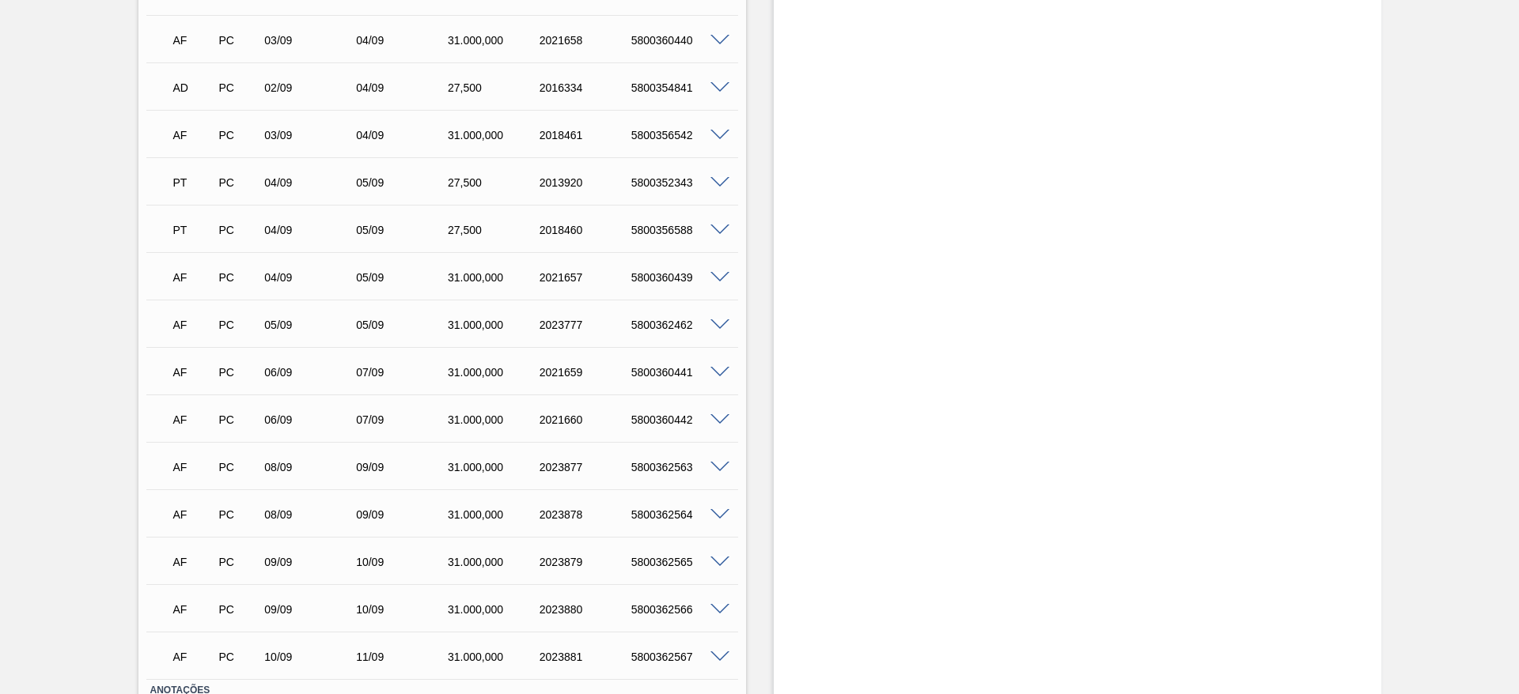
scroll to position [593, 0]
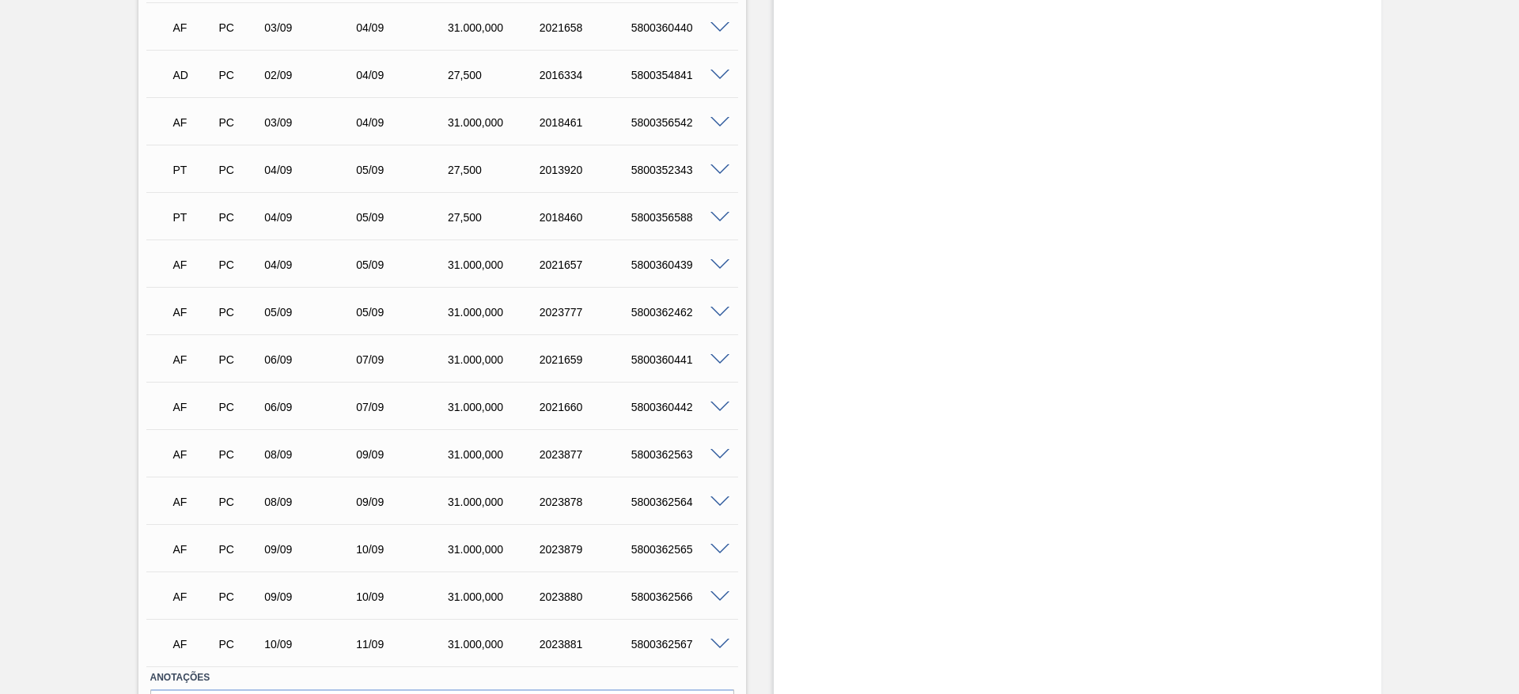
click at [666, 313] on div "5800362462" at bounding box center [678, 312] width 103 height 13
copy div "5800362462"
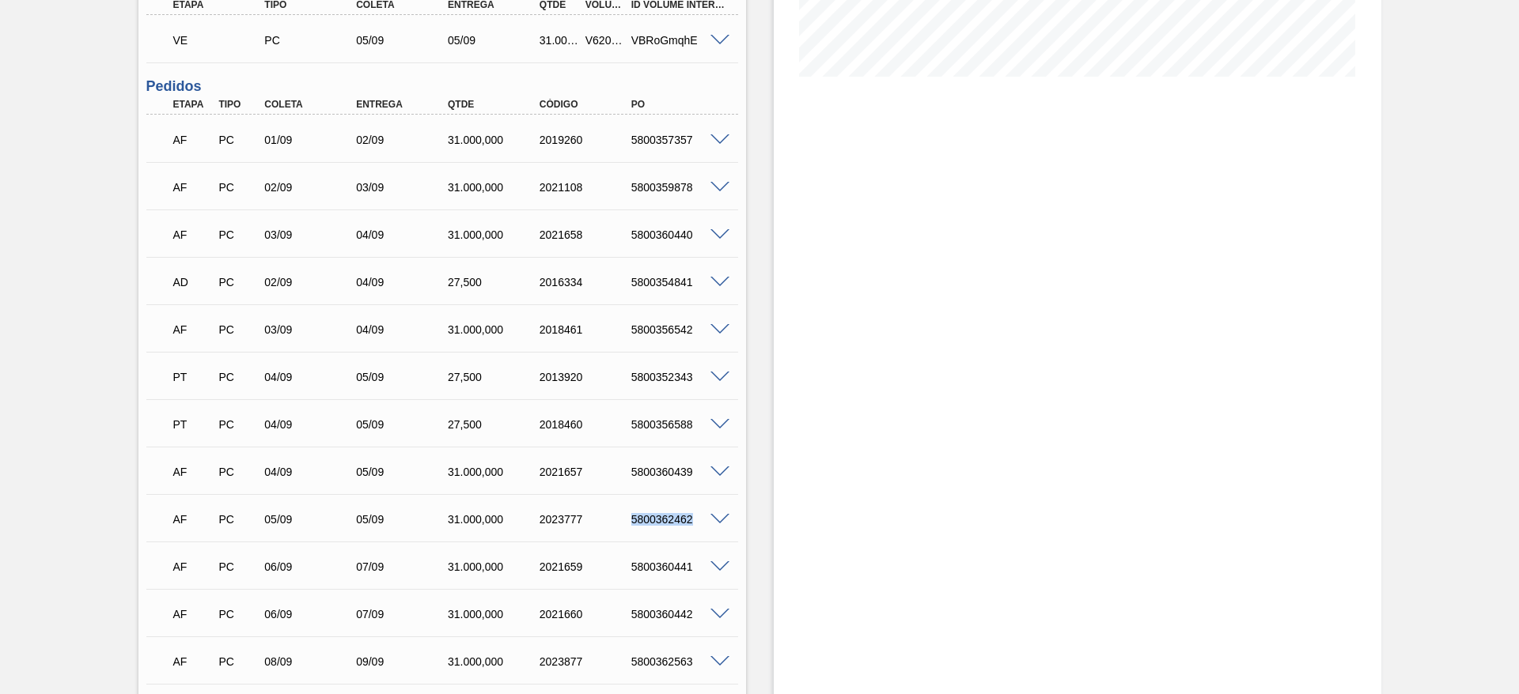
scroll to position [0, 0]
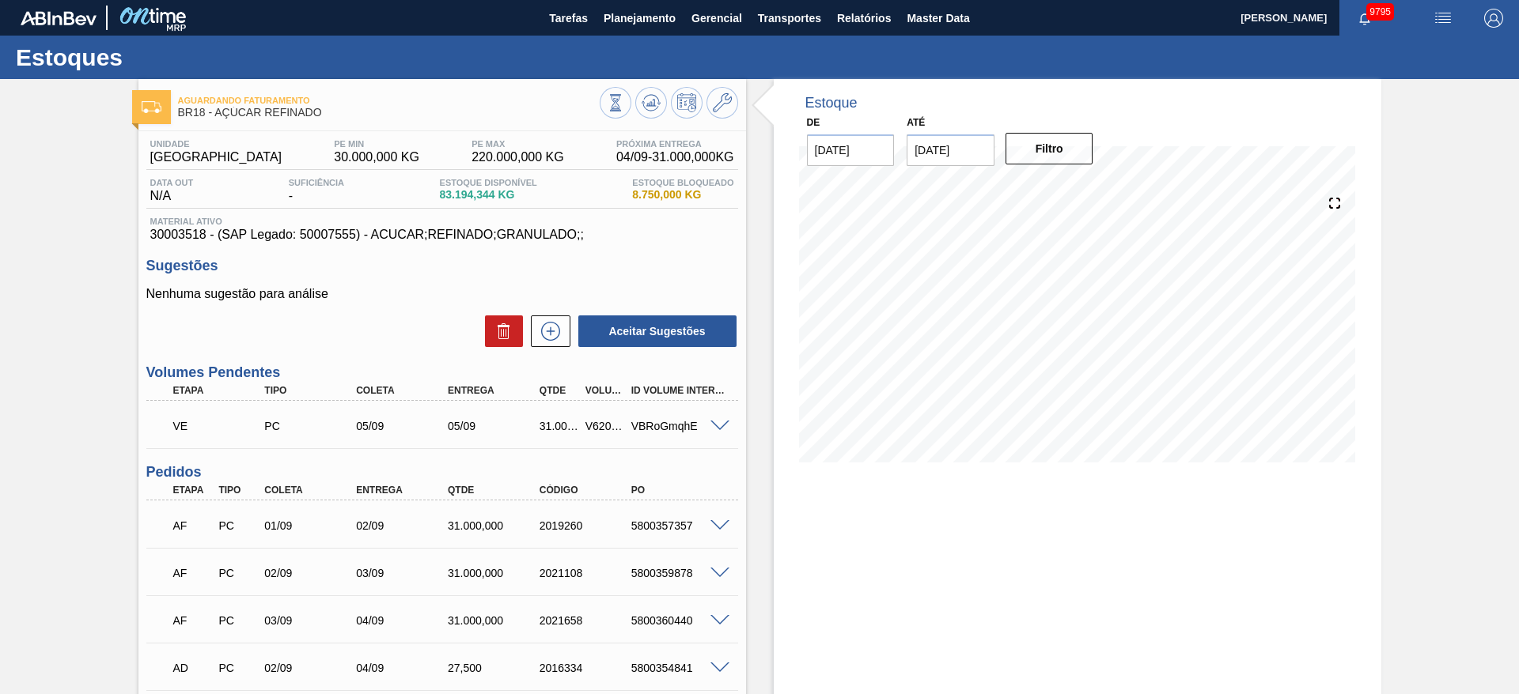
click at [598, 422] on div "V620431" at bounding box center [604, 426] width 47 height 13
copy div "V620431"
click at [585, 209] on div "Unidade Pernambuco PE MIN 30.000,000 KG PE MAX 220.000,000 KG Próxima Entrega 0…" at bounding box center [442, 190] width 592 height 103
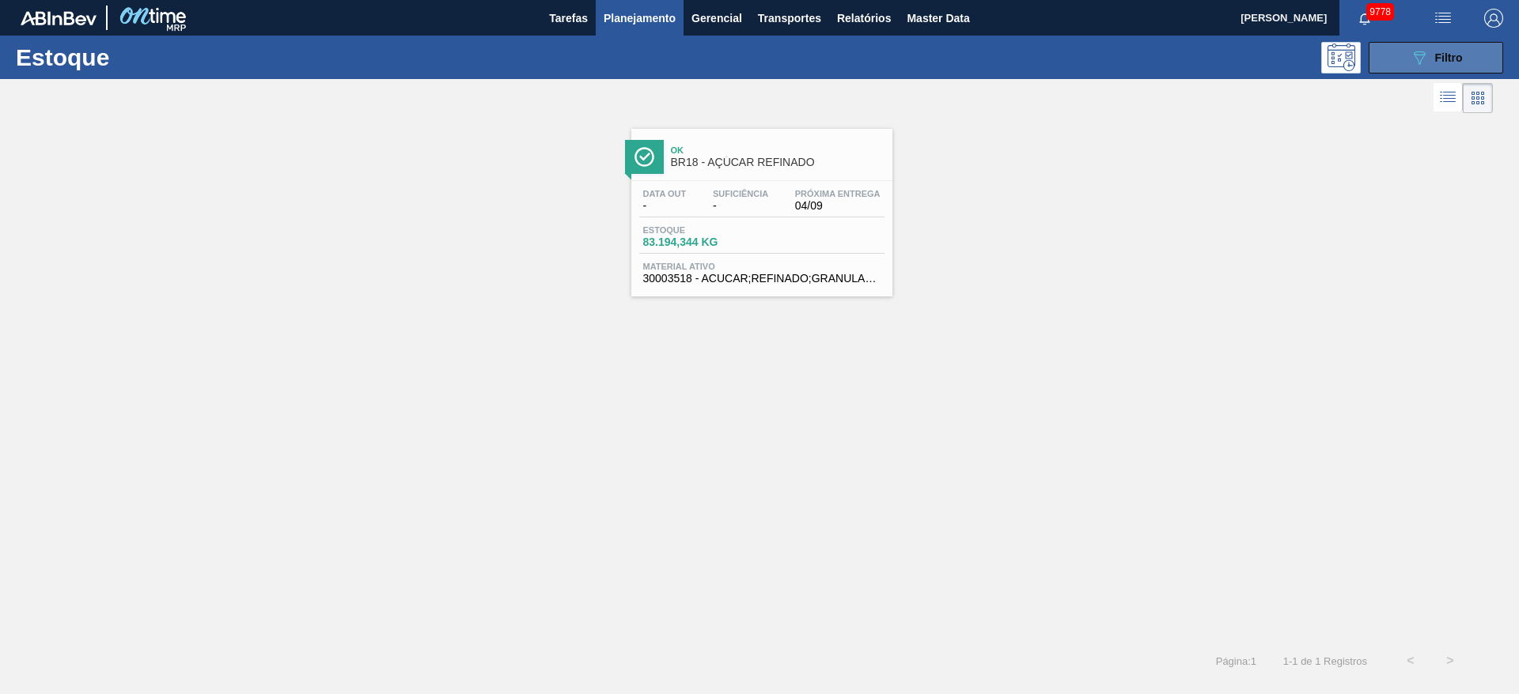
click at [1405, 53] on button "089F7B8B-B2A5-4AFE-B5C0-19BA573D28AC Filtro" at bounding box center [1435, 58] width 134 height 32
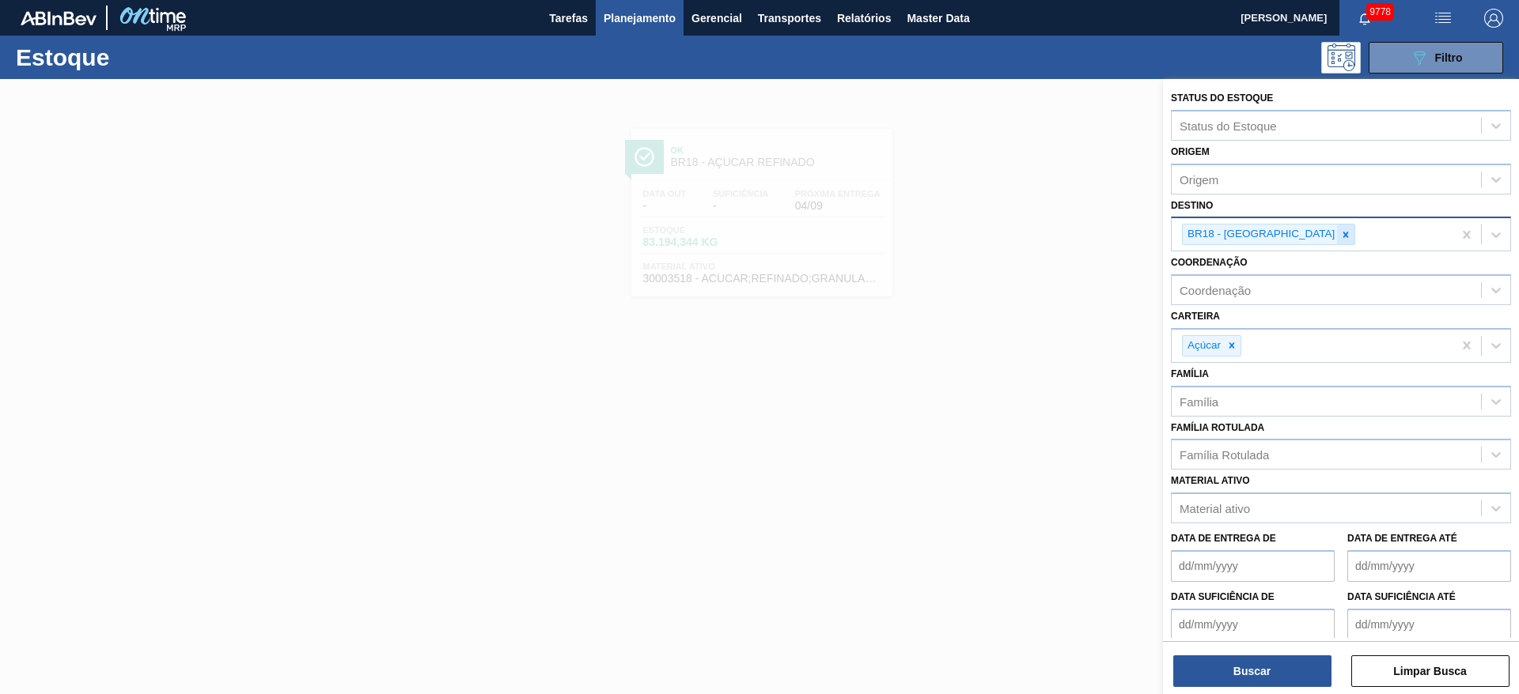
click at [1340, 237] on icon at bounding box center [1345, 234] width 11 height 11
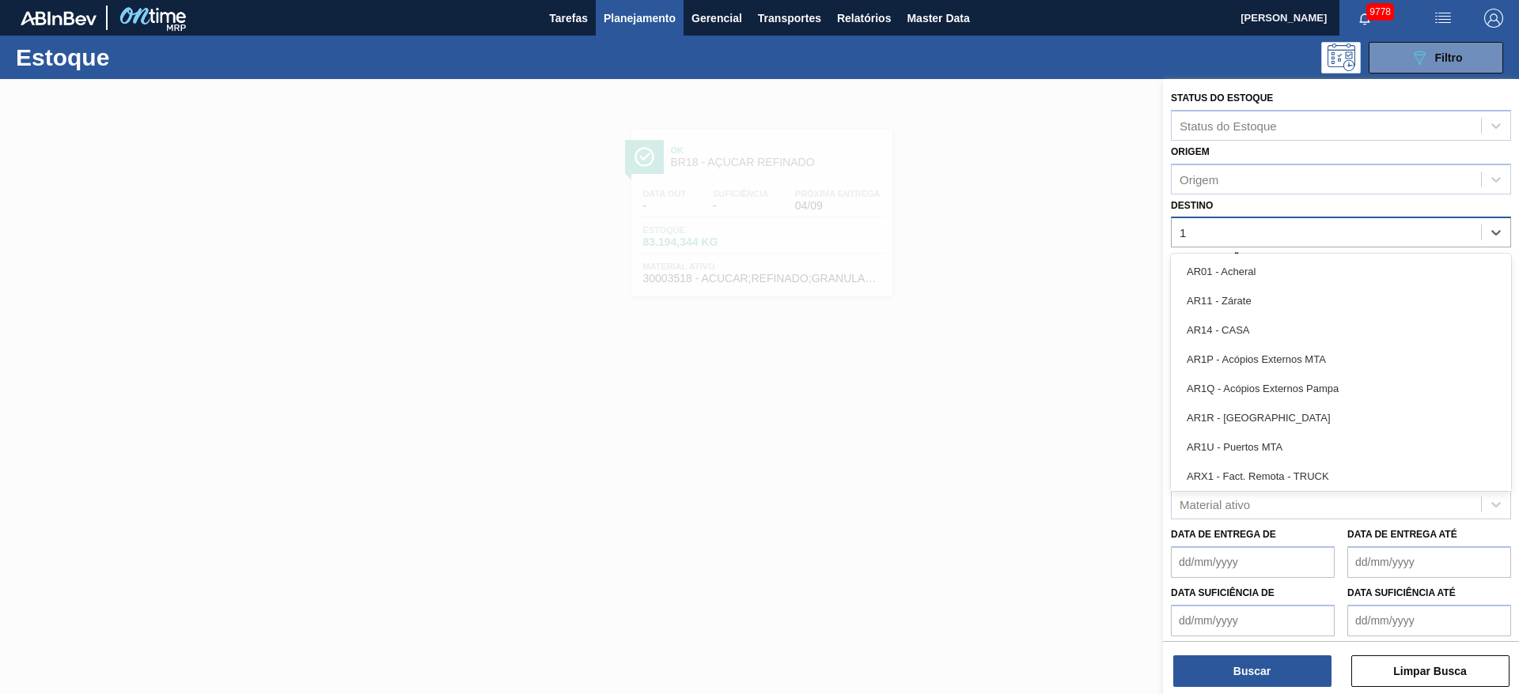
type input "15"
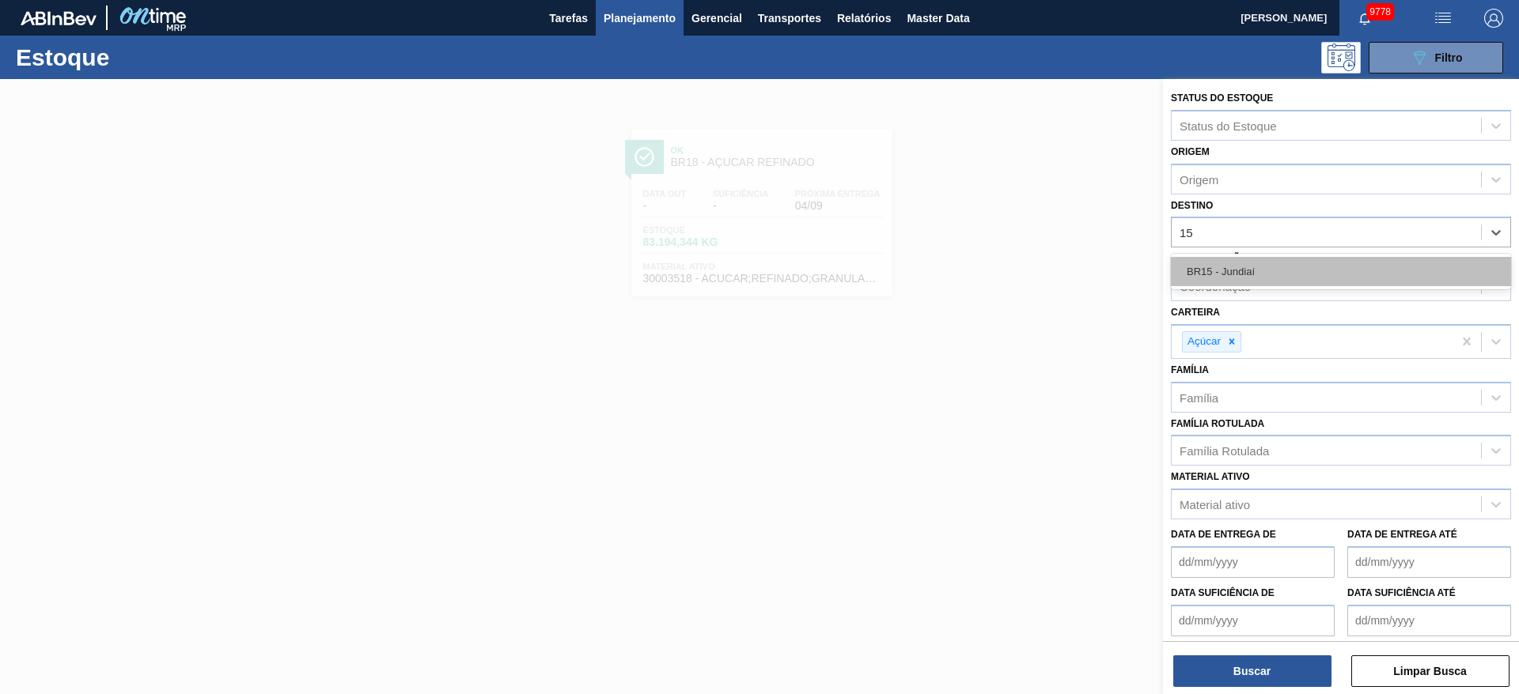
click at [1273, 276] on div "BR15 - Jundiaí" at bounding box center [1341, 271] width 340 height 29
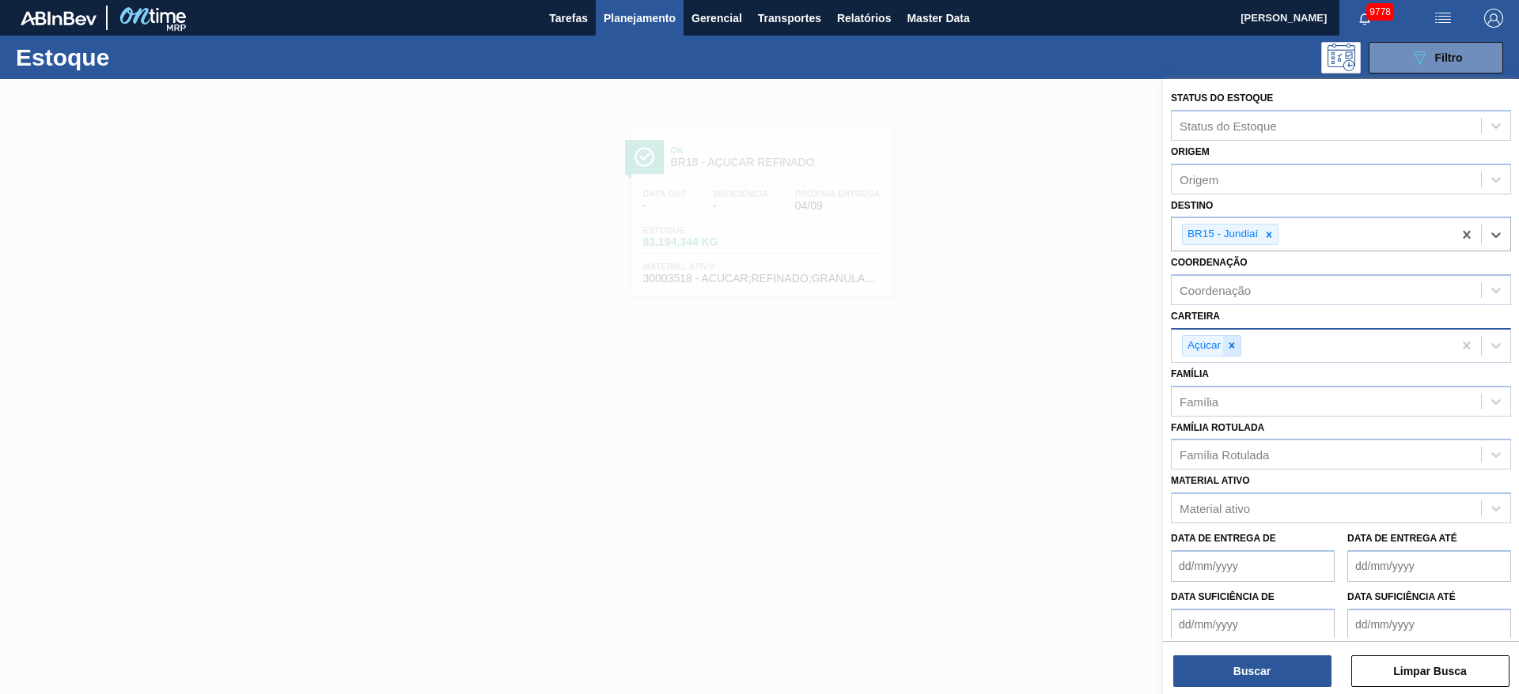
click at [1232, 340] on icon at bounding box center [1231, 345] width 11 height 11
click at [1232, 340] on div "Carteira" at bounding box center [1325, 343] width 309 height 23
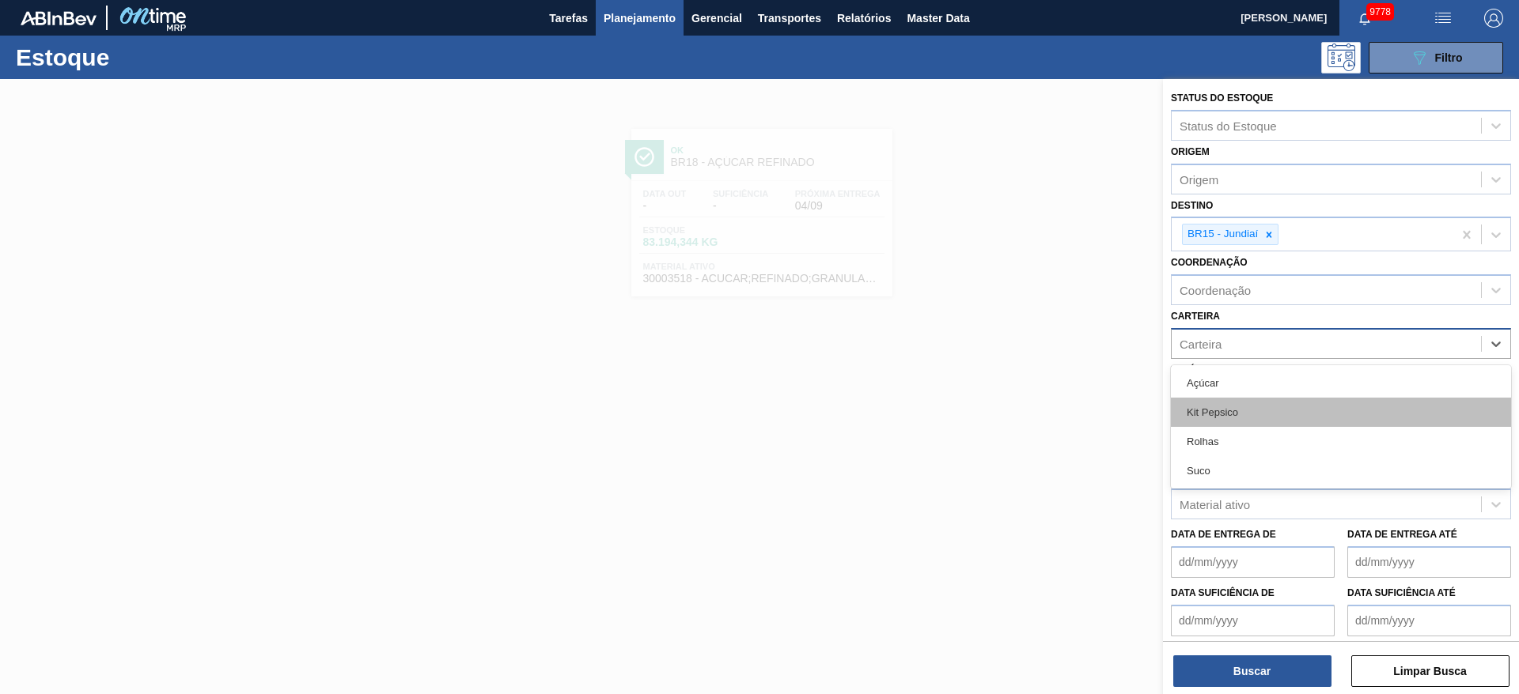
click at [1224, 401] on div "Kit Pepsico" at bounding box center [1341, 412] width 340 height 29
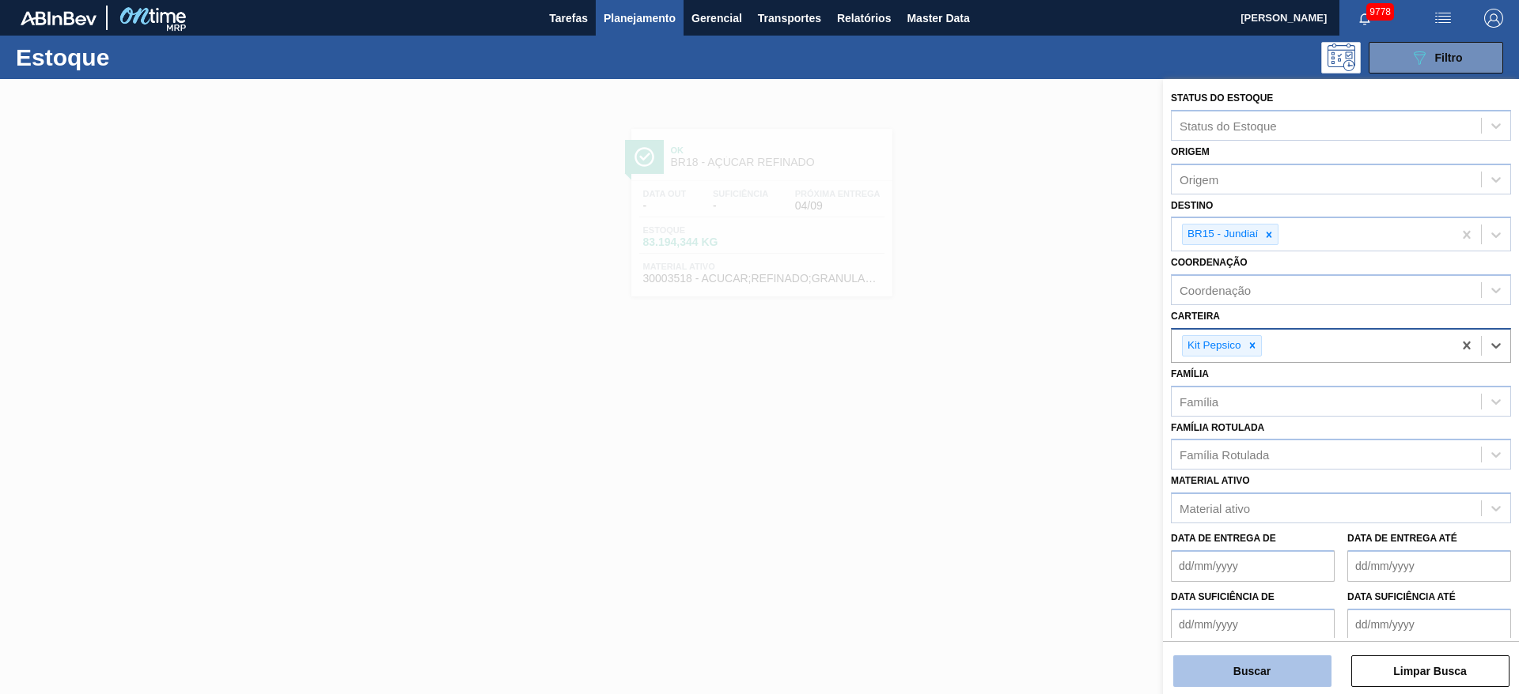
click at [1256, 677] on button "Buscar" at bounding box center [1252, 672] width 158 height 32
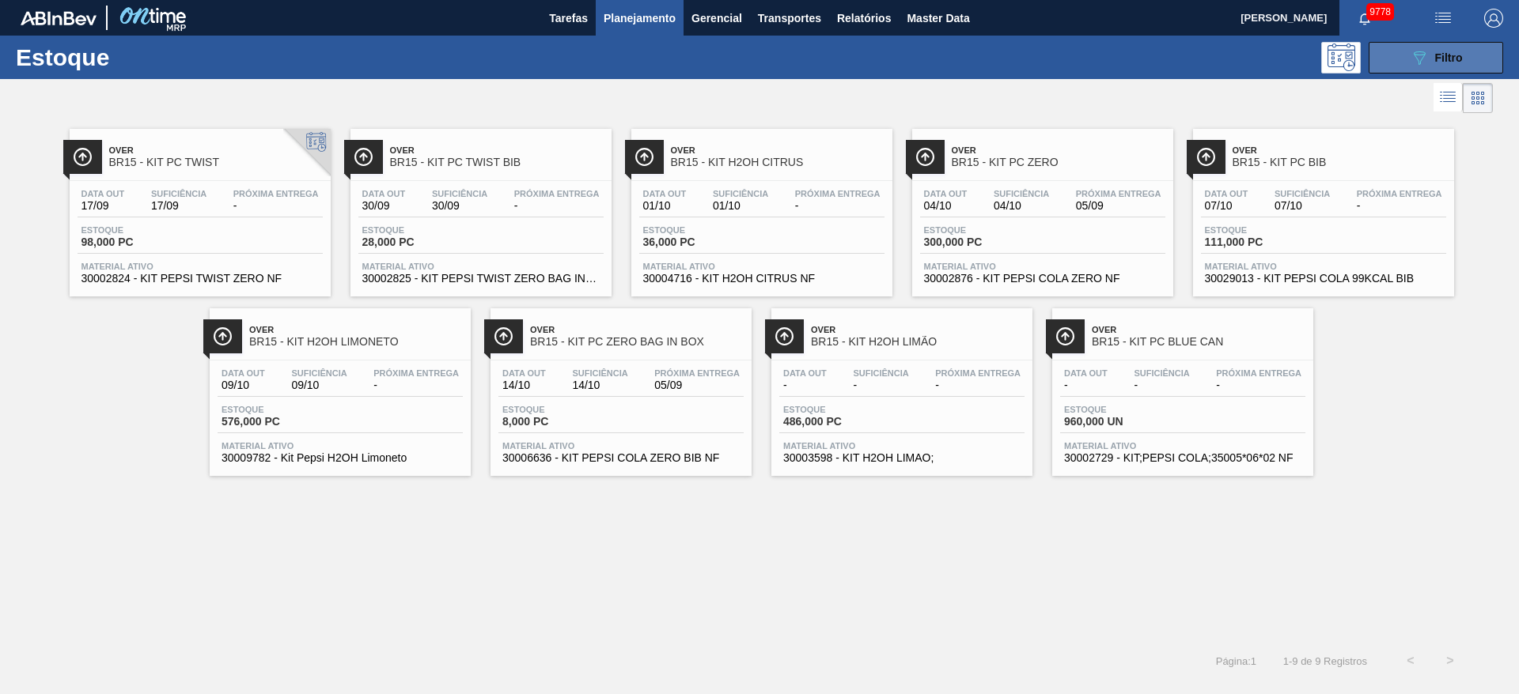
click at [1431, 51] on div "089F7B8B-B2A5-4AFE-B5C0-19BA573D28AC Filtro" at bounding box center [1436, 57] width 53 height 19
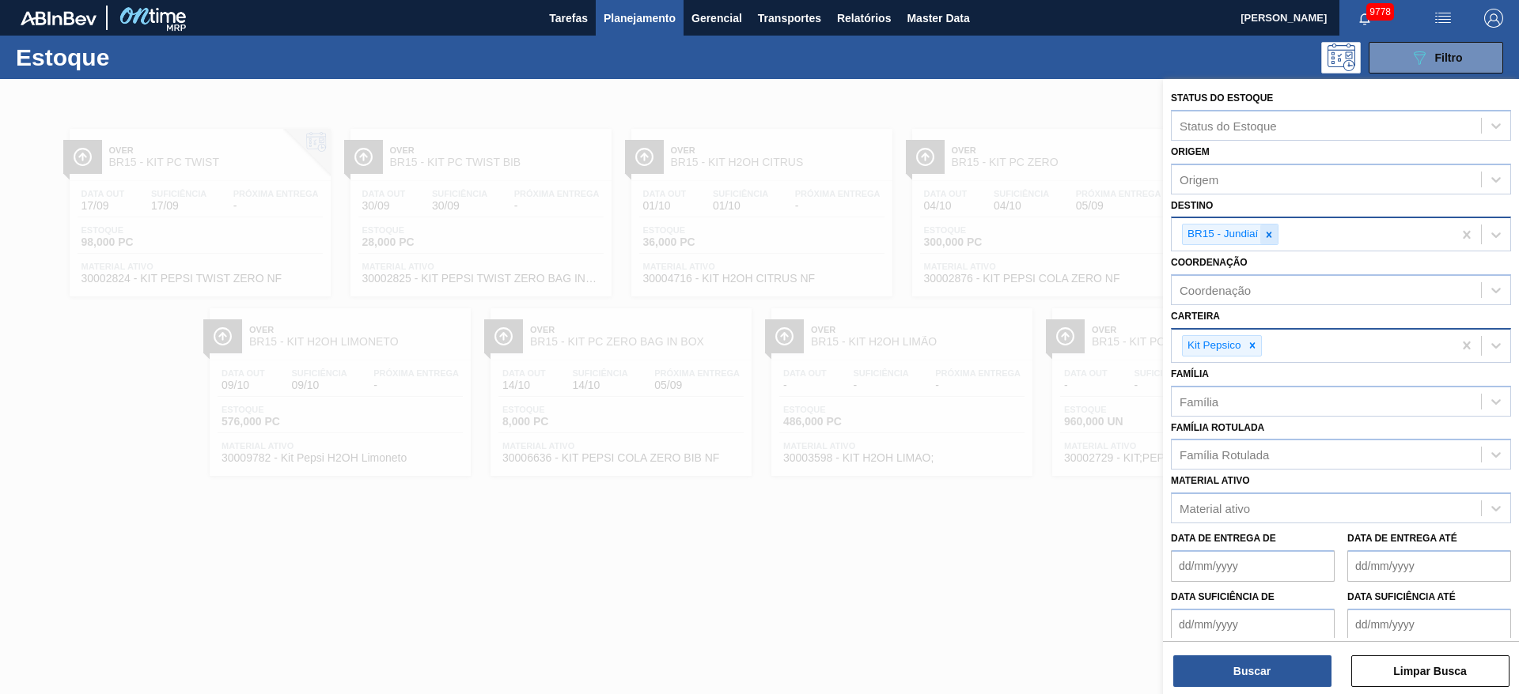
click at [1269, 235] on icon at bounding box center [1269, 235] width 6 height 6
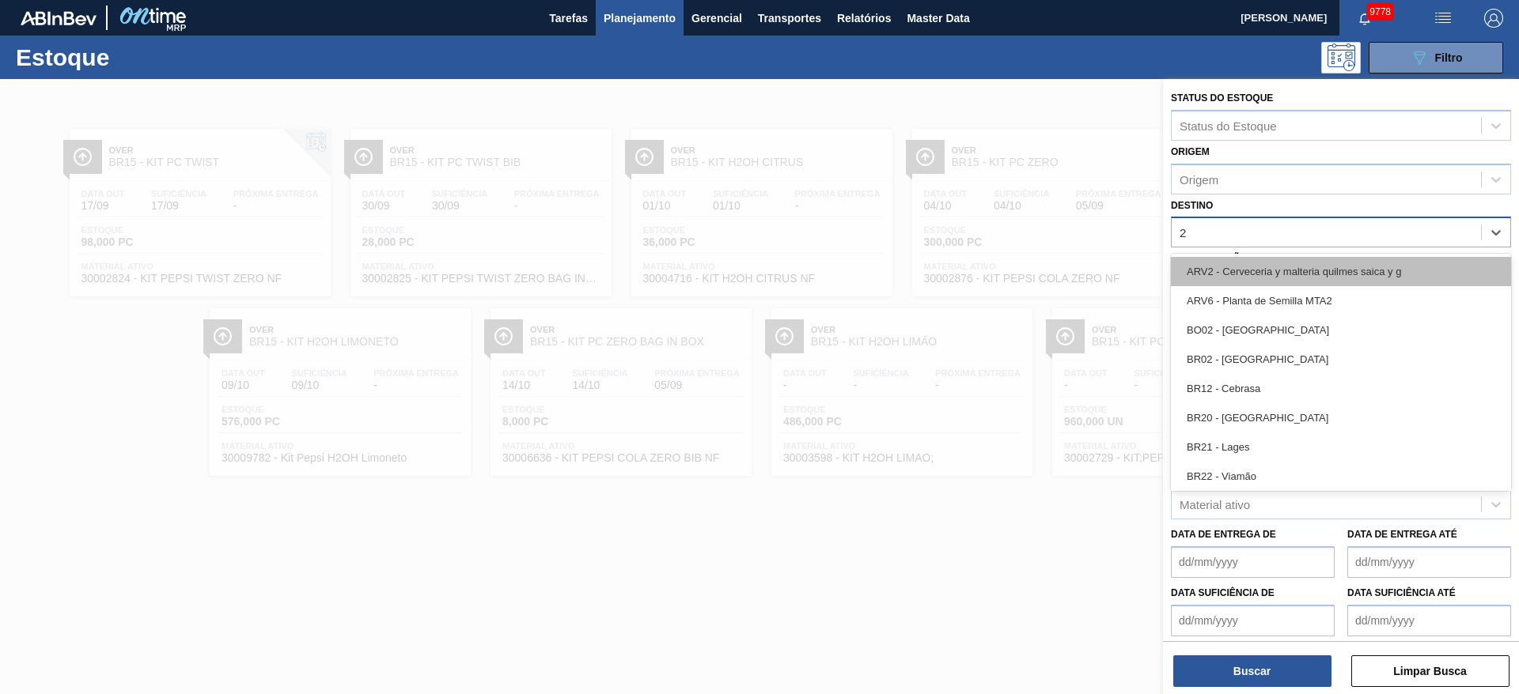
type input "23"
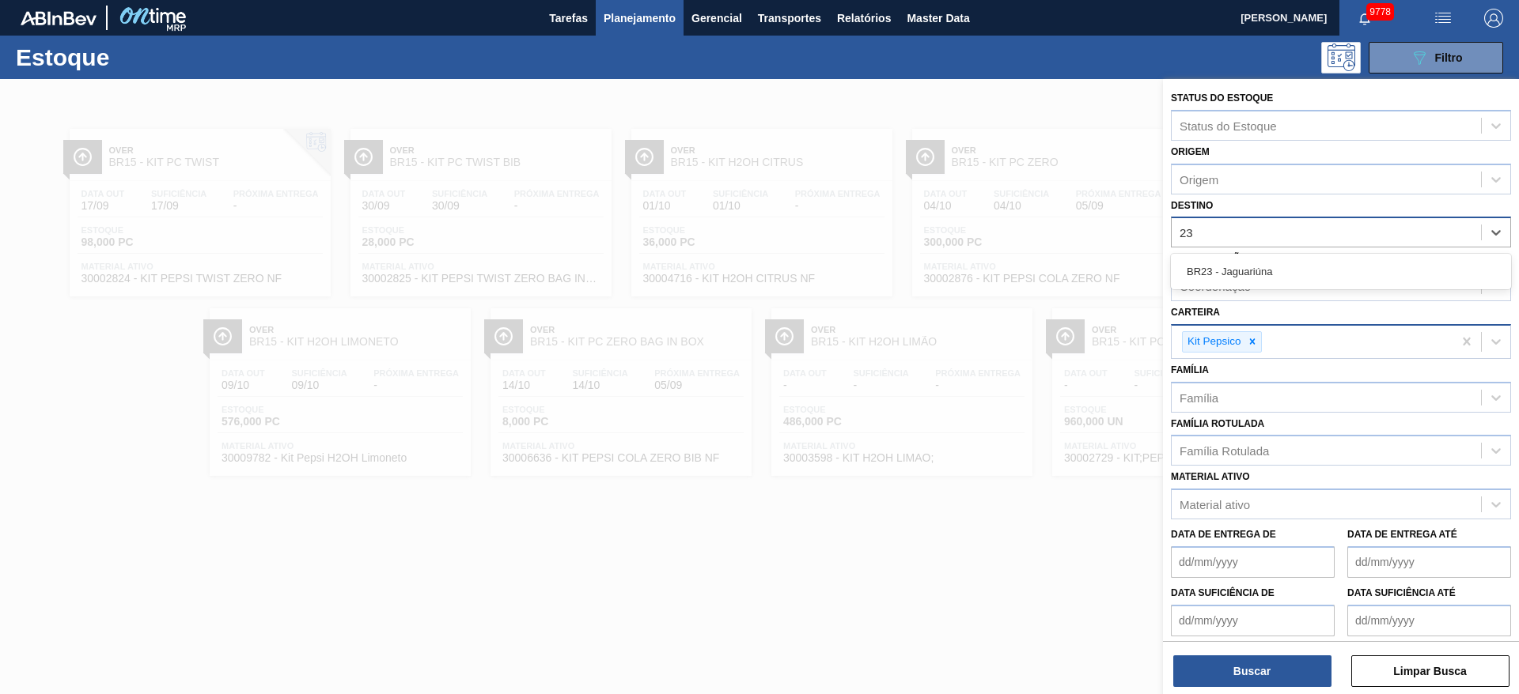
drag, startPoint x: 1254, startPoint y: 271, endPoint x: 1256, endPoint y: 322, distance: 50.7
click at [1254, 271] on div "BR23 - Jaguariúna" at bounding box center [1341, 271] width 340 height 29
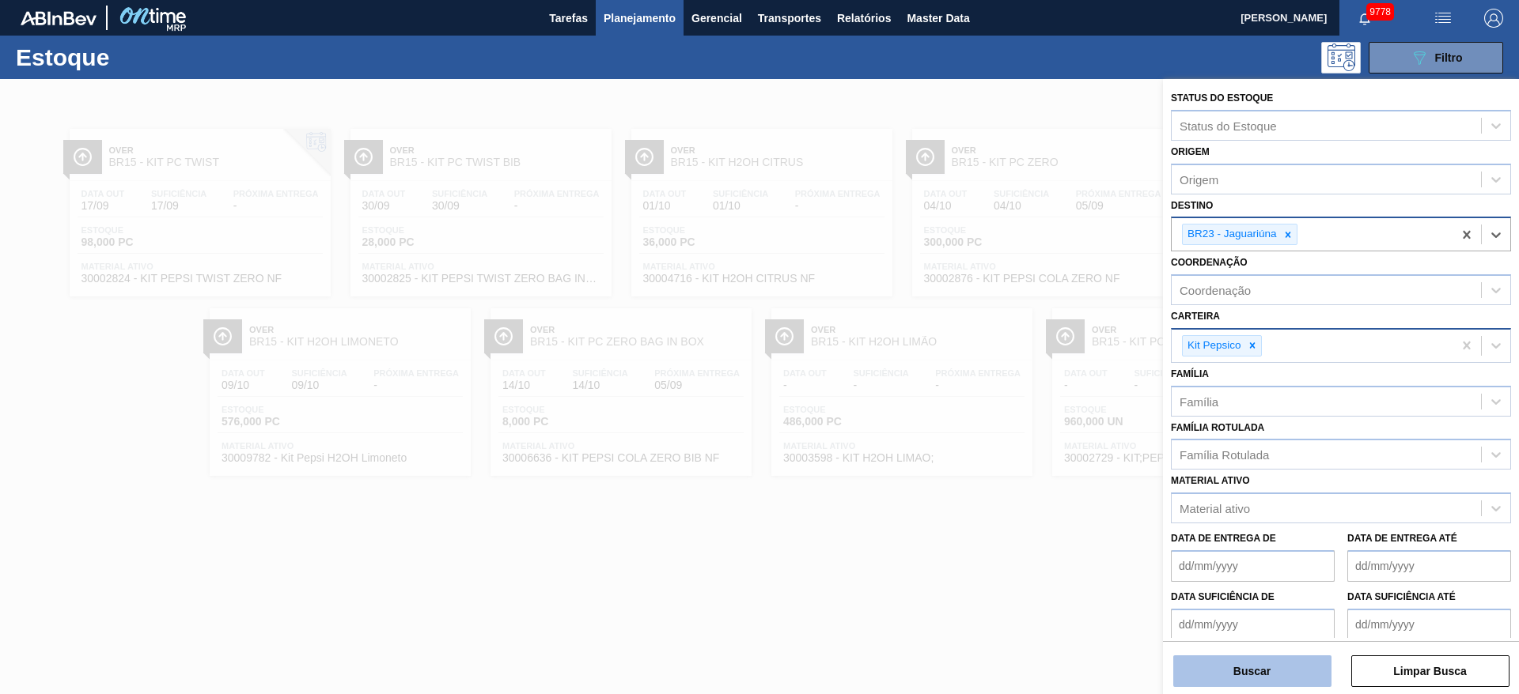
click at [1241, 665] on button "Buscar" at bounding box center [1252, 672] width 158 height 32
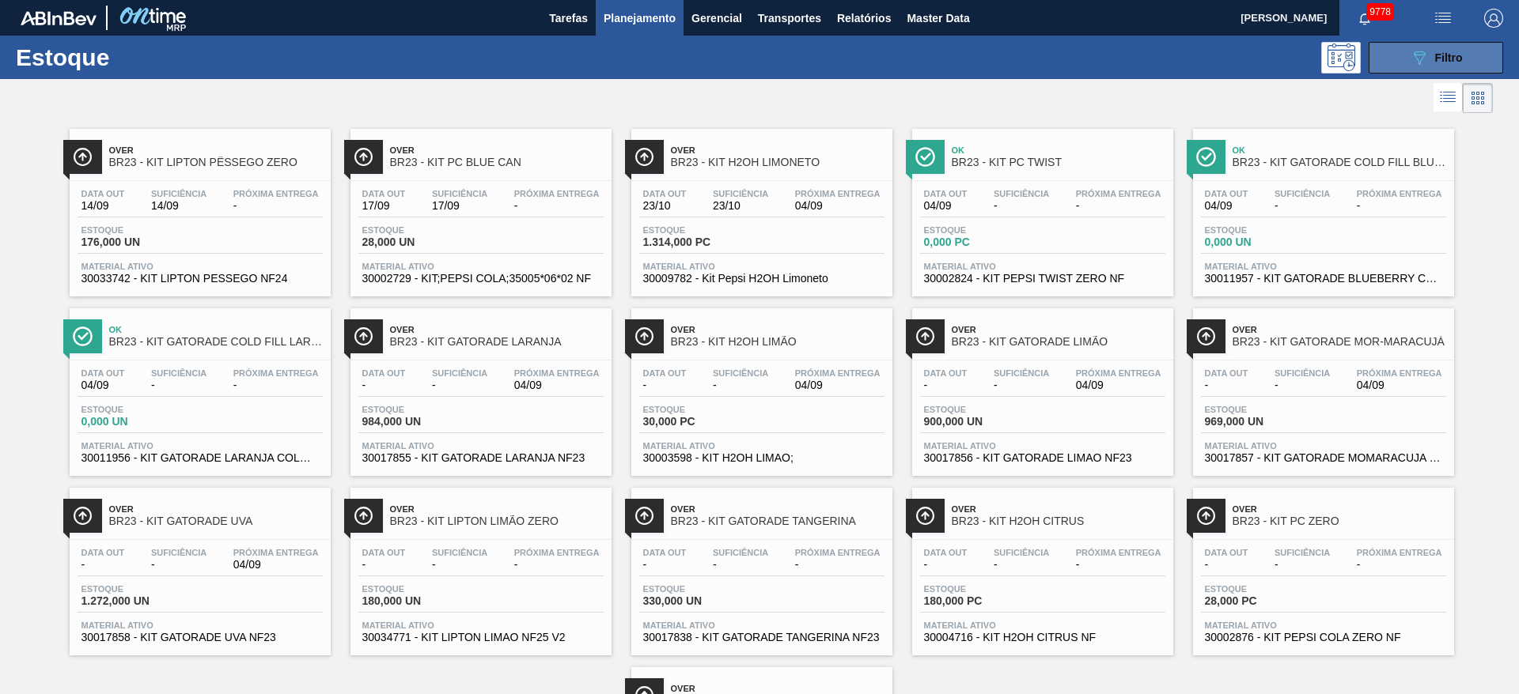
click at [1410, 64] on icon "089F7B8B-B2A5-4AFE-B5C0-19BA573D28AC" at bounding box center [1419, 57] width 19 height 19
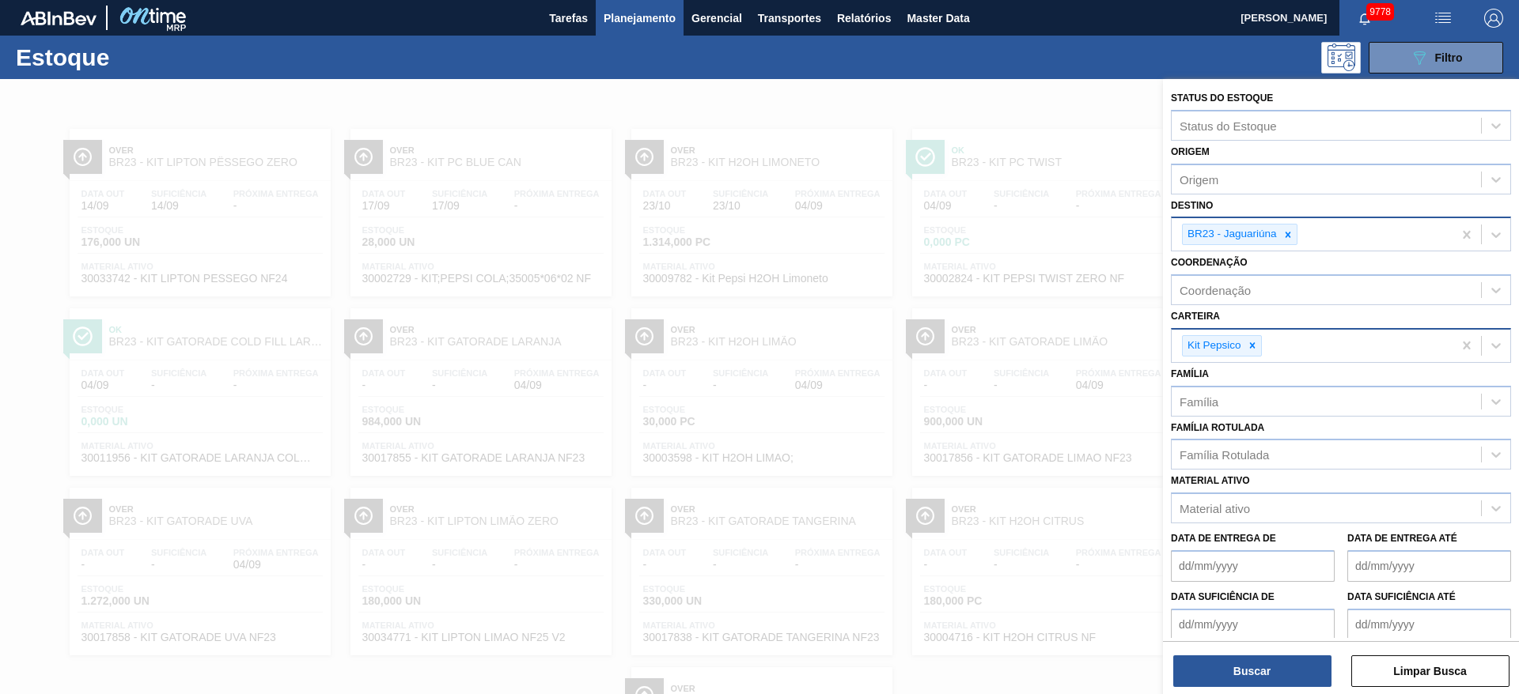
click at [1015, 108] on div at bounding box center [759, 426] width 1519 height 694
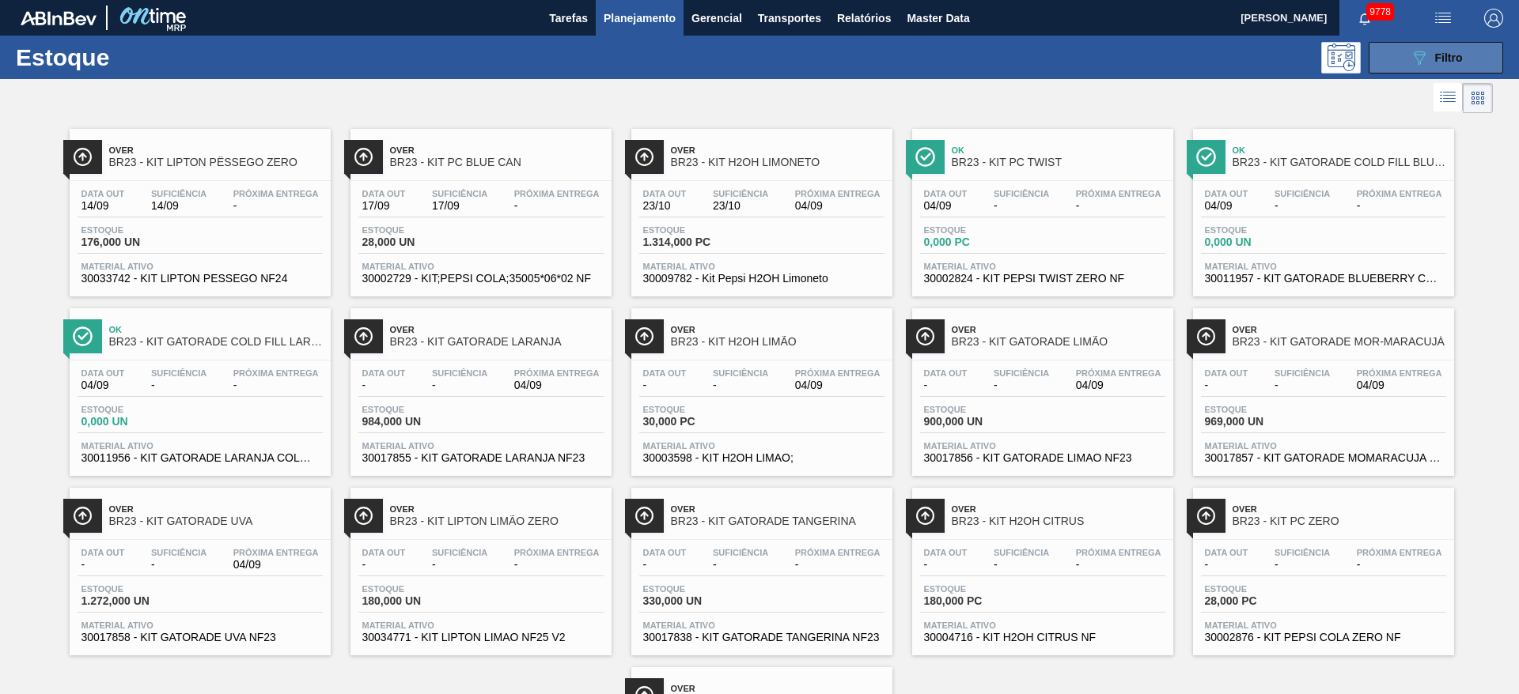
click at [1396, 55] on button "089F7B8B-B2A5-4AFE-B5C0-19BA573D28AC Filtro" at bounding box center [1435, 58] width 134 height 32
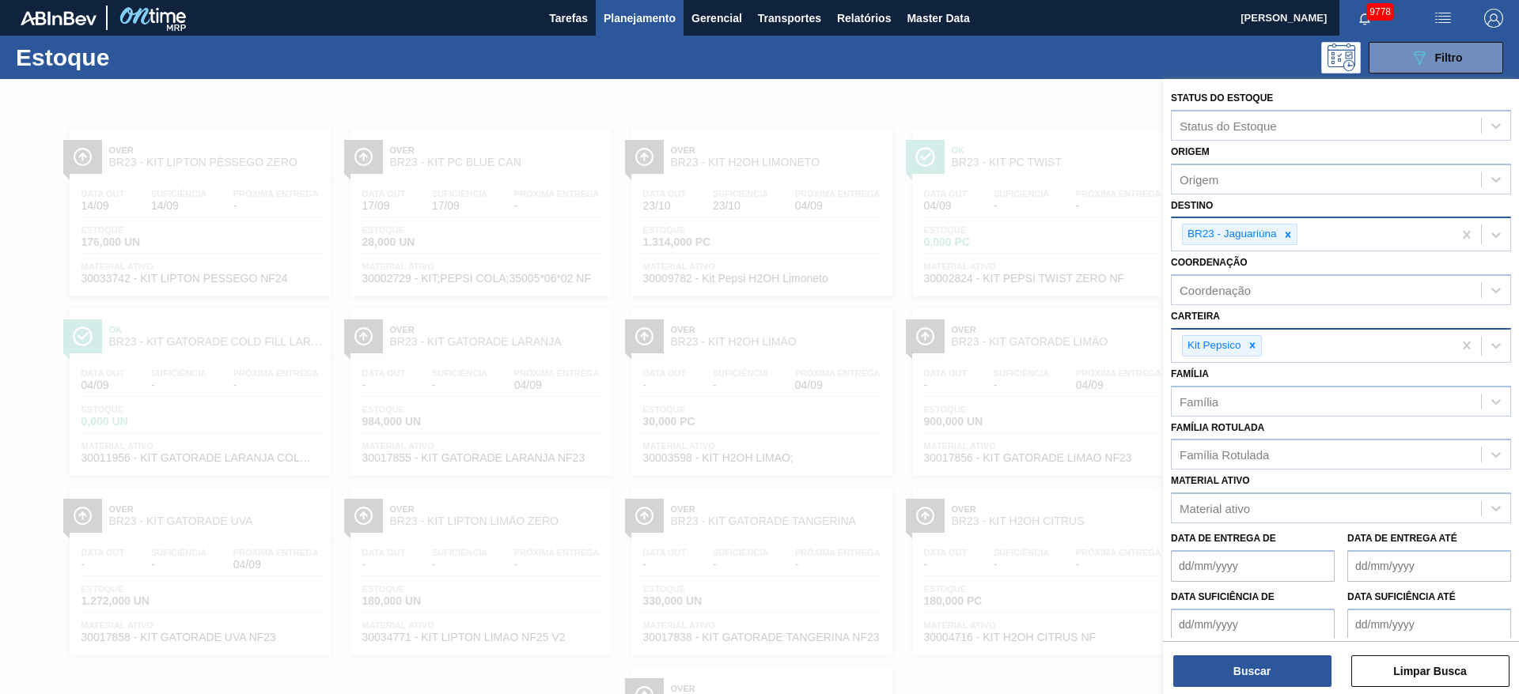
click at [1291, 237] on icon at bounding box center [1287, 234] width 11 height 11
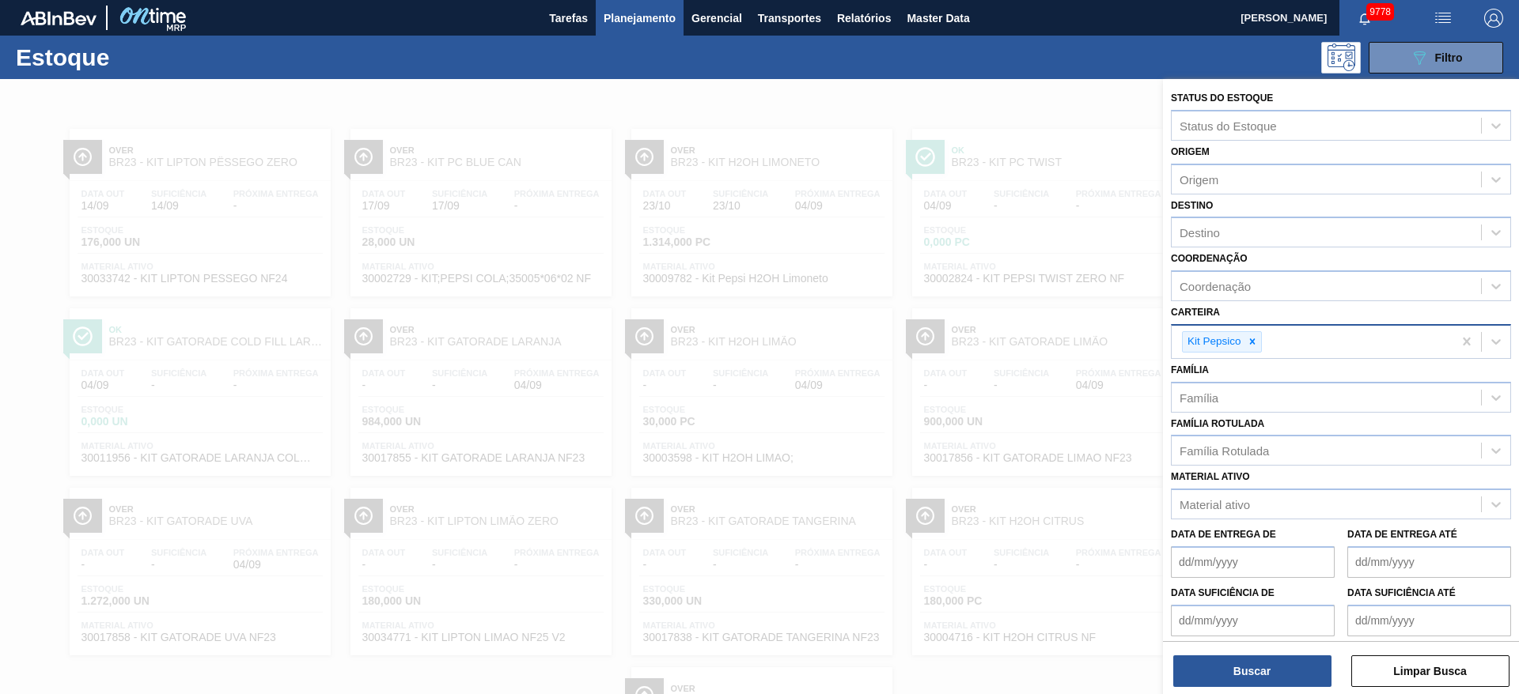
click at [1303, 99] on div "Status do Estoque Status do Estoque" at bounding box center [1341, 114] width 340 height 54
click at [971, 89] on div at bounding box center [759, 426] width 1519 height 694
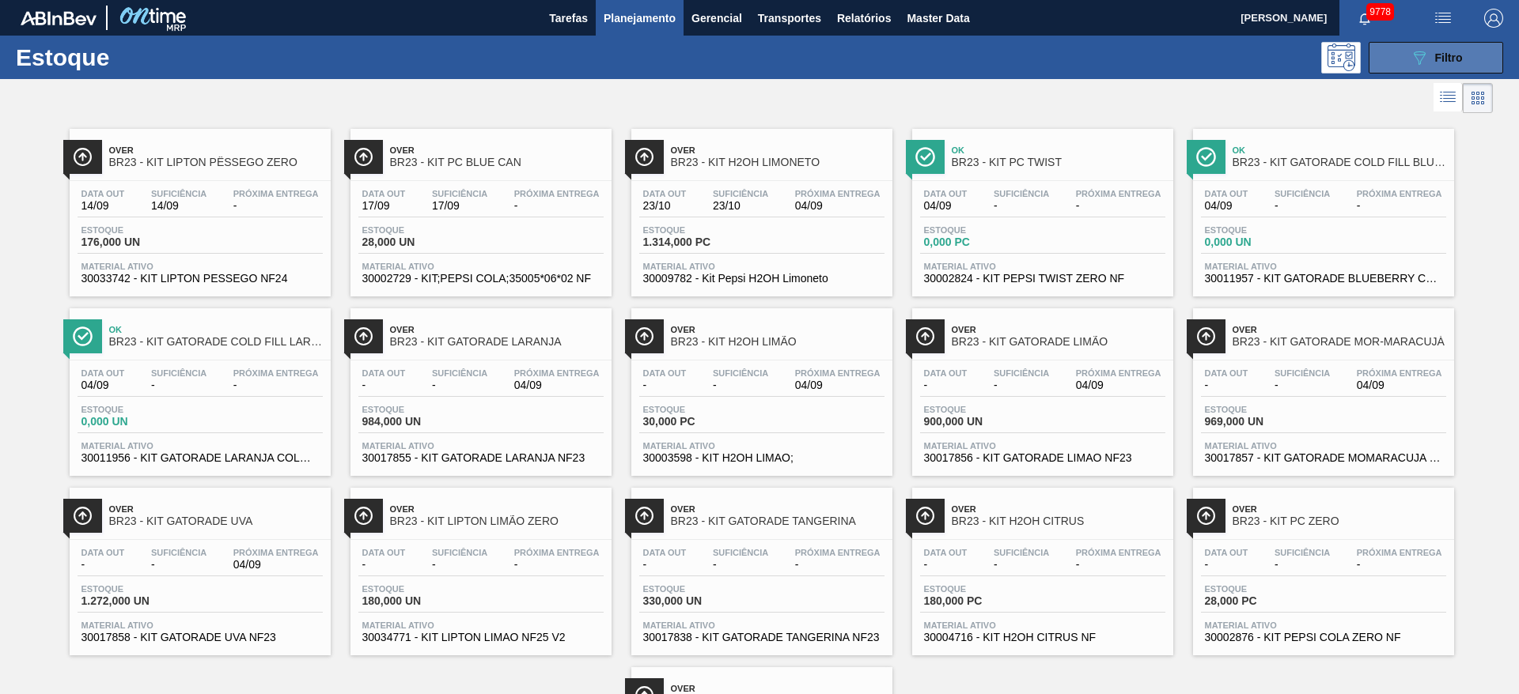
click at [1430, 62] on div "089F7B8B-B2A5-4AFE-B5C0-19BA573D28AC Filtro" at bounding box center [1436, 57] width 53 height 19
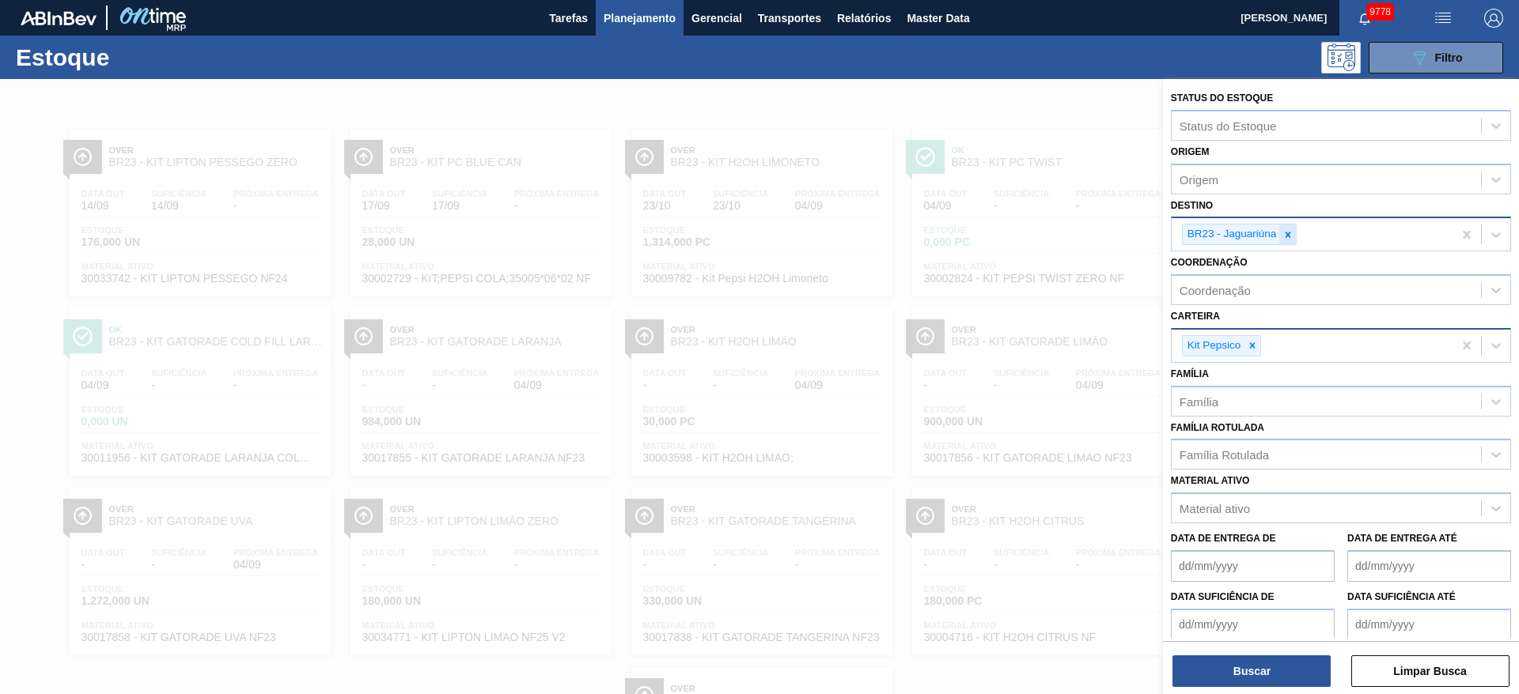
click at [1292, 242] on div at bounding box center [1287, 235] width 17 height 20
type input "15"
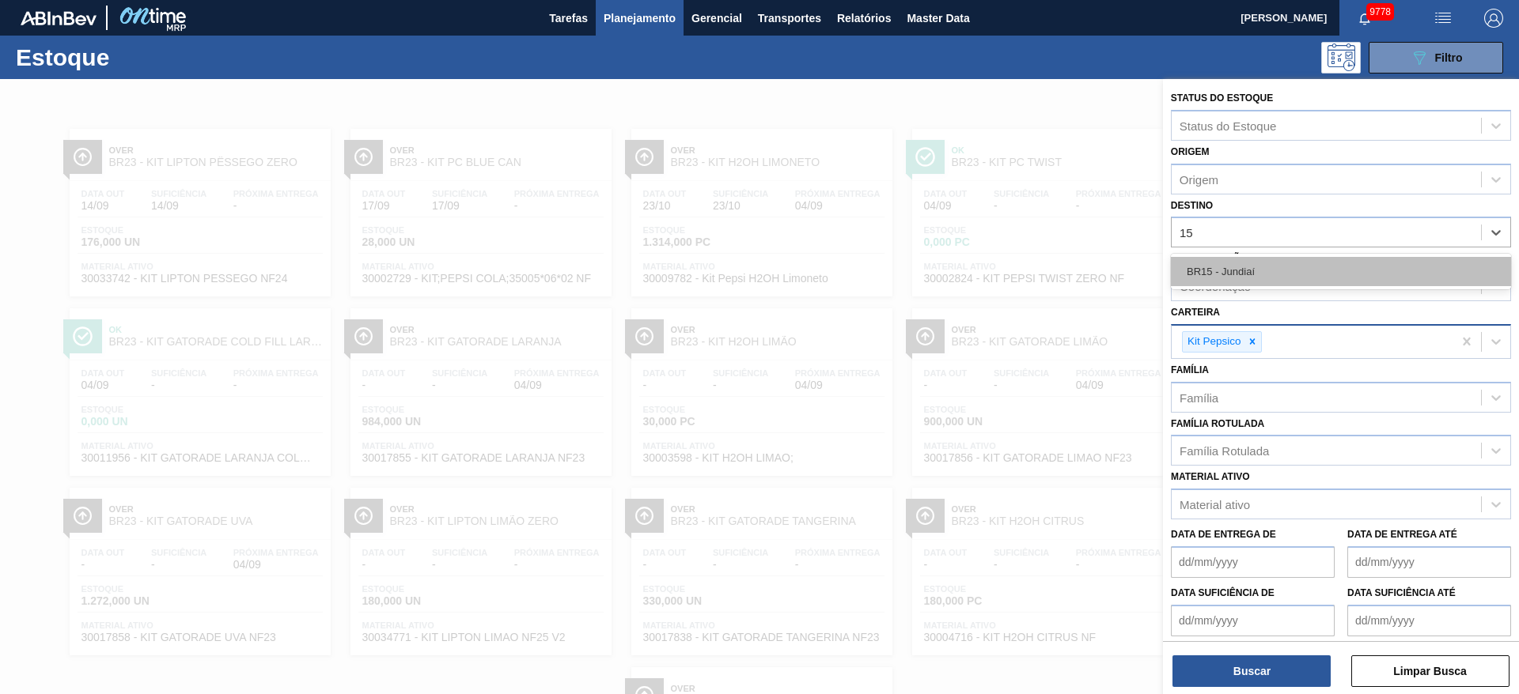
click at [1247, 280] on div "BR15 - Jundiaí" at bounding box center [1341, 271] width 340 height 29
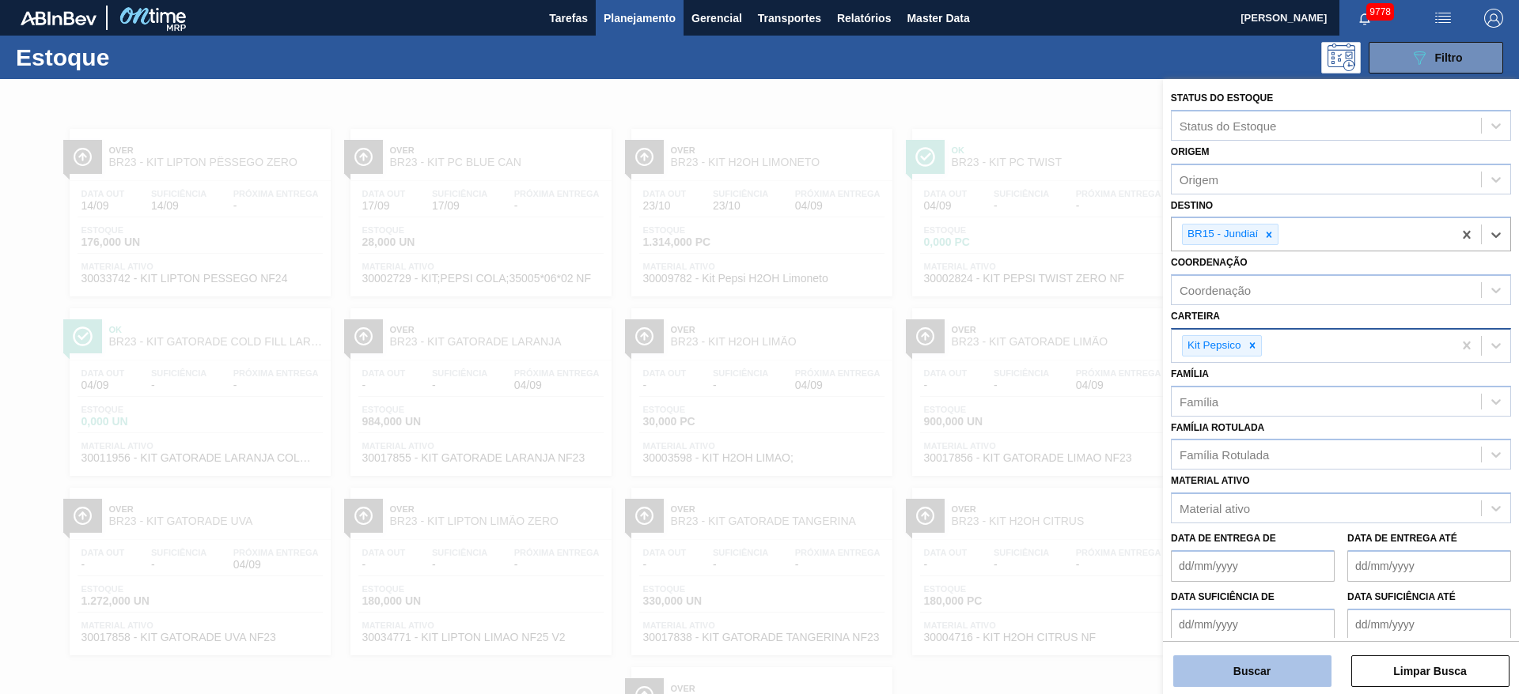
click at [1243, 664] on button "Buscar" at bounding box center [1252, 672] width 158 height 32
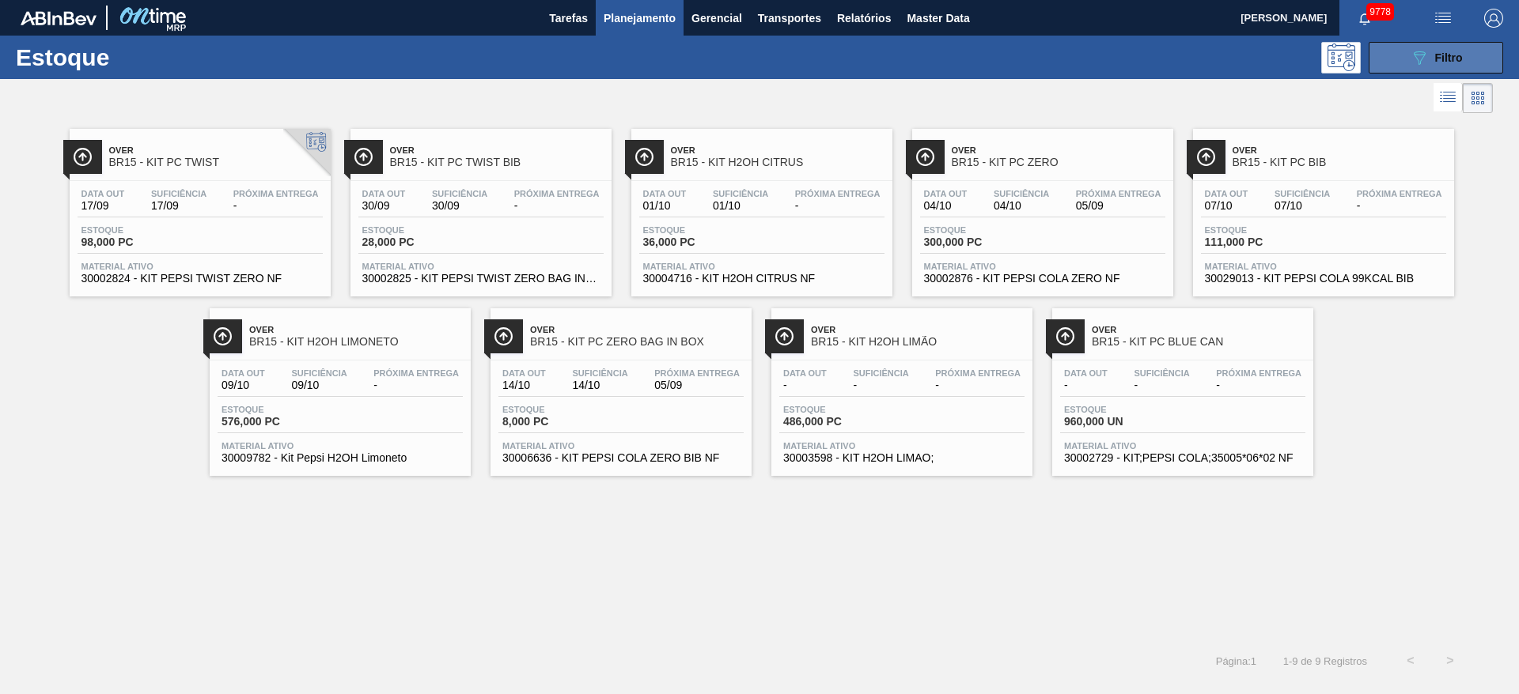
click at [1484, 42] on button "089F7B8B-B2A5-4AFE-B5C0-19BA573D28AC Filtro" at bounding box center [1435, 58] width 134 height 32
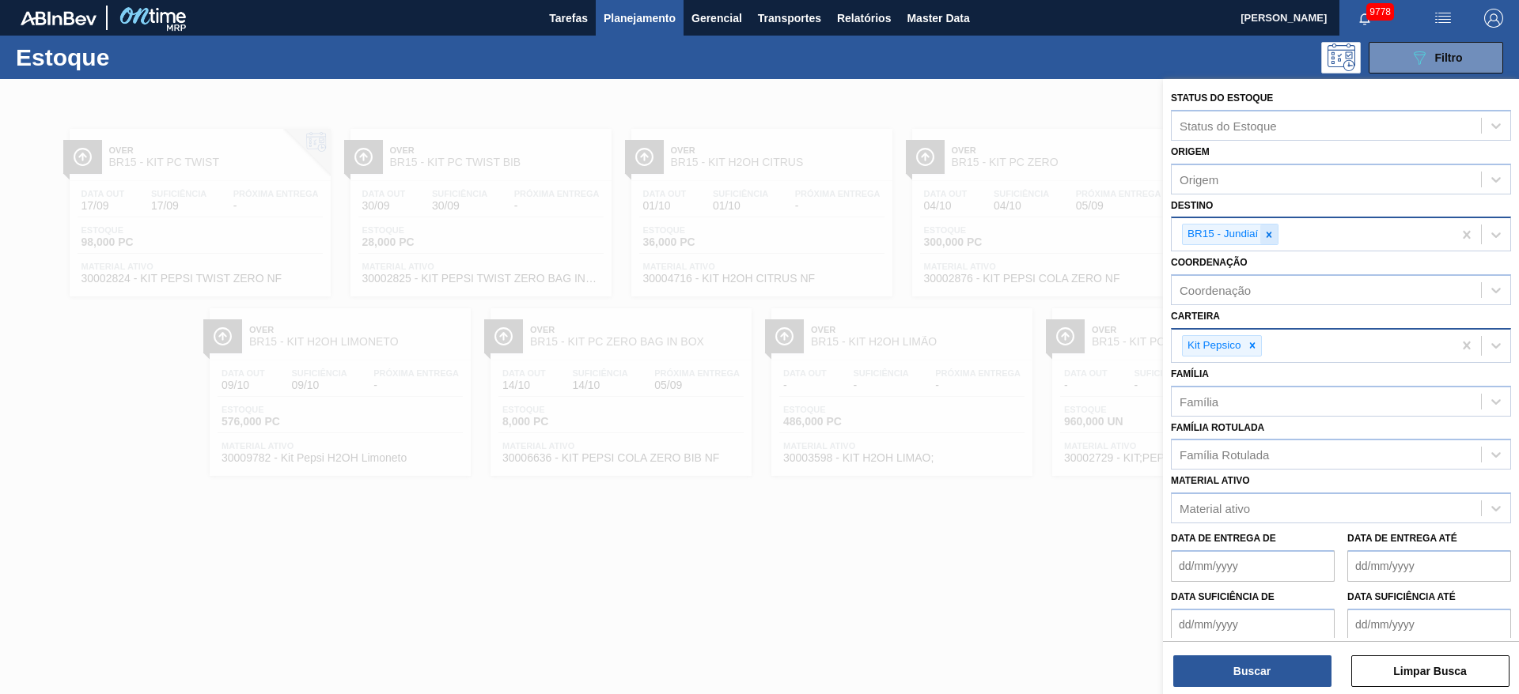
click at [1270, 229] on icon at bounding box center [1268, 234] width 11 height 11
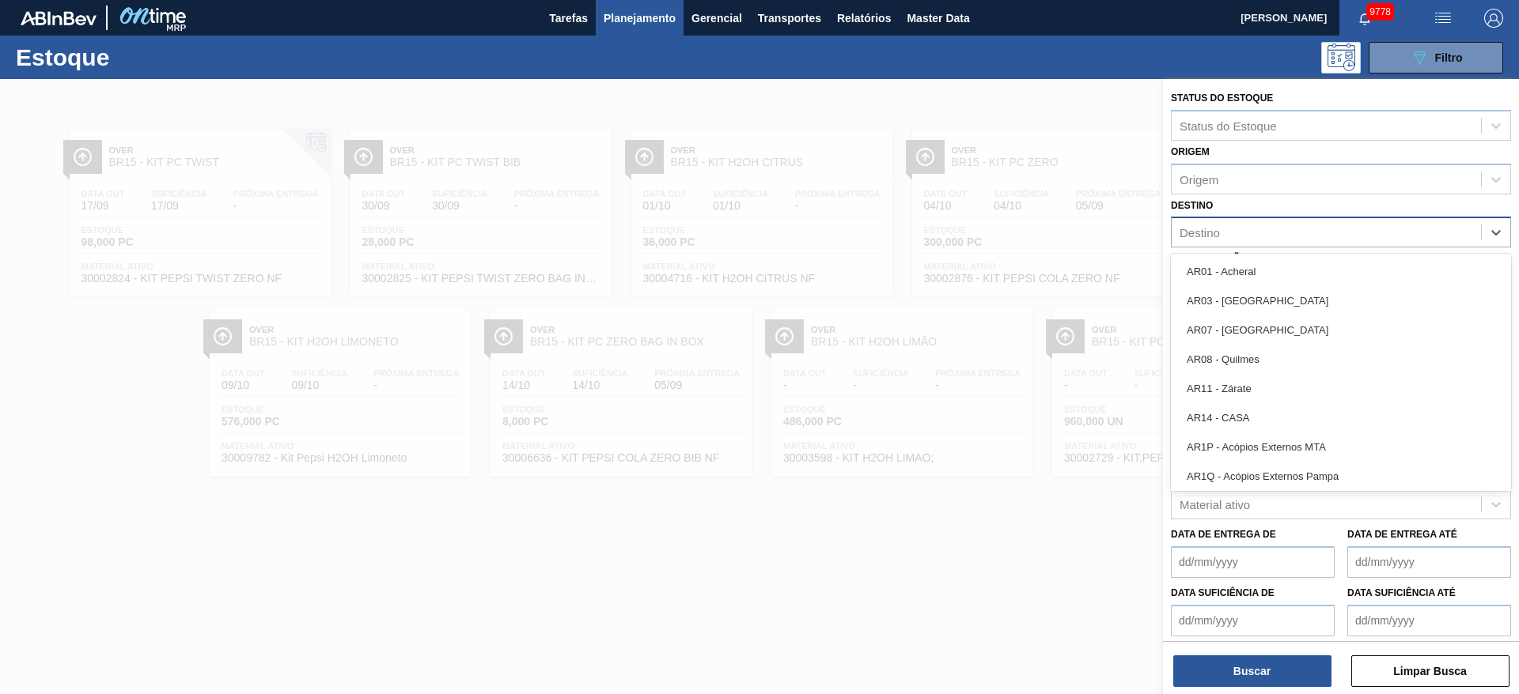
click at [1270, 229] on div "Destino" at bounding box center [1325, 232] width 309 height 23
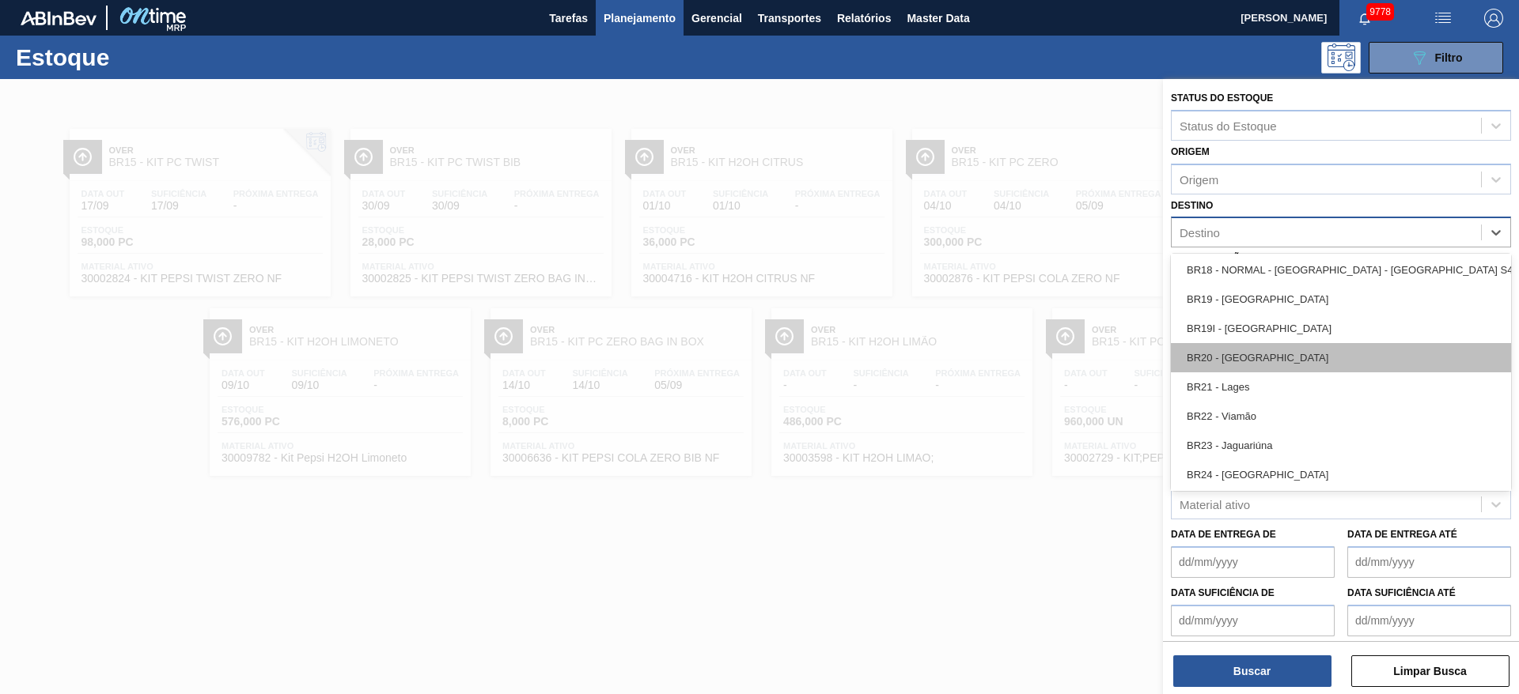
scroll to position [1305, 0]
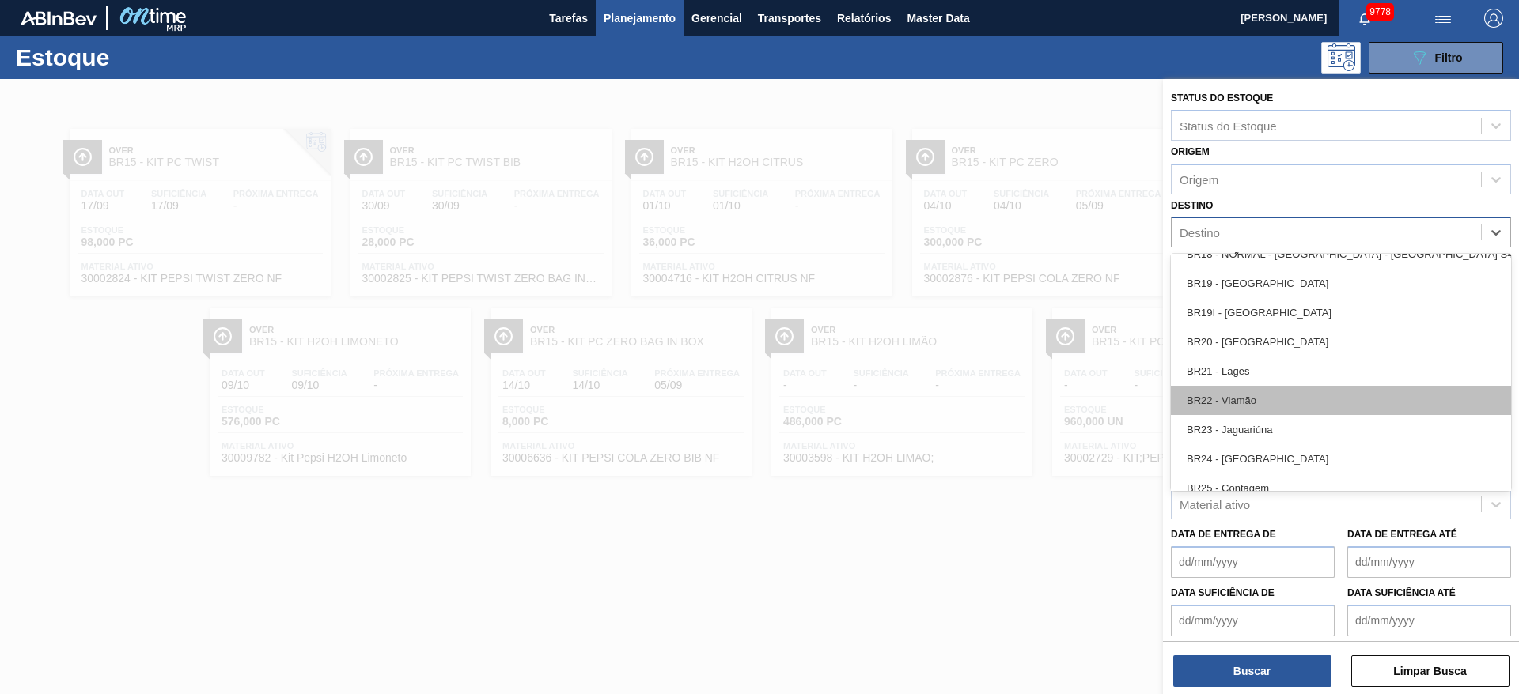
click at [1273, 391] on div "BR22 - Viamão" at bounding box center [1341, 400] width 340 height 29
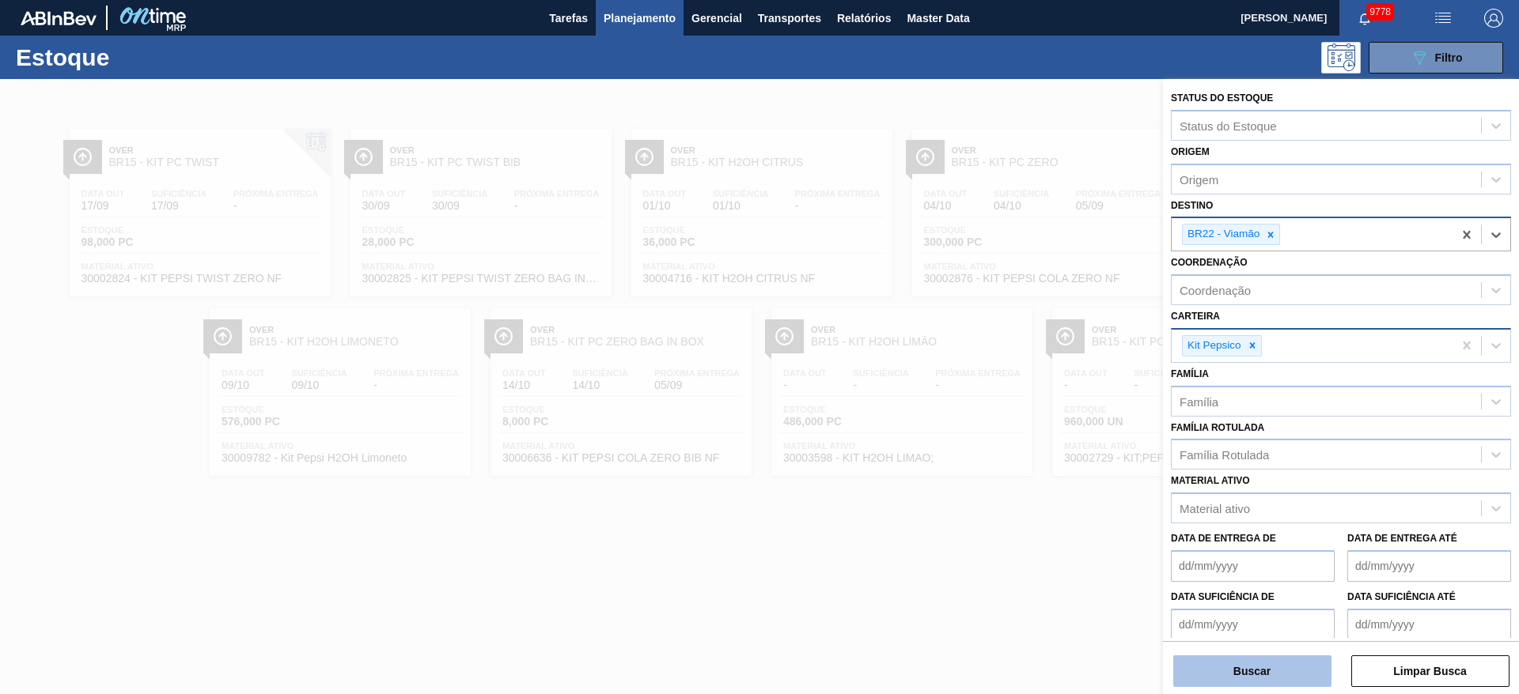
click at [1252, 670] on button "Buscar" at bounding box center [1252, 672] width 158 height 32
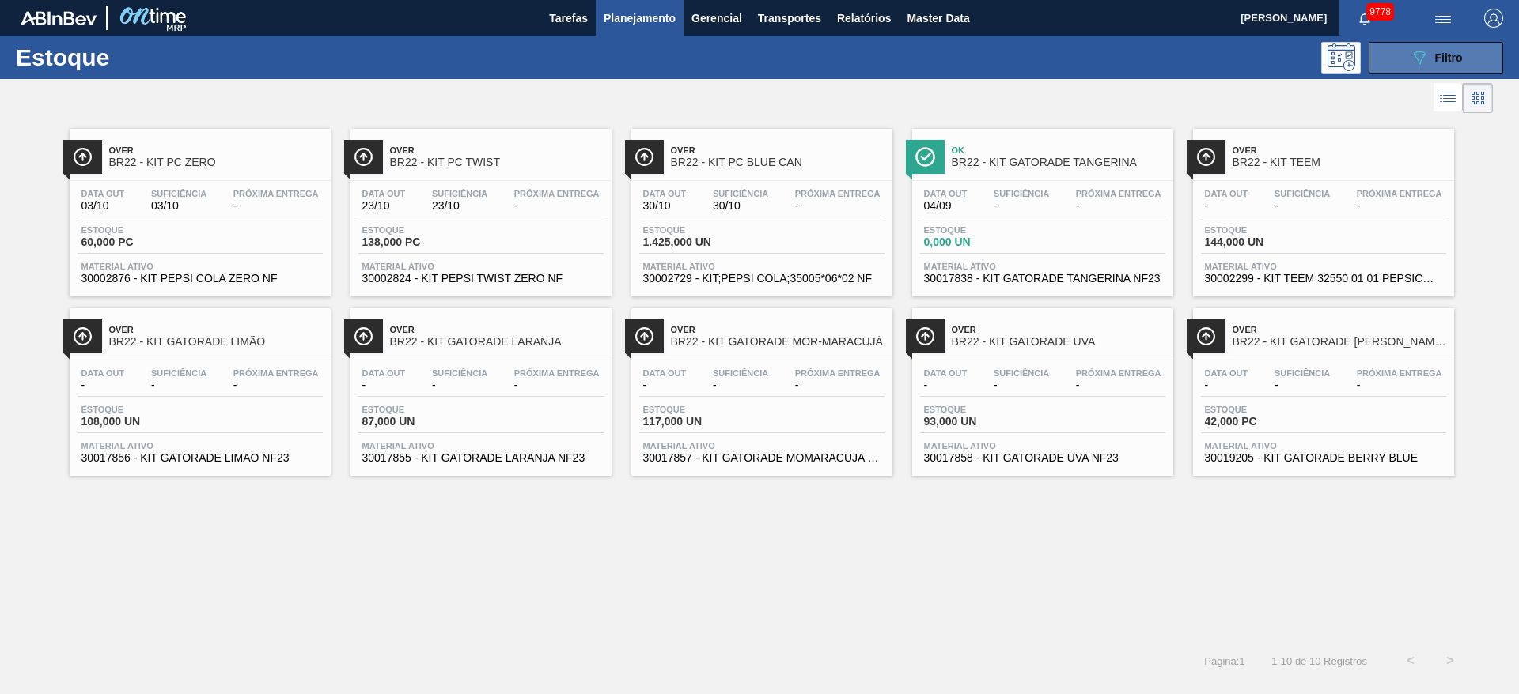
click at [1394, 52] on button "089F7B8B-B2A5-4AFE-B5C0-19BA573D28AC Filtro" at bounding box center [1435, 58] width 134 height 32
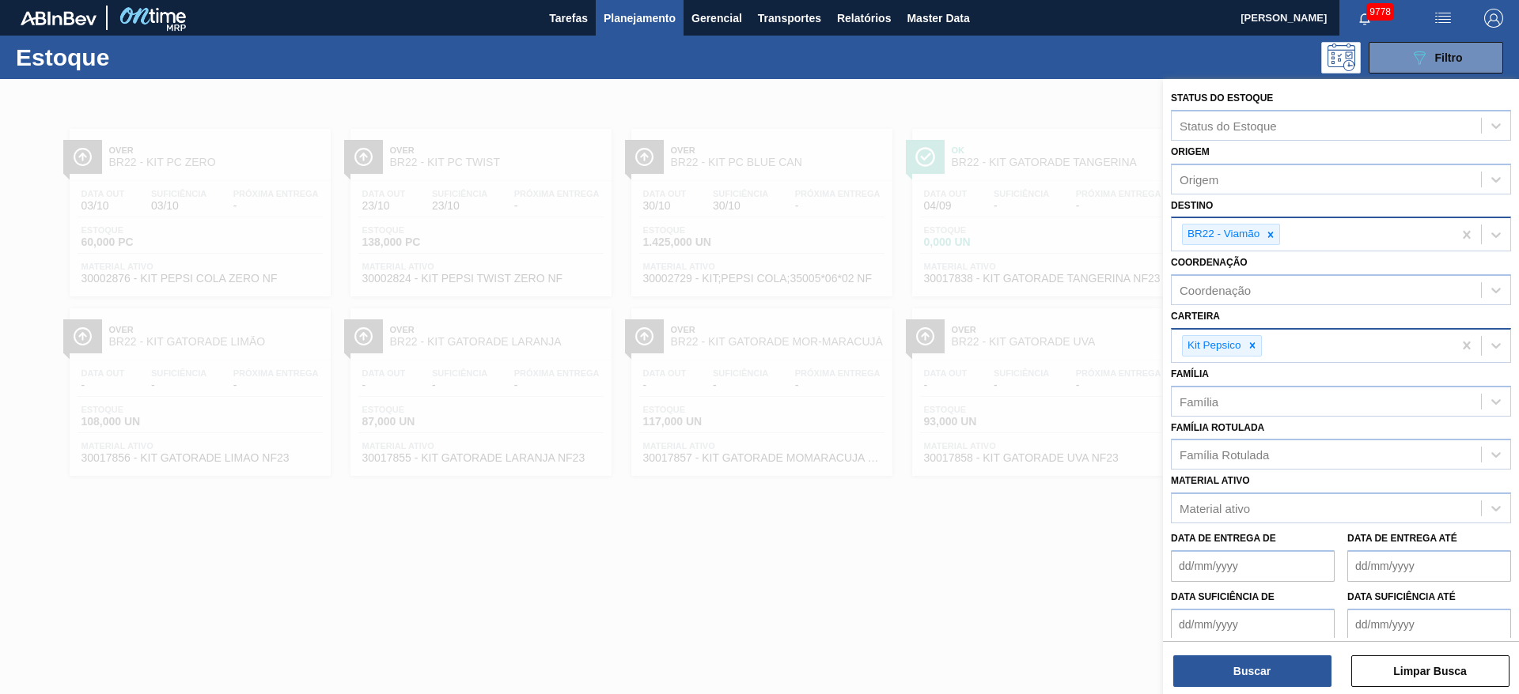
click at [1285, 236] on input "Destino" at bounding box center [1284, 234] width 2 height 13
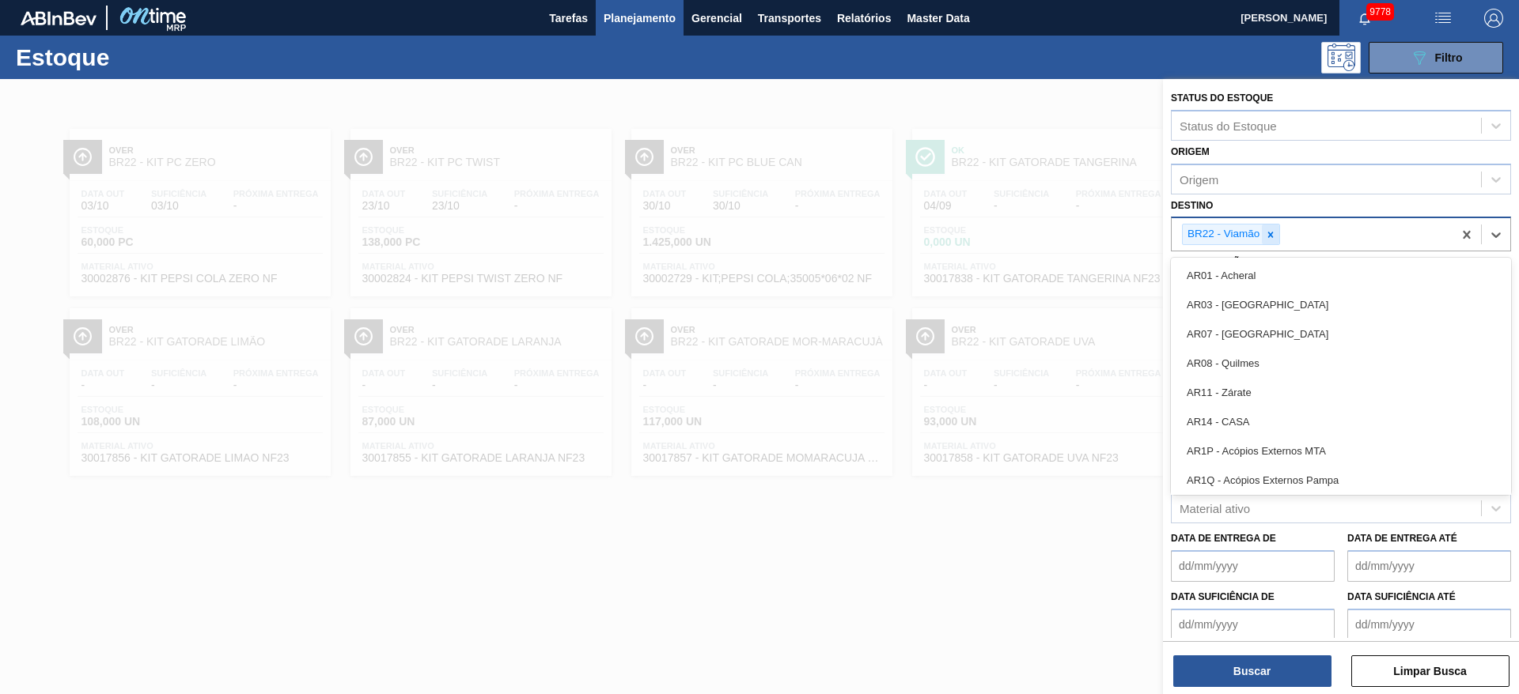
click at [1274, 236] on icon at bounding box center [1270, 234] width 11 height 11
click at [1271, 233] on div "BR22 - Viamão" at bounding box center [1311, 234] width 281 height 32
click at [1258, 242] on div "Destino" at bounding box center [1325, 232] width 309 height 23
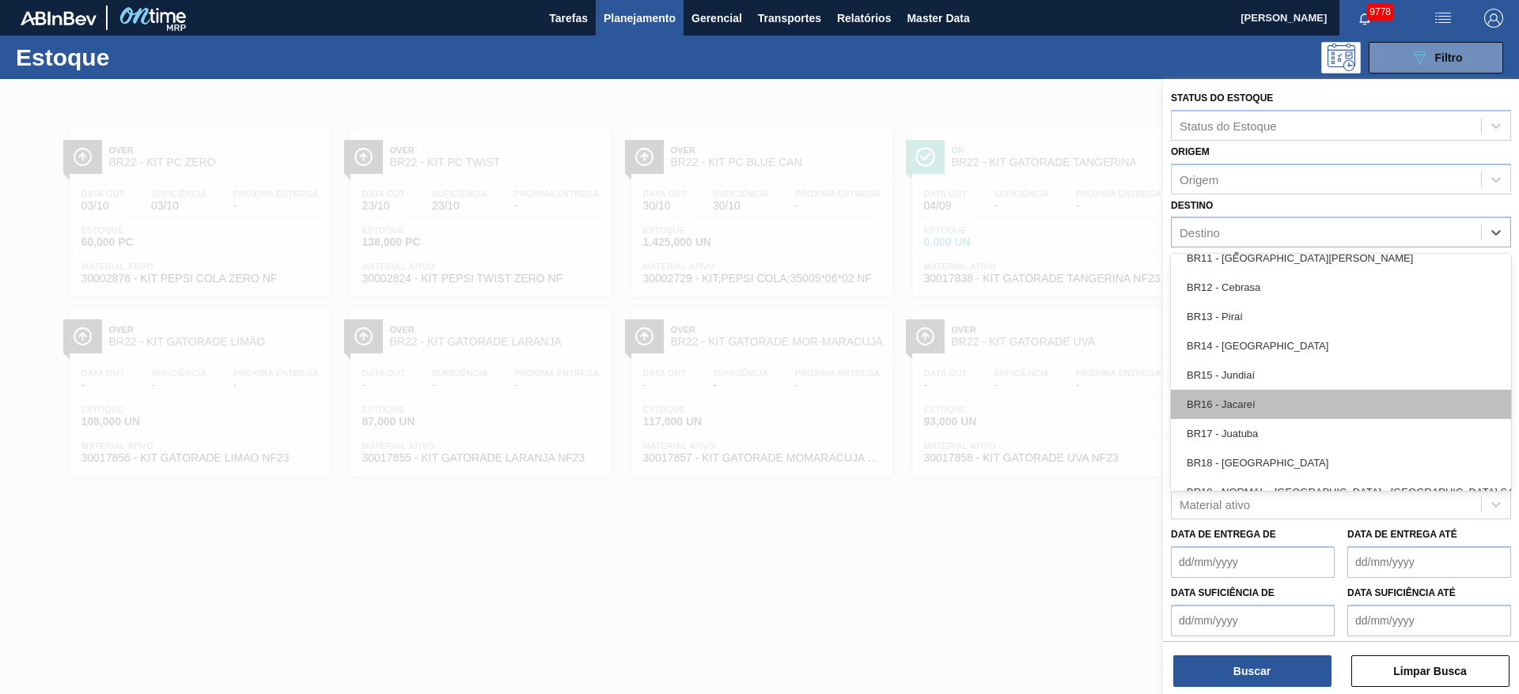
scroll to position [1068, 0]
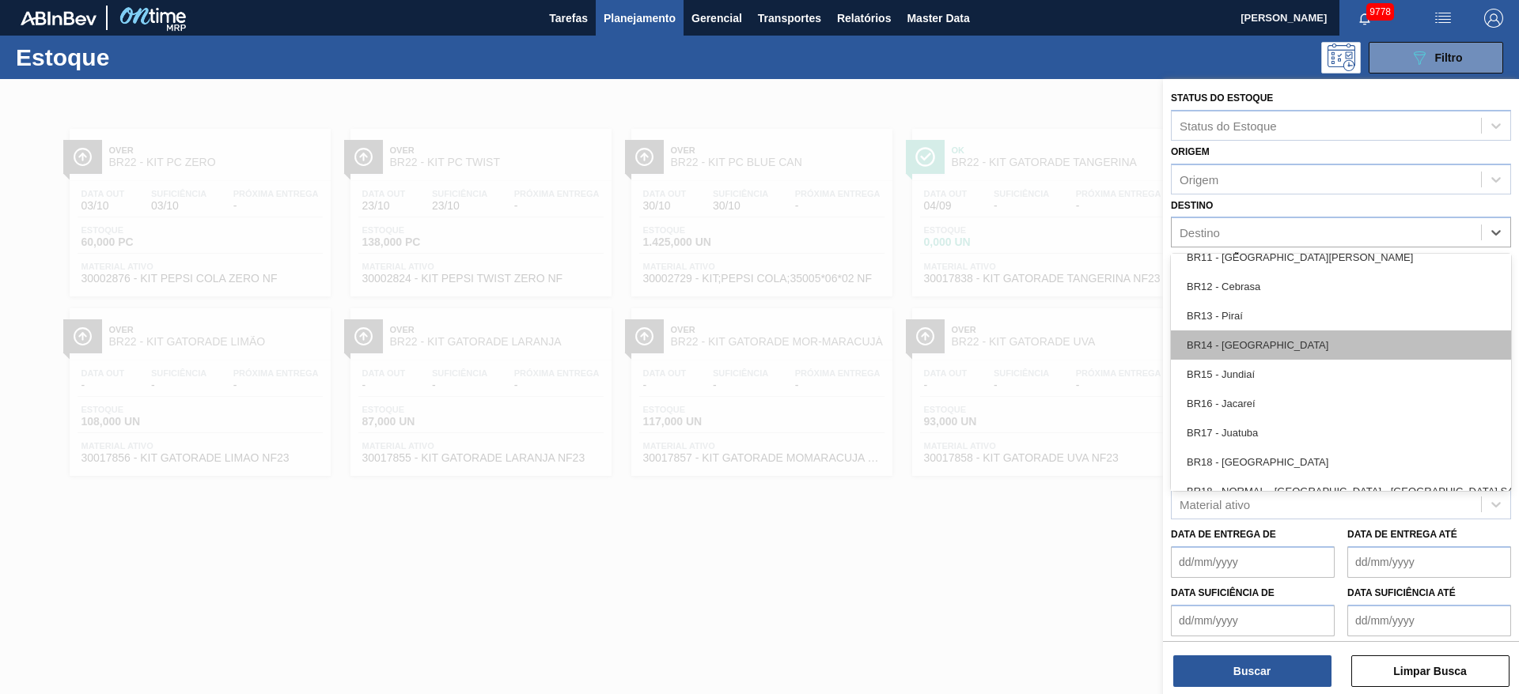
click at [1258, 341] on div "BR14 - Curitibana" at bounding box center [1341, 345] width 340 height 29
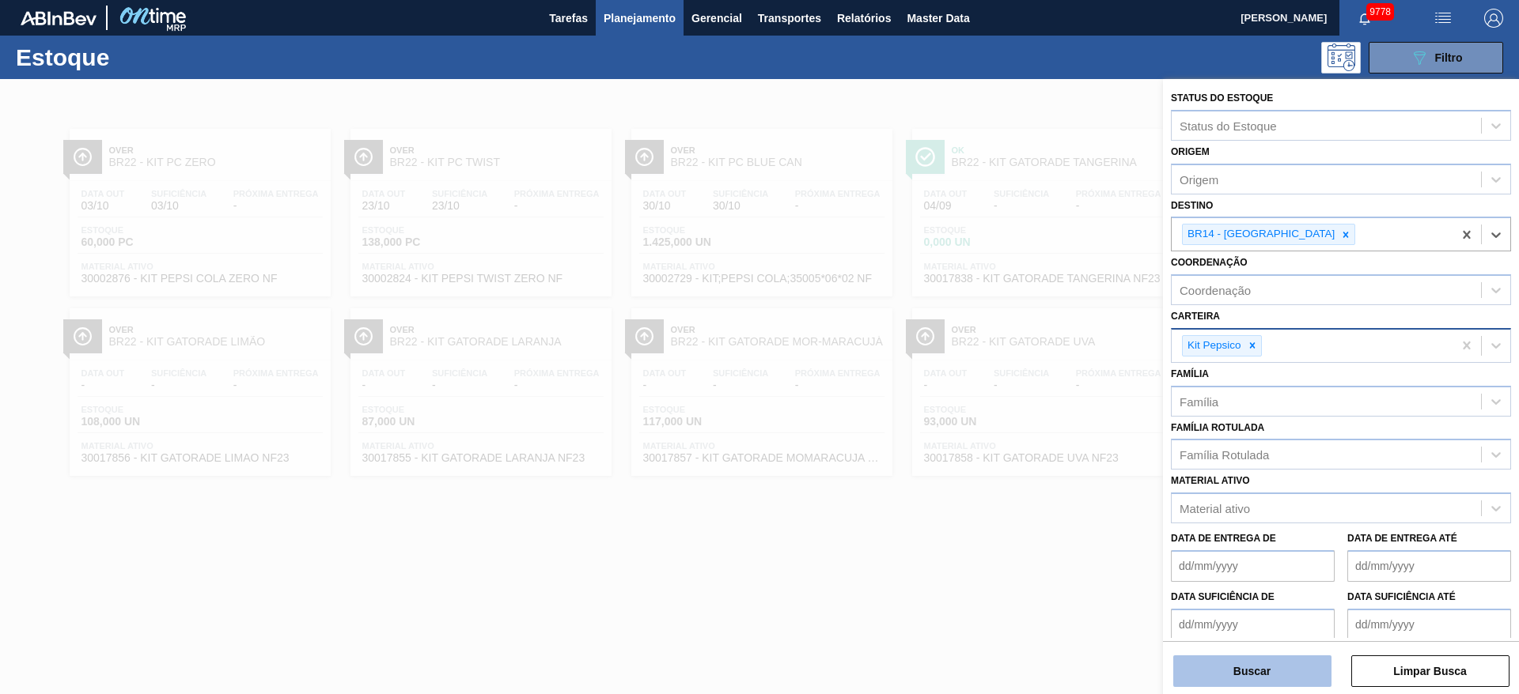
click at [1254, 677] on button "Buscar" at bounding box center [1252, 672] width 158 height 32
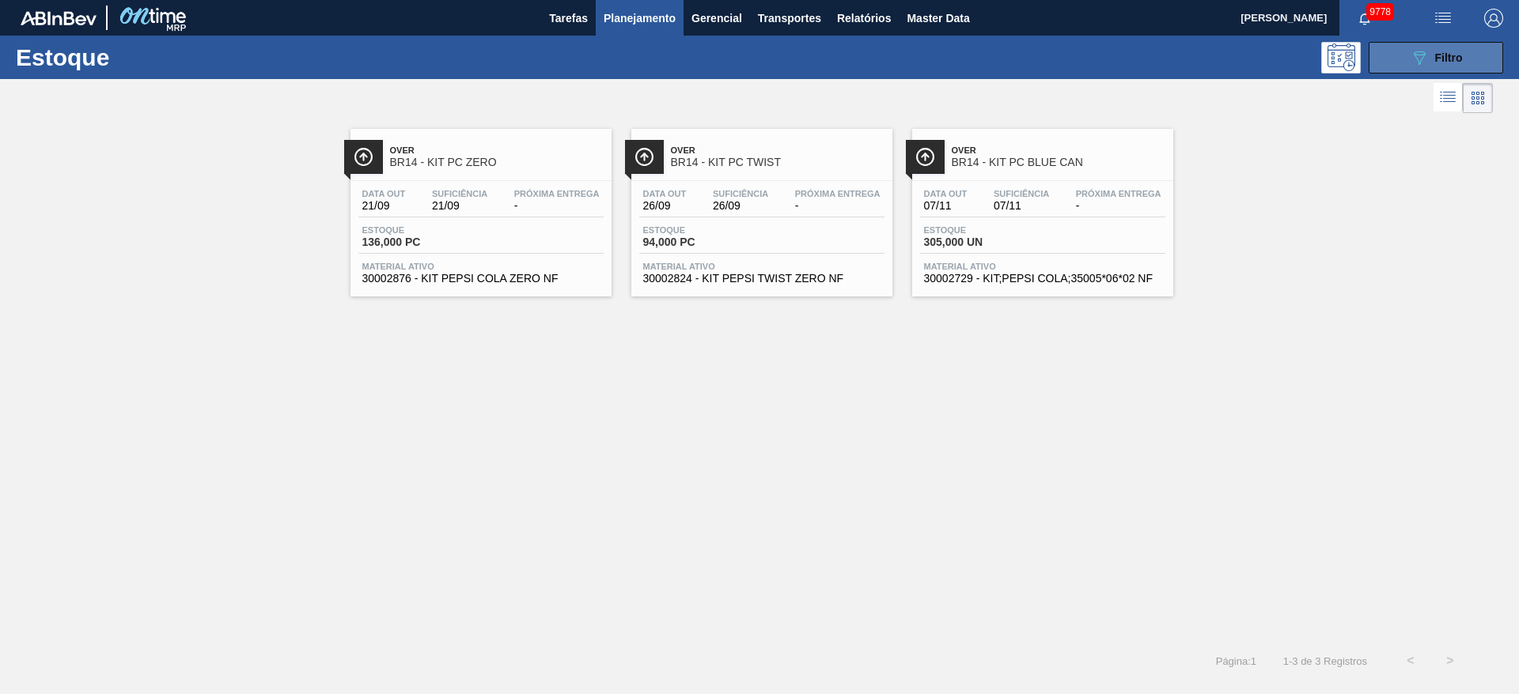
click at [1412, 59] on icon "089F7B8B-B2A5-4AFE-B5C0-19BA573D28AC" at bounding box center [1419, 57] width 19 height 19
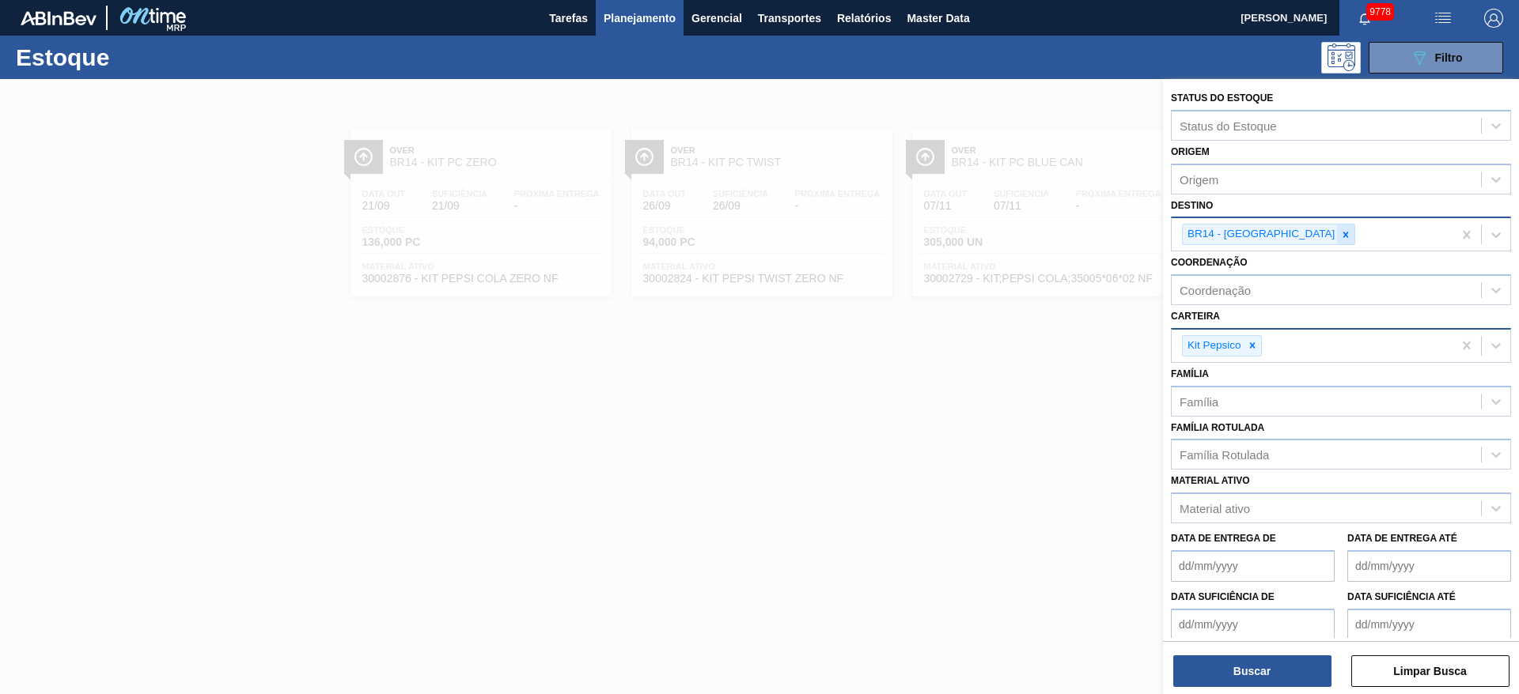
click at [1340, 234] on icon at bounding box center [1345, 234] width 11 height 11
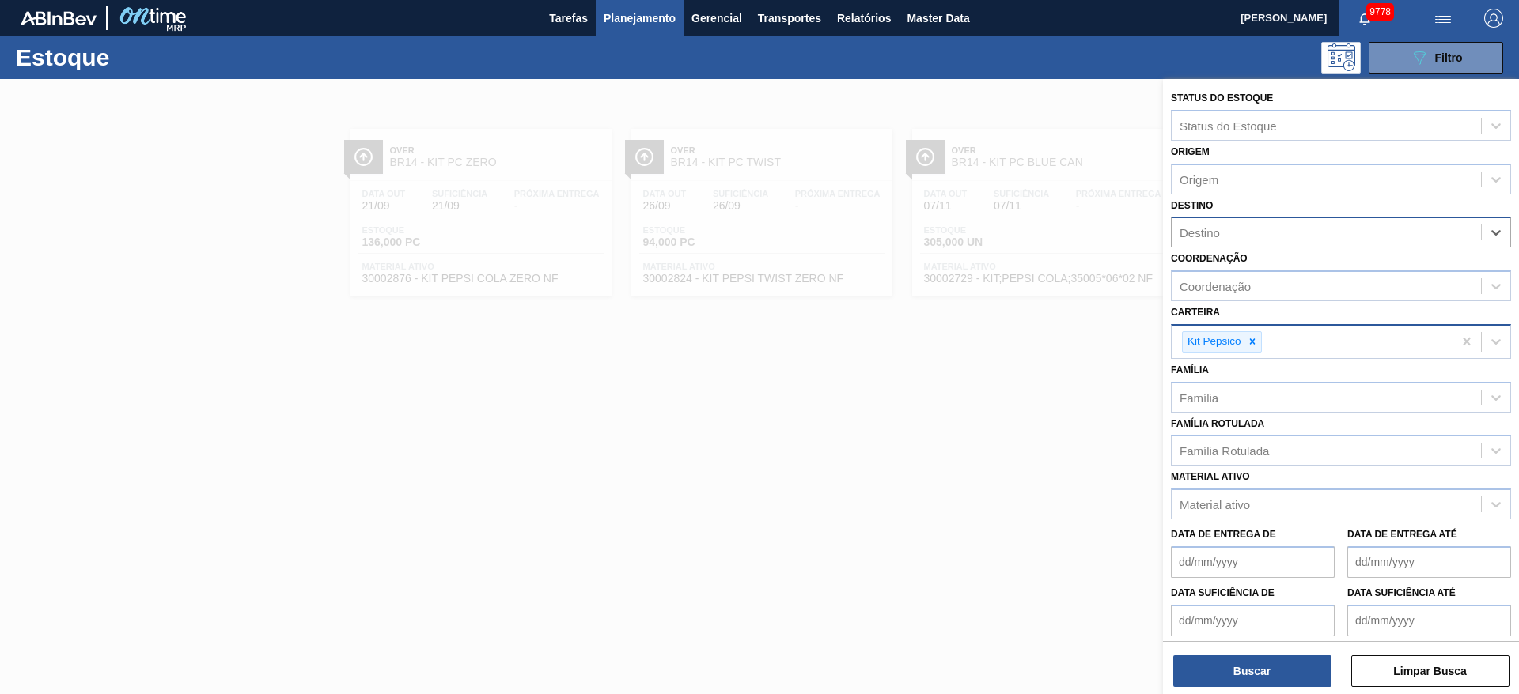
click at [918, 426] on div at bounding box center [759, 426] width 1519 height 694
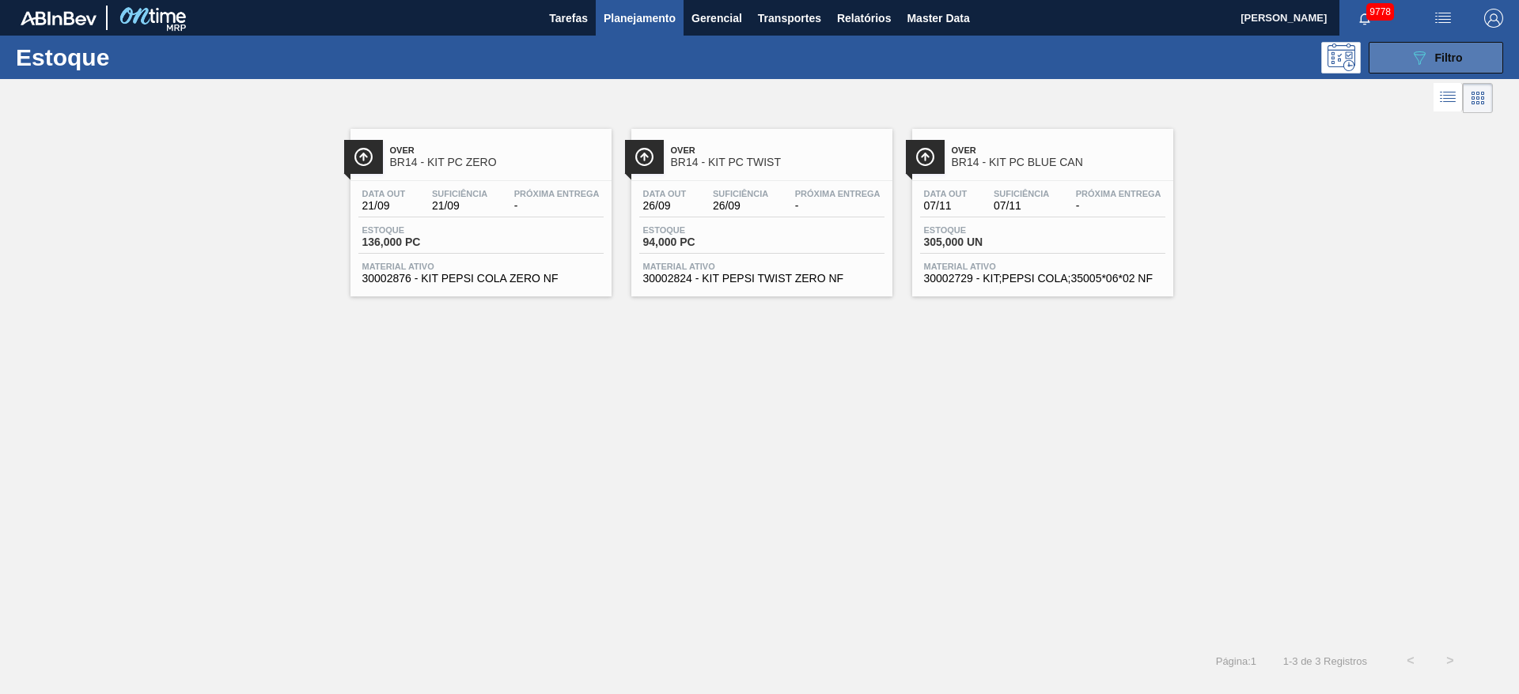
click at [1394, 59] on button "089F7B8B-B2A5-4AFE-B5C0-19BA573D28AC Filtro" at bounding box center [1435, 58] width 134 height 32
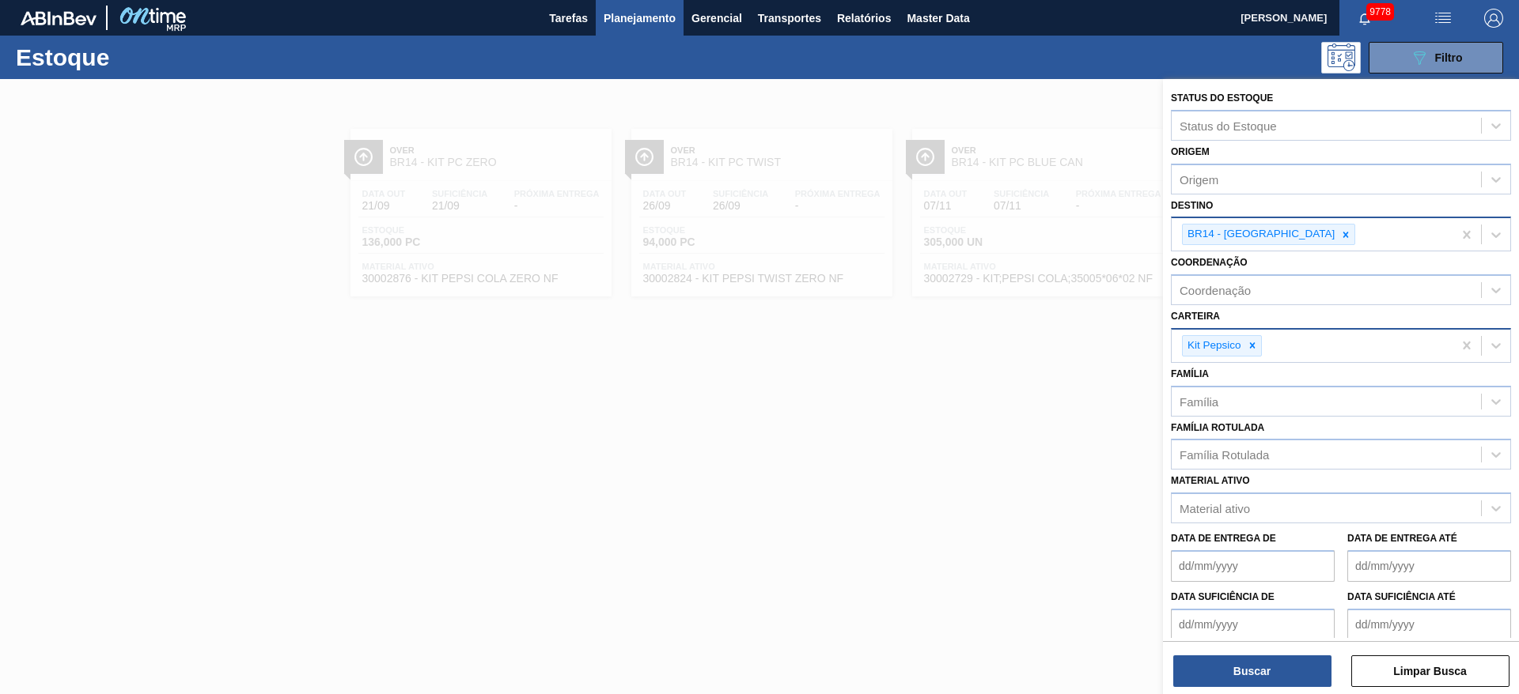
click at [1288, 221] on div "BR14 - Curitibana" at bounding box center [1311, 234] width 281 height 32
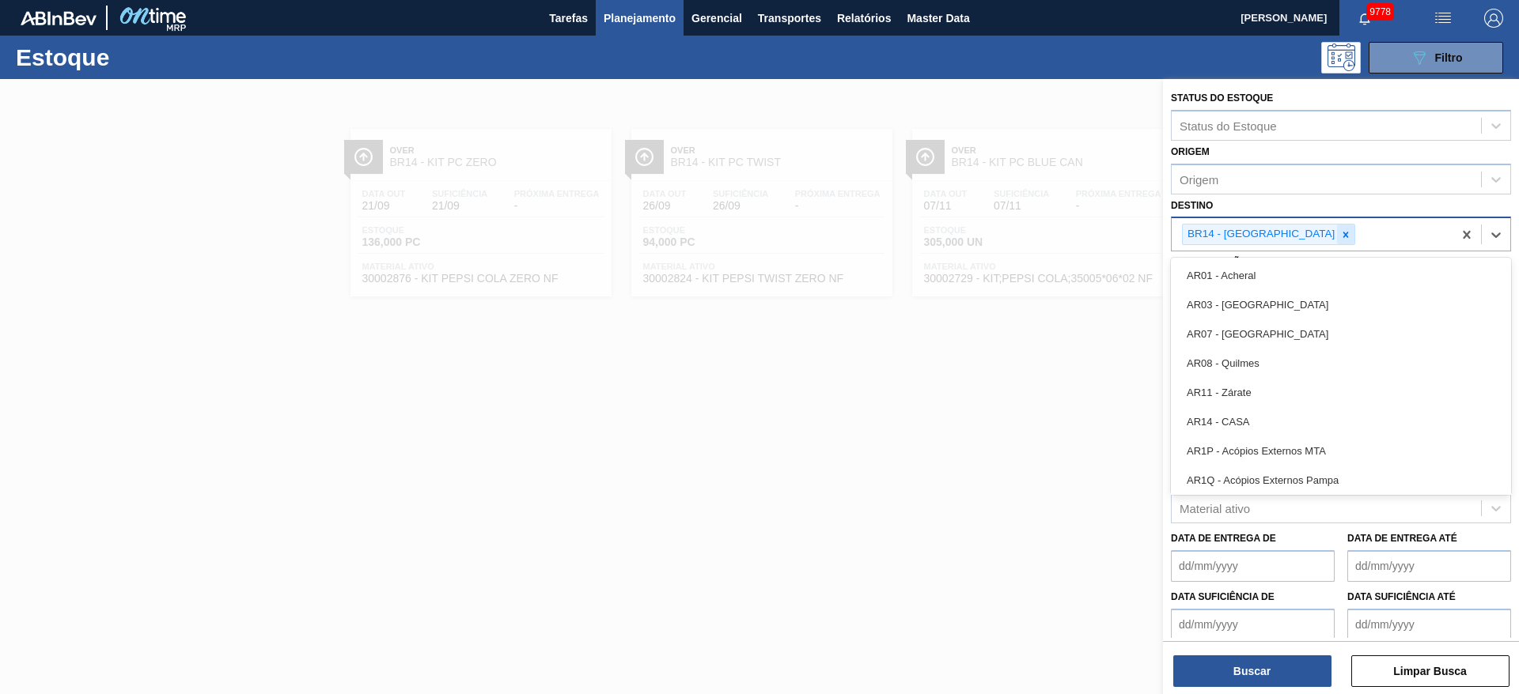
click at [1340, 229] on icon at bounding box center [1345, 234] width 11 height 11
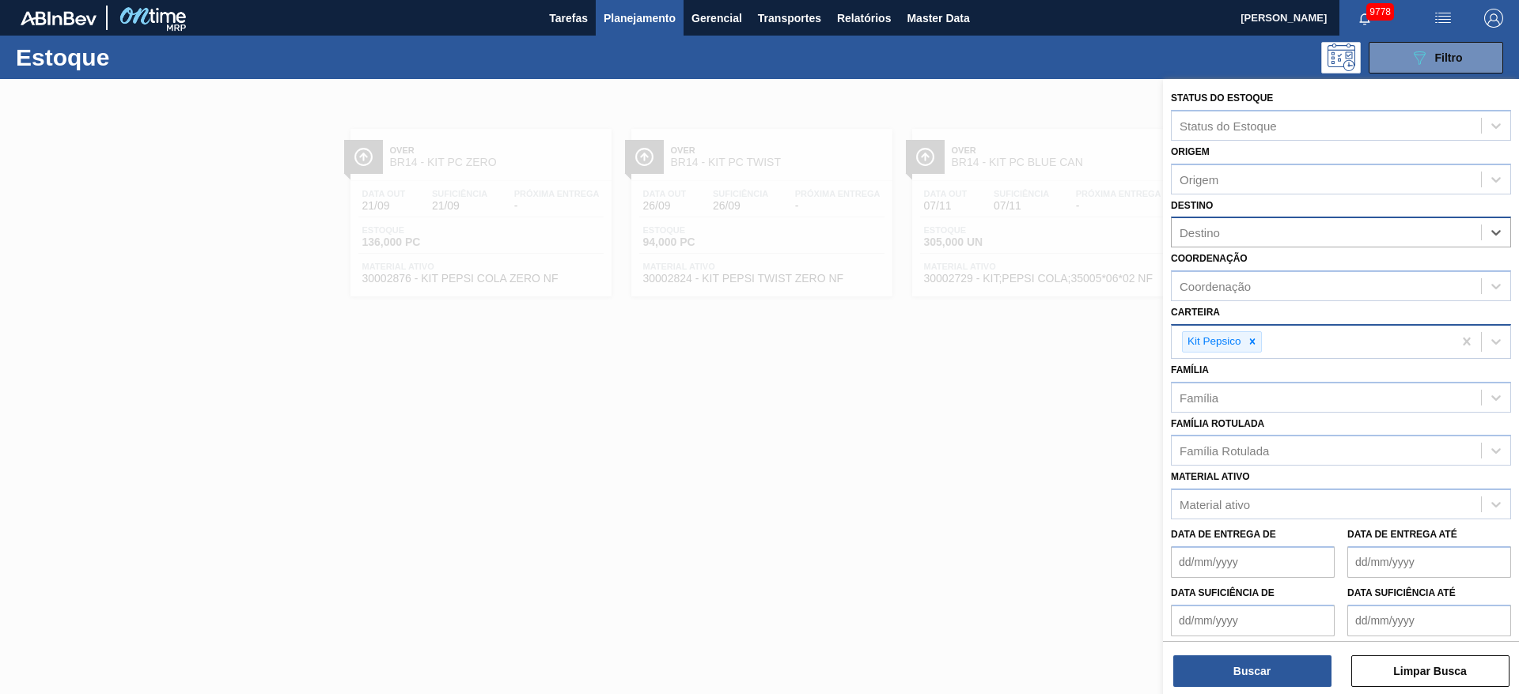
type input "18"
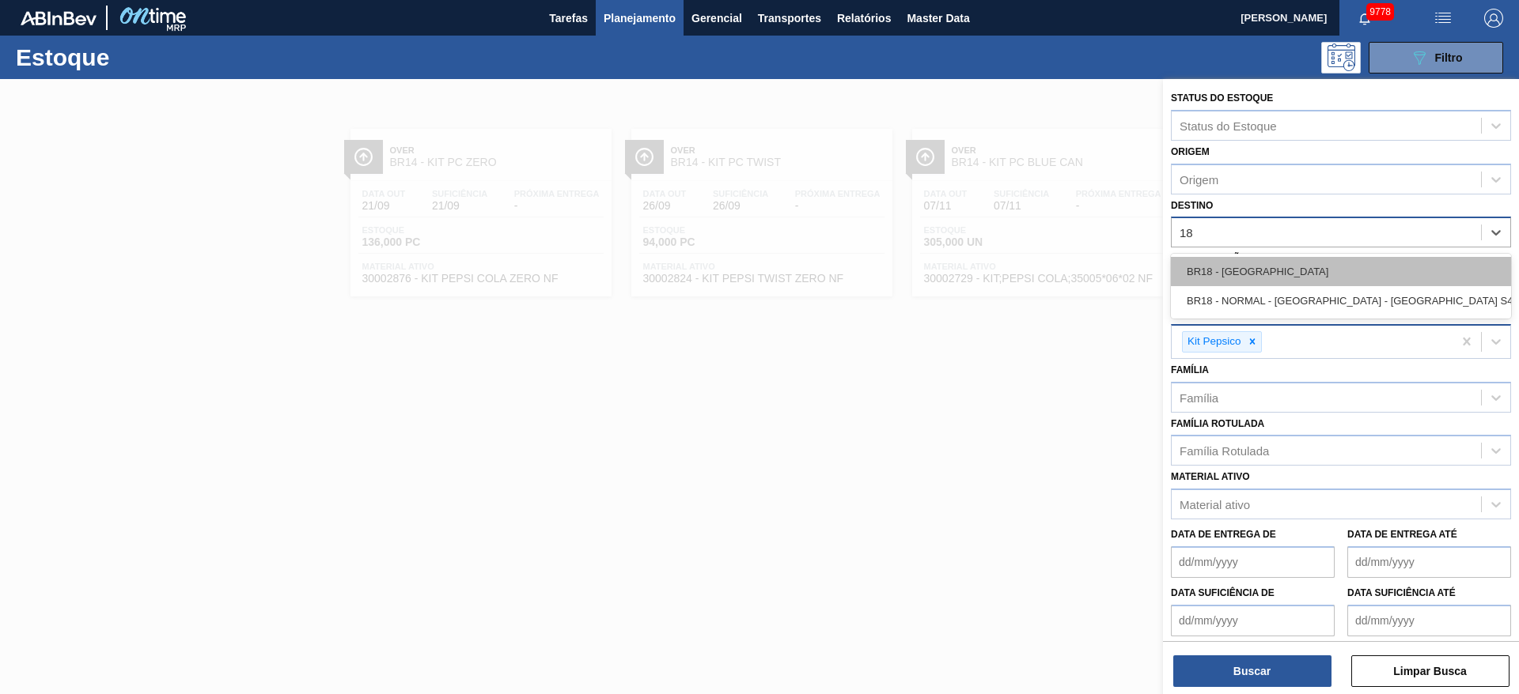
click at [1255, 277] on div "BR18 - Pernambuco" at bounding box center [1341, 271] width 340 height 29
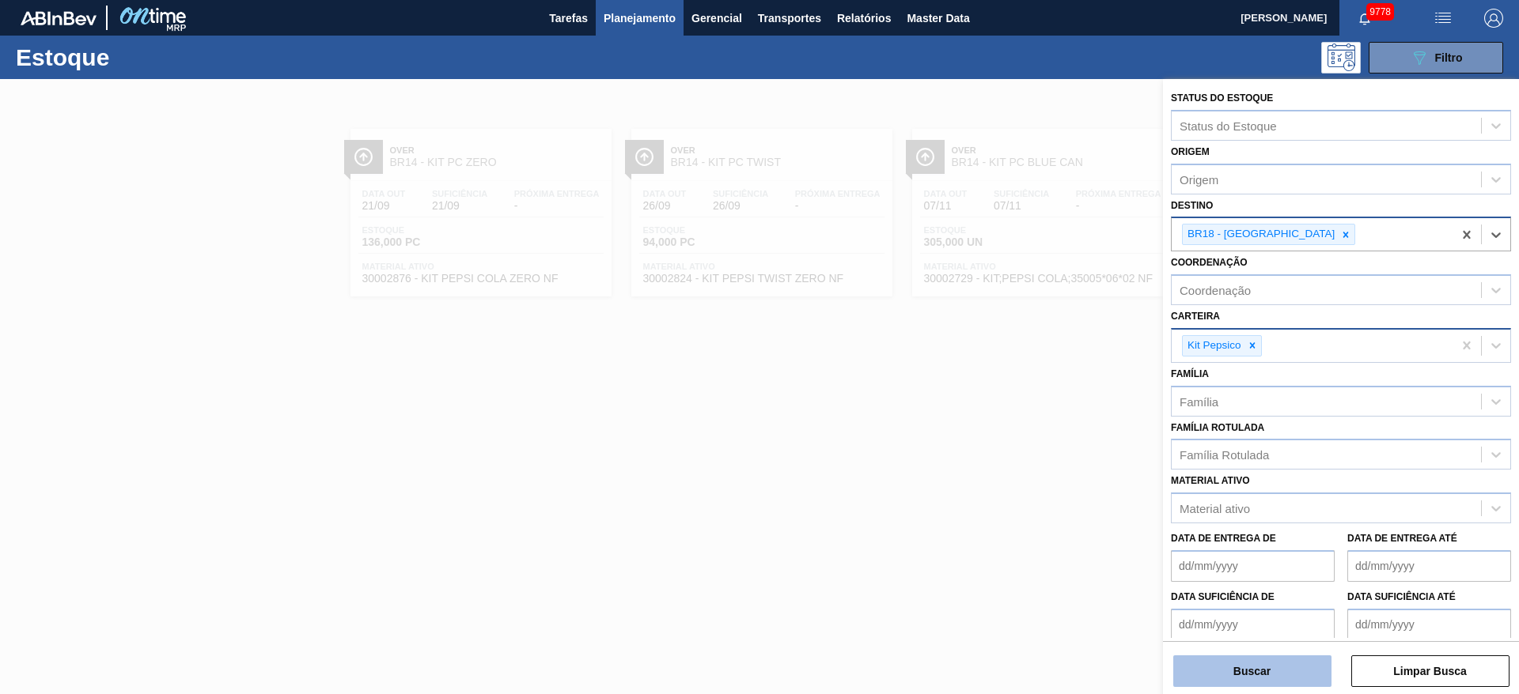
click at [1243, 660] on button "Buscar" at bounding box center [1252, 672] width 158 height 32
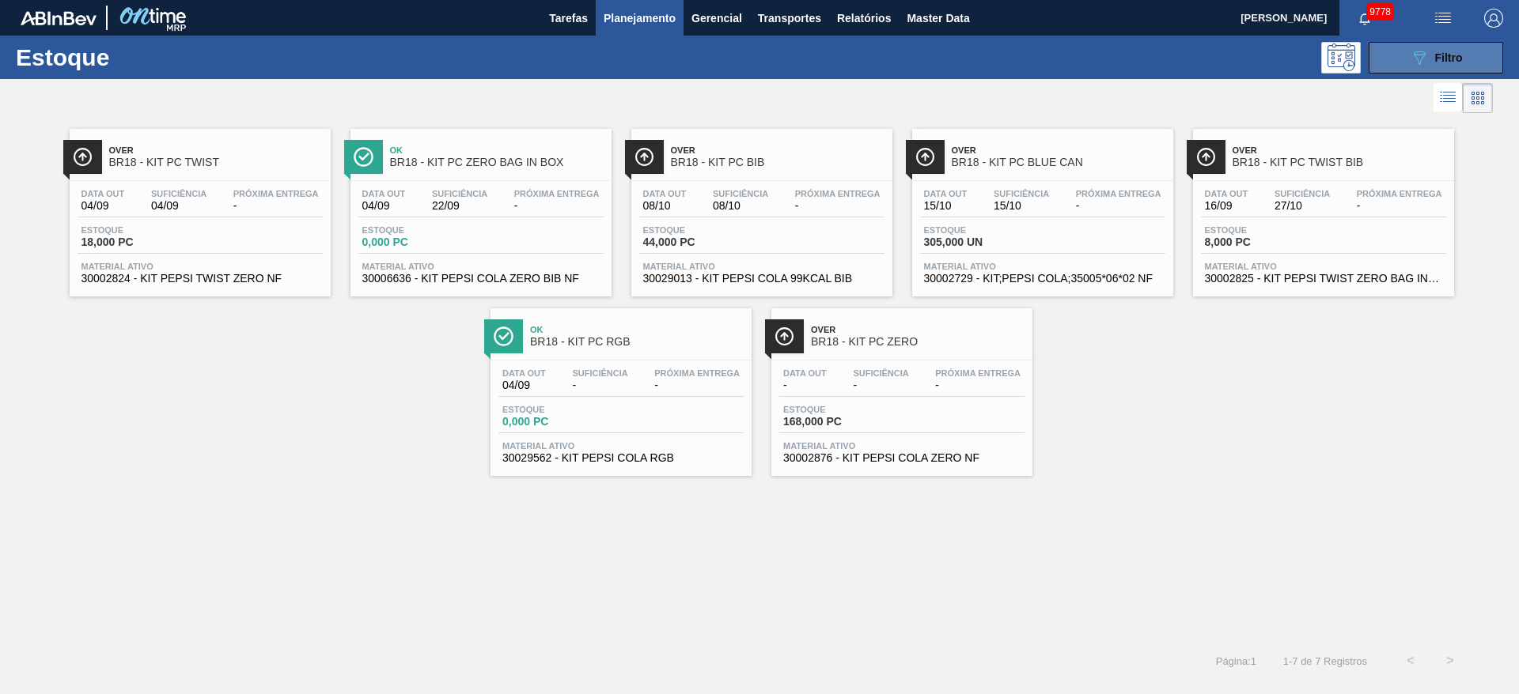
click at [1427, 65] on icon "089F7B8B-B2A5-4AFE-B5C0-19BA573D28AC" at bounding box center [1419, 57] width 19 height 19
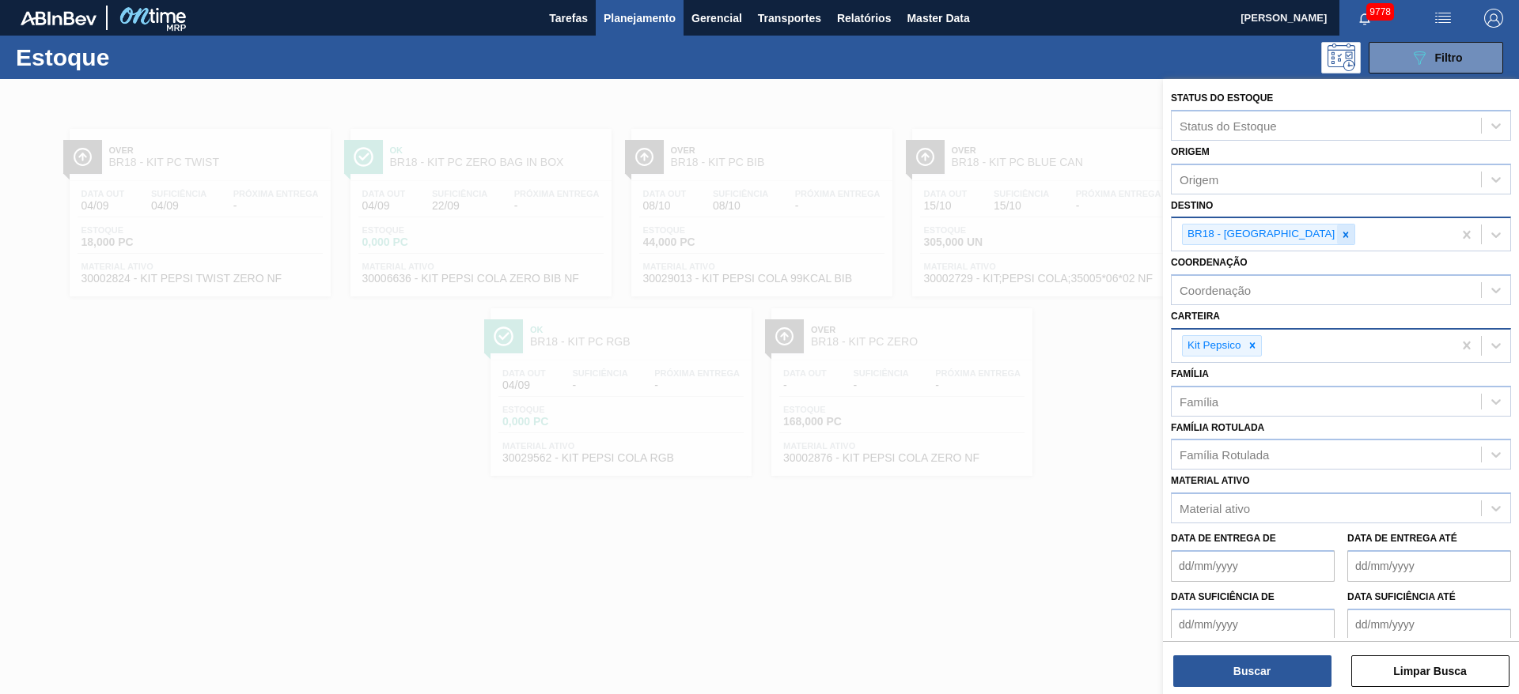
click at [1340, 237] on icon at bounding box center [1345, 234] width 11 height 11
type input "3"
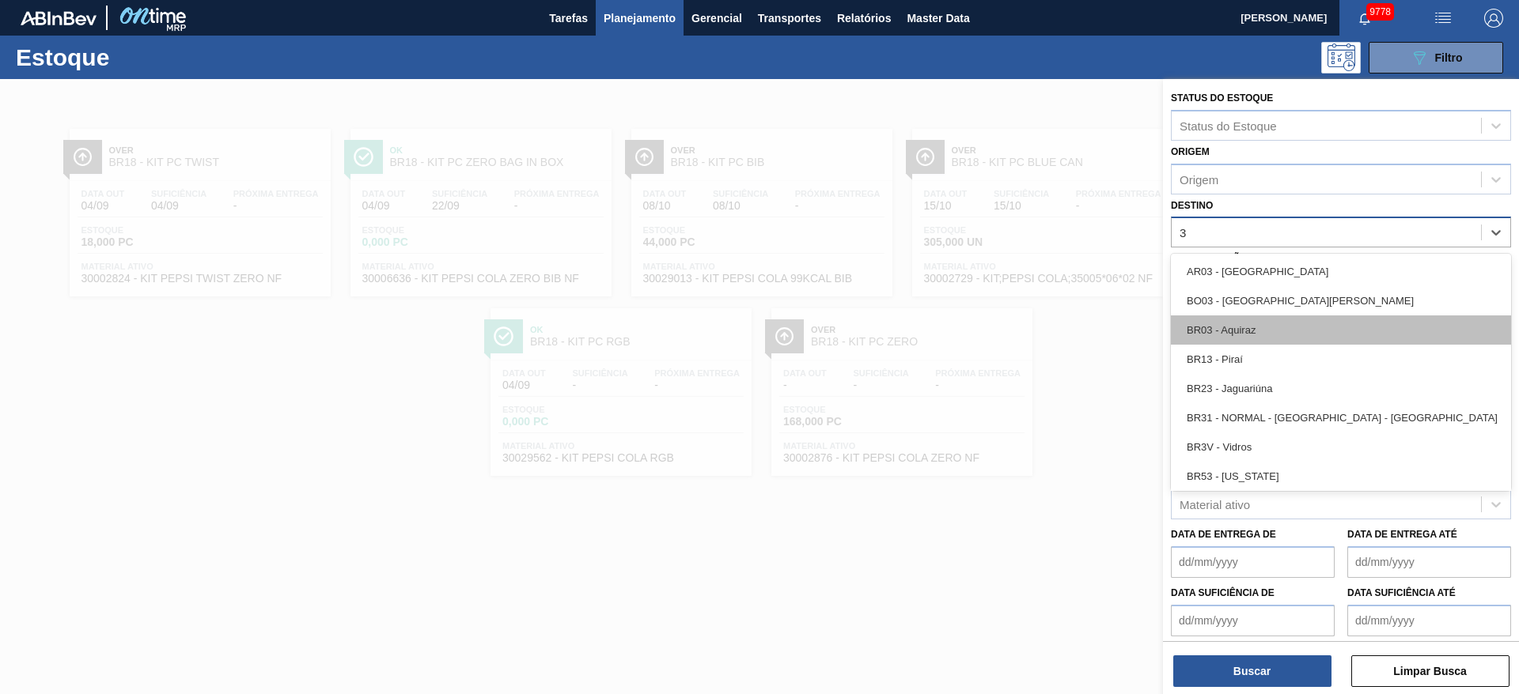
click at [1278, 327] on div "BR03 - Aquiraz" at bounding box center [1341, 330] width 340 height 29
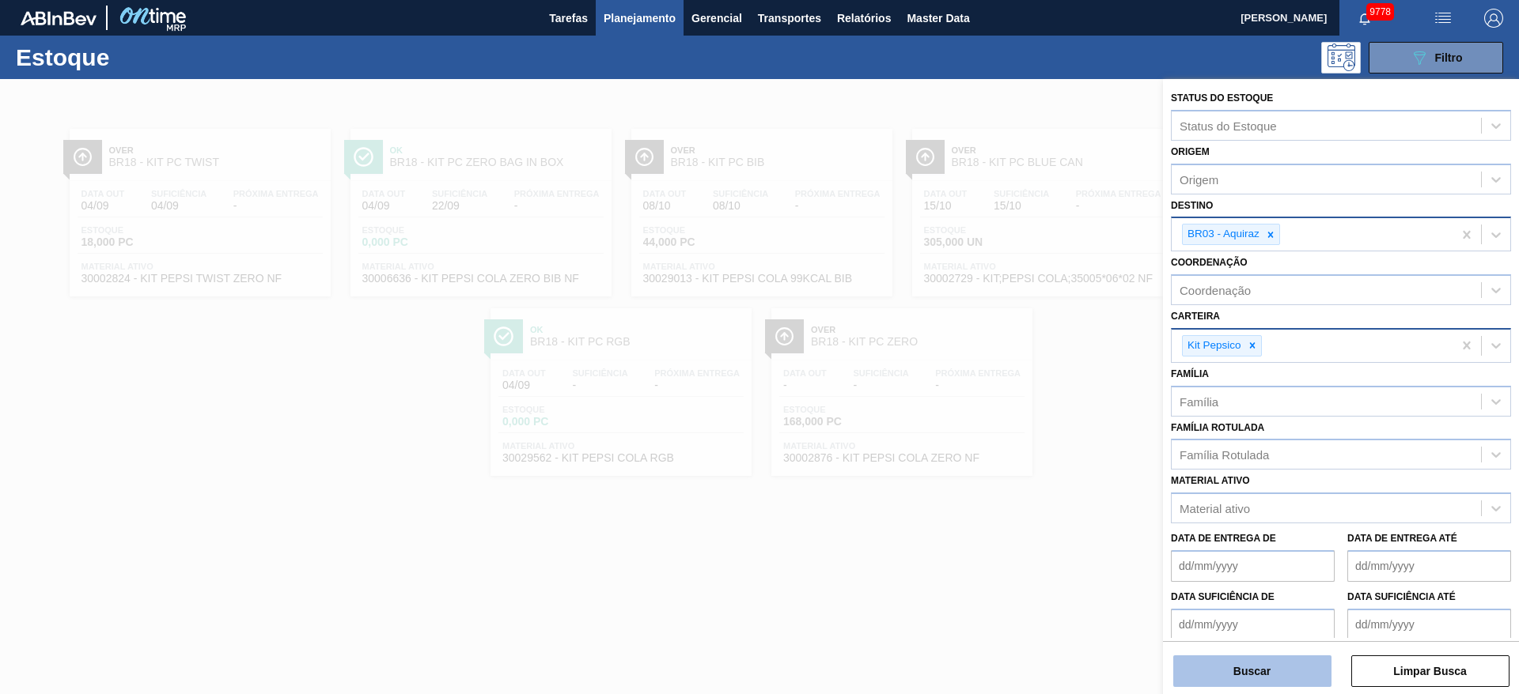
click at [1254, 672] on button "Buscar" at bounding box center [1252, 672] width 158 height 32
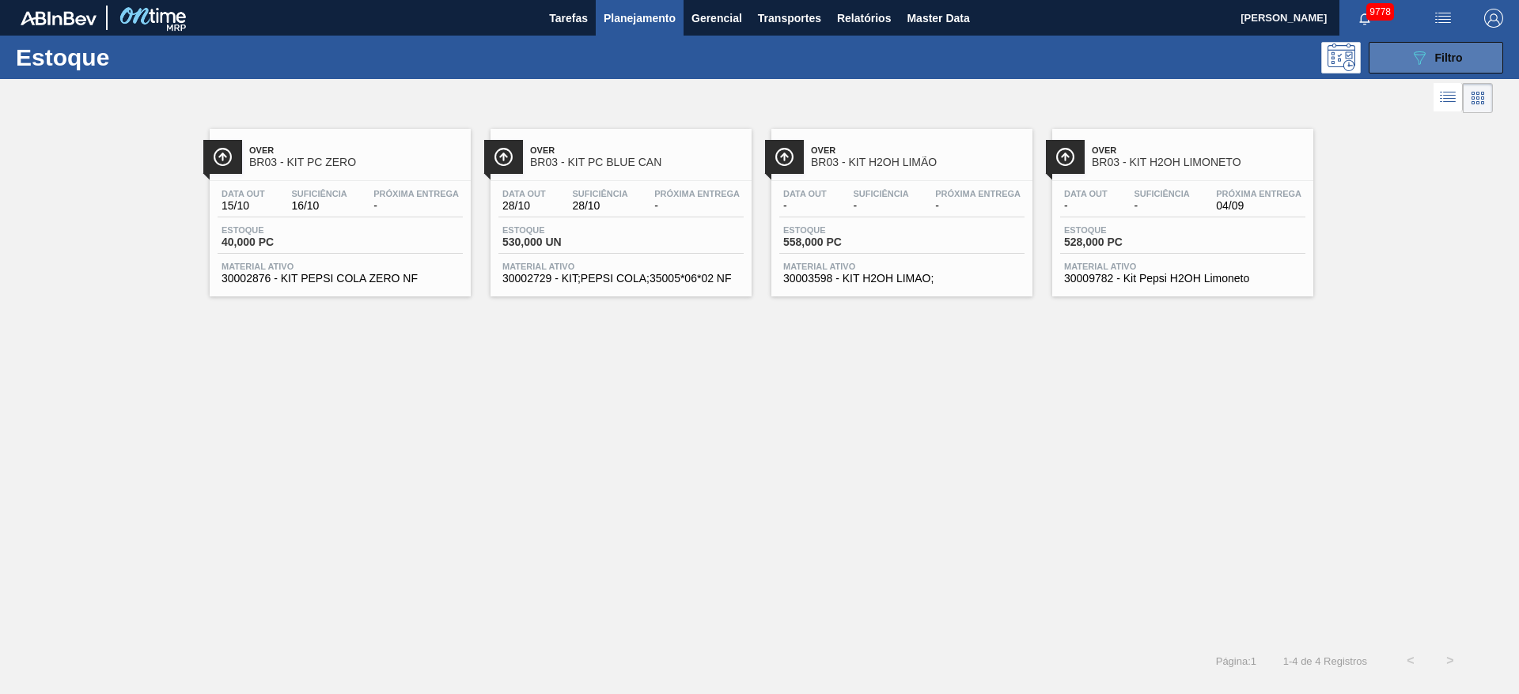
click at [1402, 49] on button "089F7B8B-B2A5-4AFE-B5C0-19BA573D28AC Filtro" at bounding box center [1435, 58] width 134 height 32
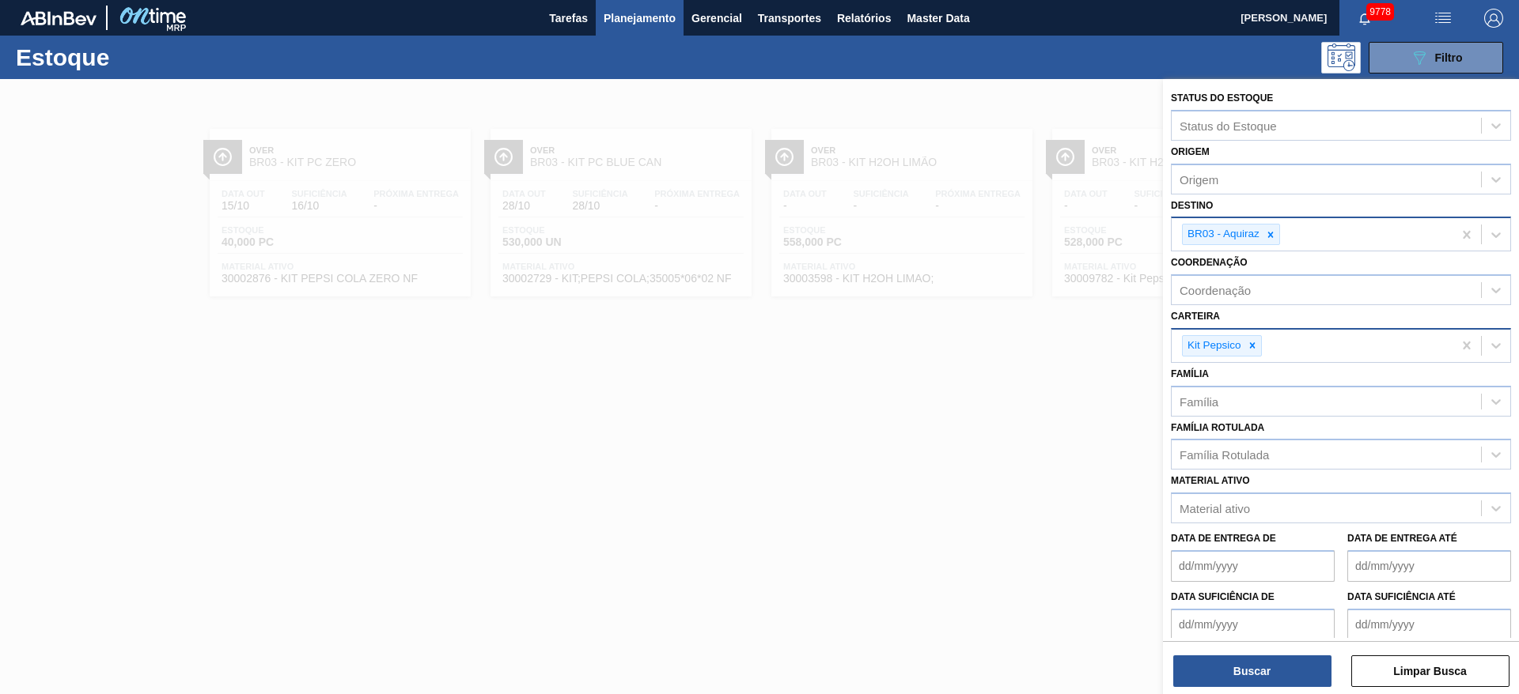
click at [641, 539] on div at bounding box center [759, 426] width 1519 height 694
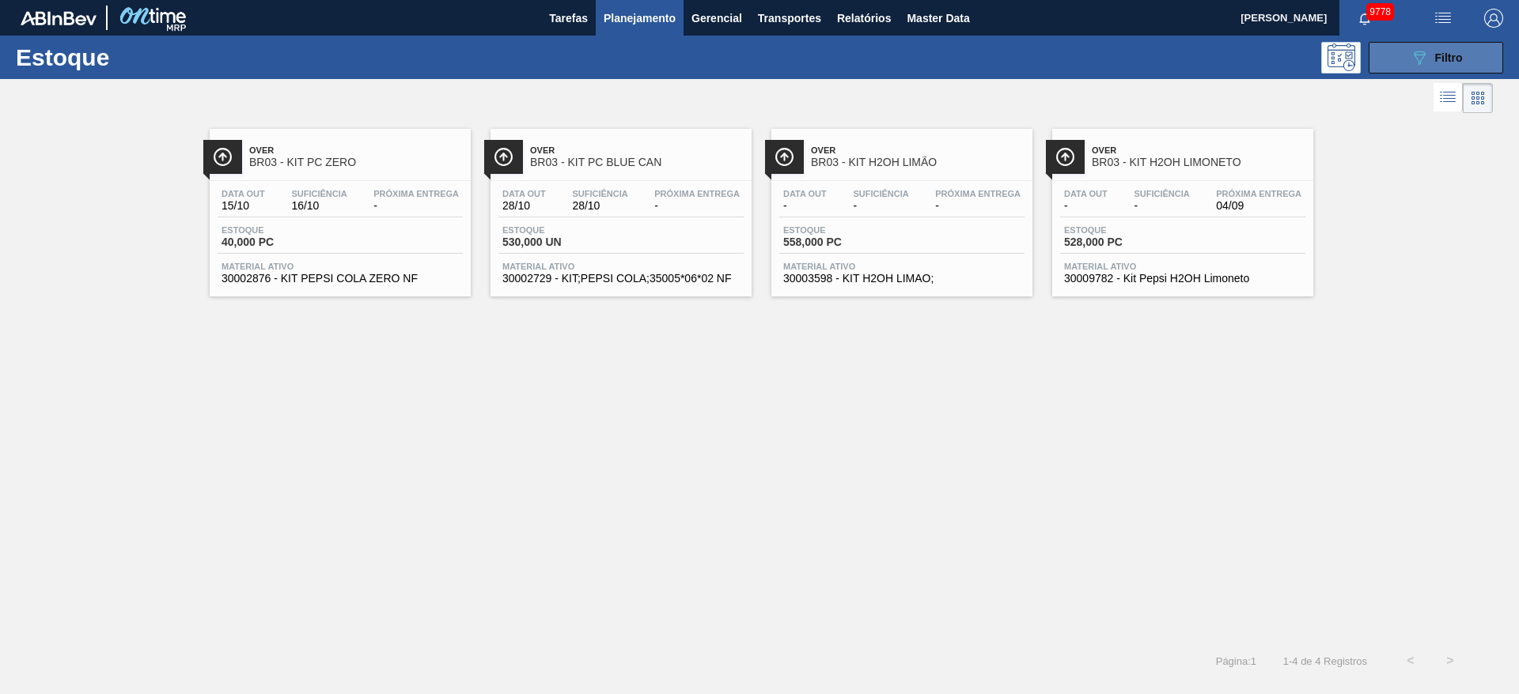
click at [1418, 66] on button "089F7B8B-B2A5-4AFE-B5C0-19BA573D28AC Filtro" at bounding box center [1435, 58] width 134 height 32
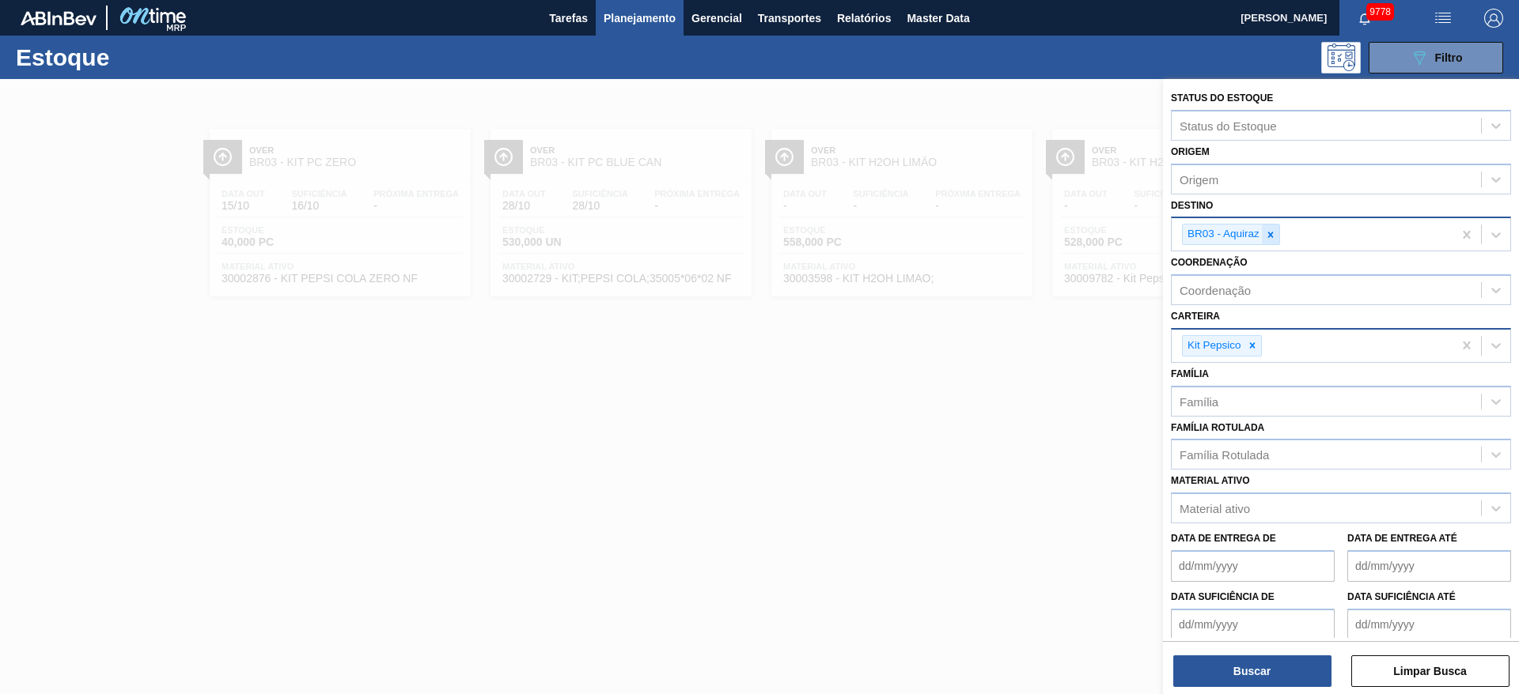
click at [1272, 229] on icon at bounding box center [1270, 234] width 11 height 11
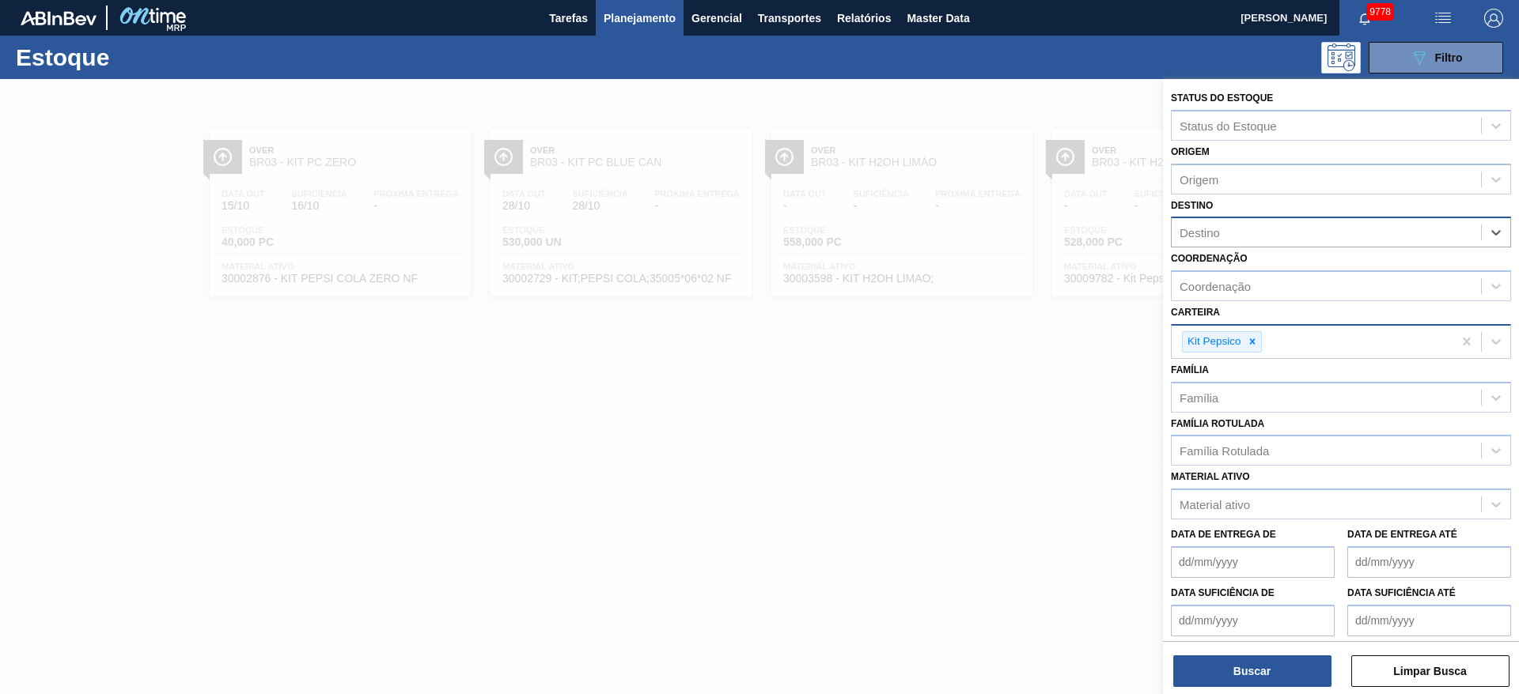
type input "2"
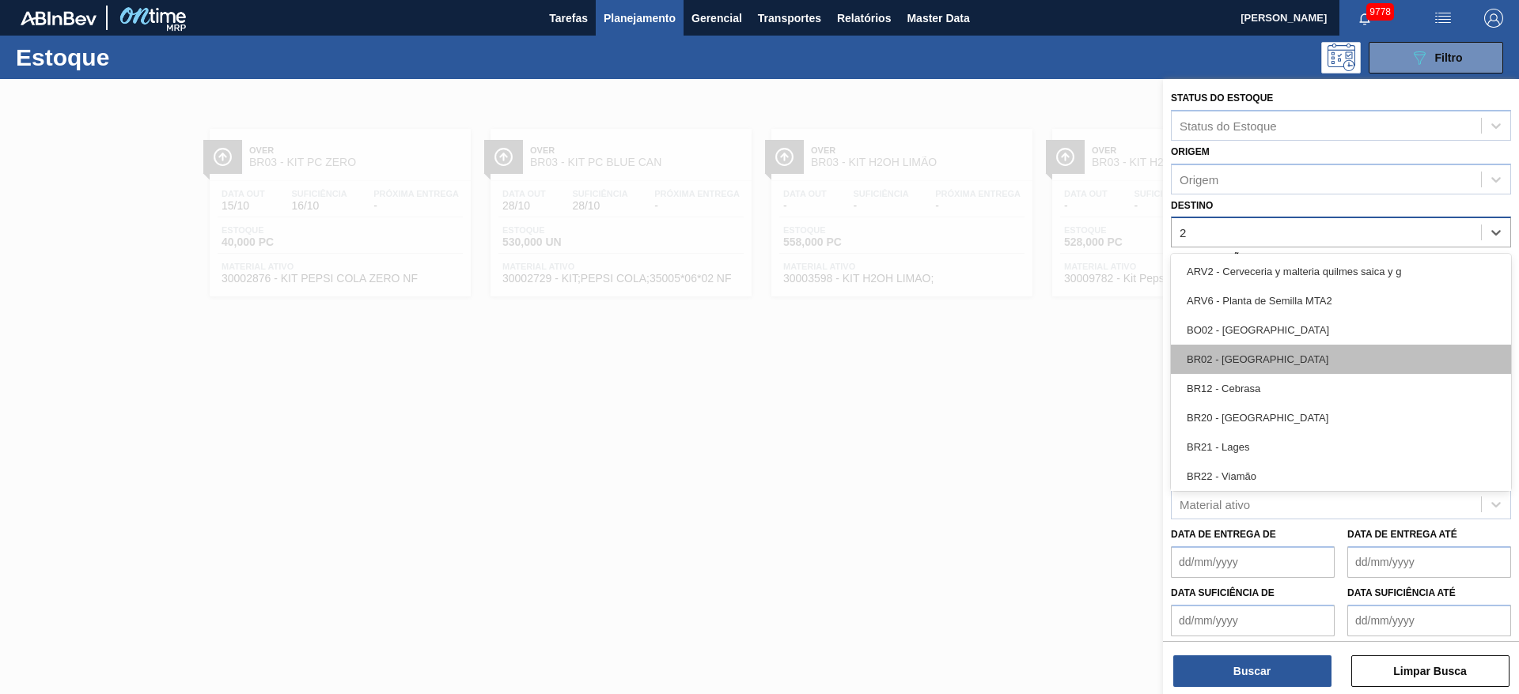
click at [1281, 358] on div "BR02 - Sergipe" at bounding box center [1341, 359] width 340 height 29
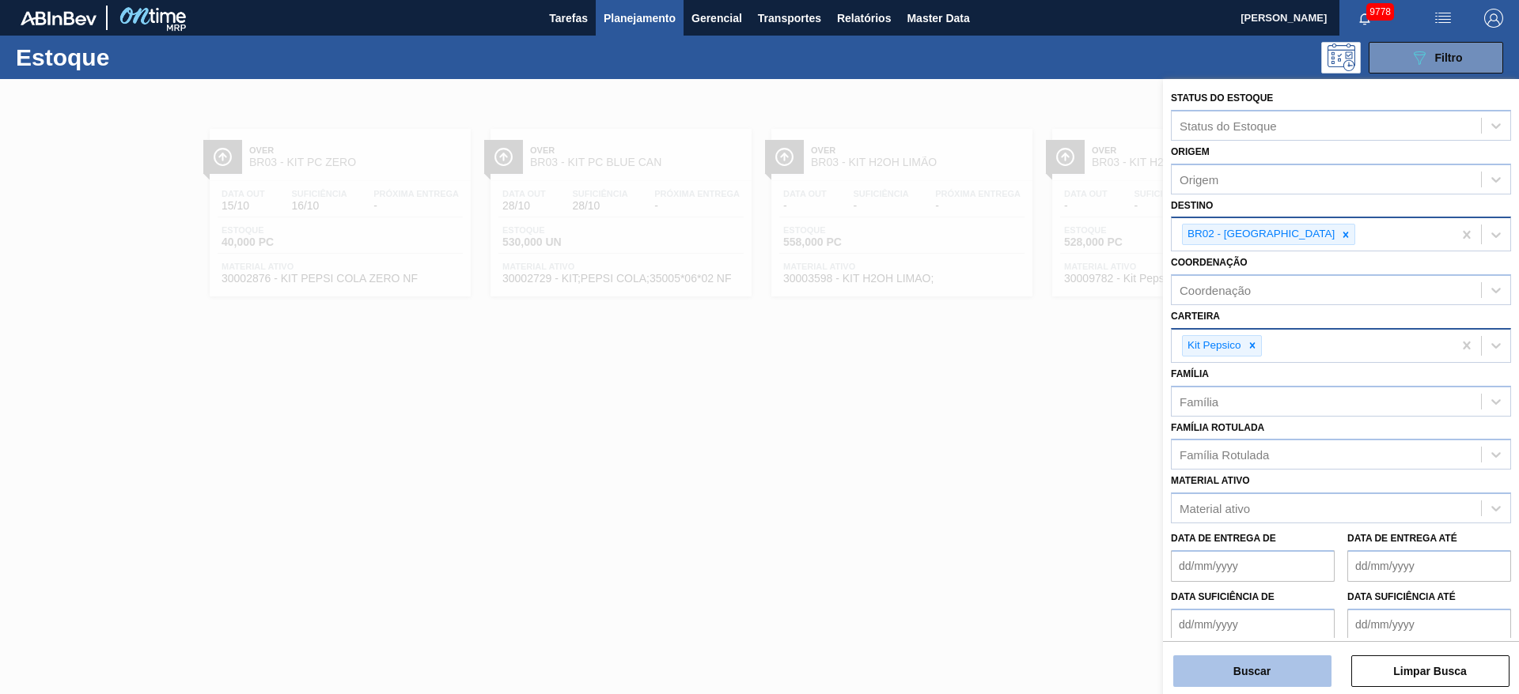
click at [1247, 662] on button "Buscar" at bounding box center [1252, 672] width 158 height 32
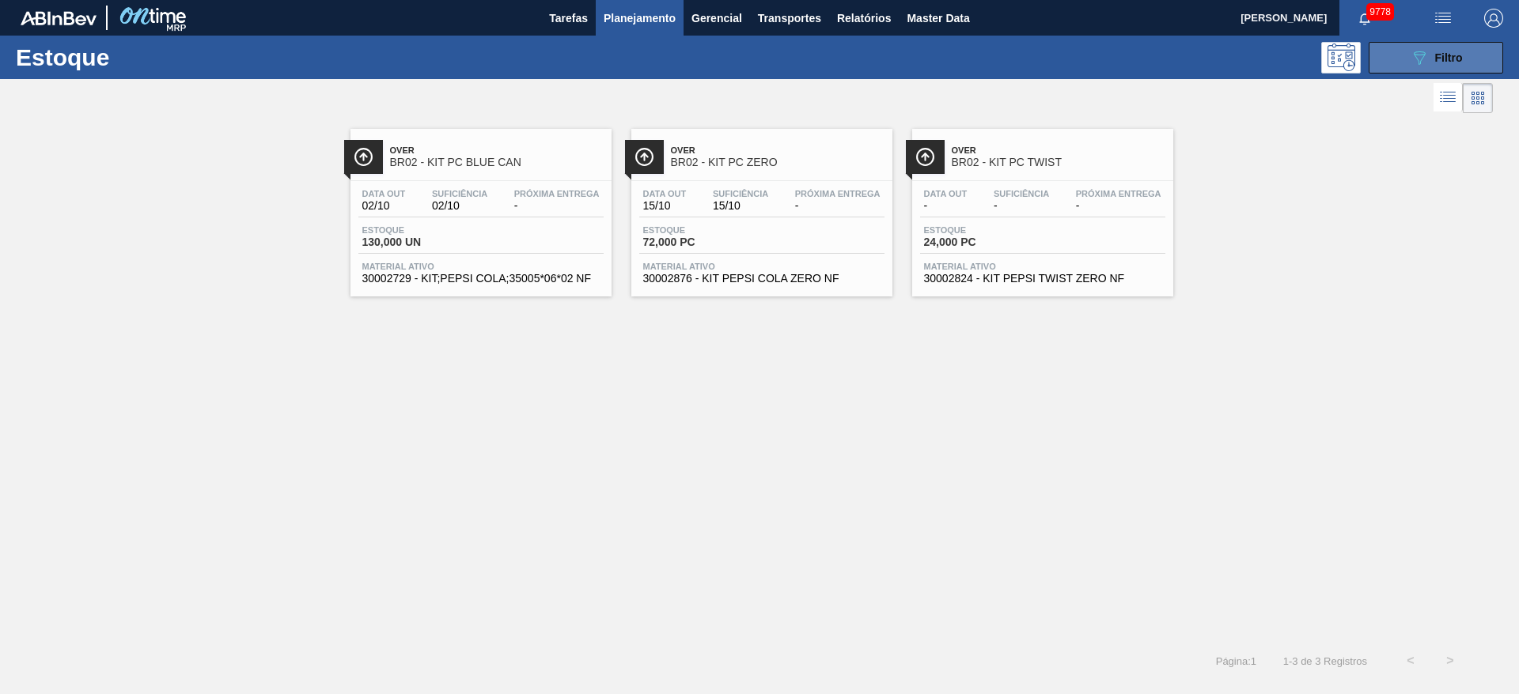
click at [1376, 48] on button "089F7B8B-B2A5-4AFE-B5C0-19BA573D28AC Filtro" at bounding box center [1435, 58] width 134 height 32
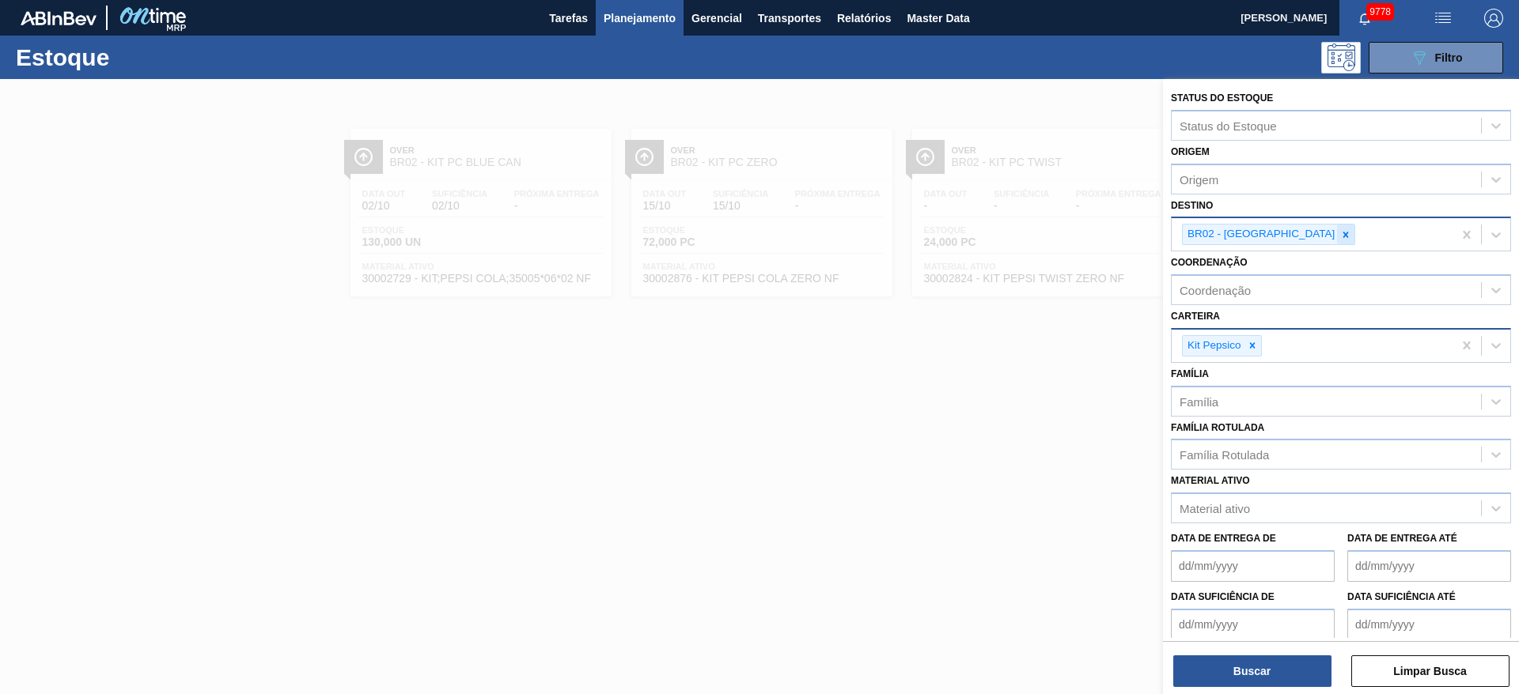
click at [1340, 238] on icon at bounding box center [1345, 234] width 11 height 11
click at [1272, 238] on div "BR02 - Sergipe" at bounding box center [1311, 234] width 281 height 32
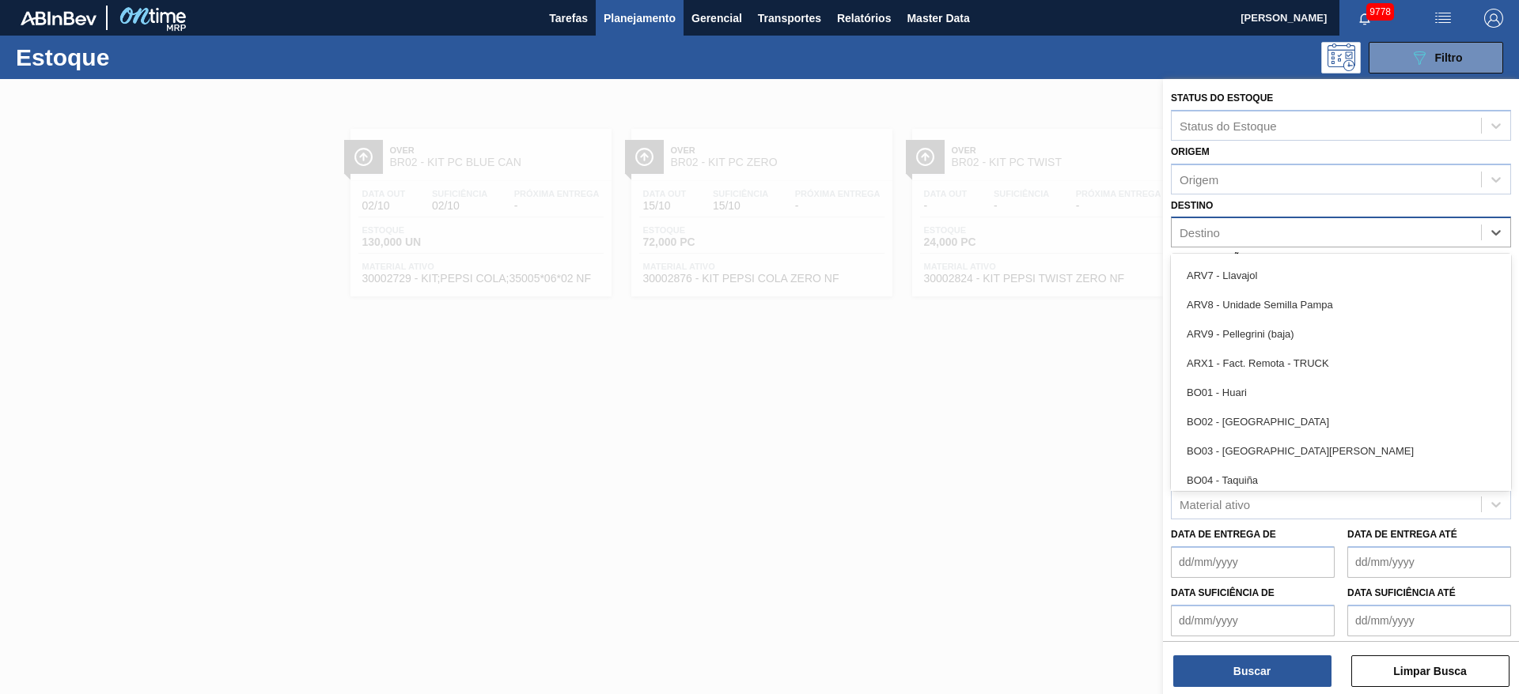
scroll to position [831, 0]
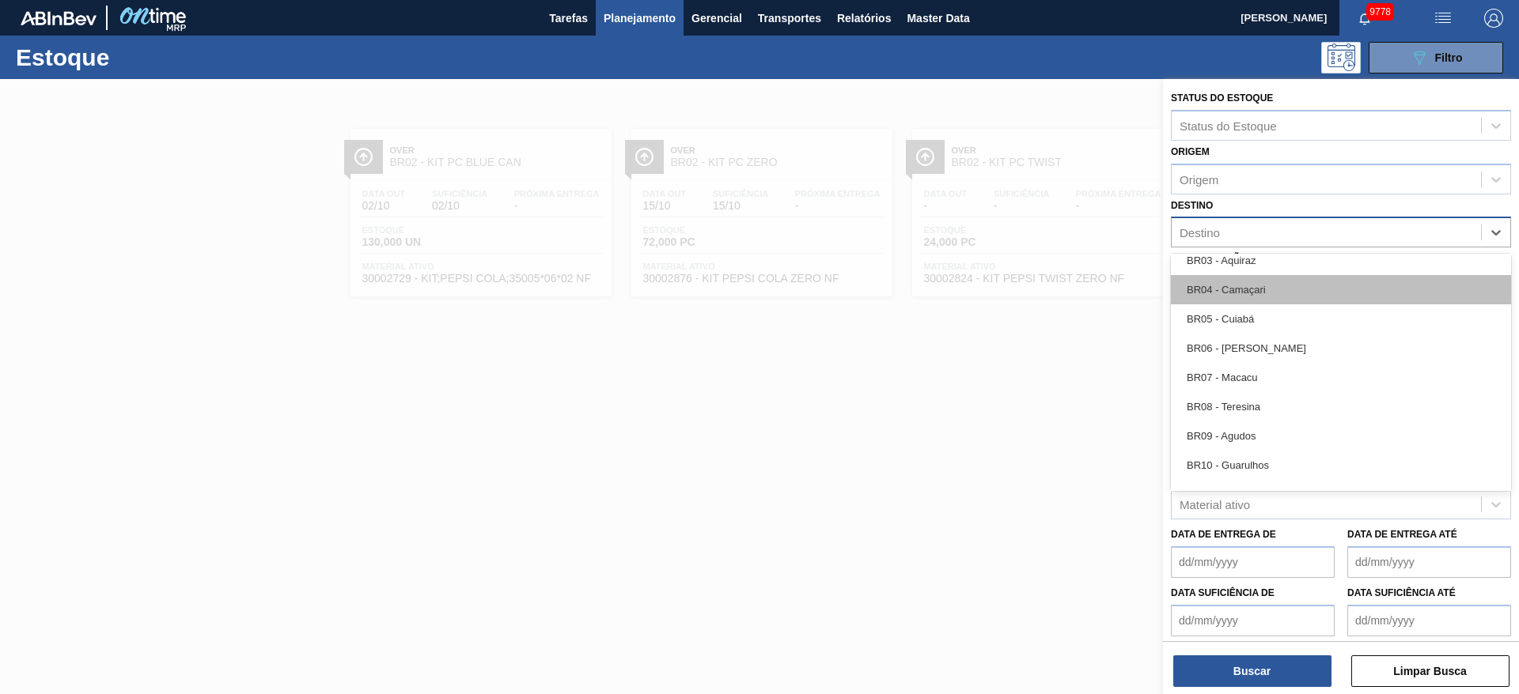
click at [1254, 287] on div "BR04 - Camaçari" at bounding box center [1341, 289] width 340 height 29
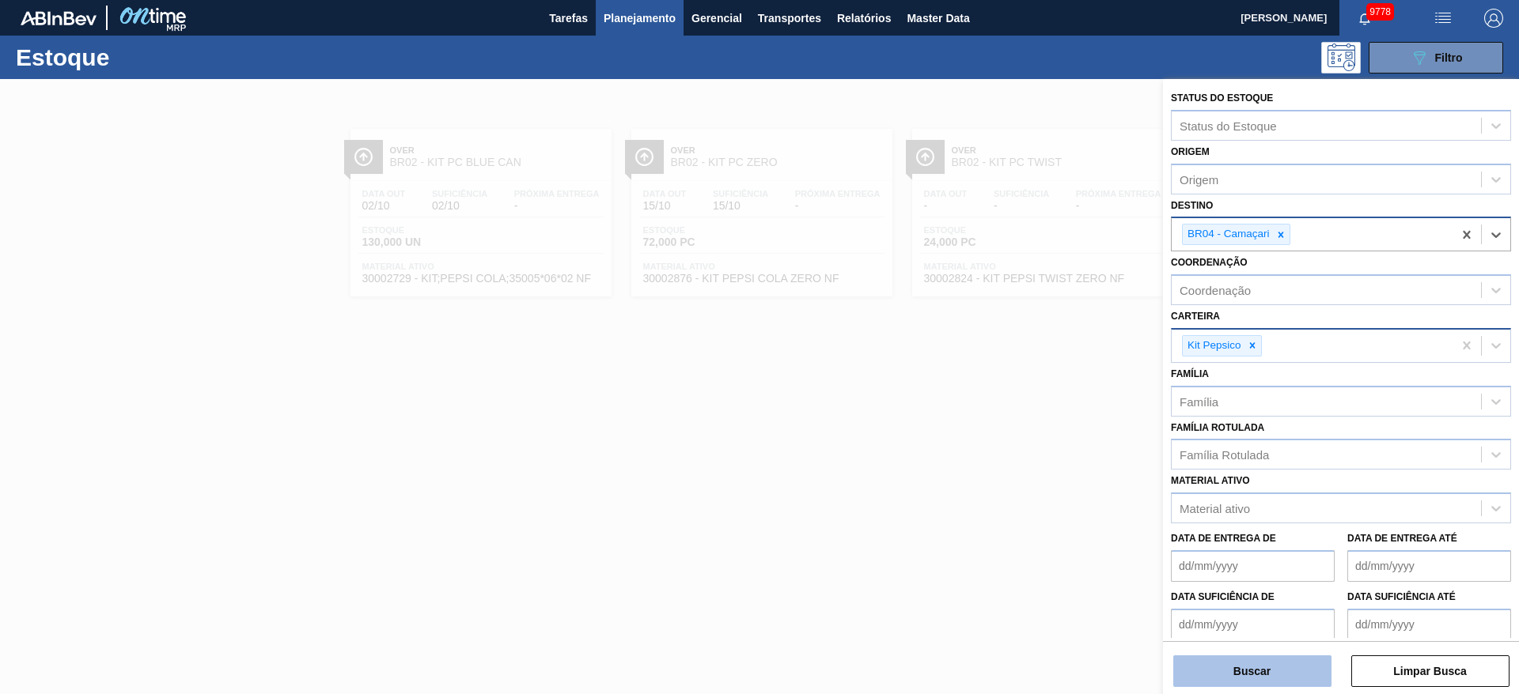
click at [1250, 673] on button "Buscar" at bounding box center [1252, 672] width 158 height 32
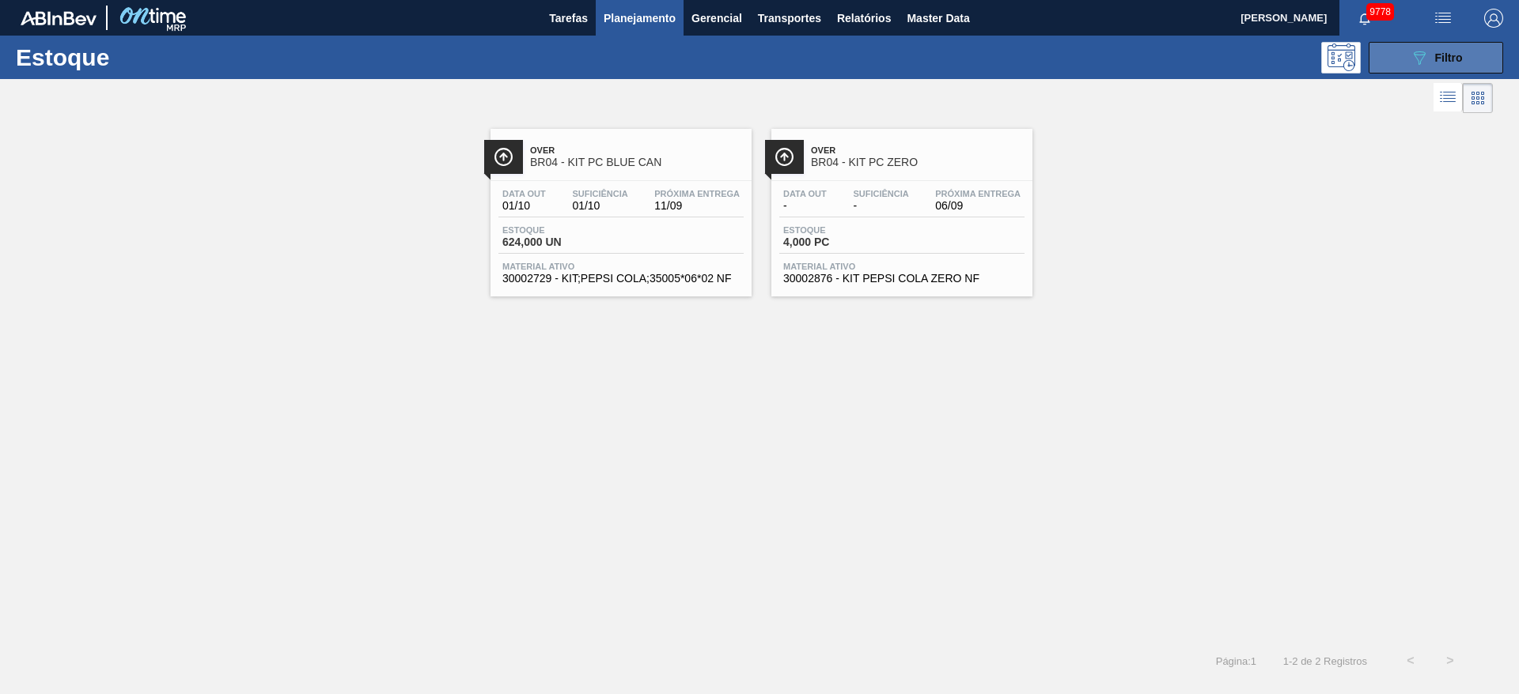
click at [1445, 55] on span "Filtro" at bounding box center [1449, 57] width 28 height 13
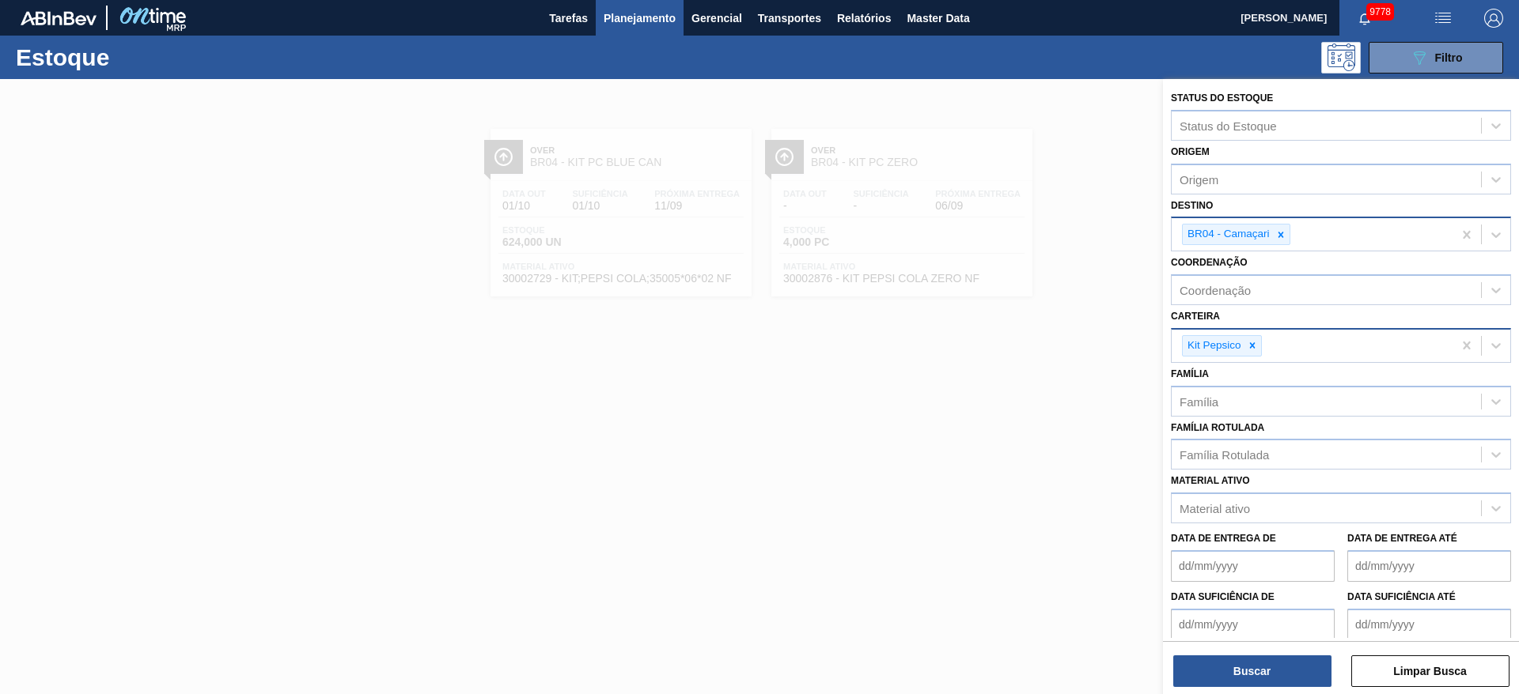
click at [1284, 236] on div at bounding box center [1280, 235] width 17 height 20
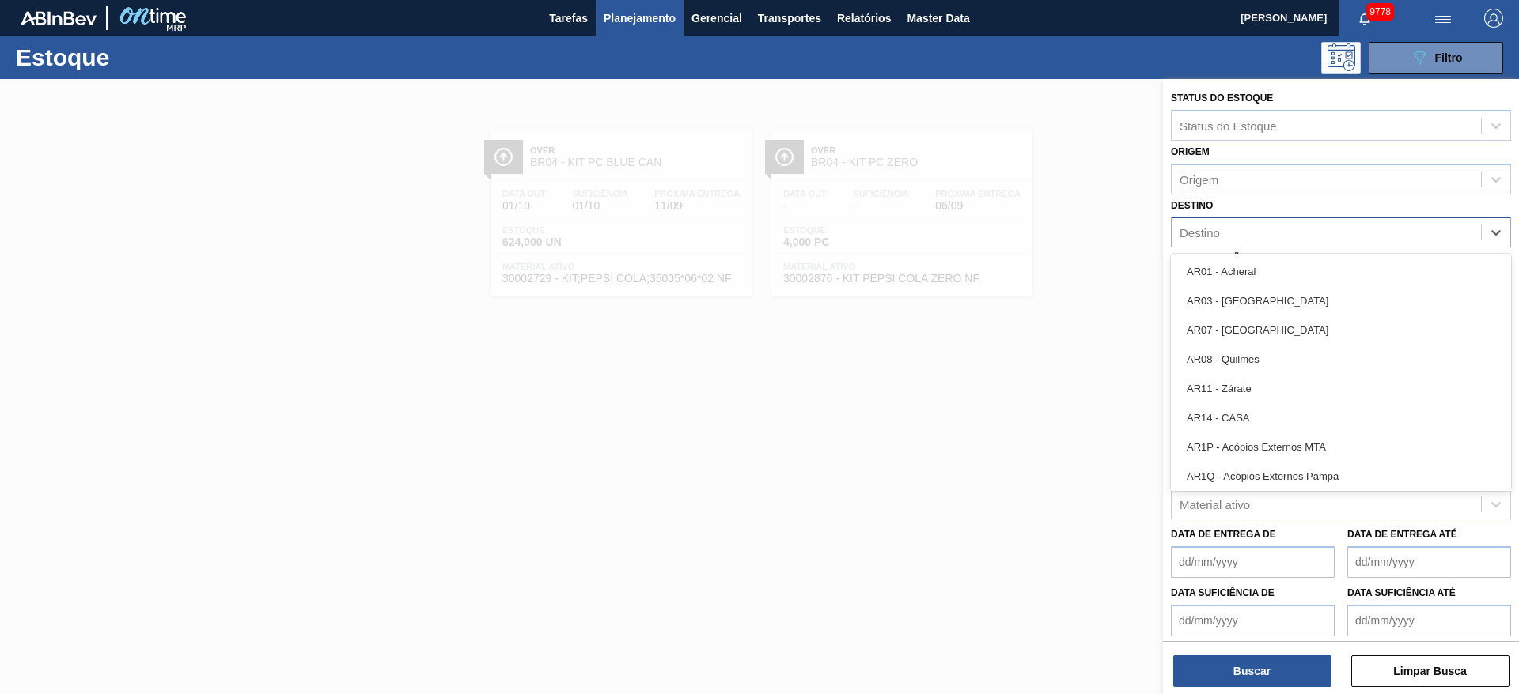
click at [1281, 236] on div "Destino" at bounding box center [1325, 232] width 309 height 23
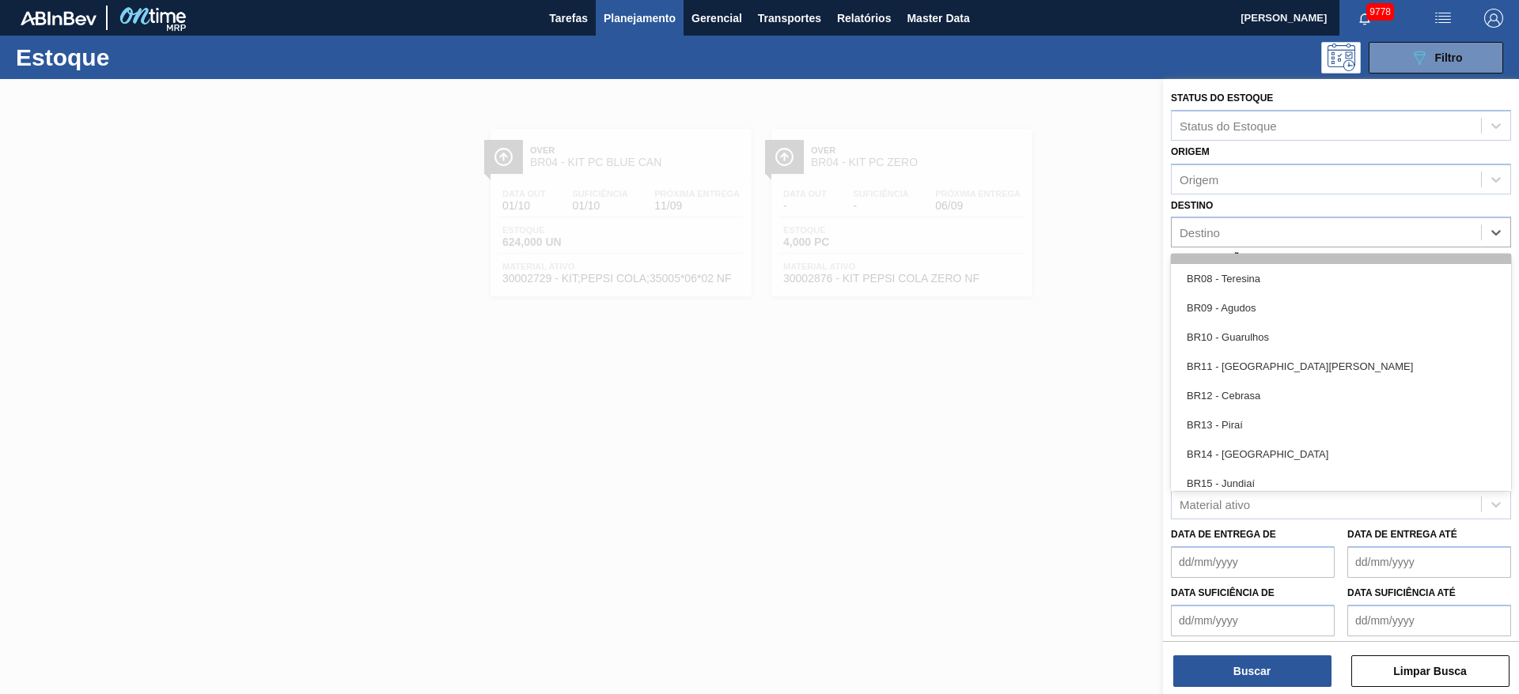
scroll to position [1068, 0]
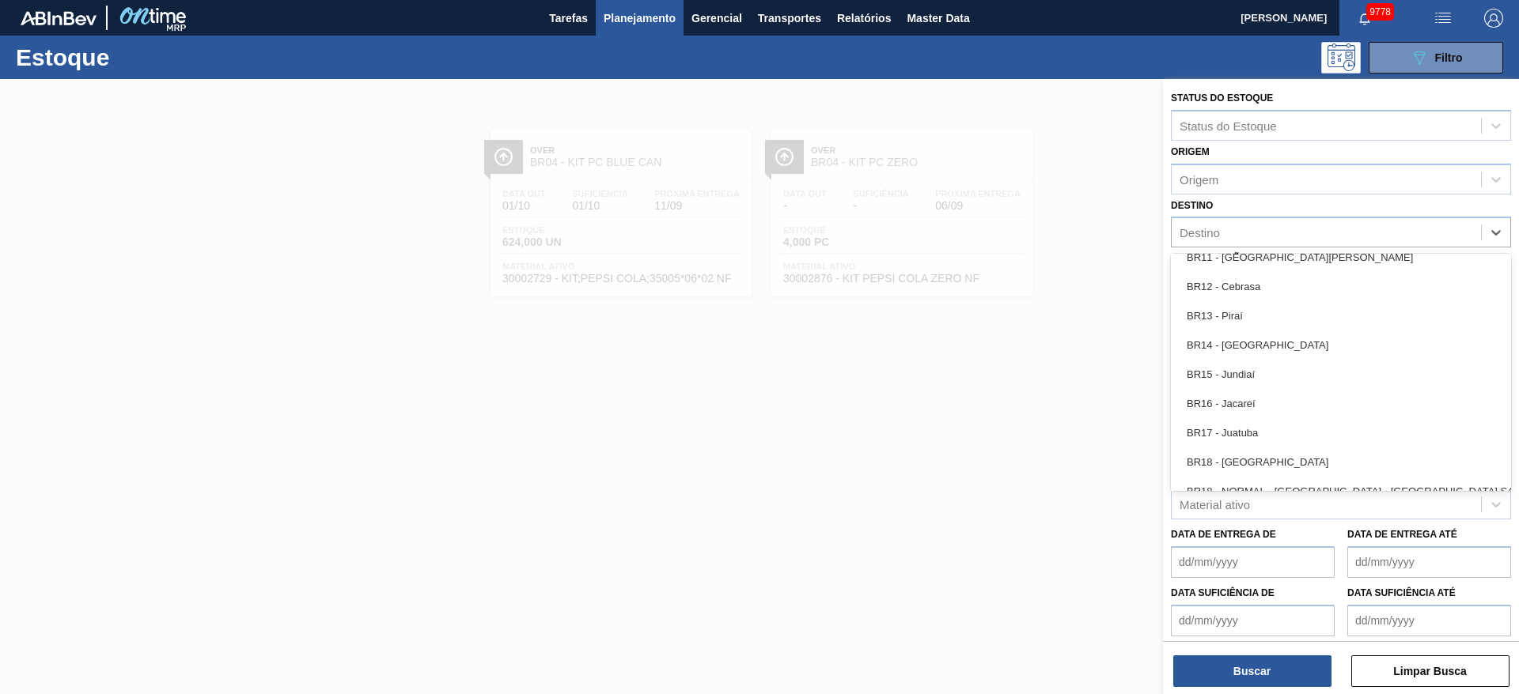
click at [1253, 463] on div "BR18 - Pernambuco" at bounding box center [1341, 462] width 340 height 29
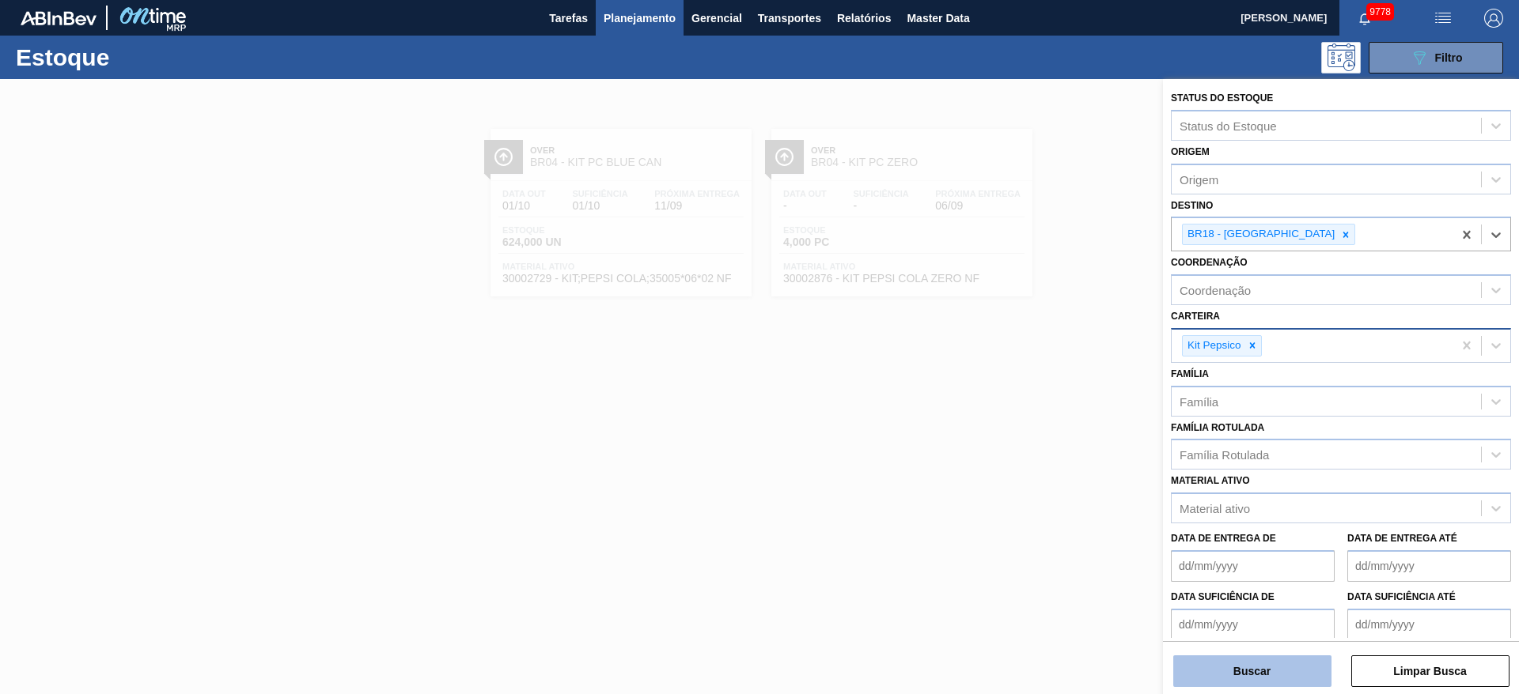
click at [1247, 659] on button "Buscar" at bounding box center [1252, 672] width 158 height 32
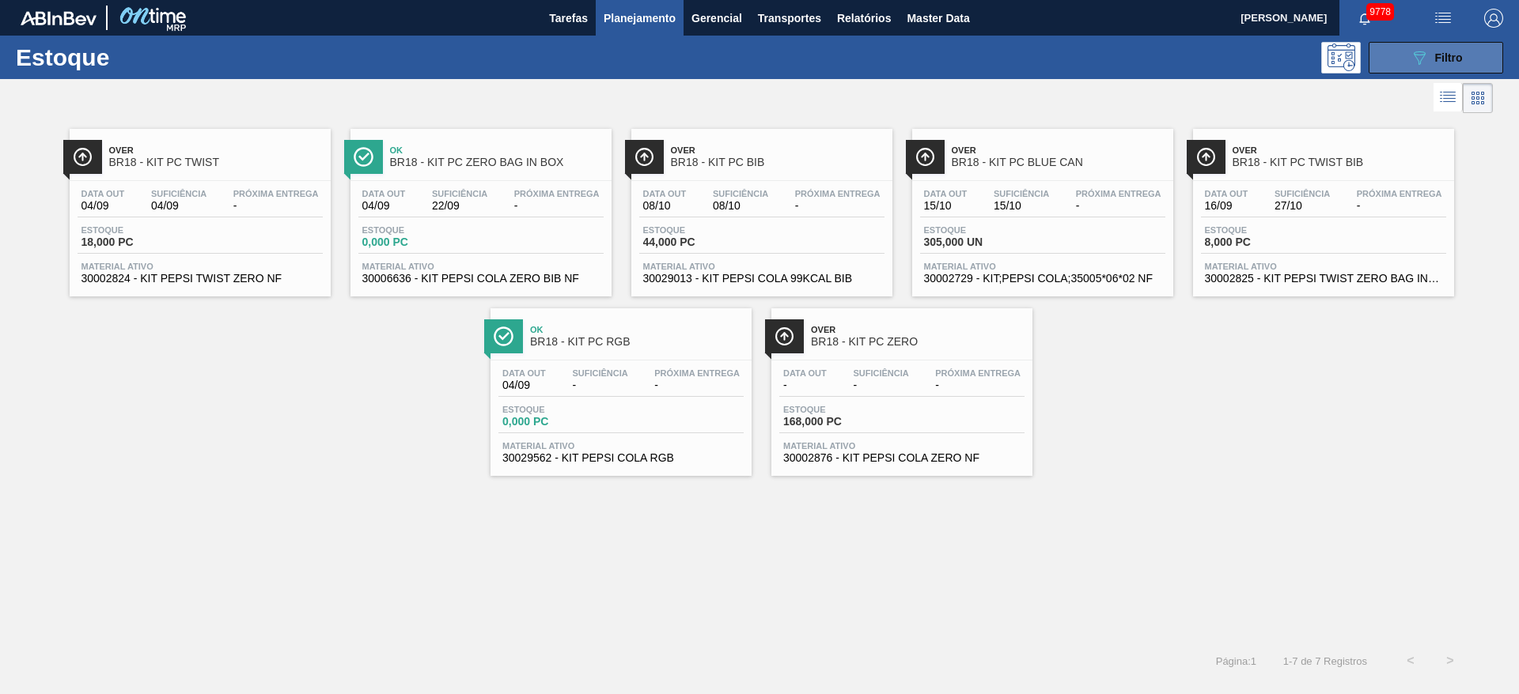
click at [1401, 54] on button "089F7B8B-B2A5-4AFE-B5C0-19BA573D28AC Filtro" at bounding box center [1435, 58] width 134 height 32
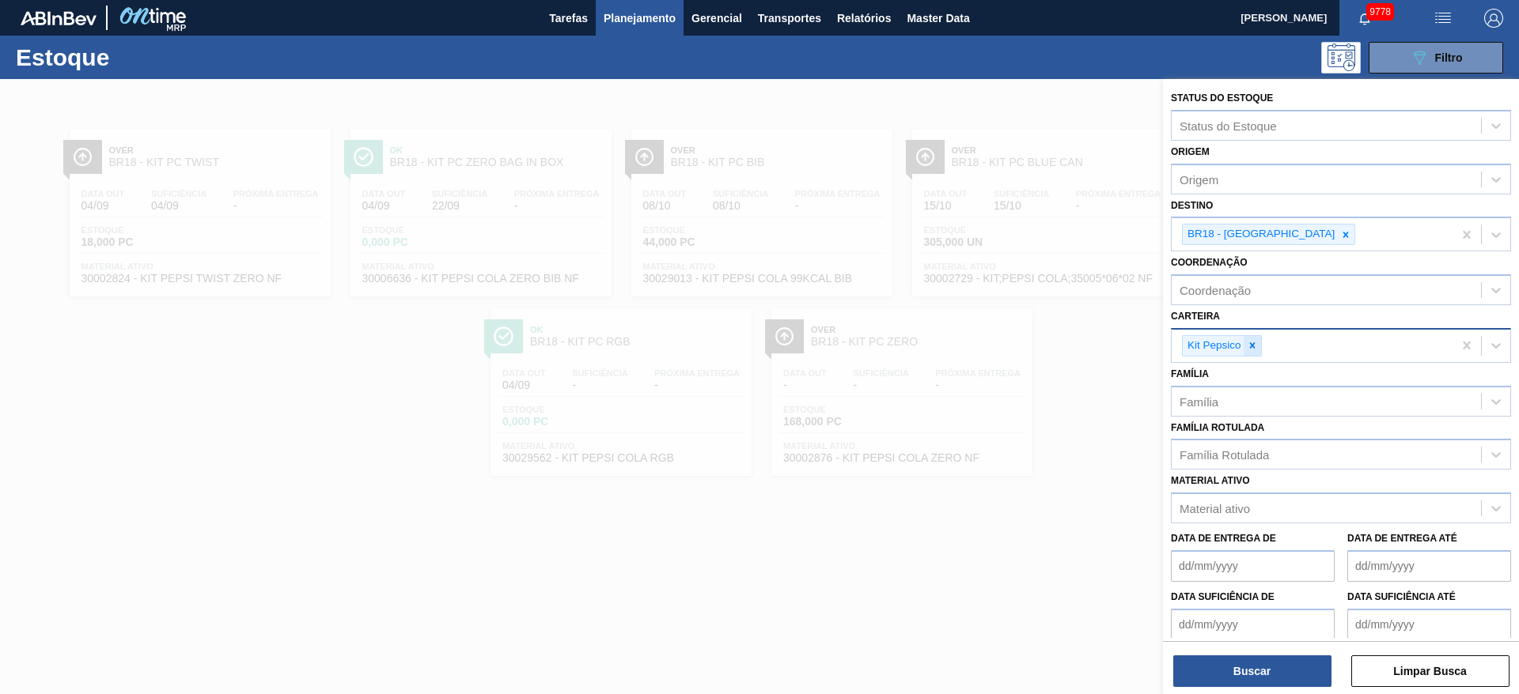
click at [1251, 342] on icon at bounding box center [1252, 345] width 11 height 11
click at [1251, 342] on div "Carteira" at bounding box center [1325, 343] width 309 height 23
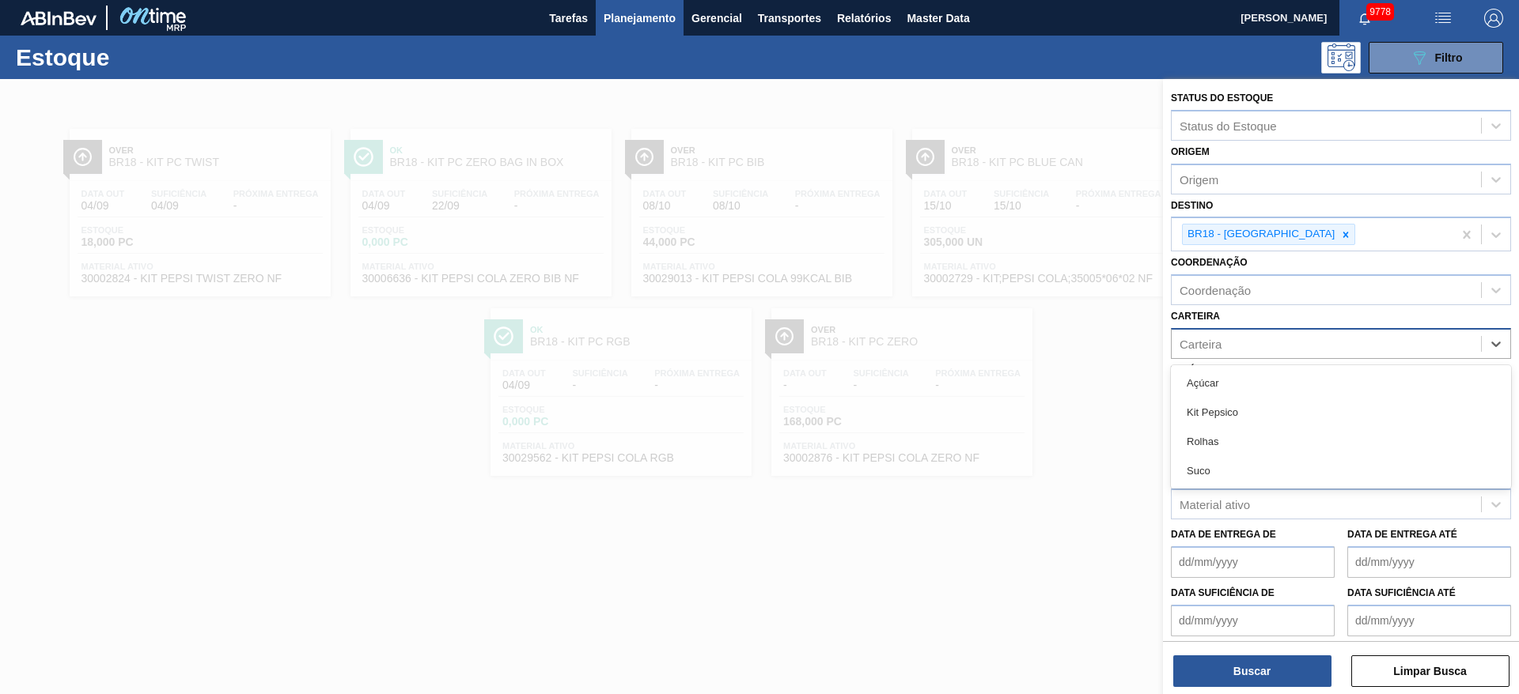
click at [1235, 388] on div "Açúcar" at bounding box center [1341, 383] width 340 height 29
click at [1264, 645] on div "Buscar Limpar Busca" at bounding box center [1341, 663] width 356 height 44
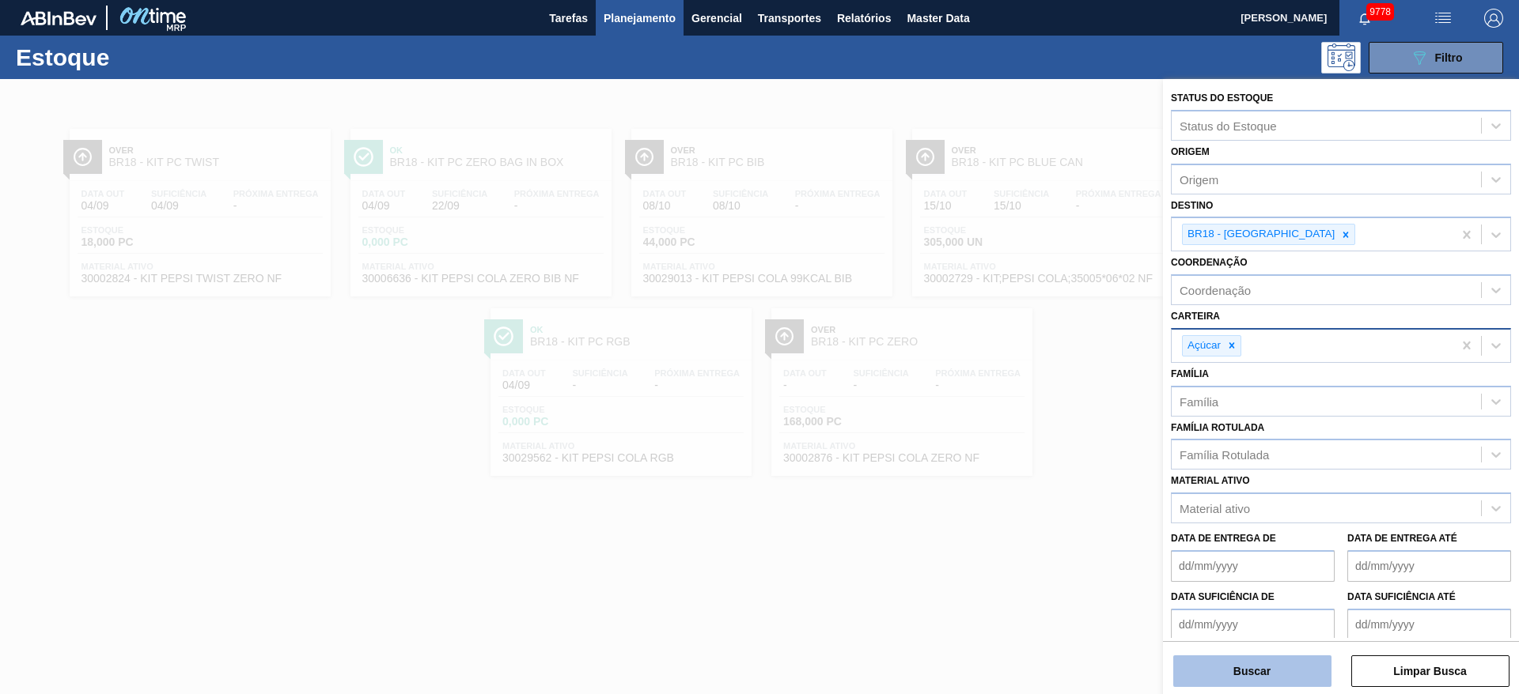
click at [1261, 656] on div "Buscar Limpar Busca" at bounding box center [1341, 663] width 356 height 44
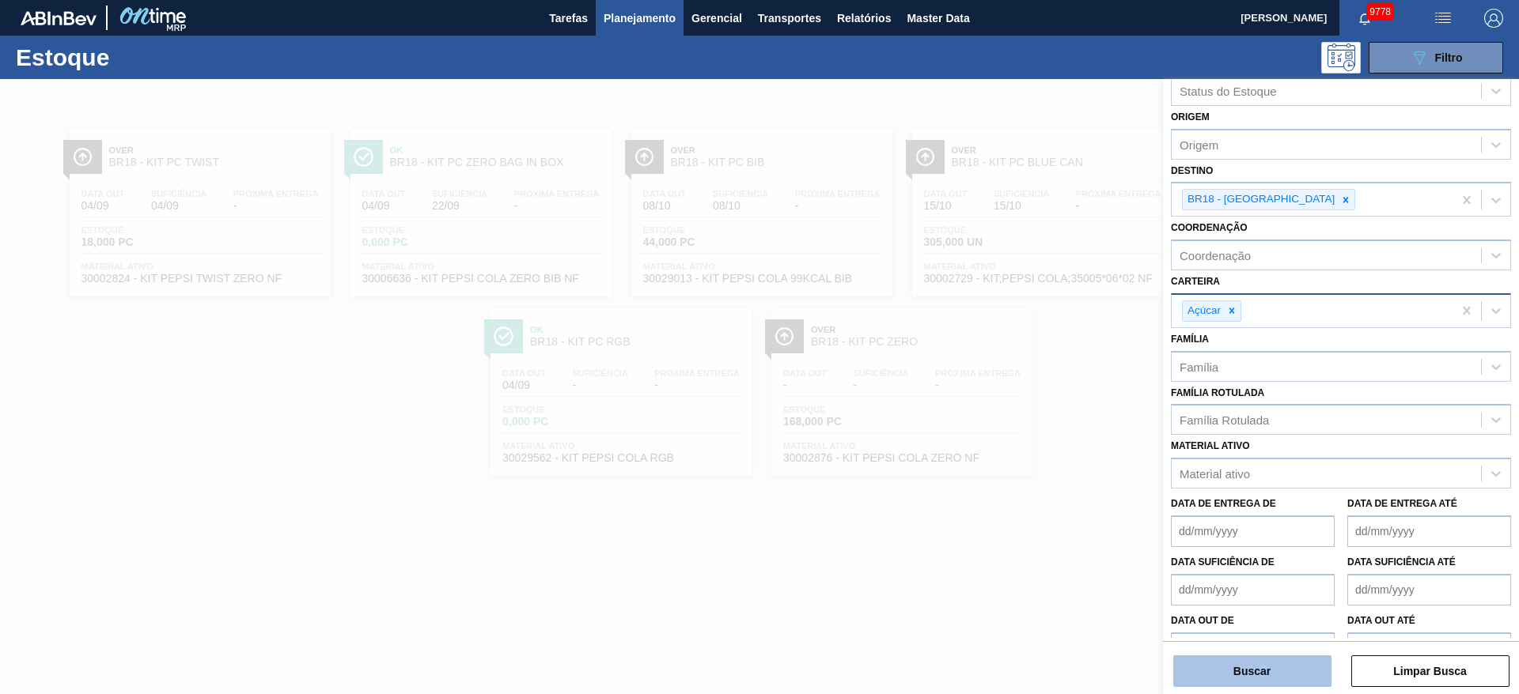
click at [1254, 660] on button "Buscar" at bounding box center [1252, 672] width 158 height 32
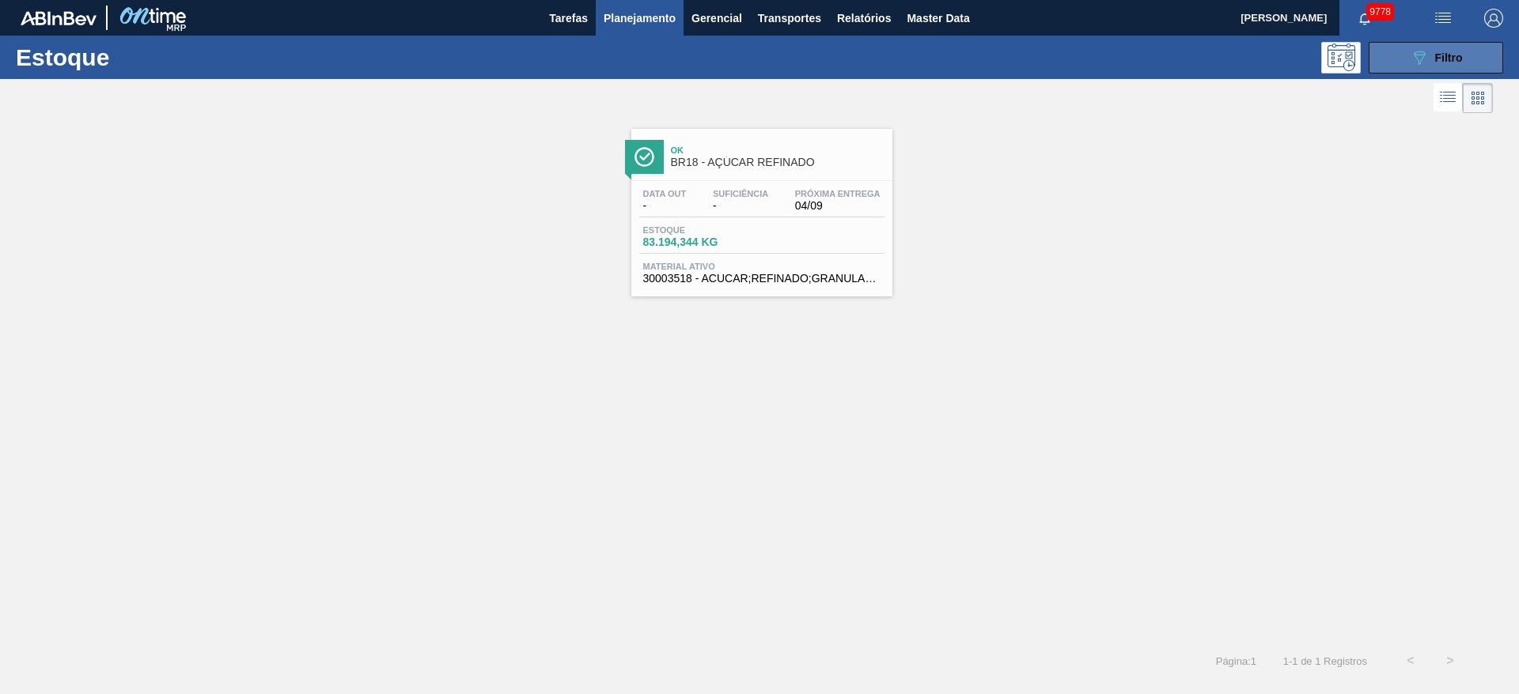
click at [1441, 46] on button "089F7B8B-B2A5-4AFE-B5C0-19BA573D28AC Filtro" at bounding box center [1435, 58] width 134 height 32
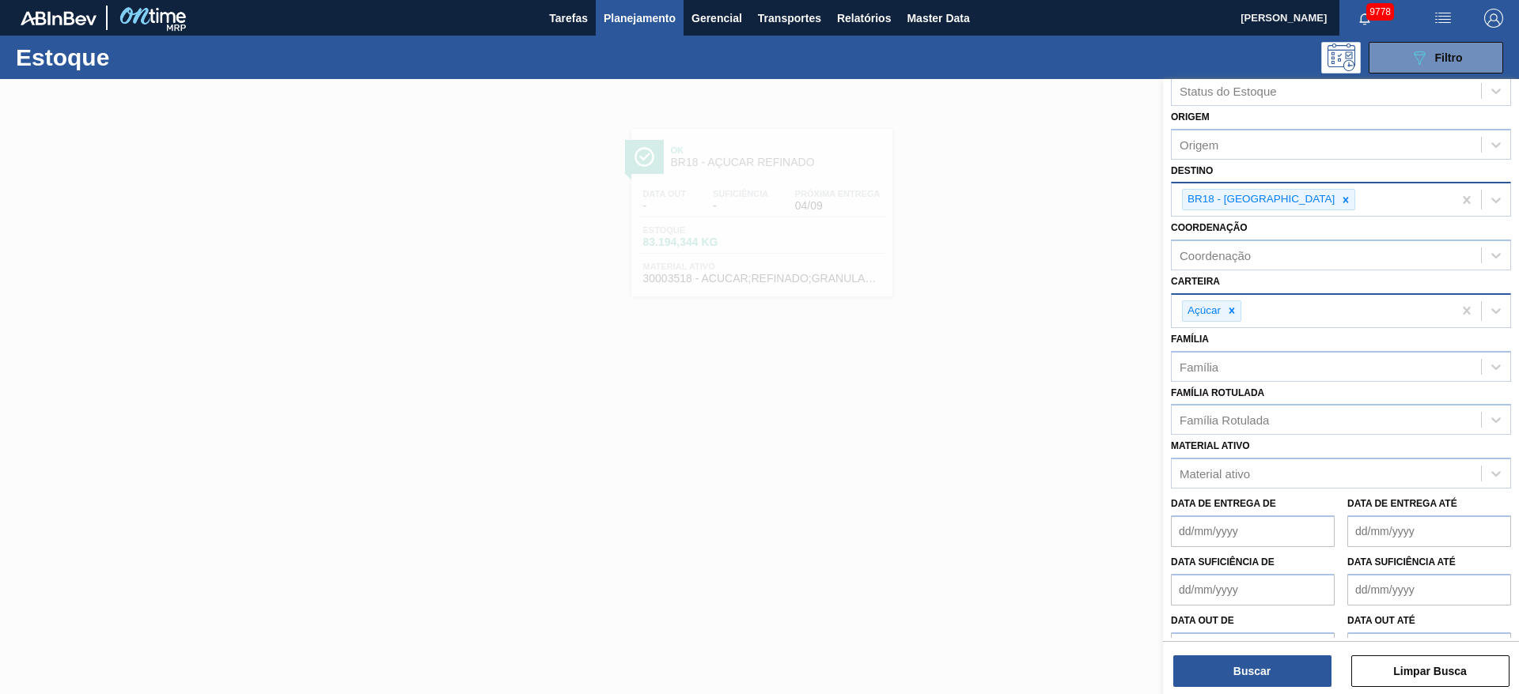
click at [1286, 212] on div "BR18 - Pernambuco" at bounding box center [1311, 200] width 281 height 32
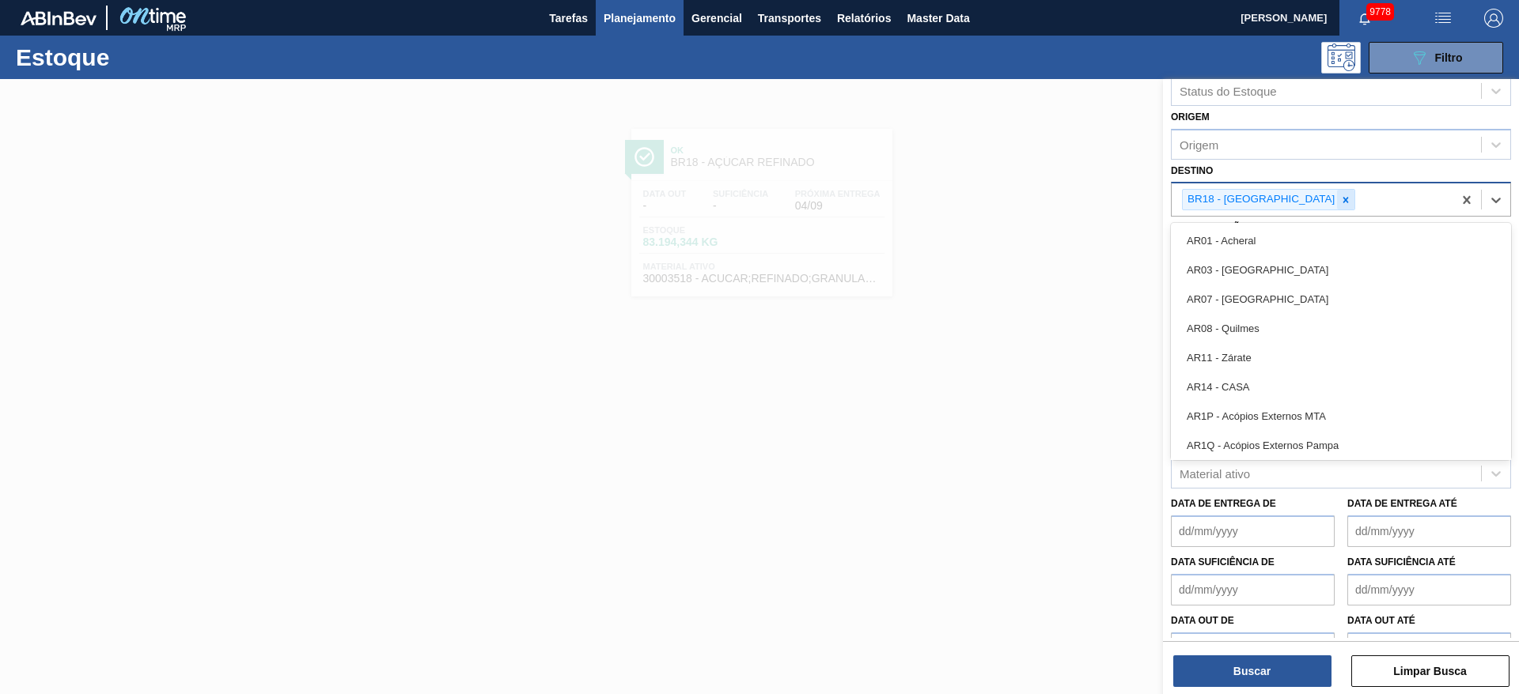
click at [1337, 209] on div at bounding box center [1345, 200] width 17 height 20
type input "3"
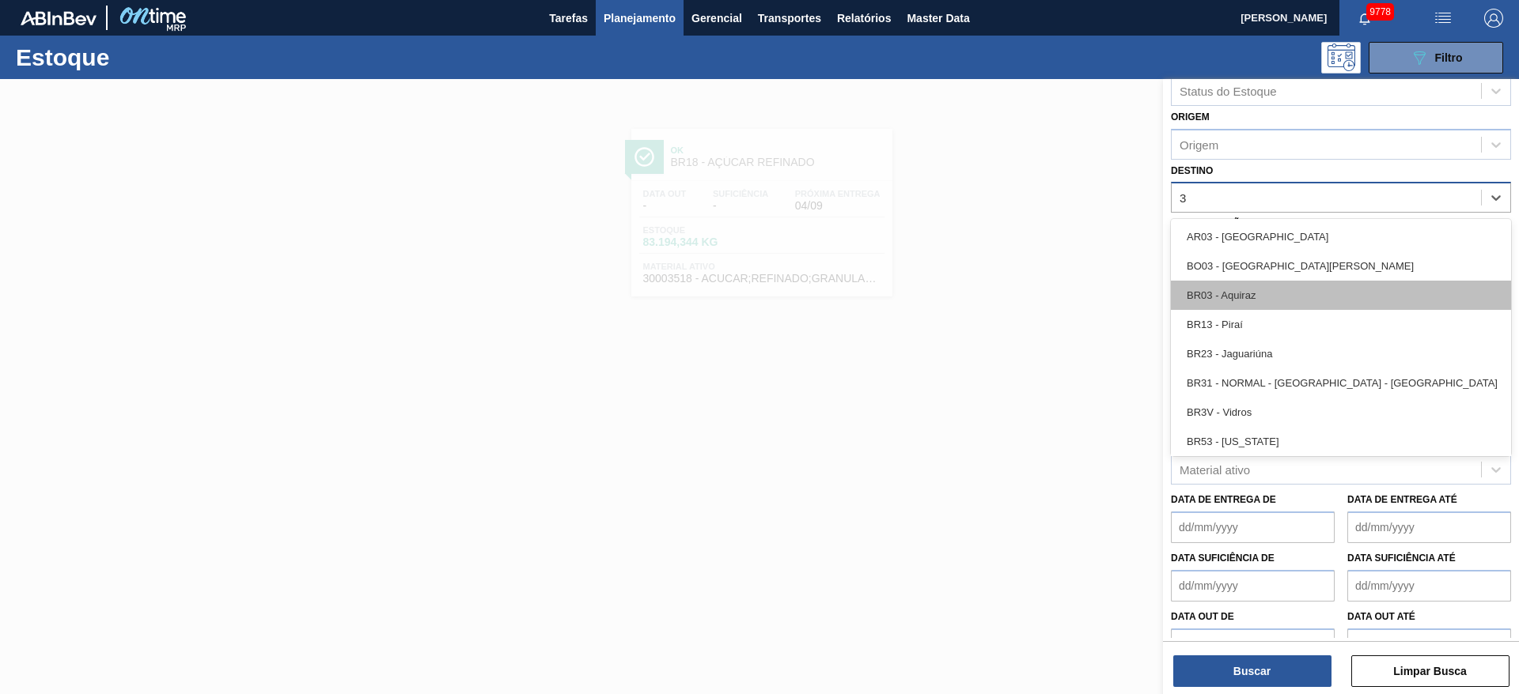
click at [1268, 303] on div "BR03 - Aquiraz" at bounding box center [1341, 295] width 340 height 29
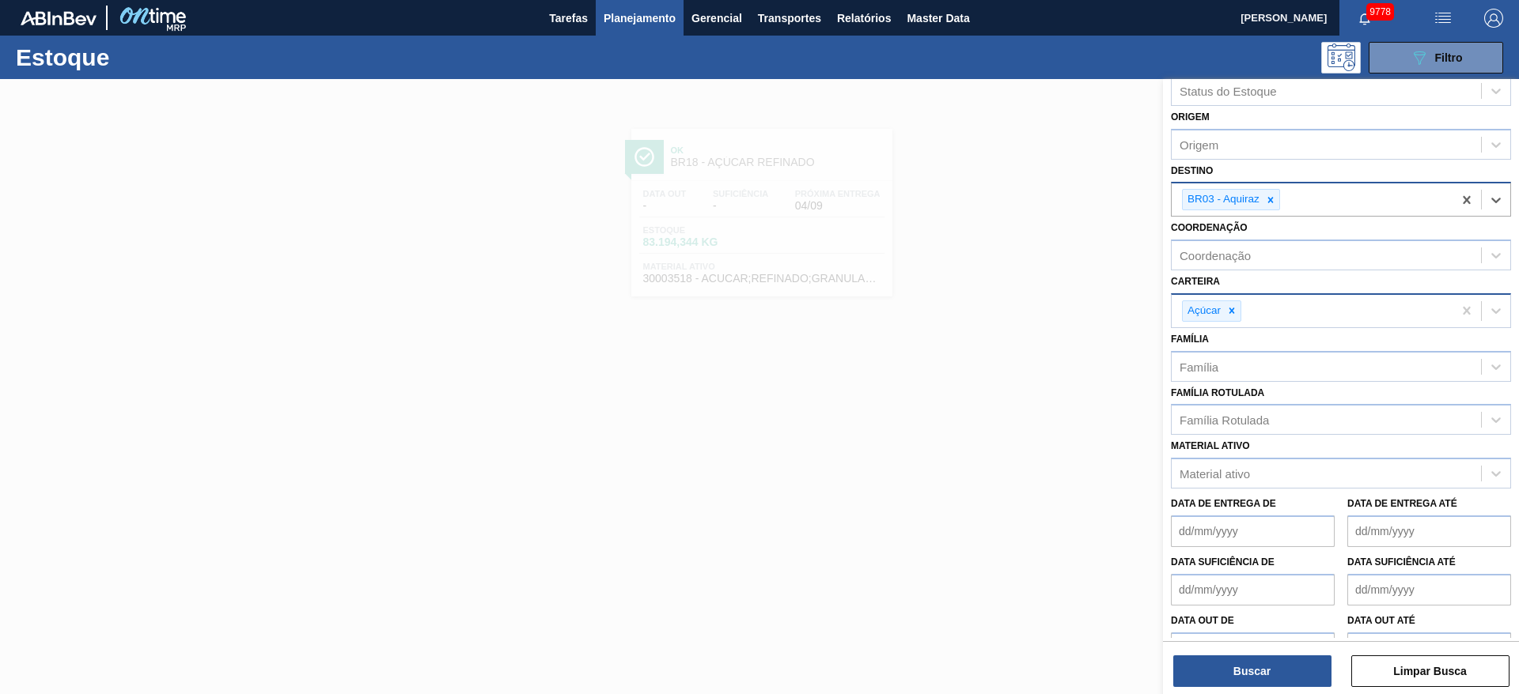
click at [1497, 17] on img "button" at bounding box center [1493, 18] width 19 height 19
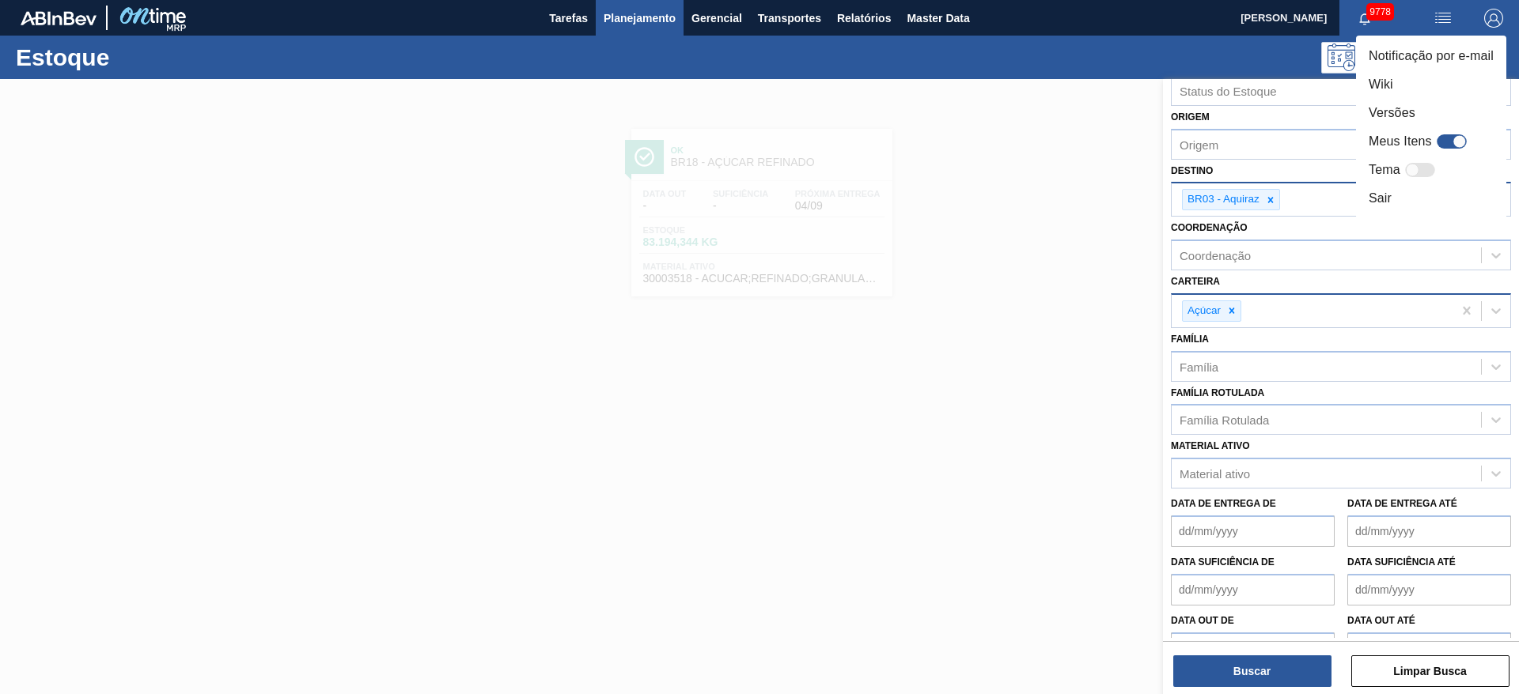
click at [1451, 142] on div at bounding box center [1451, 141] width 30 height 14
checkbox input "true"
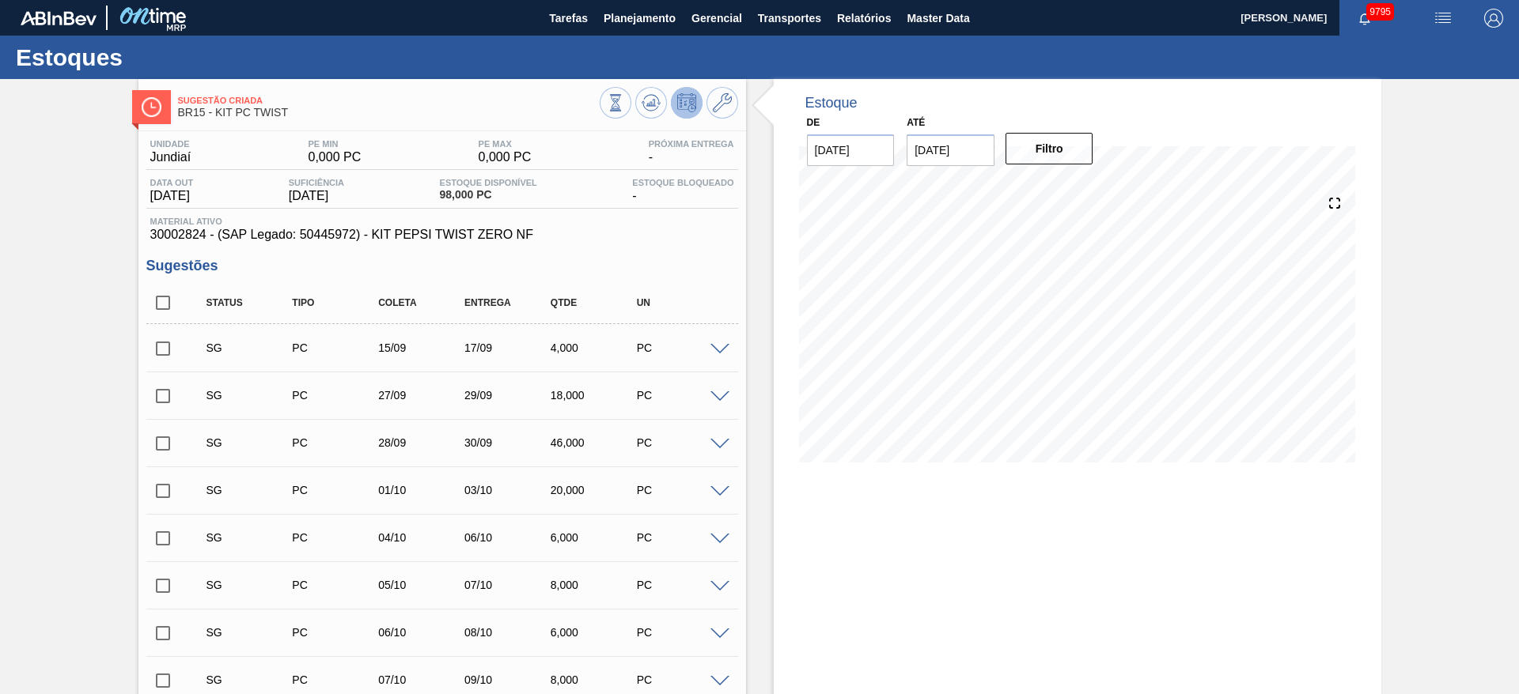
drag, startPoint x: 163, startPoint y: 300, endPoint x: 204, endPoint y: 316, distance: 44.4
click at [164, 301] on input "checkbox" at bounding box center [162, 302] width 33 height 33
checkbox input "true"
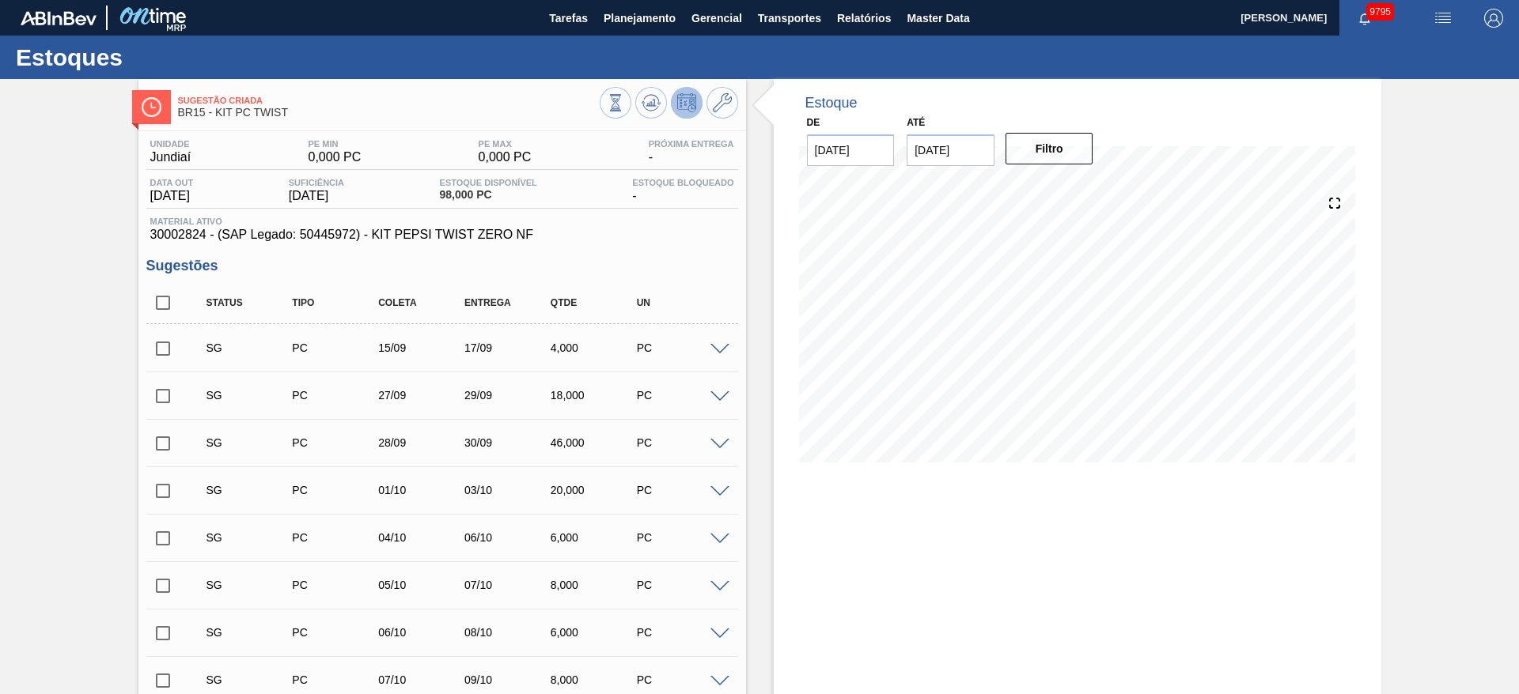
checkbox input "true"
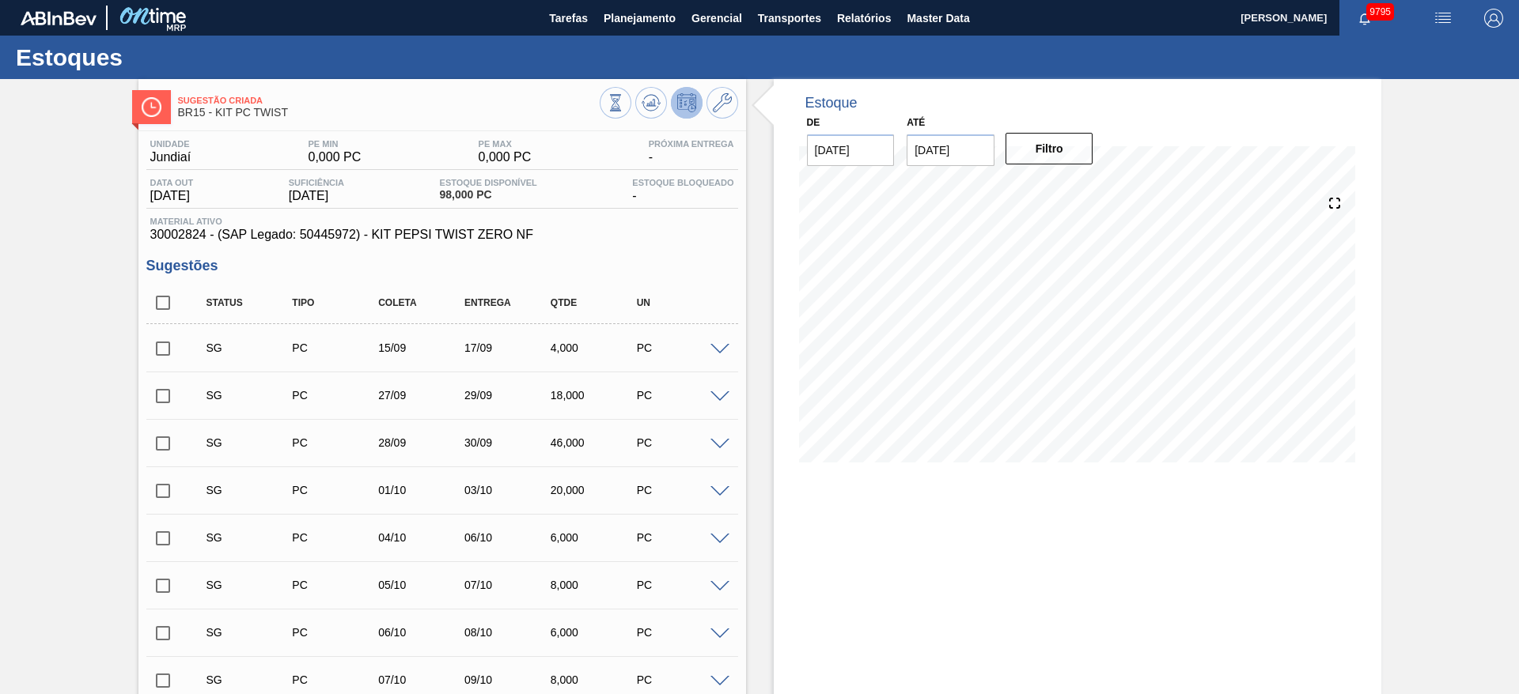
checkbox input "true"
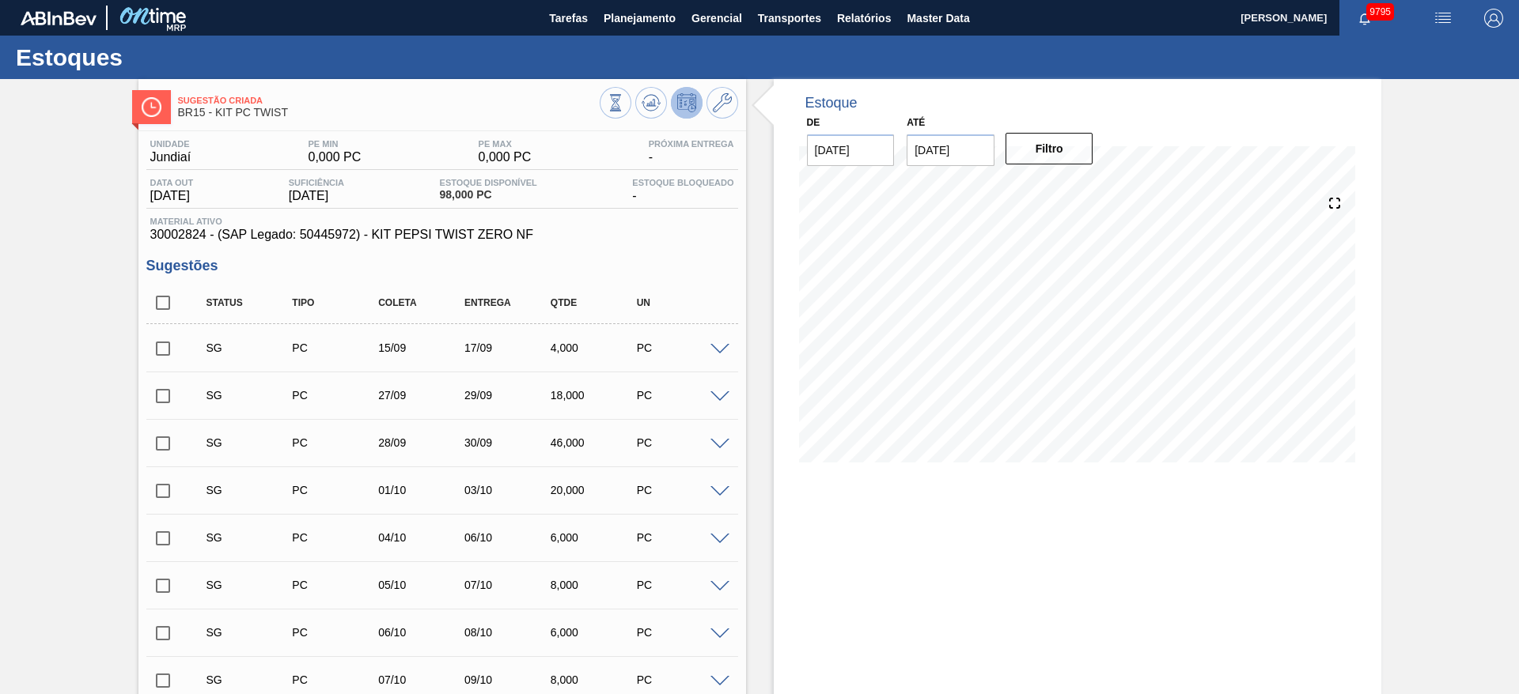
checkbox input "true"
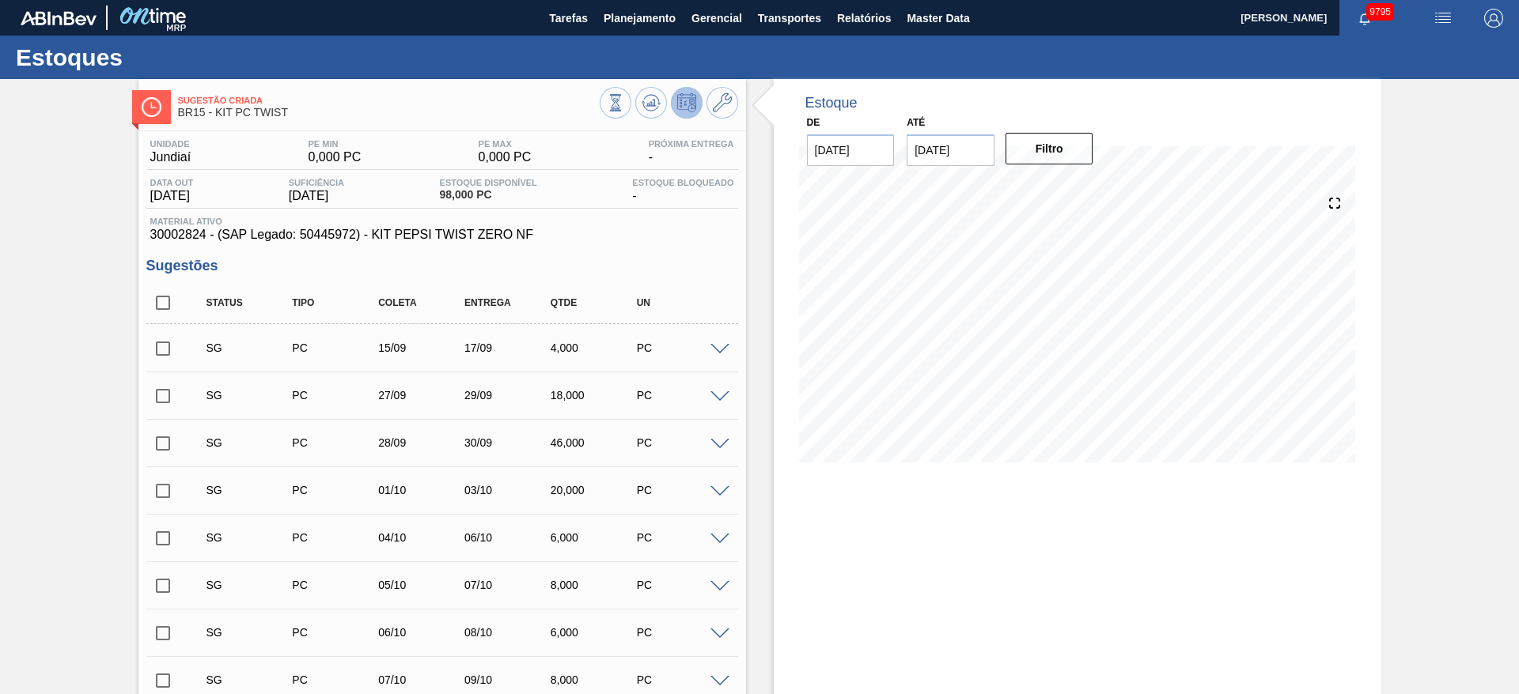
checkbox input "true"
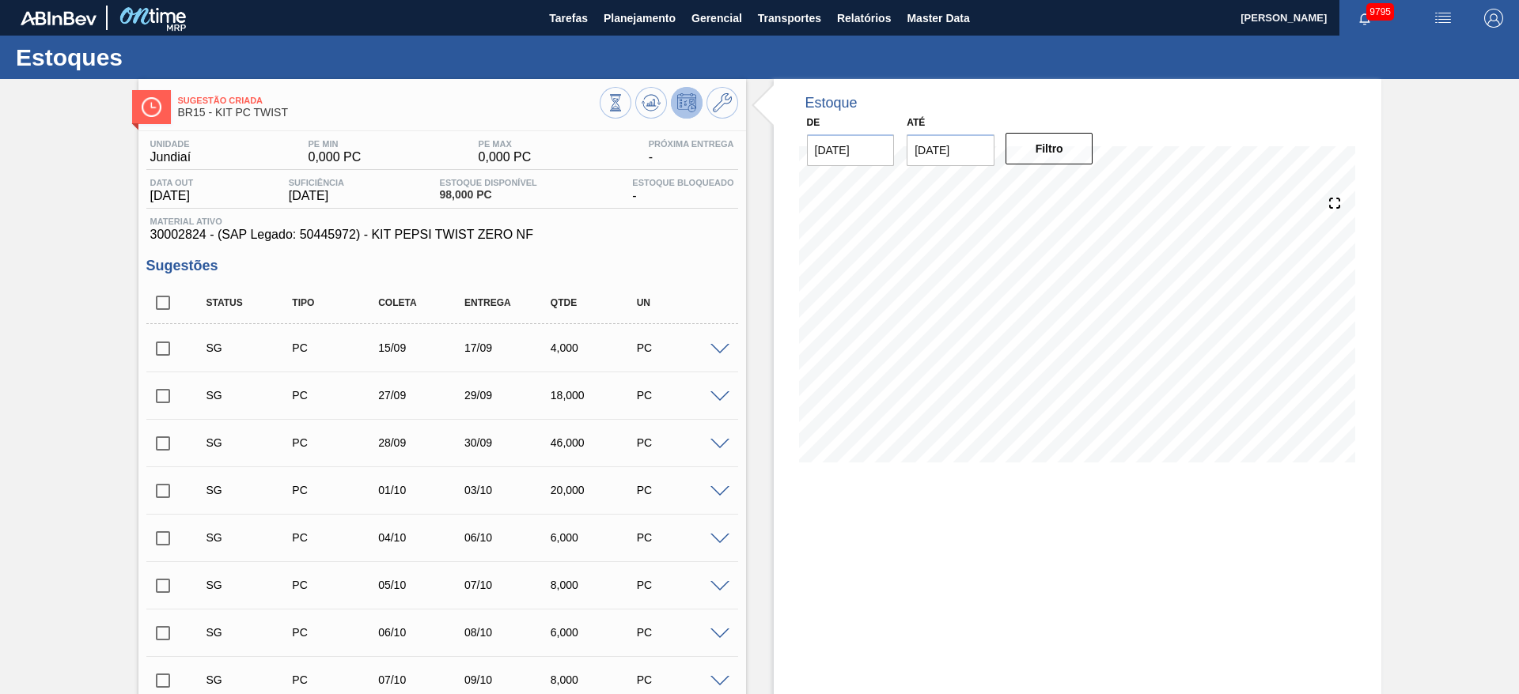
checkbox input "true"
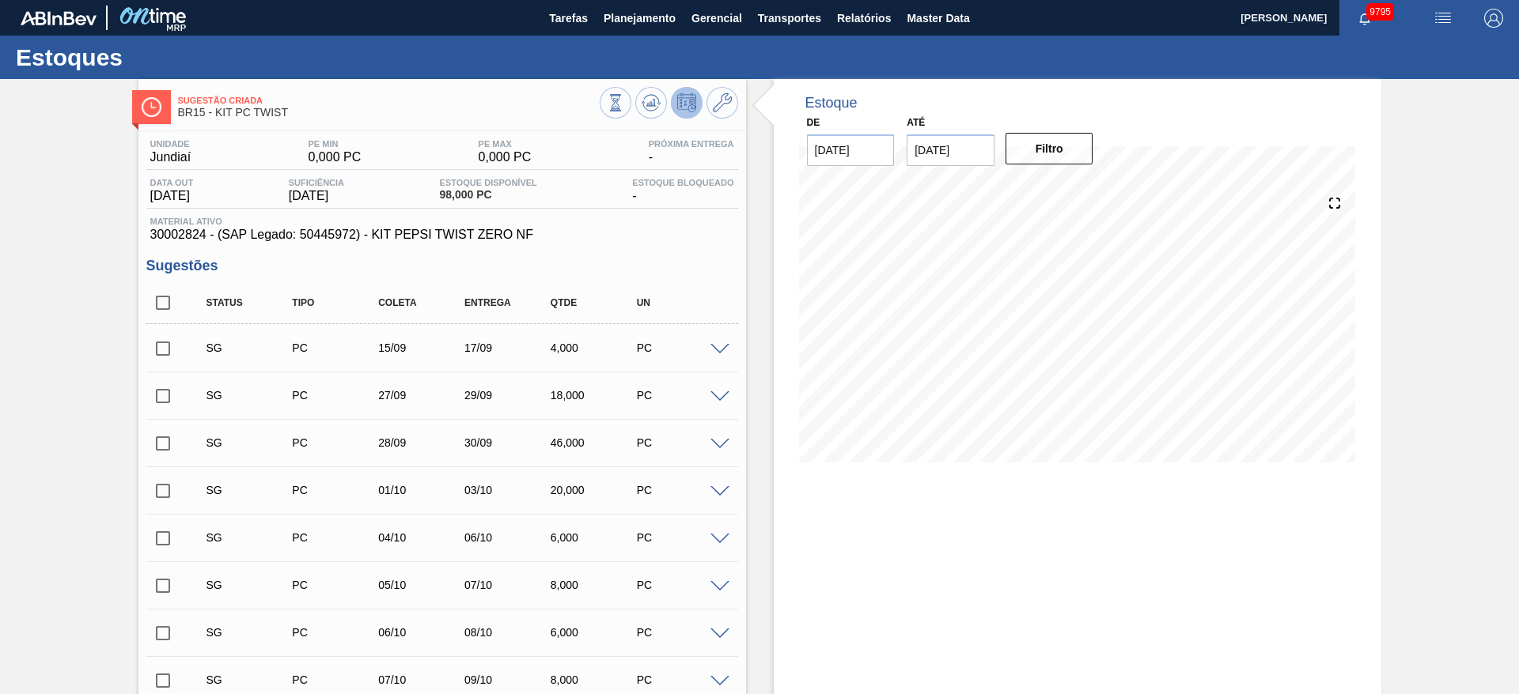
checkbox input "true"
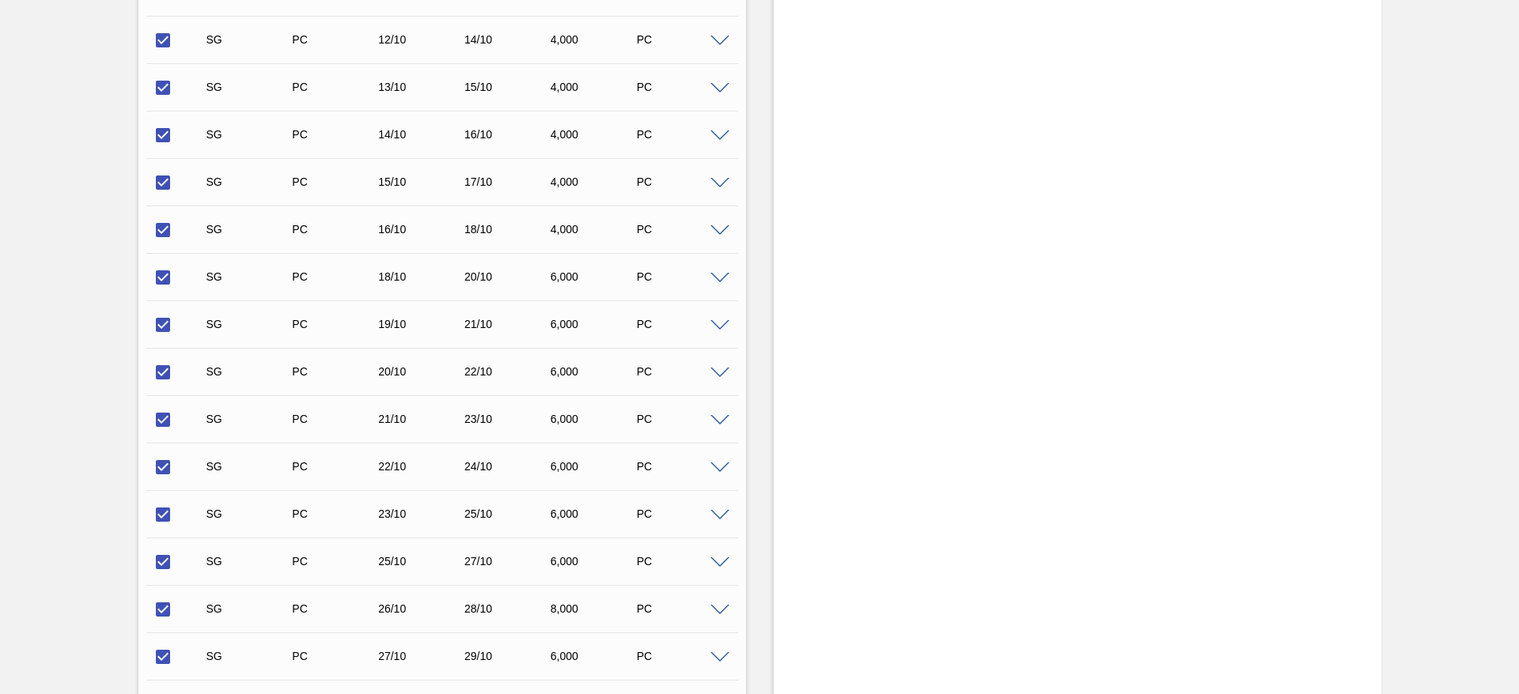
scroll to position [1251, 0]
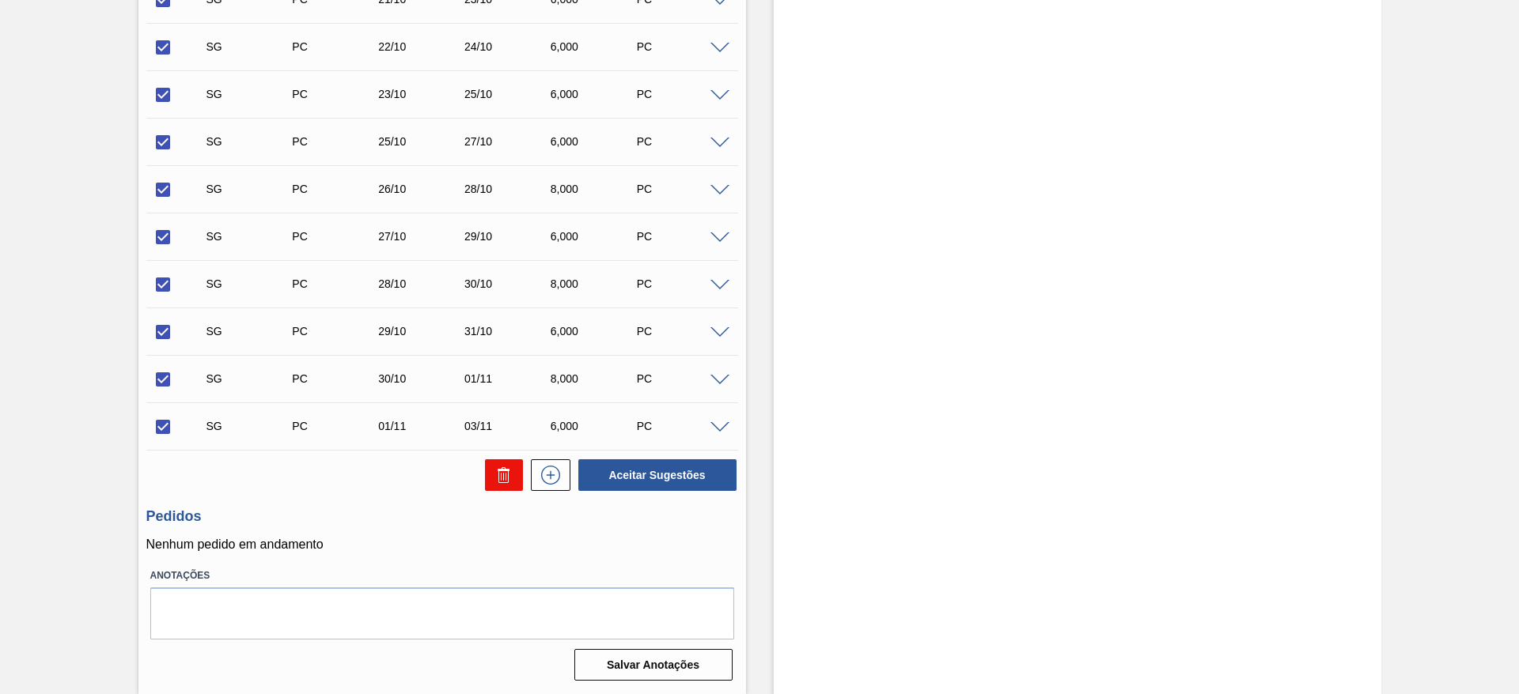
click at [495, 473] on icon at bounding box center [503, 475] width 19 height 19
checkbox input "false"
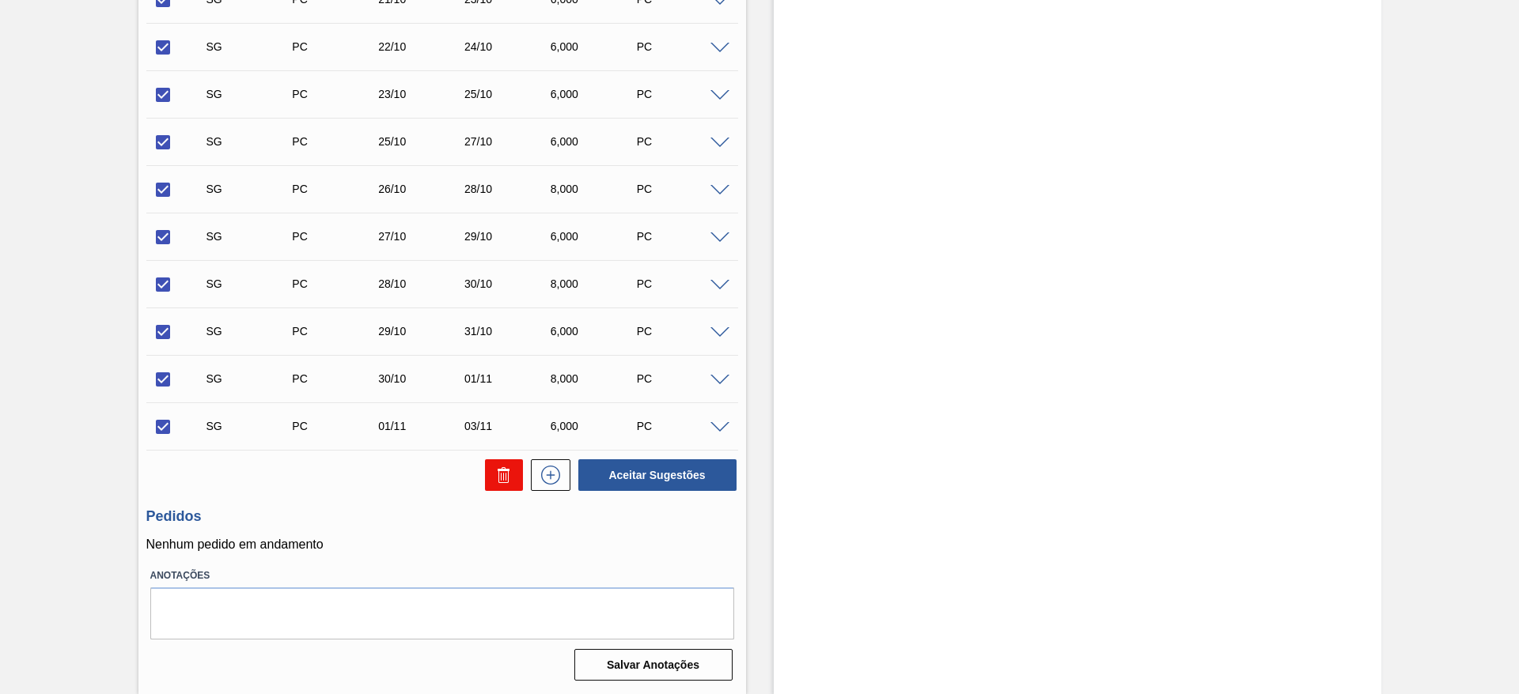
checkbox input "false"
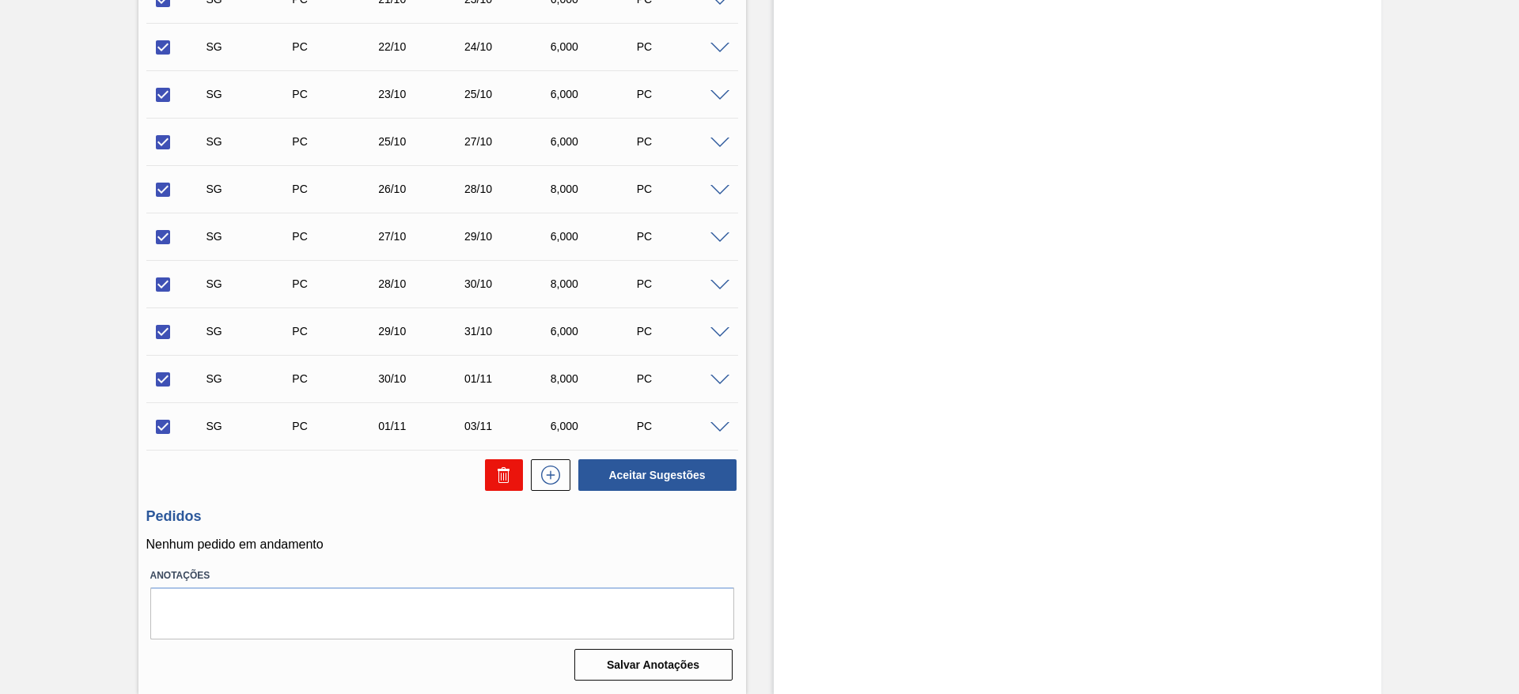
checkbox input "false"
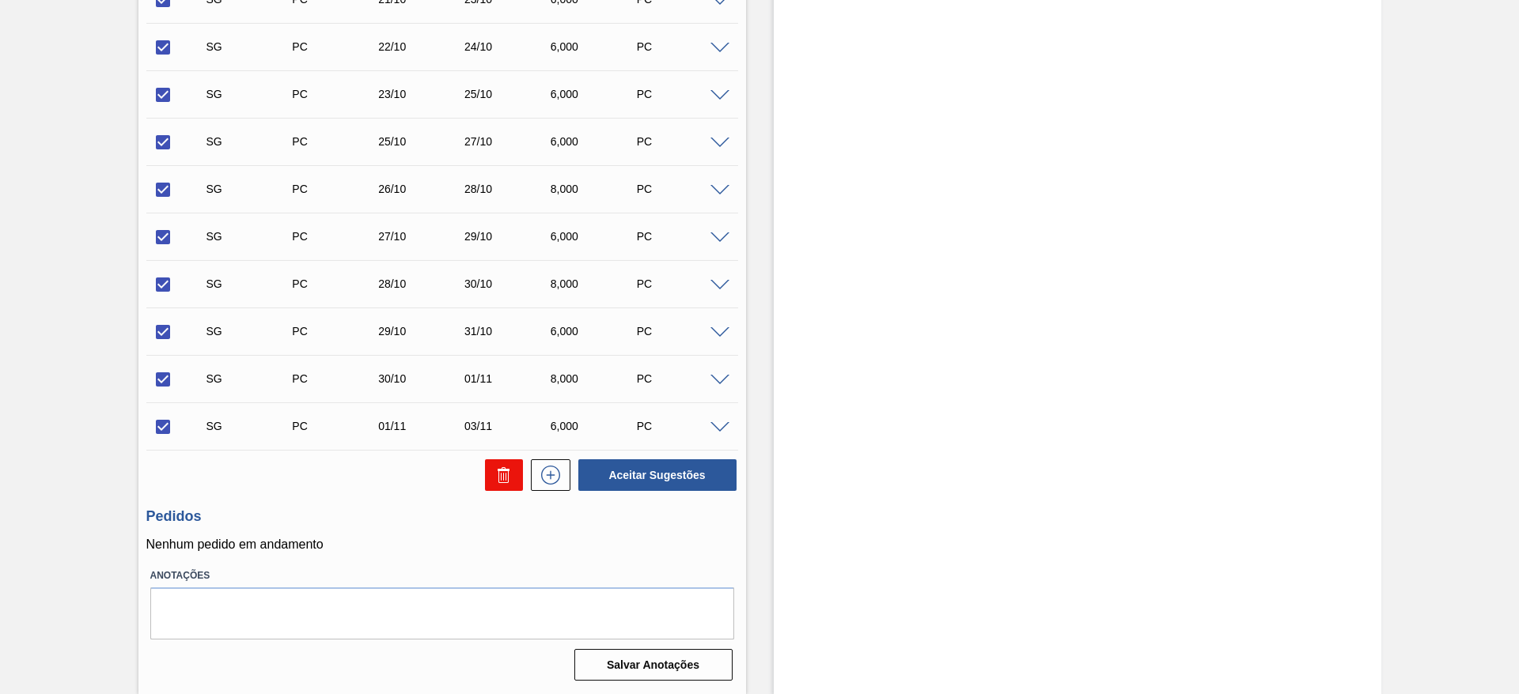
checkbox input "false"
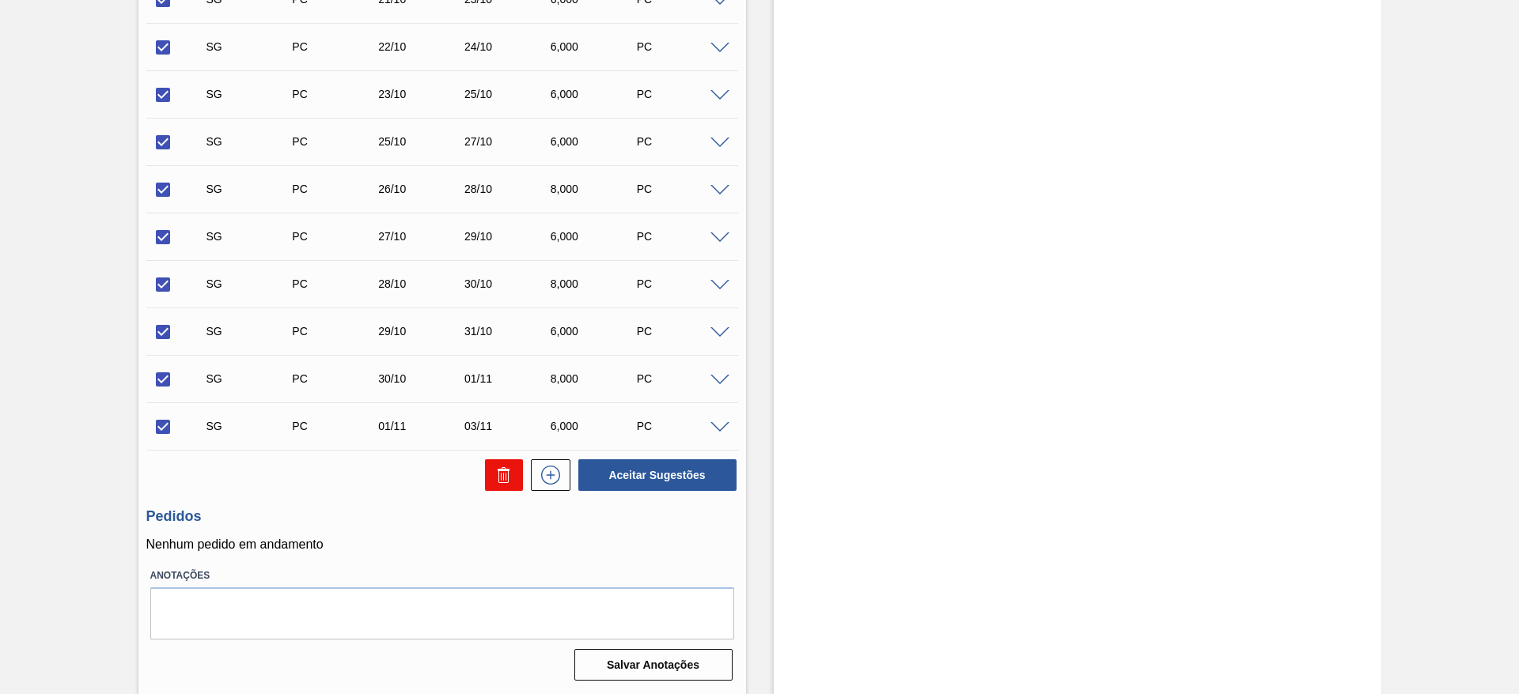
checkbox input "false"
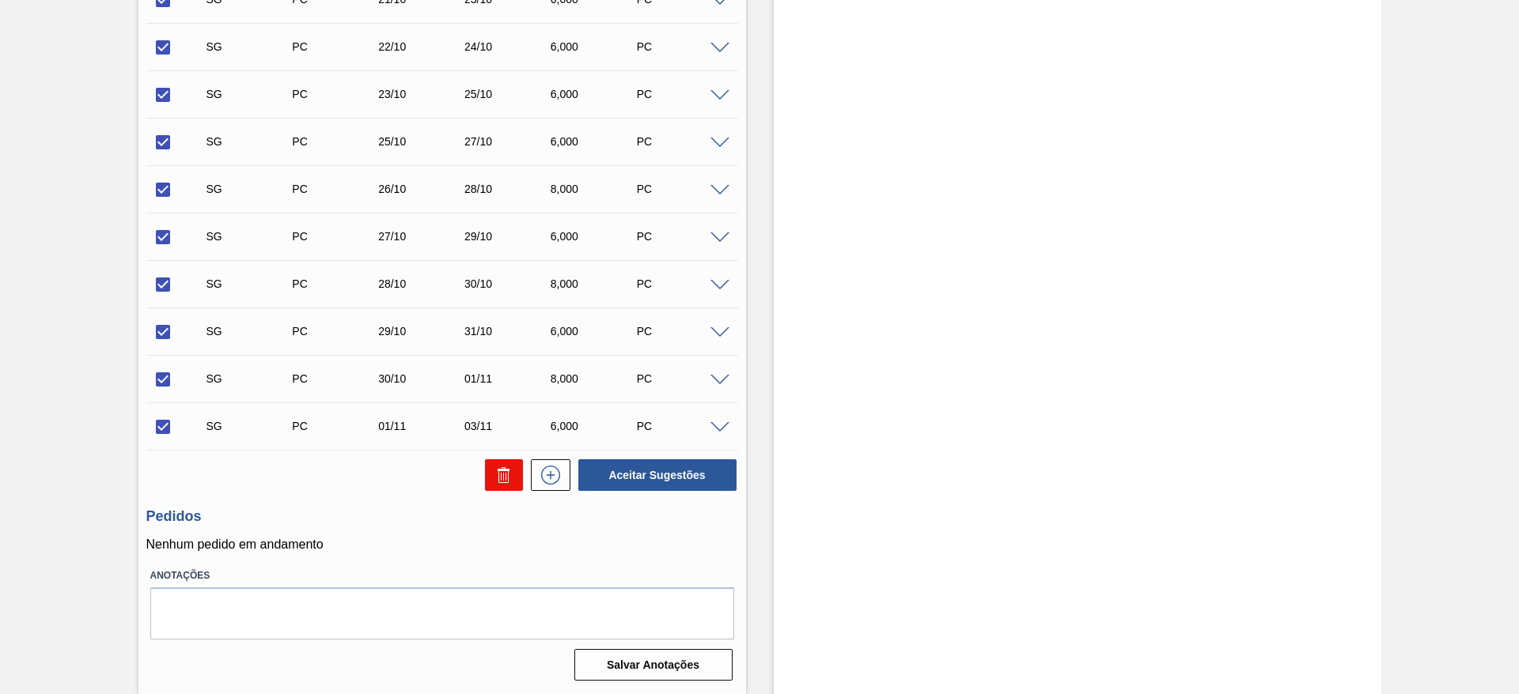
checkbox input "false"
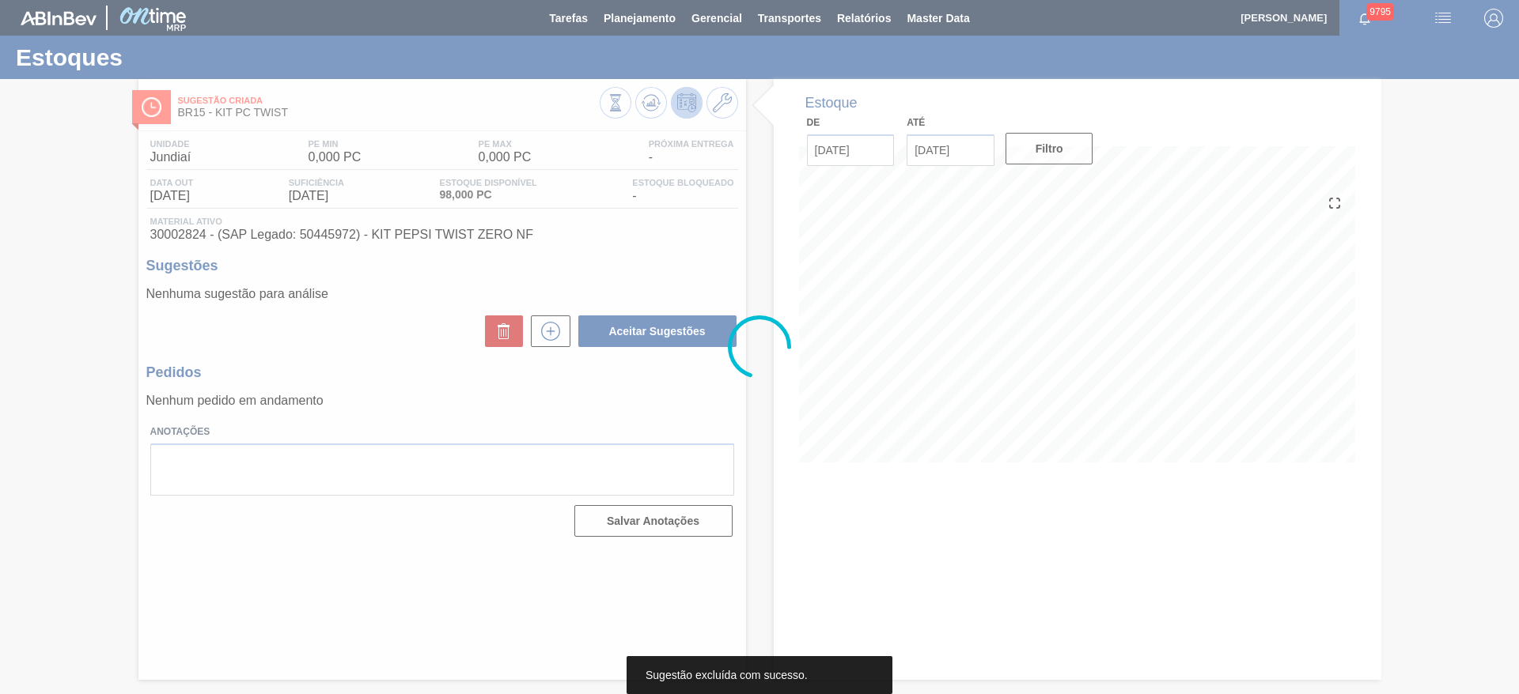
scroll to position [0, 0]
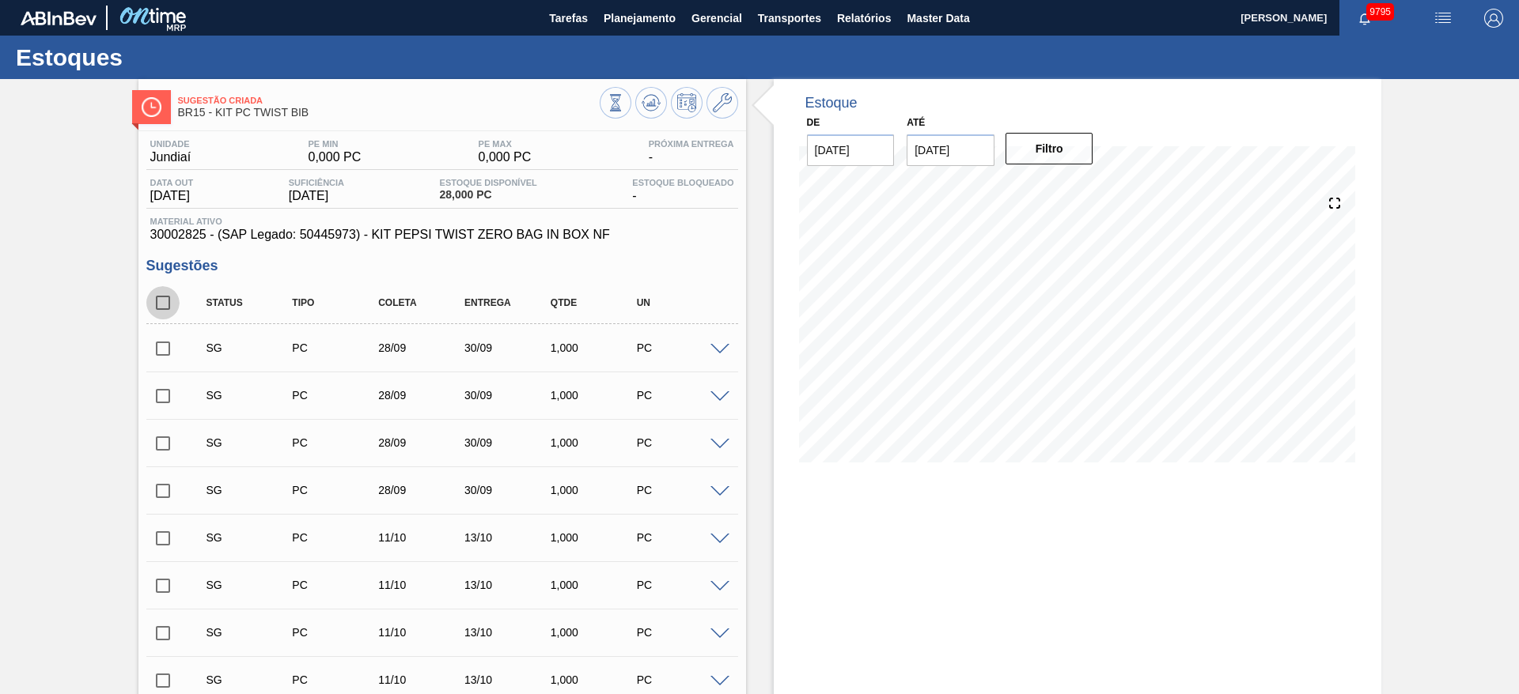
click at [159, 312] on input "checkbox" at bounding box center [162, 302] width 33 height 33
checkbox input "true"
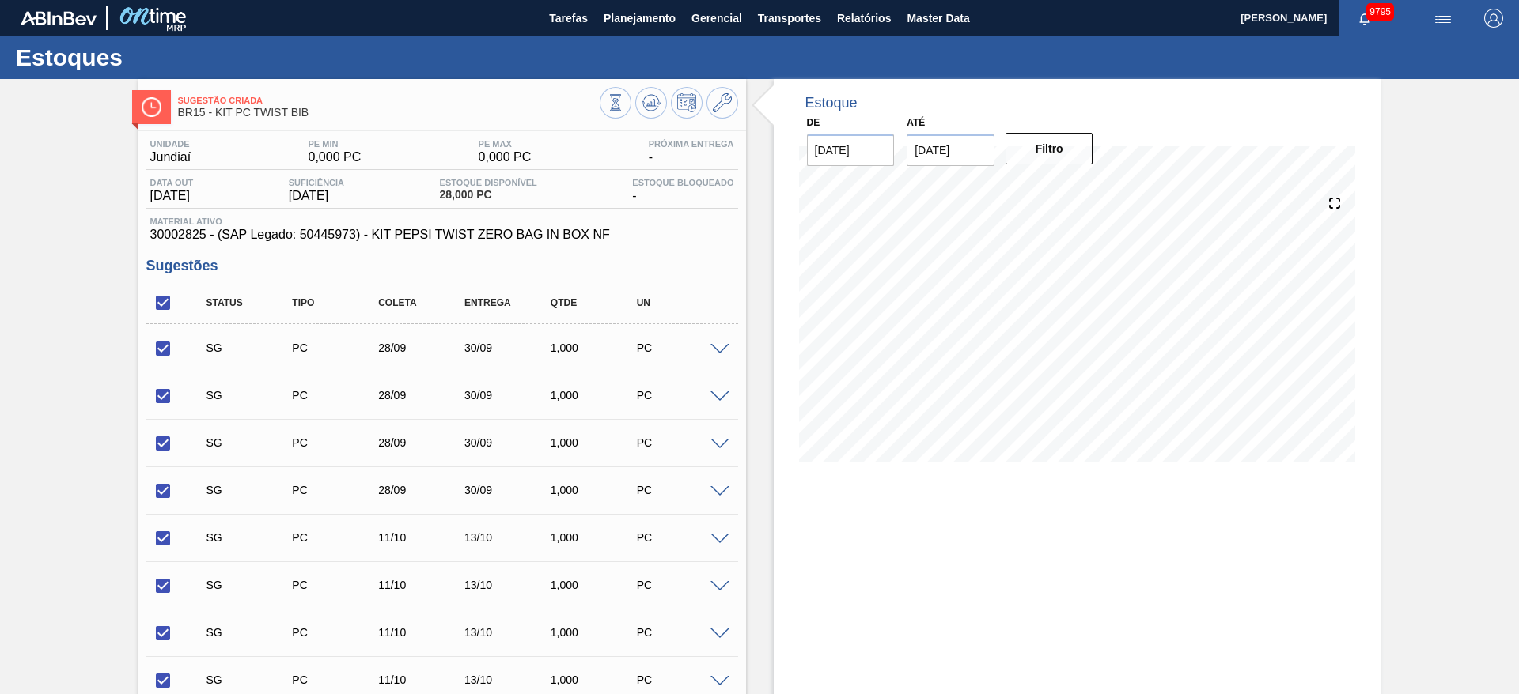
checkbox input "true"
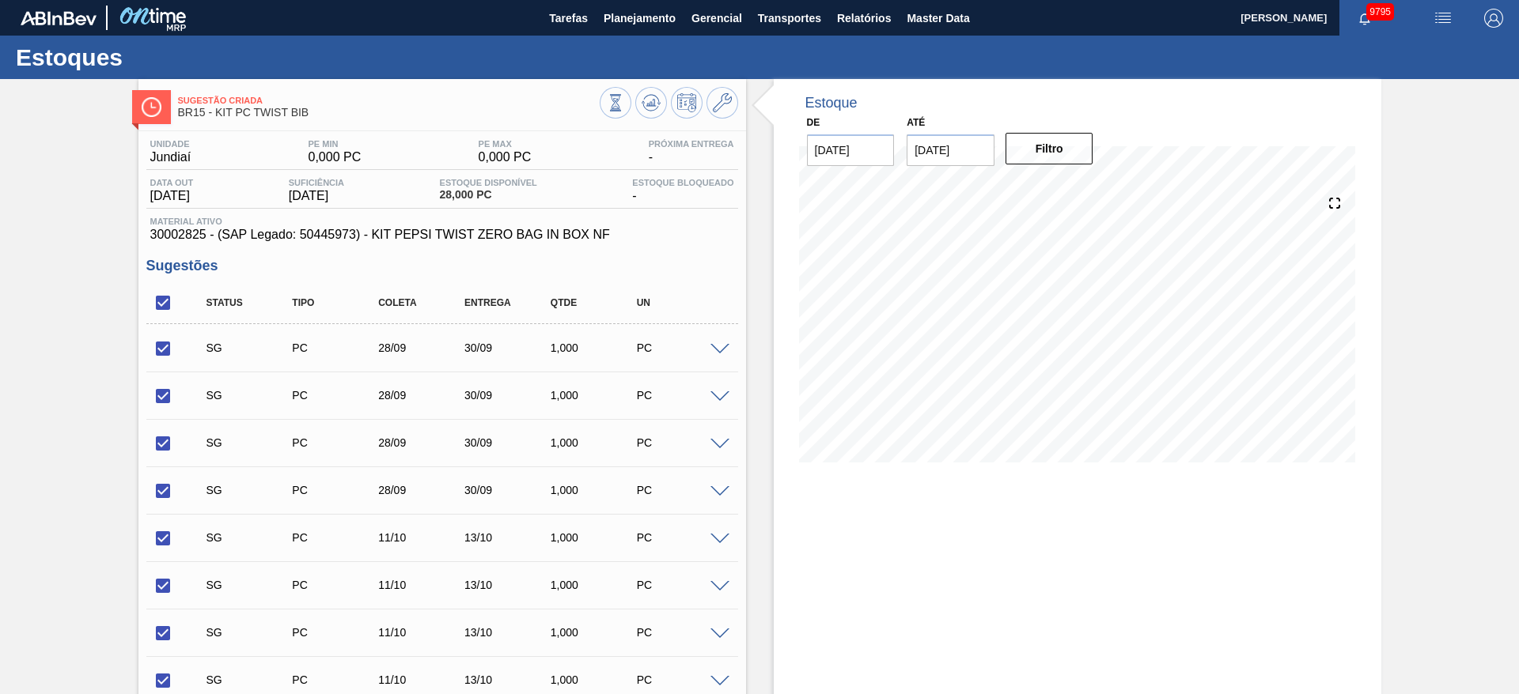
checkbox input "true"
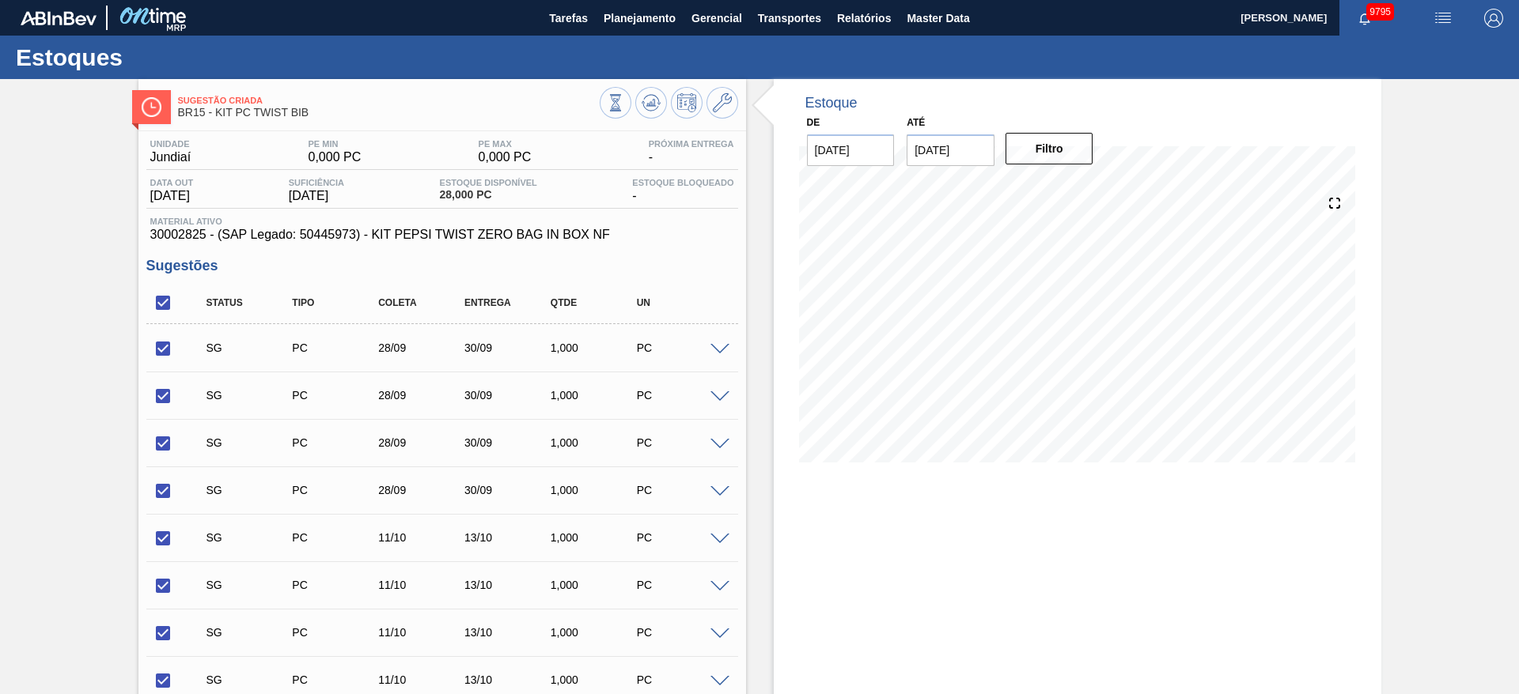
checkbox input "true"
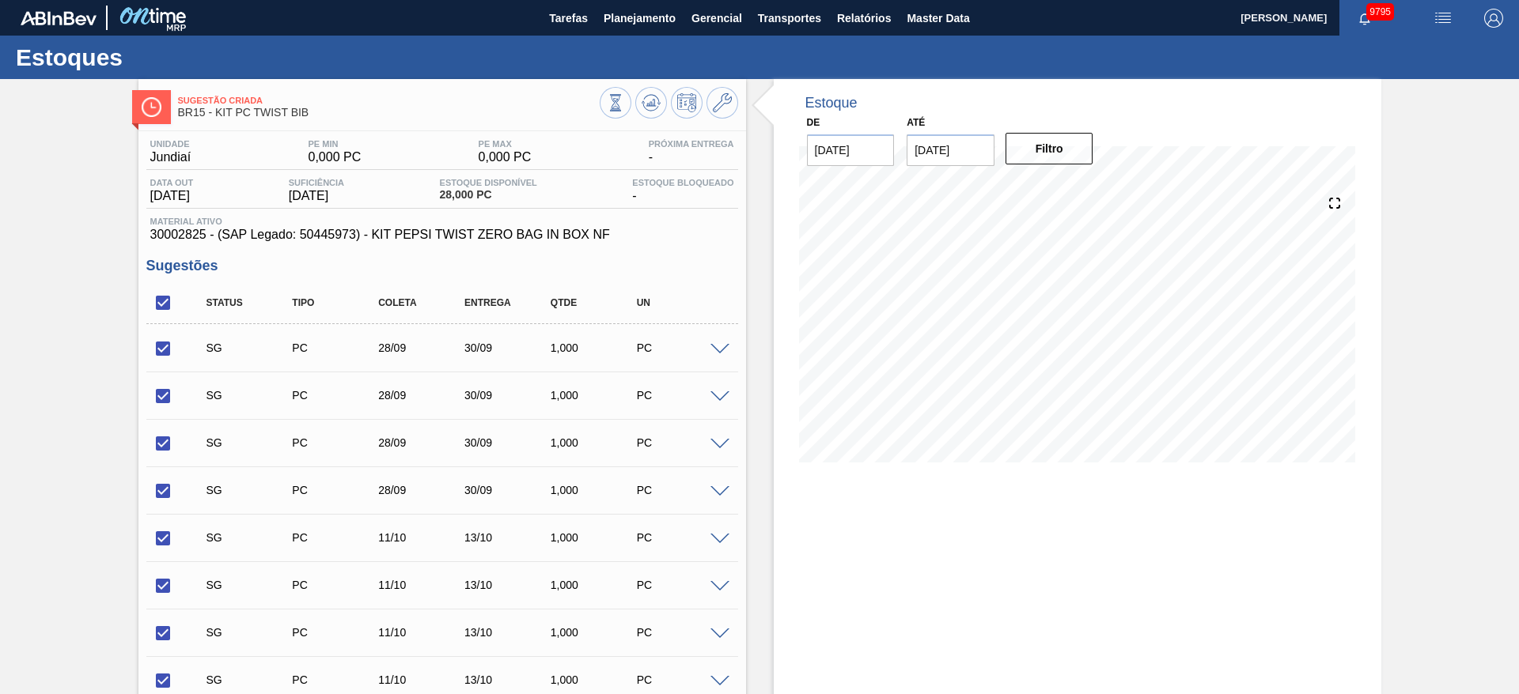
checkbox input "true"
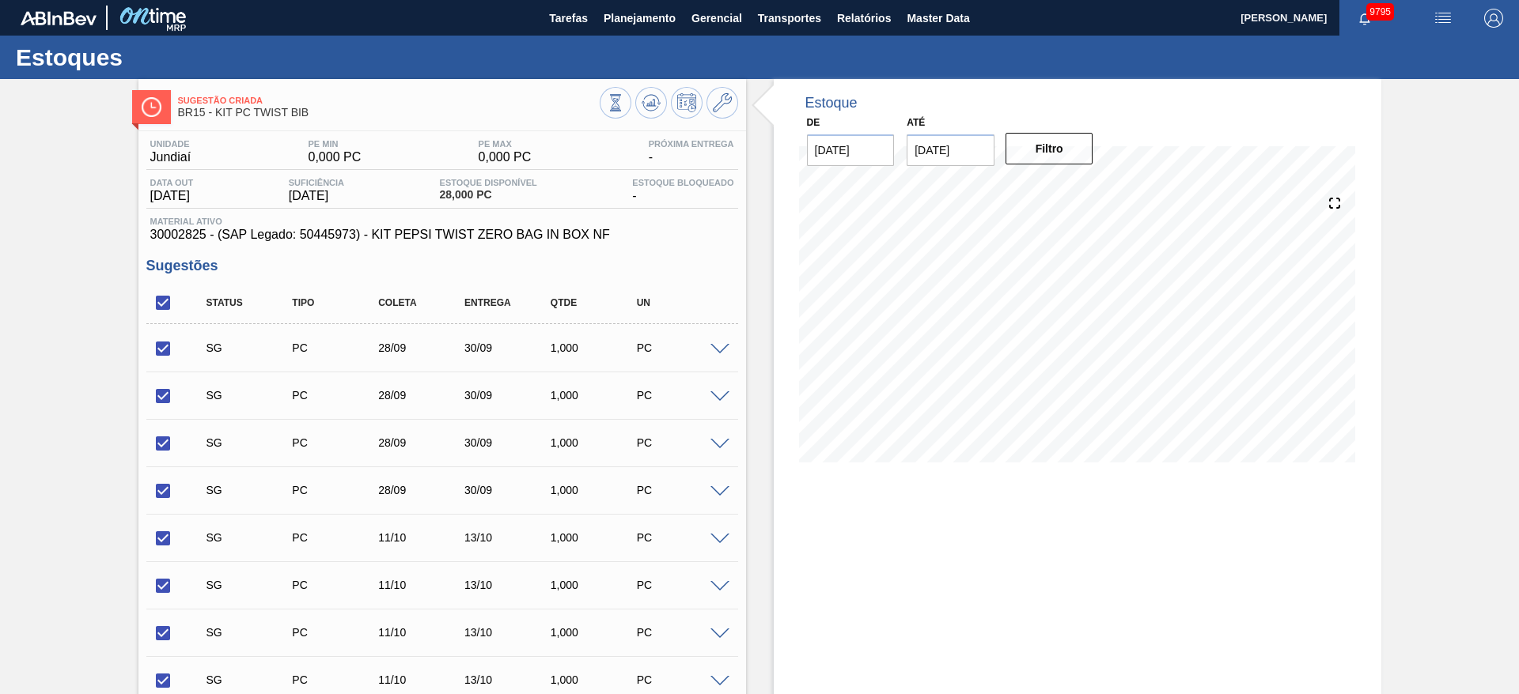
checkbox input "true"
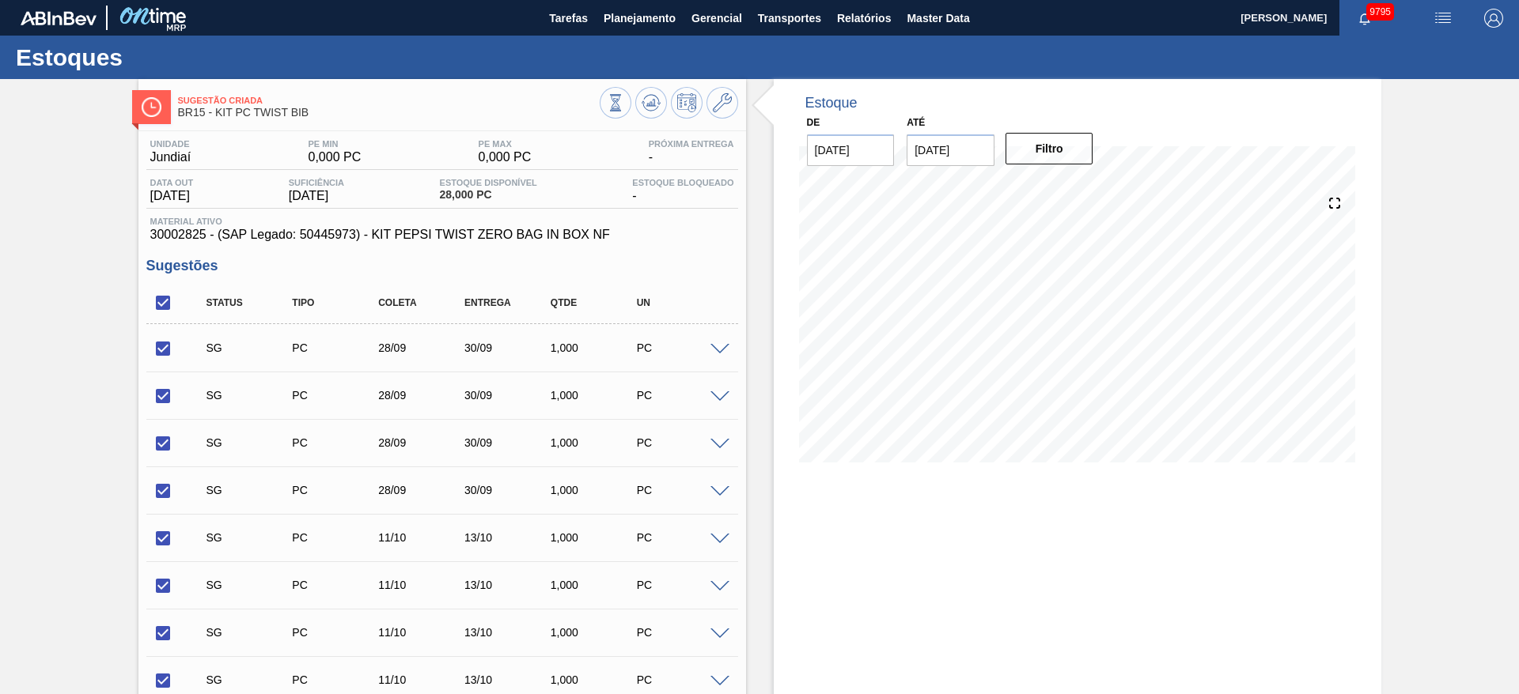
checkbox input "true"
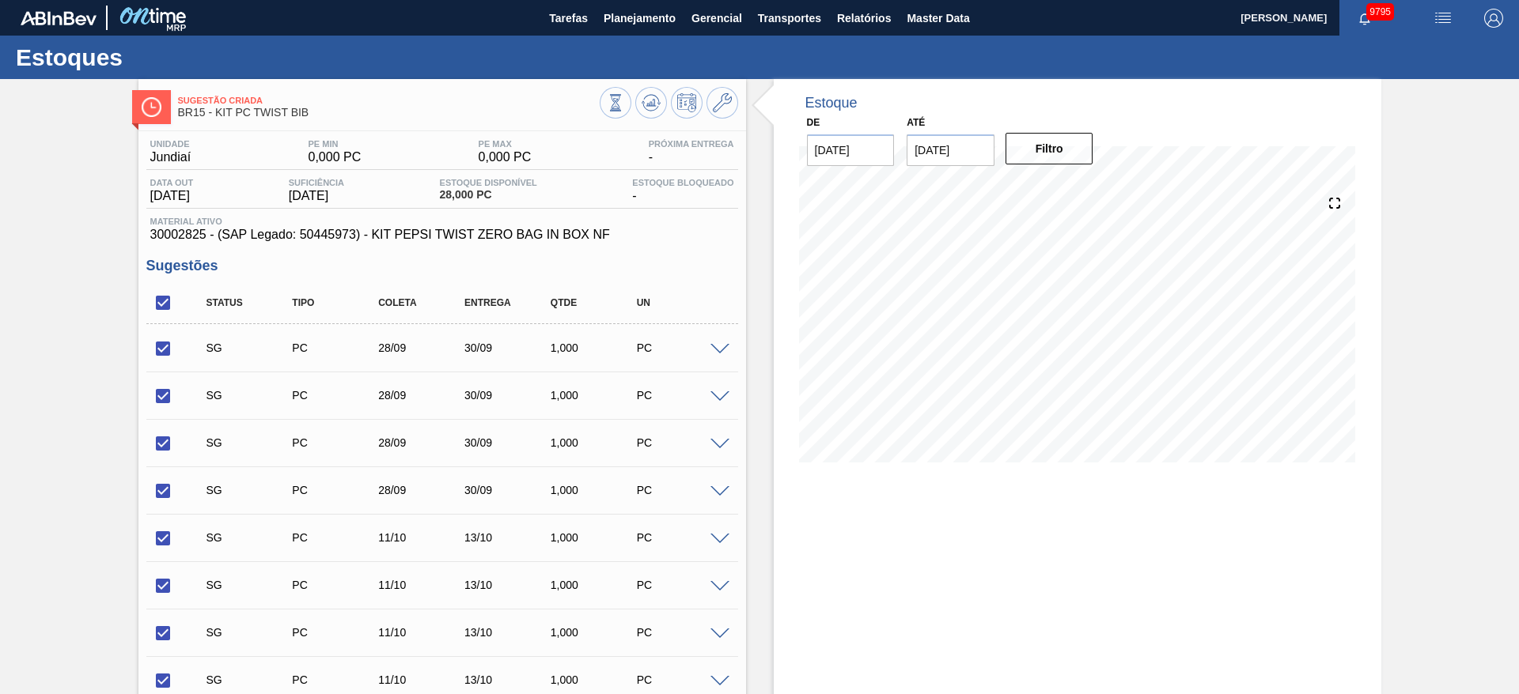
checkbox input "true"
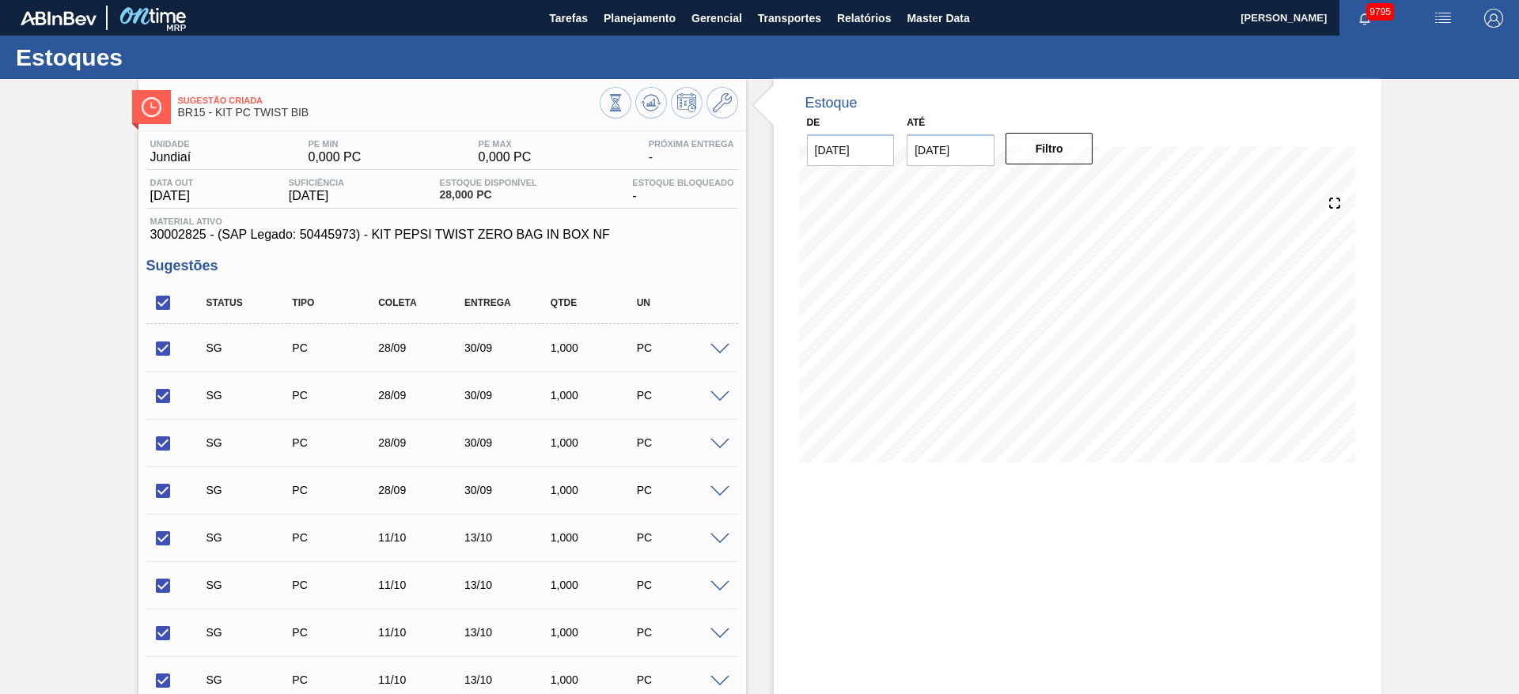
checkbox input "true"
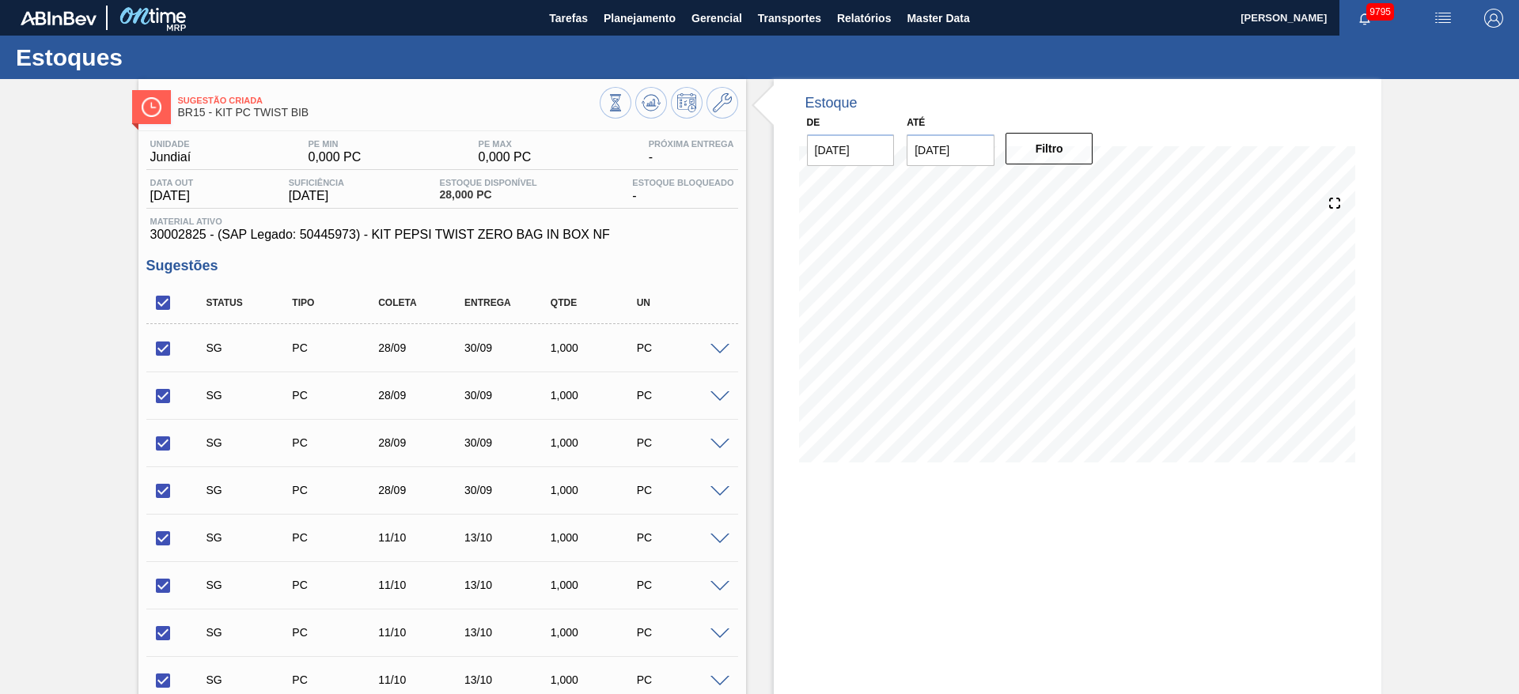
checkbox input "true"
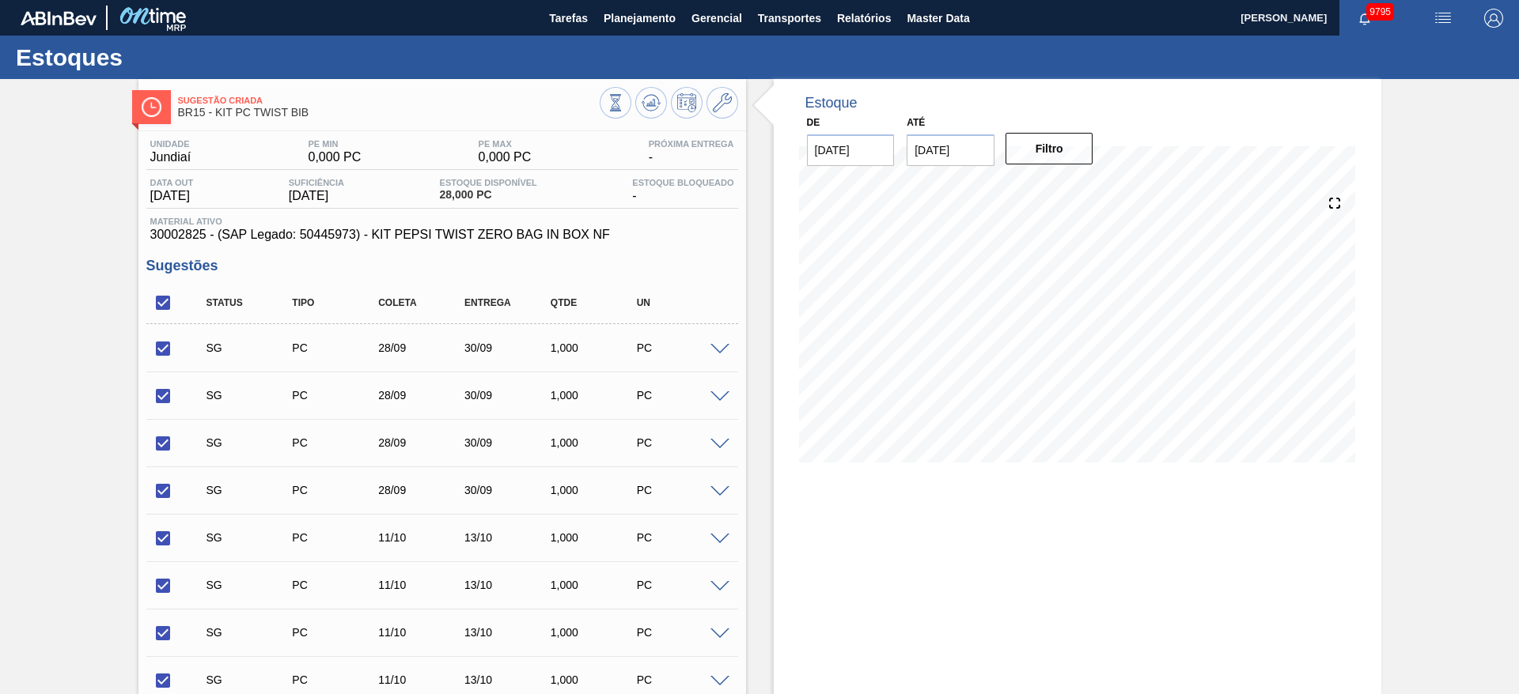
checkbox input "true"
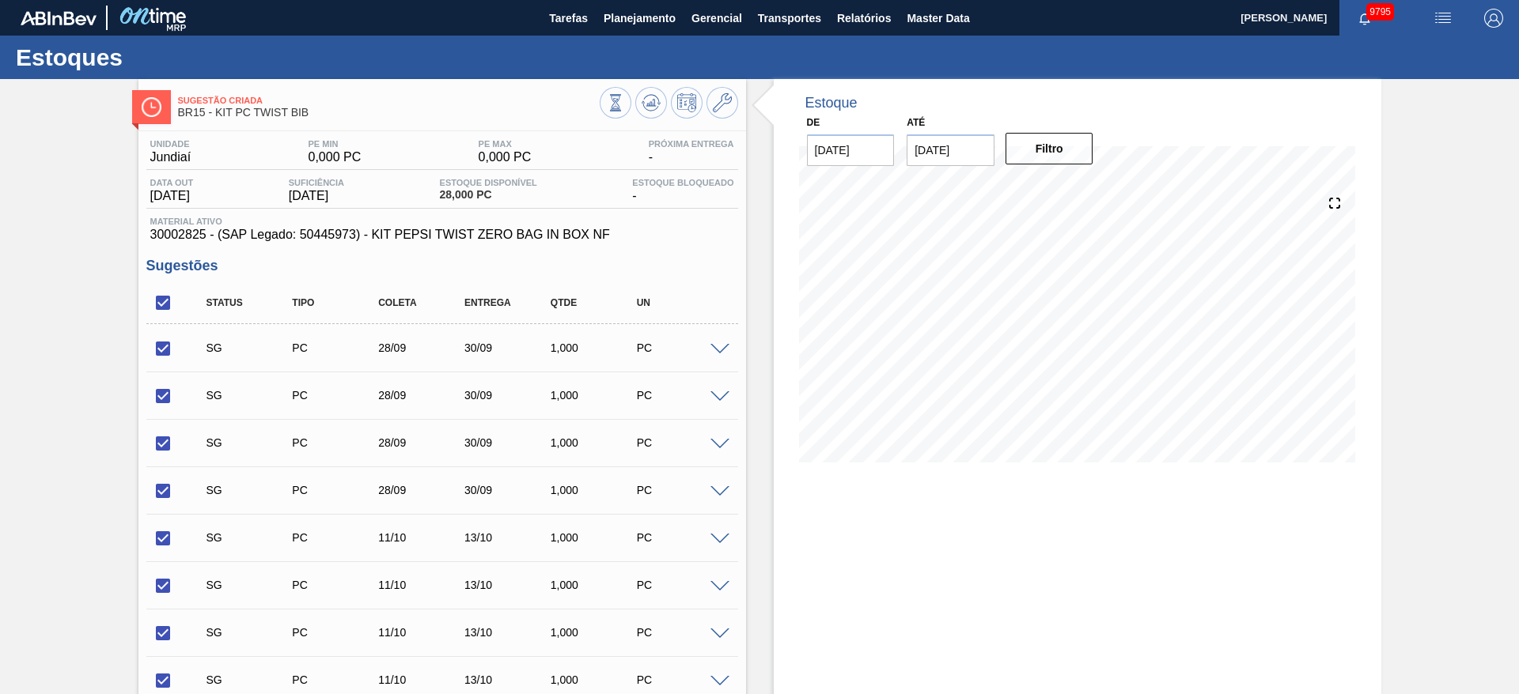
checkbox input "true"
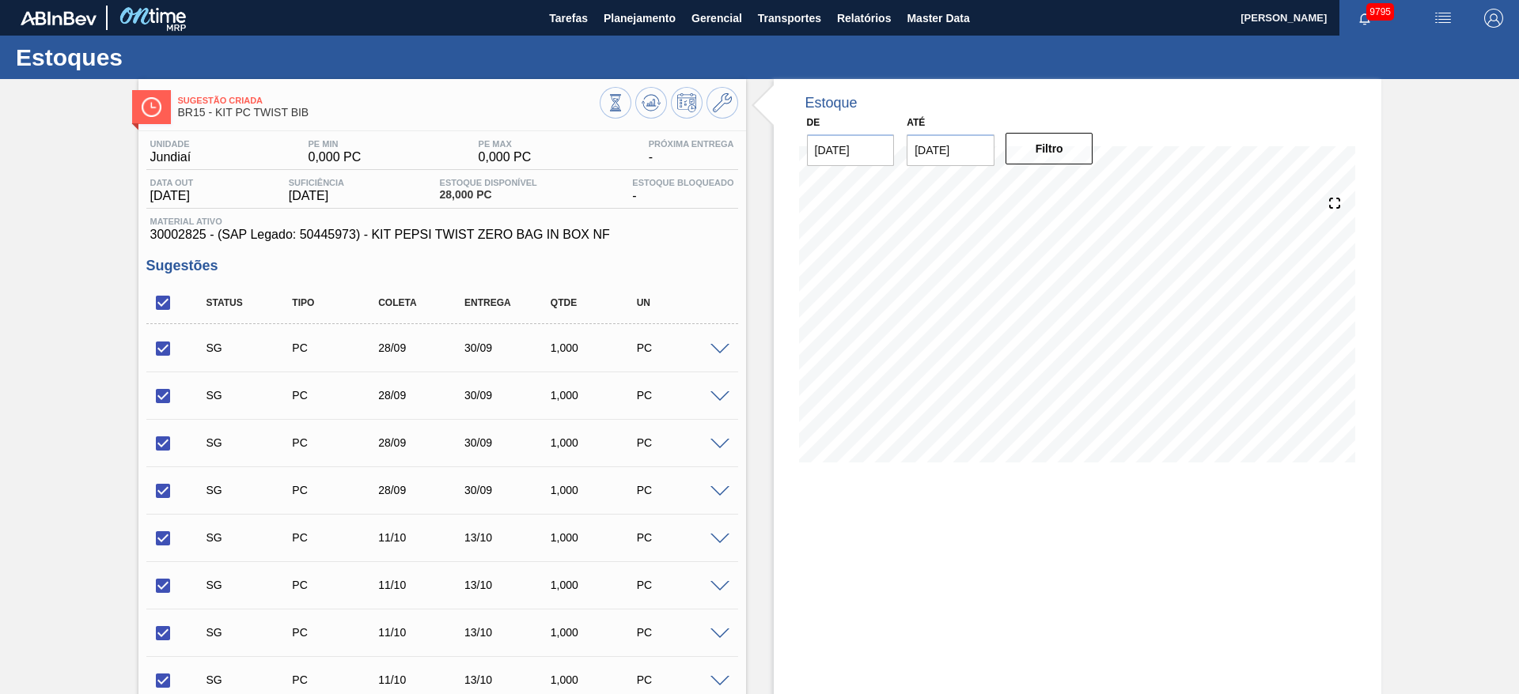
checkbox input "true"
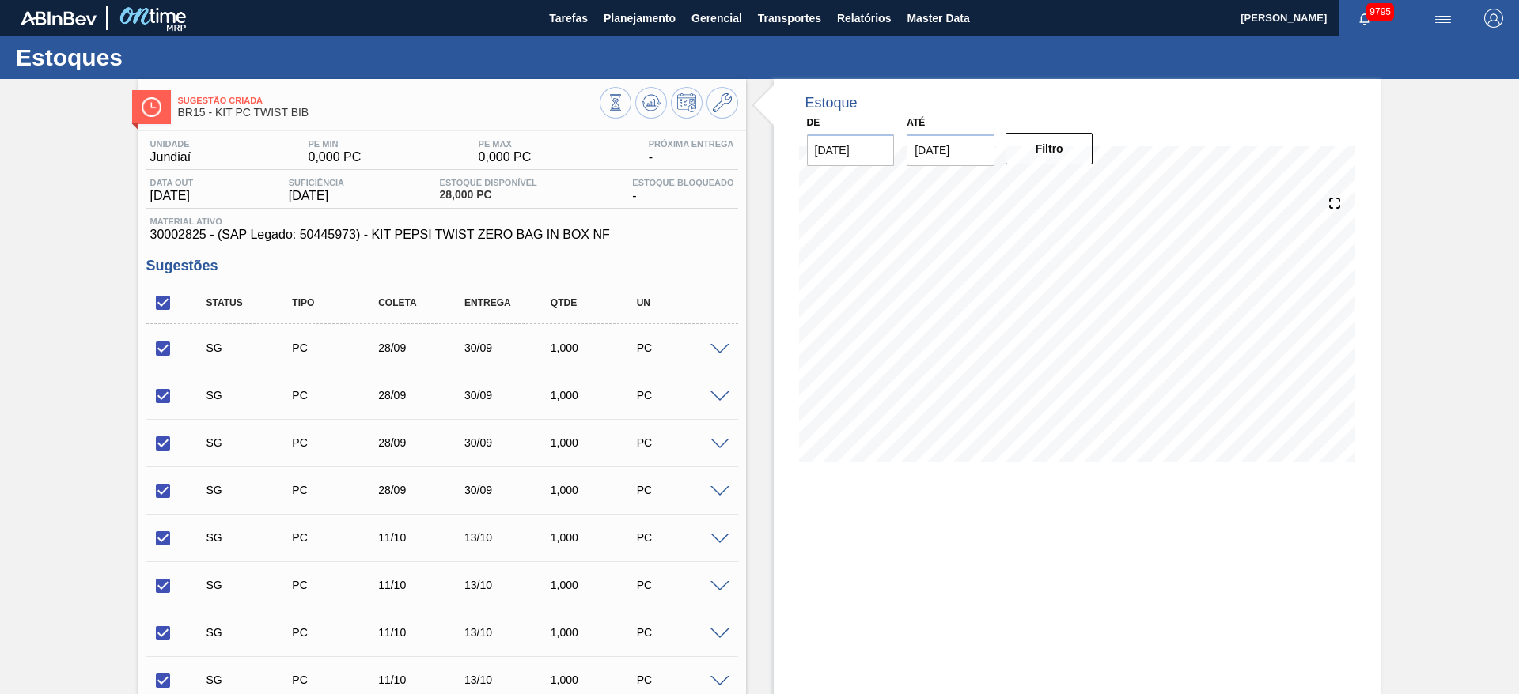
checkbox input "true"
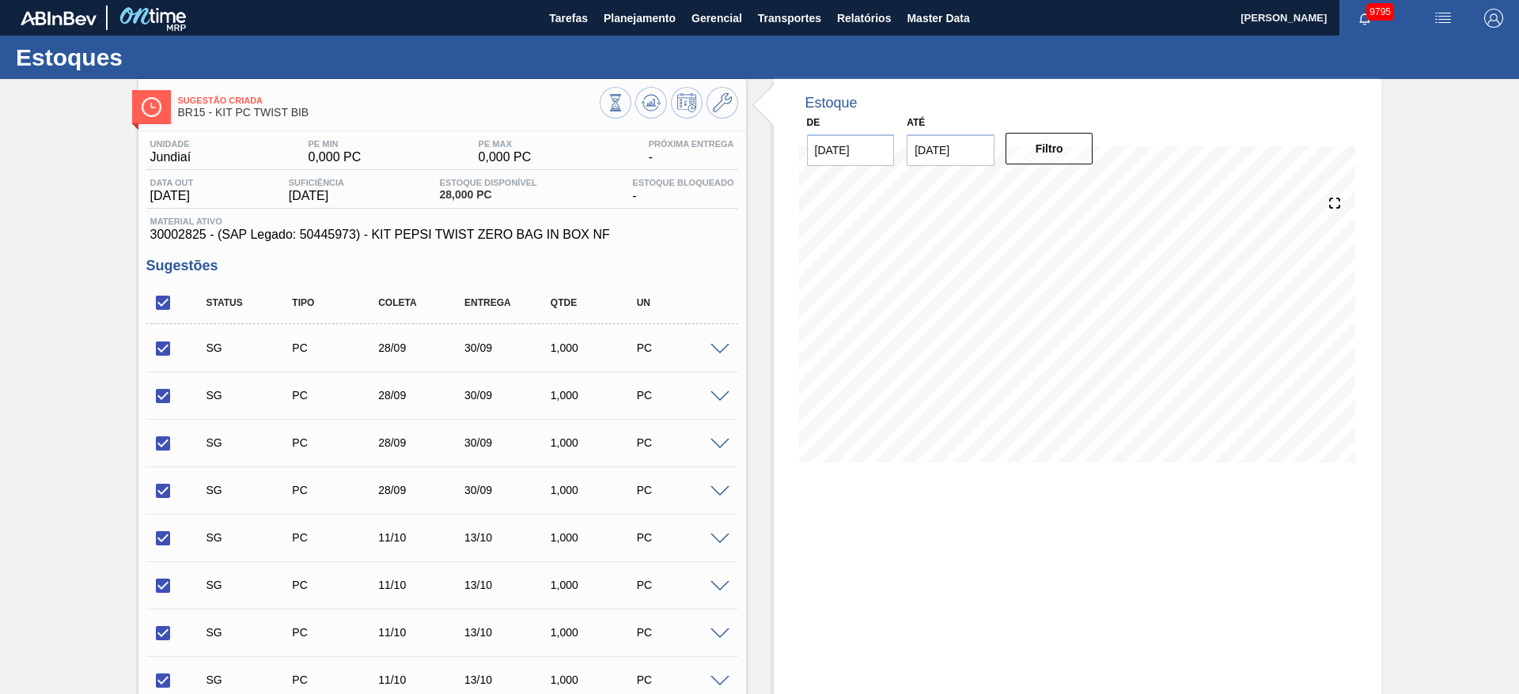
checkbox input "true"
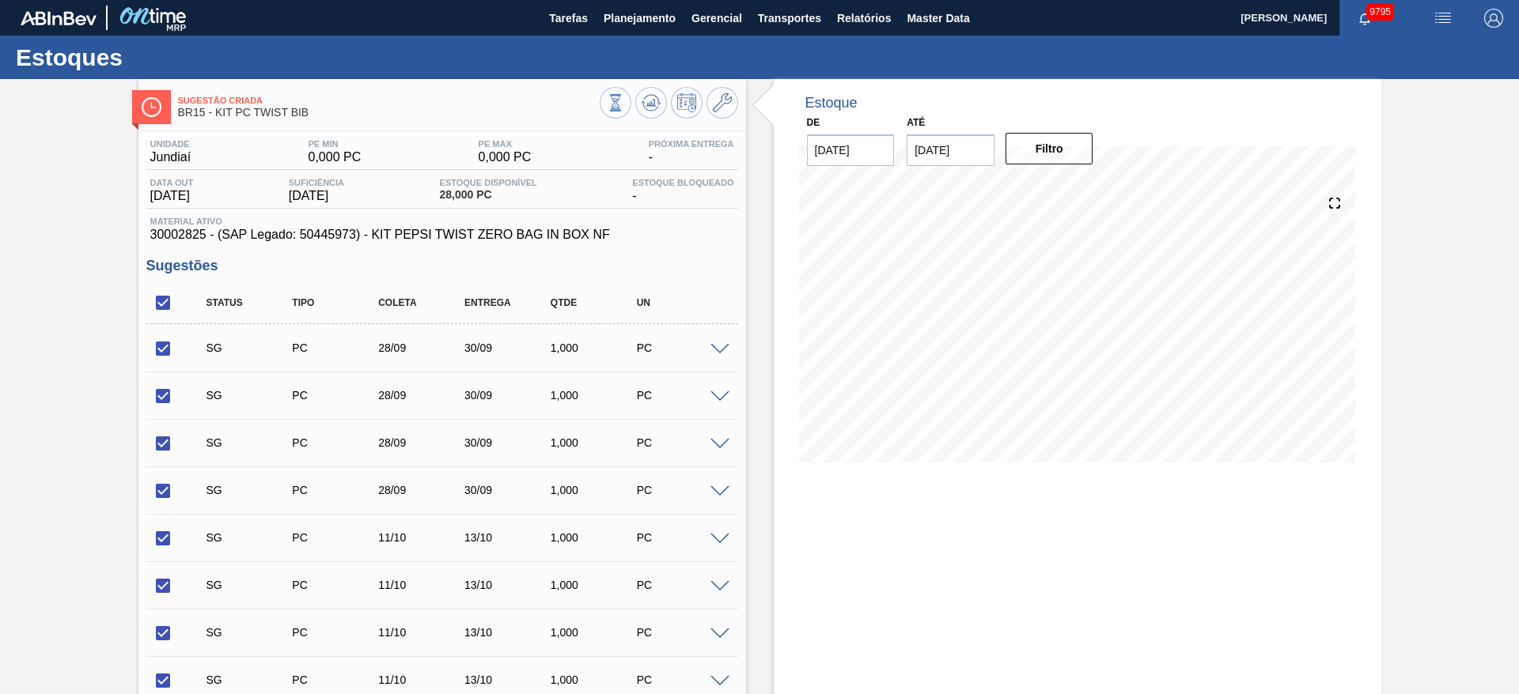
checkbox input "true"
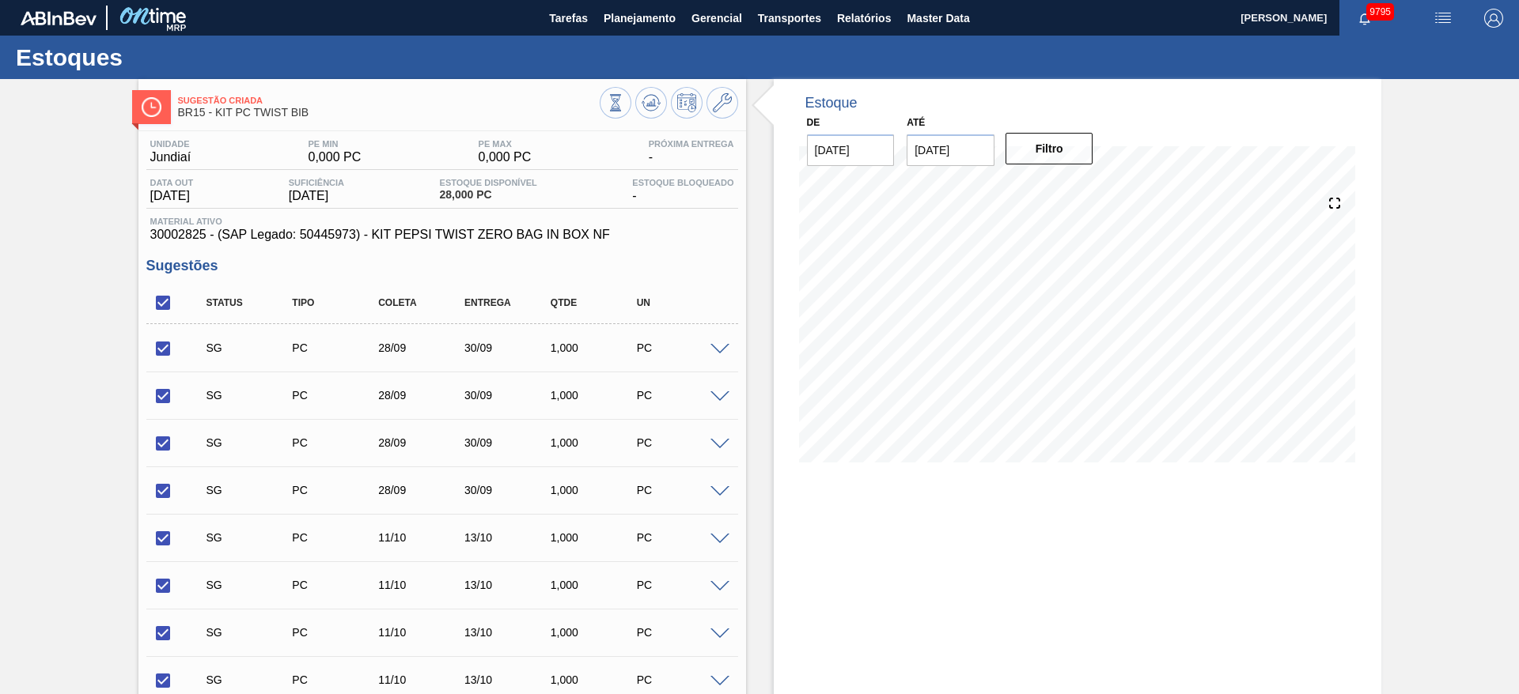
checkbox input "true"
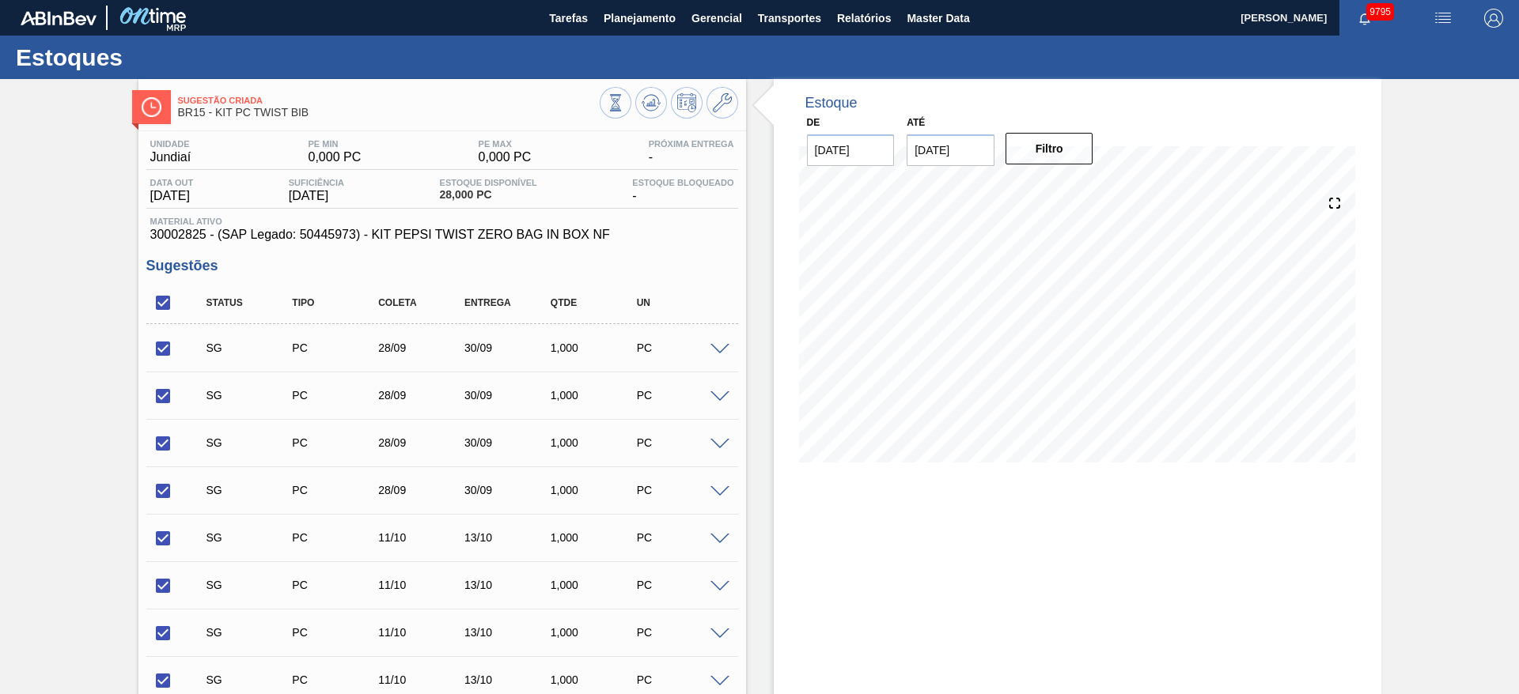
checkbox input "true"
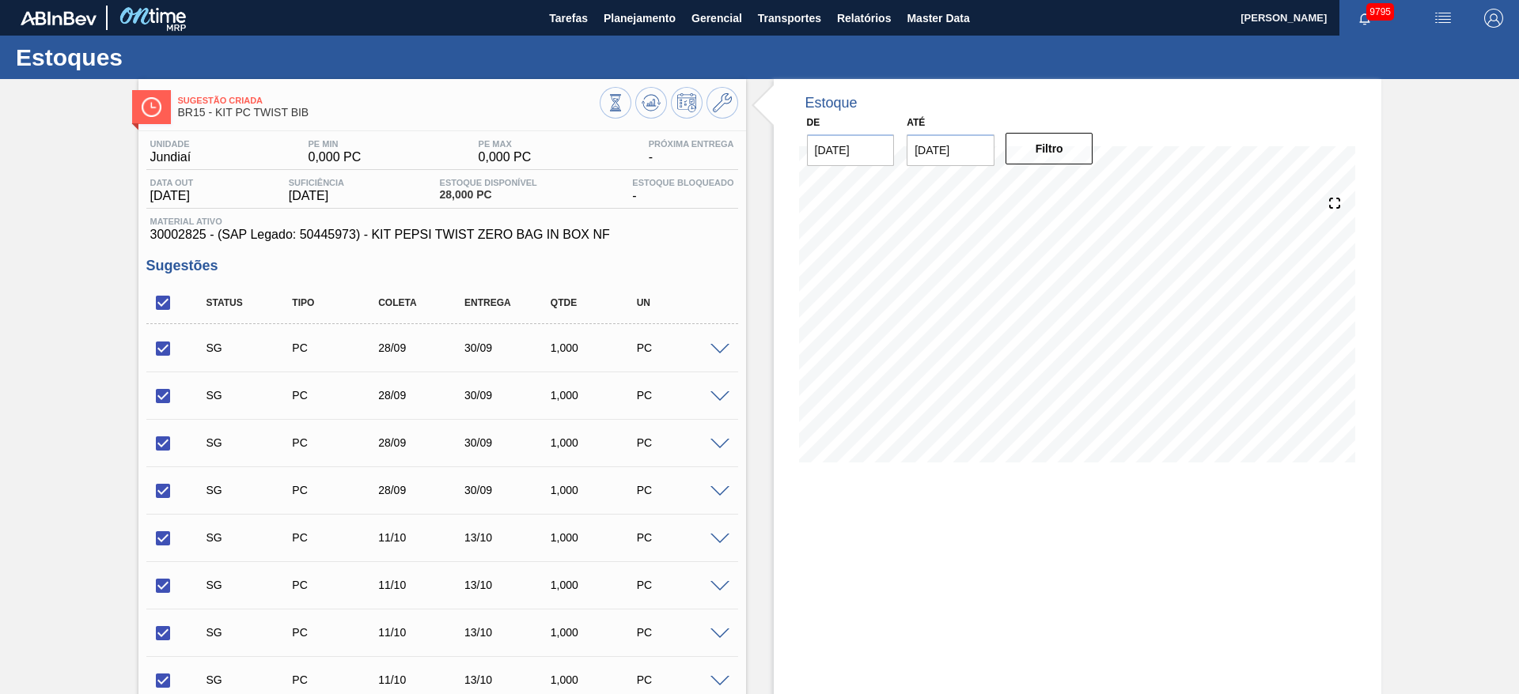
checkbox input "true"
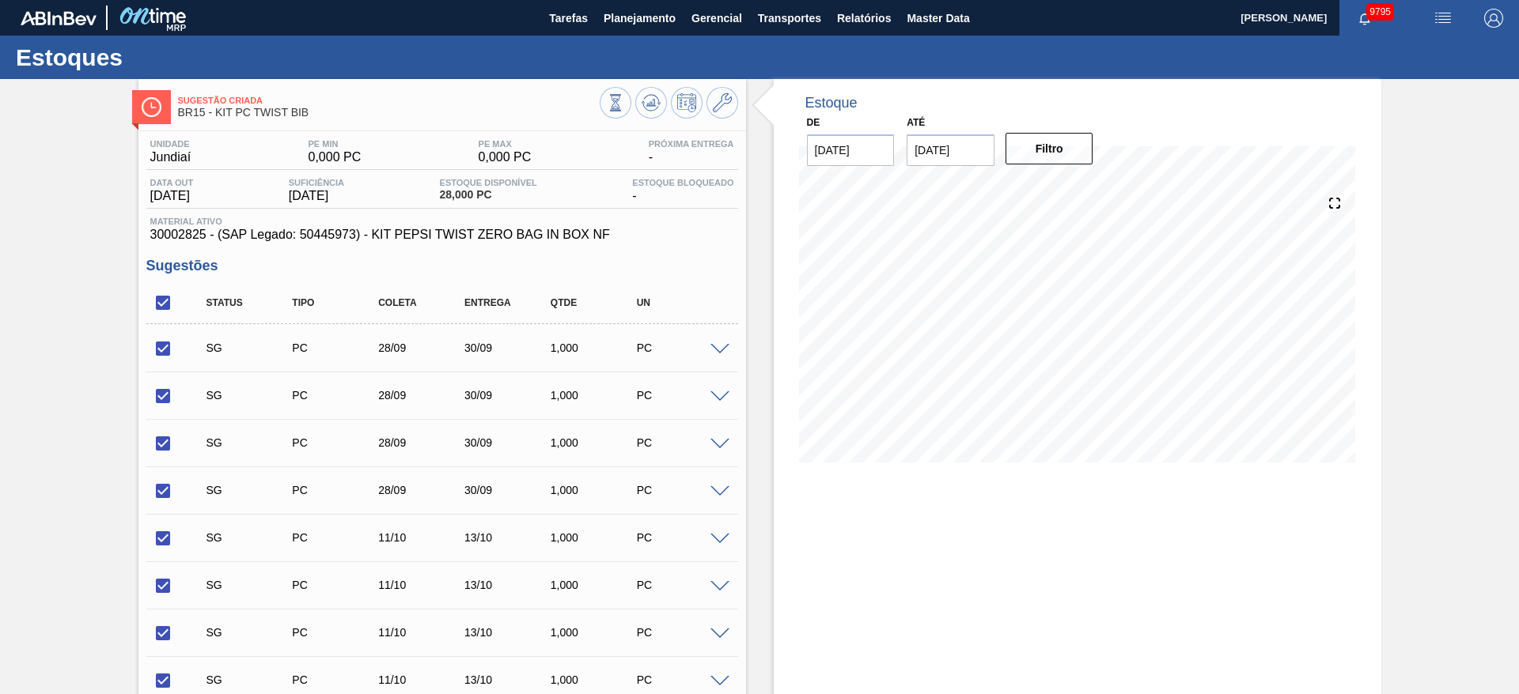
checkbox input "true"
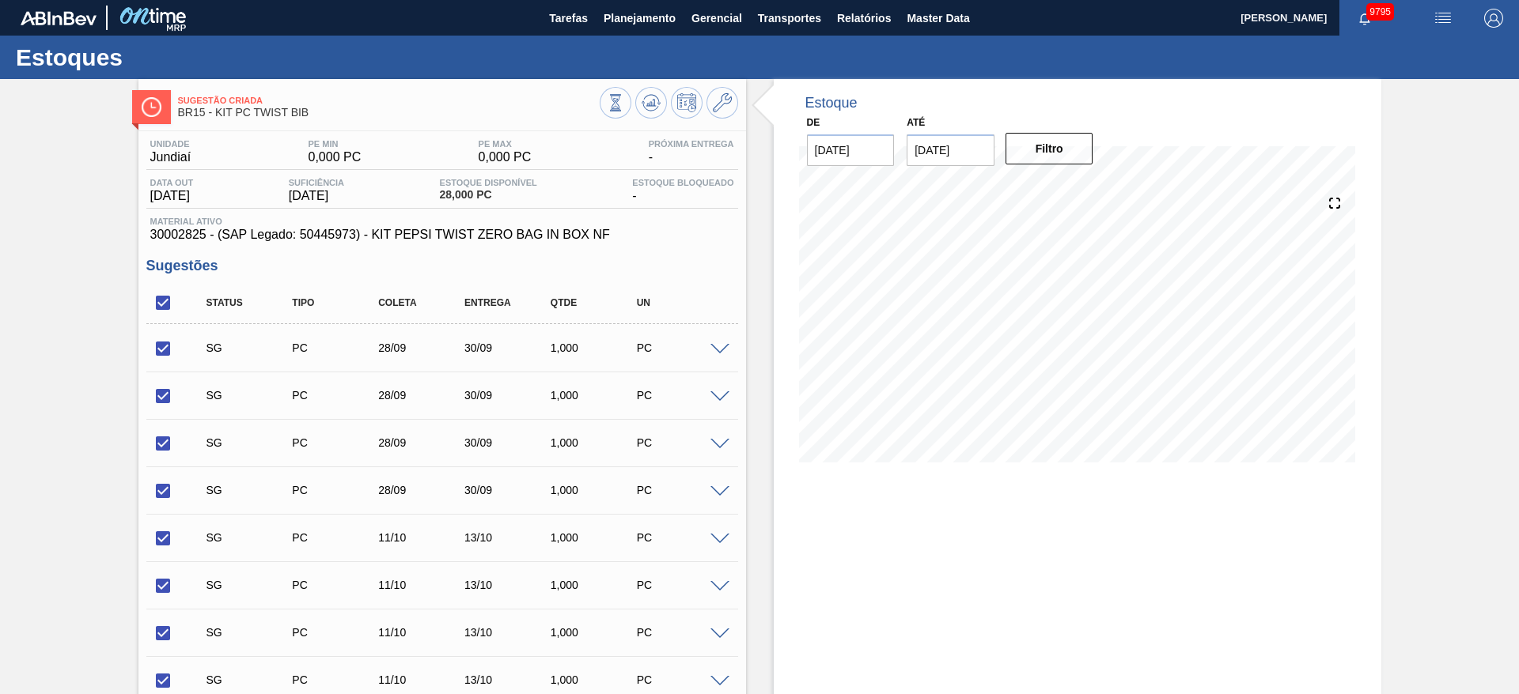
checkbox input "true"
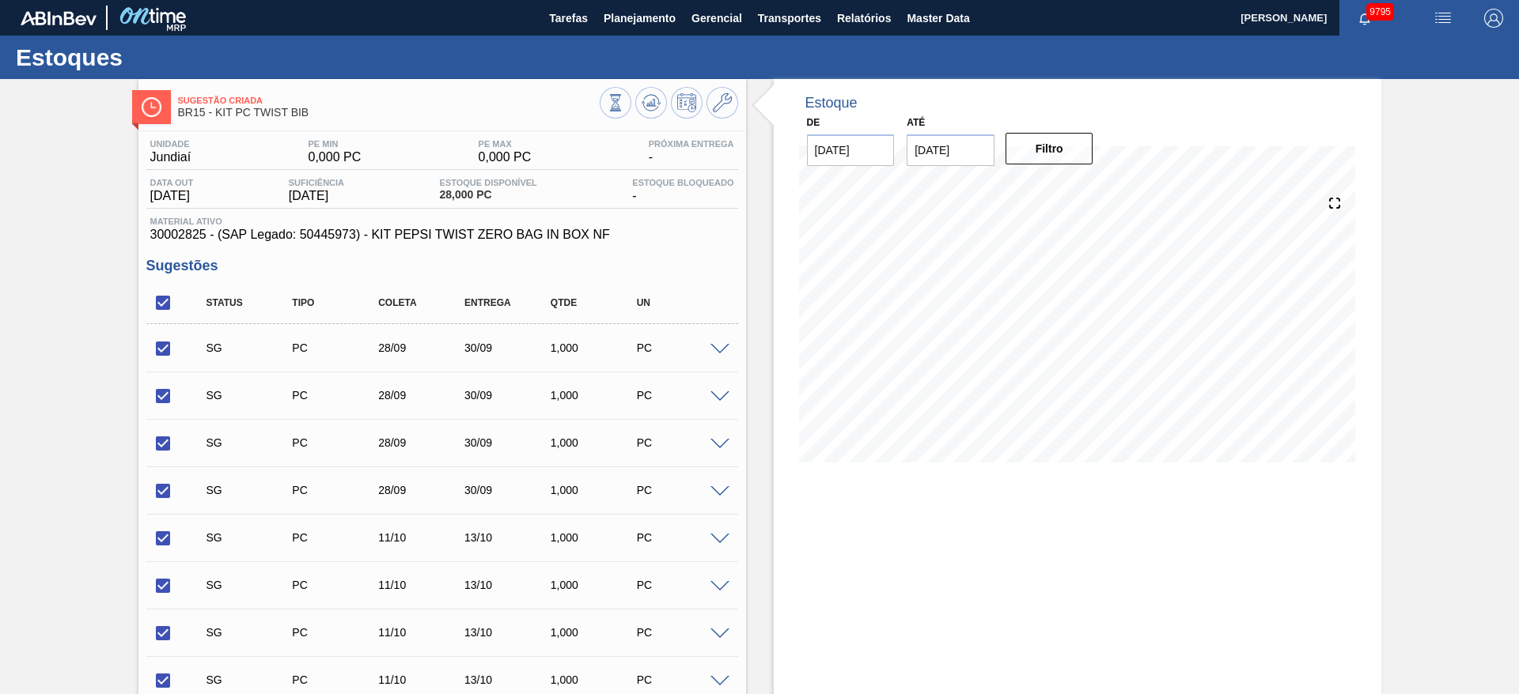
checkbox input "true"
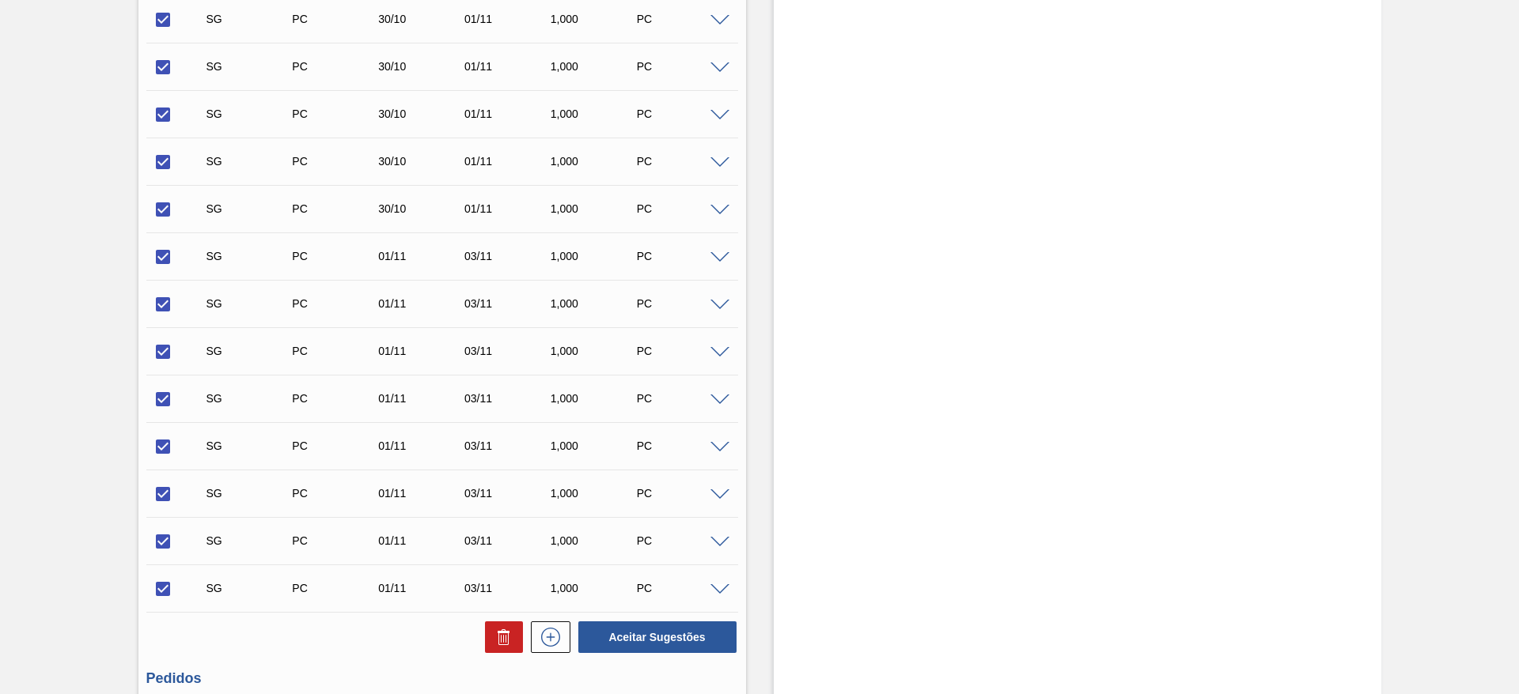
scroll to position [5000, 0]
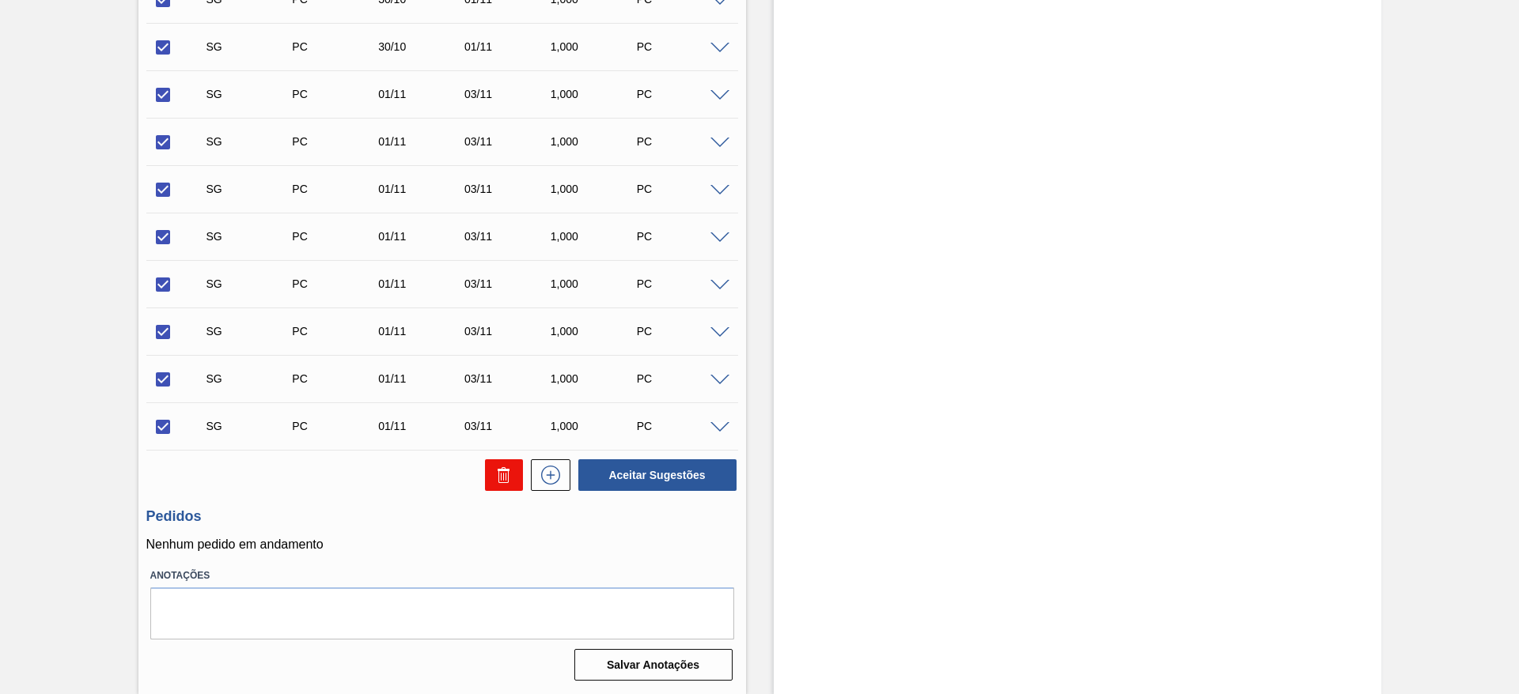
click at [488, 476] on button at bounding box center [504, 476] width 38 height 32
checkbox input "false"
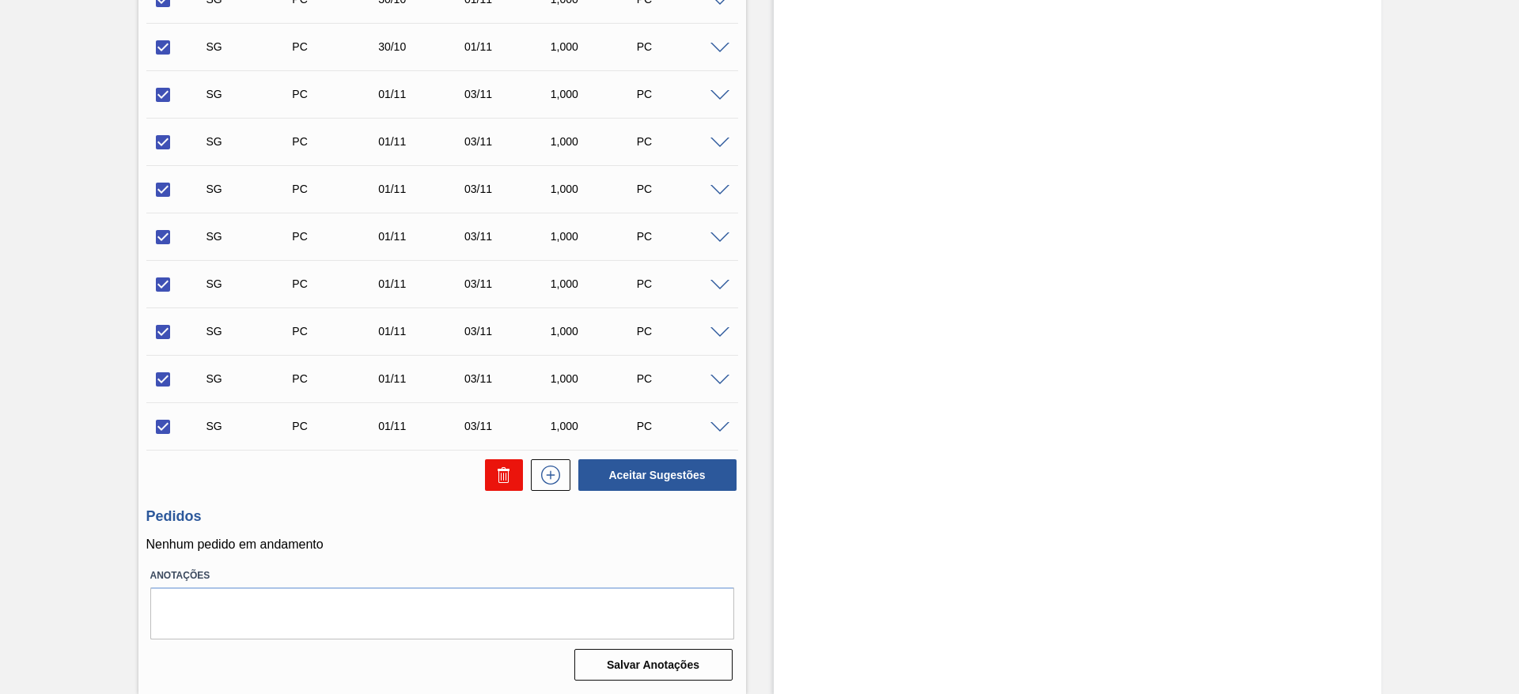
checkbox input "false"
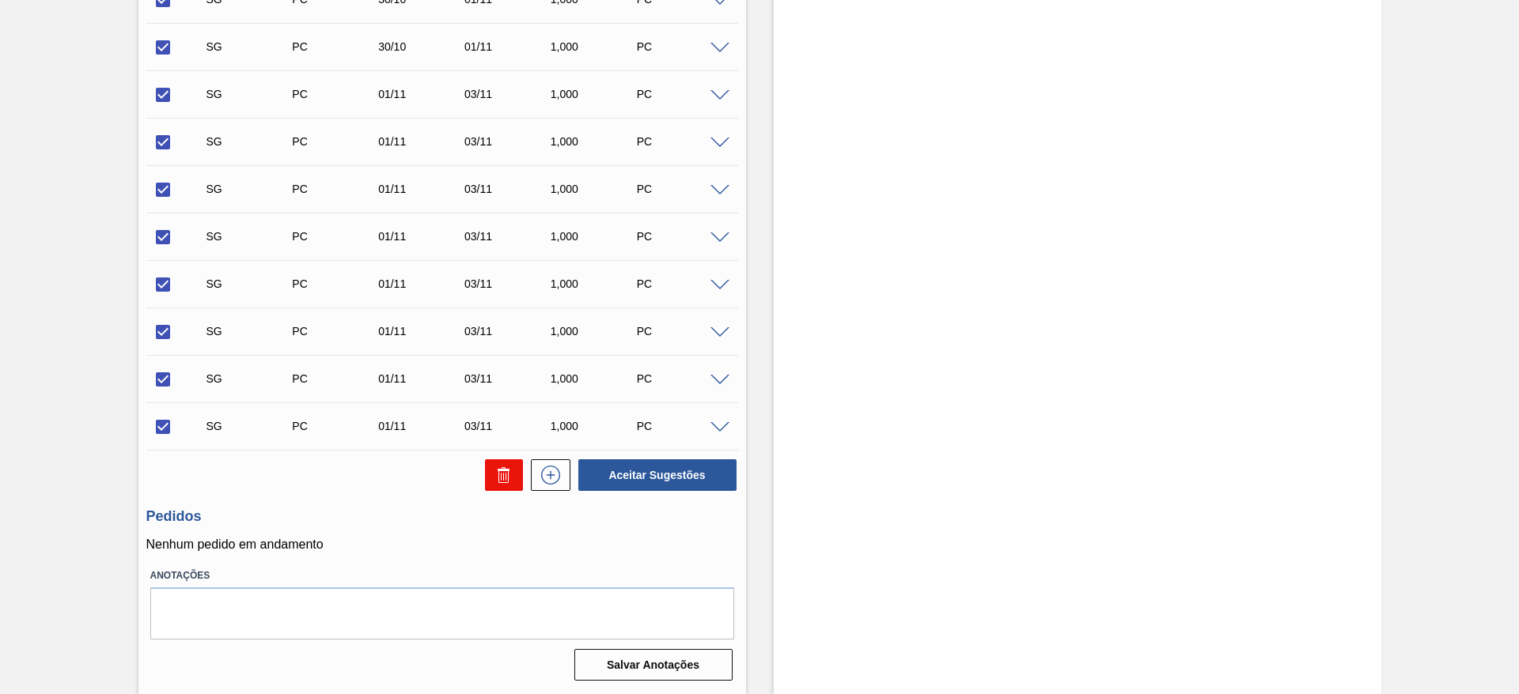
checkbox input "false"
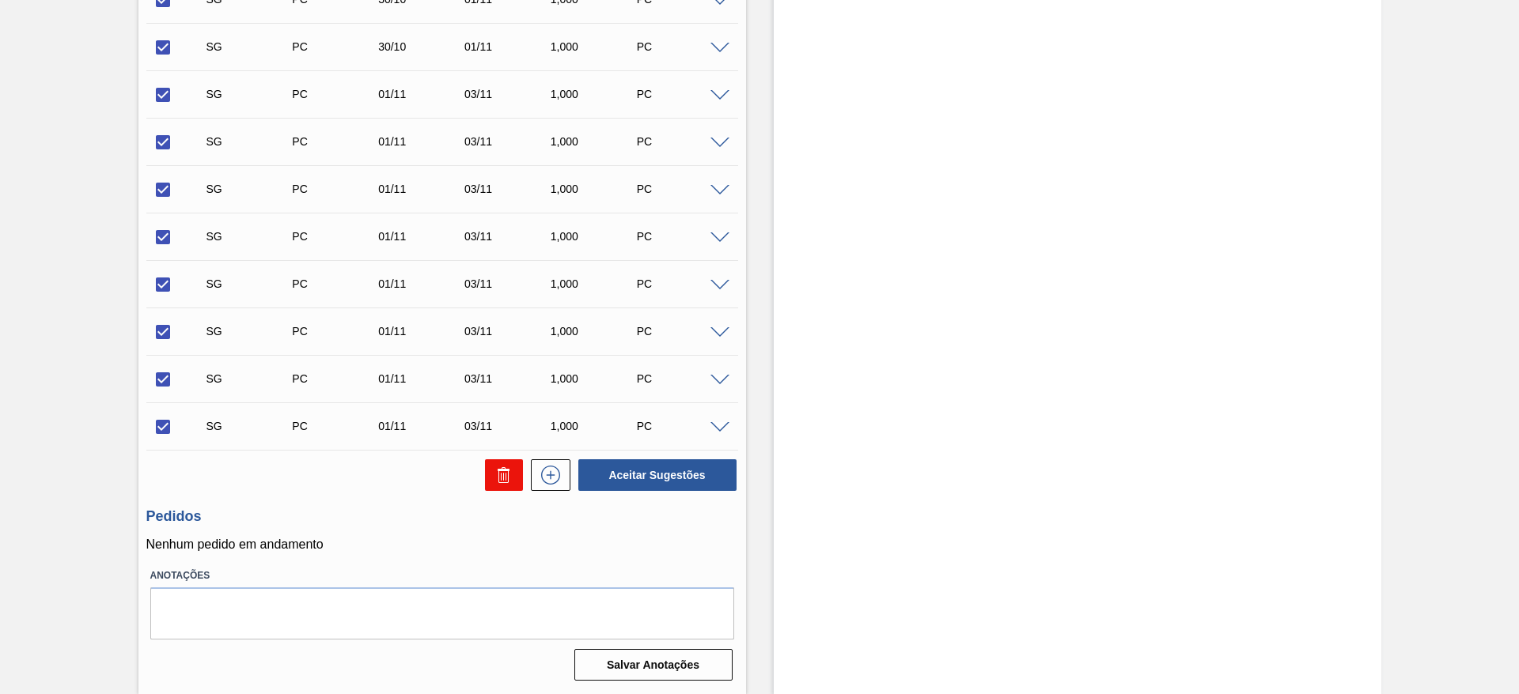
checkbox input "false"
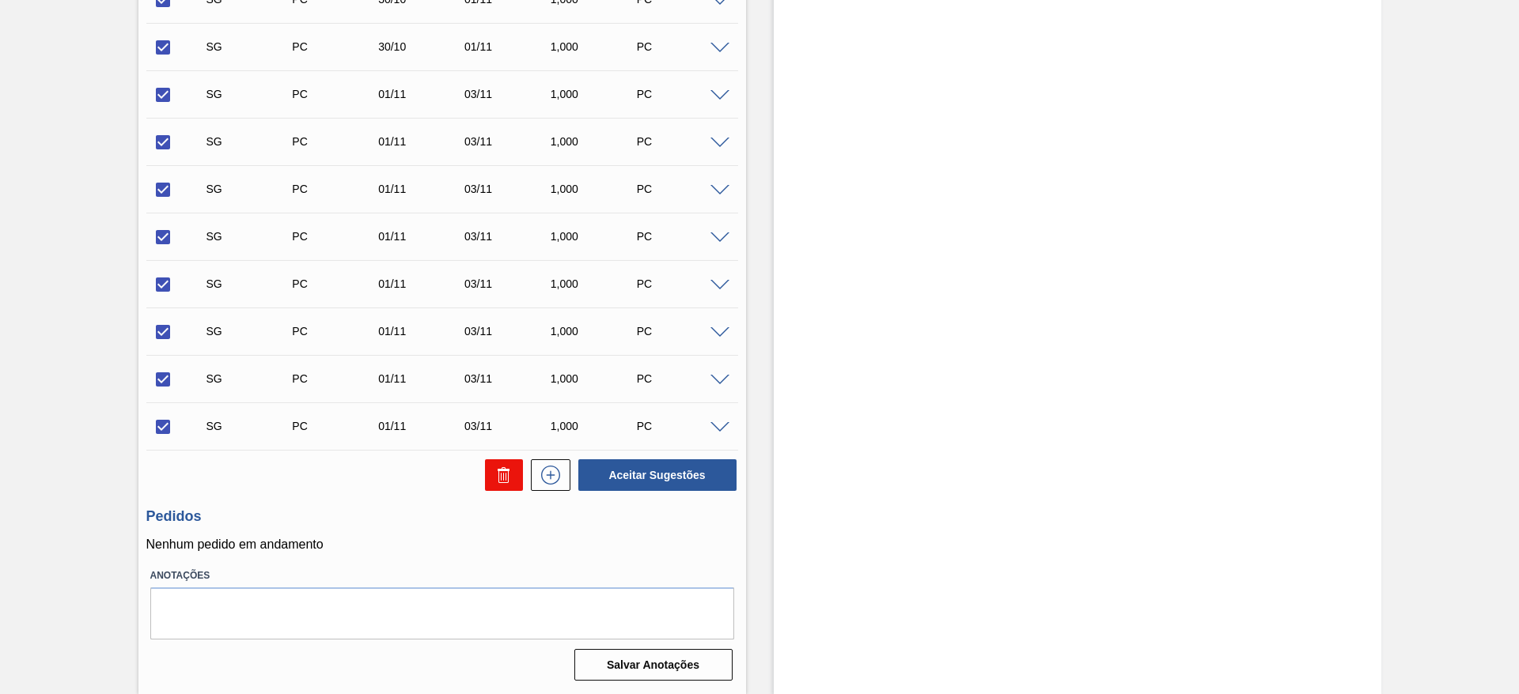
checkbox input "false"
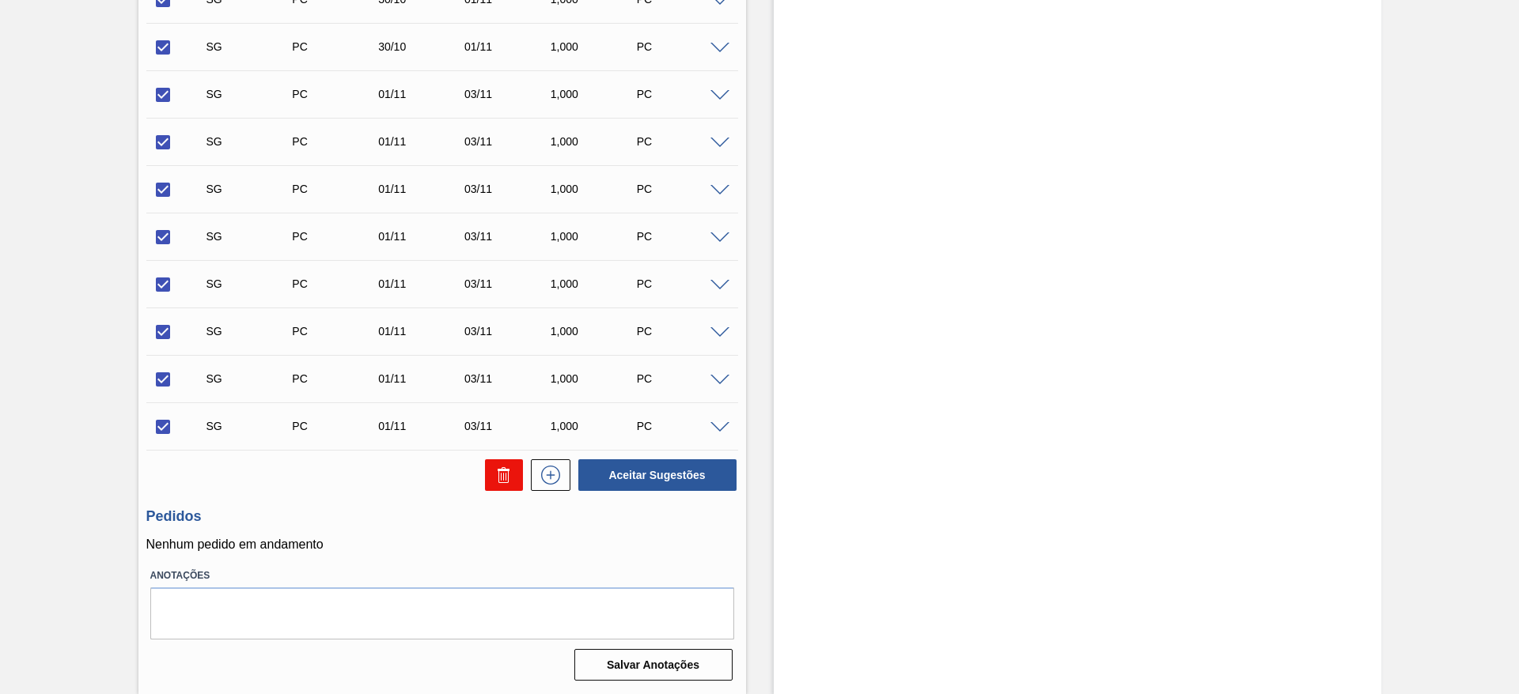
checkbox input "false"
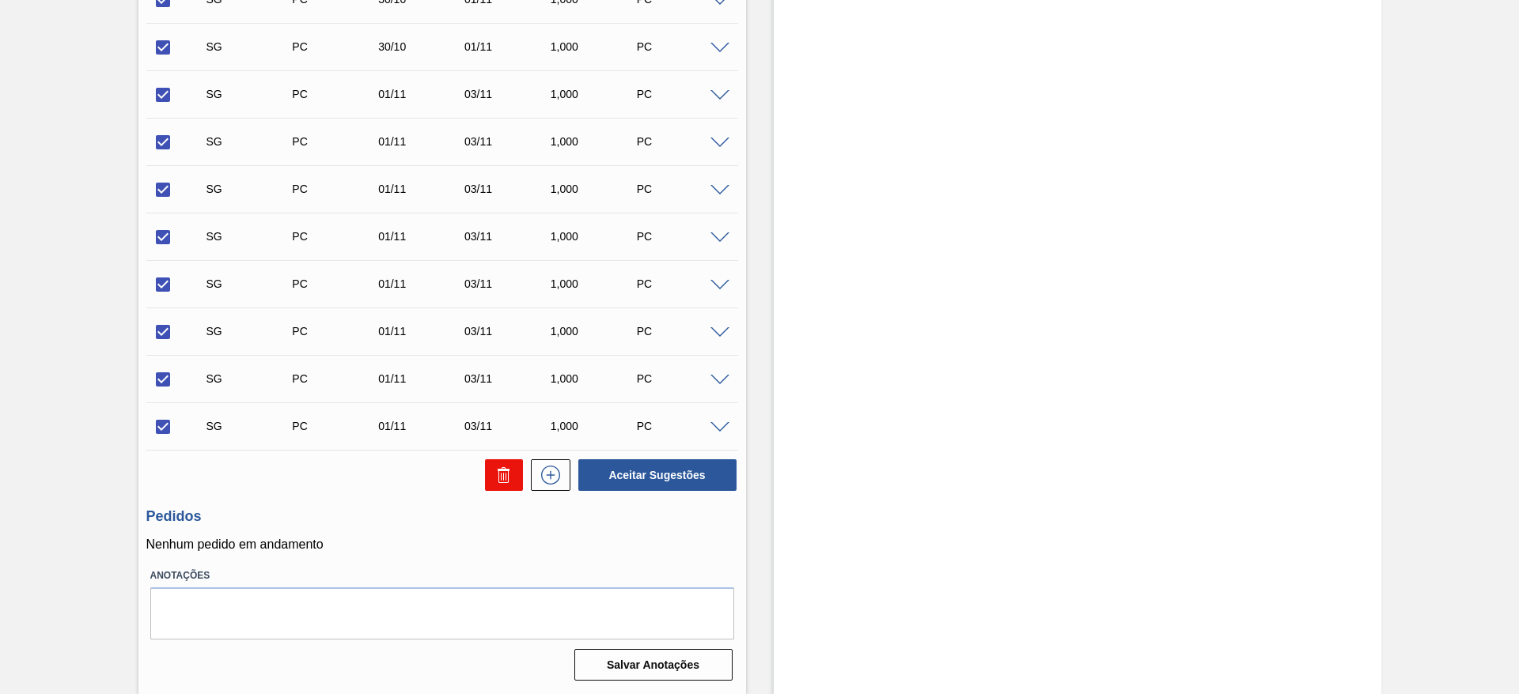
checkbox input "false"
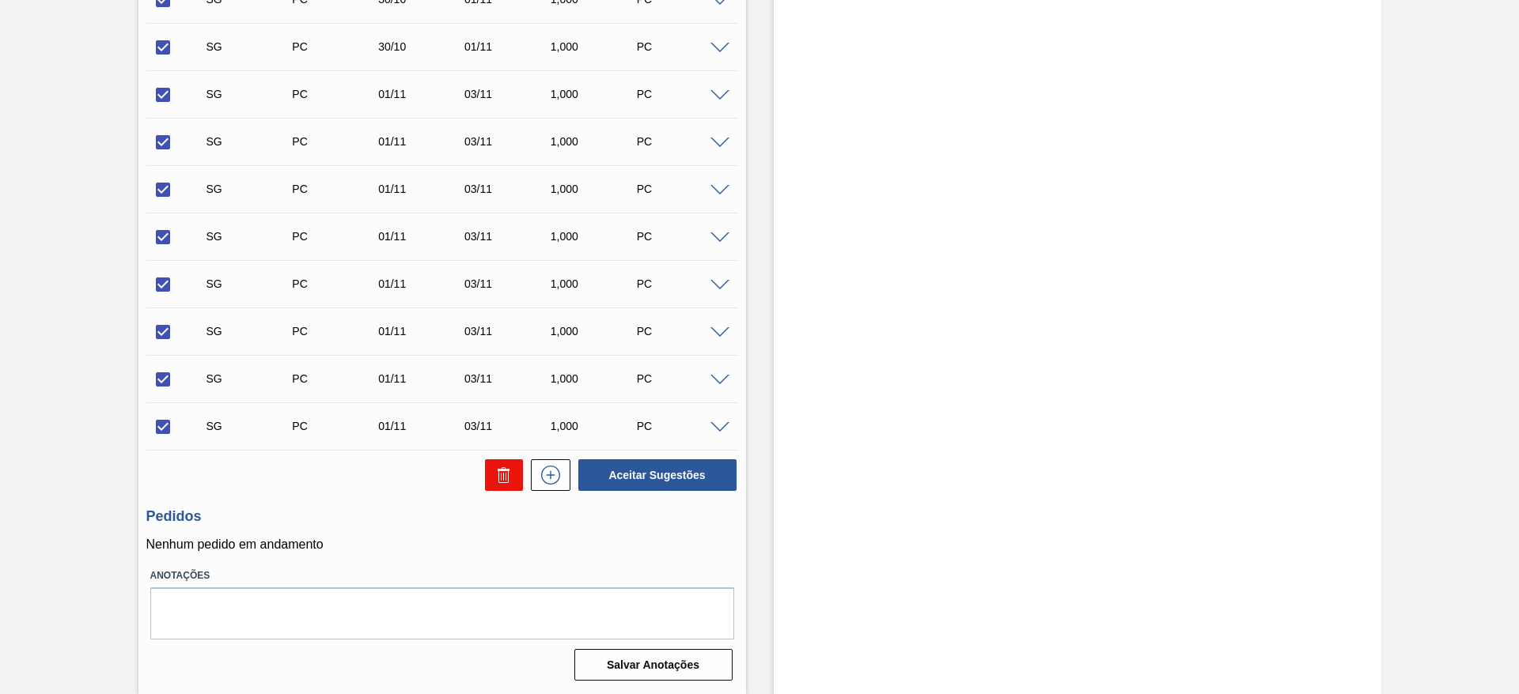
checkbox input "false"
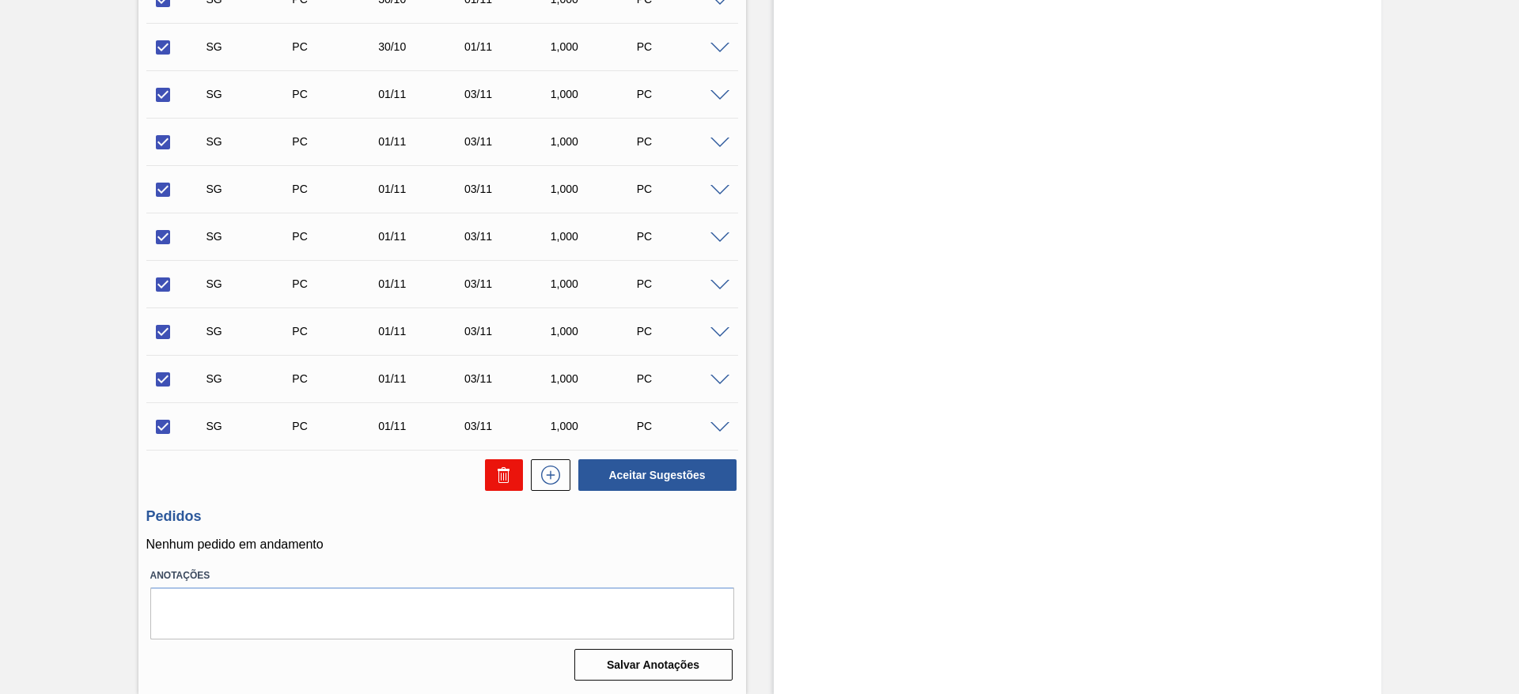
checkbox input "false"
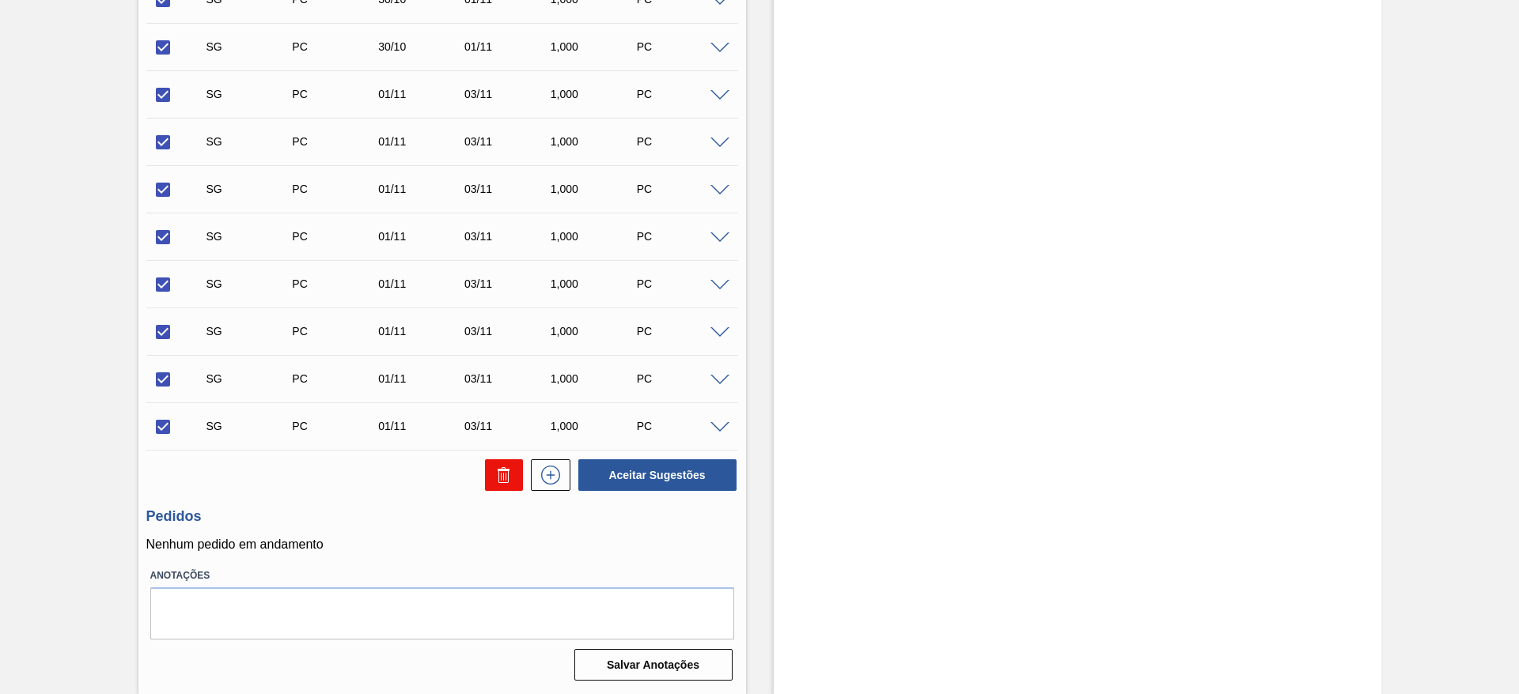
checkbox input "false"
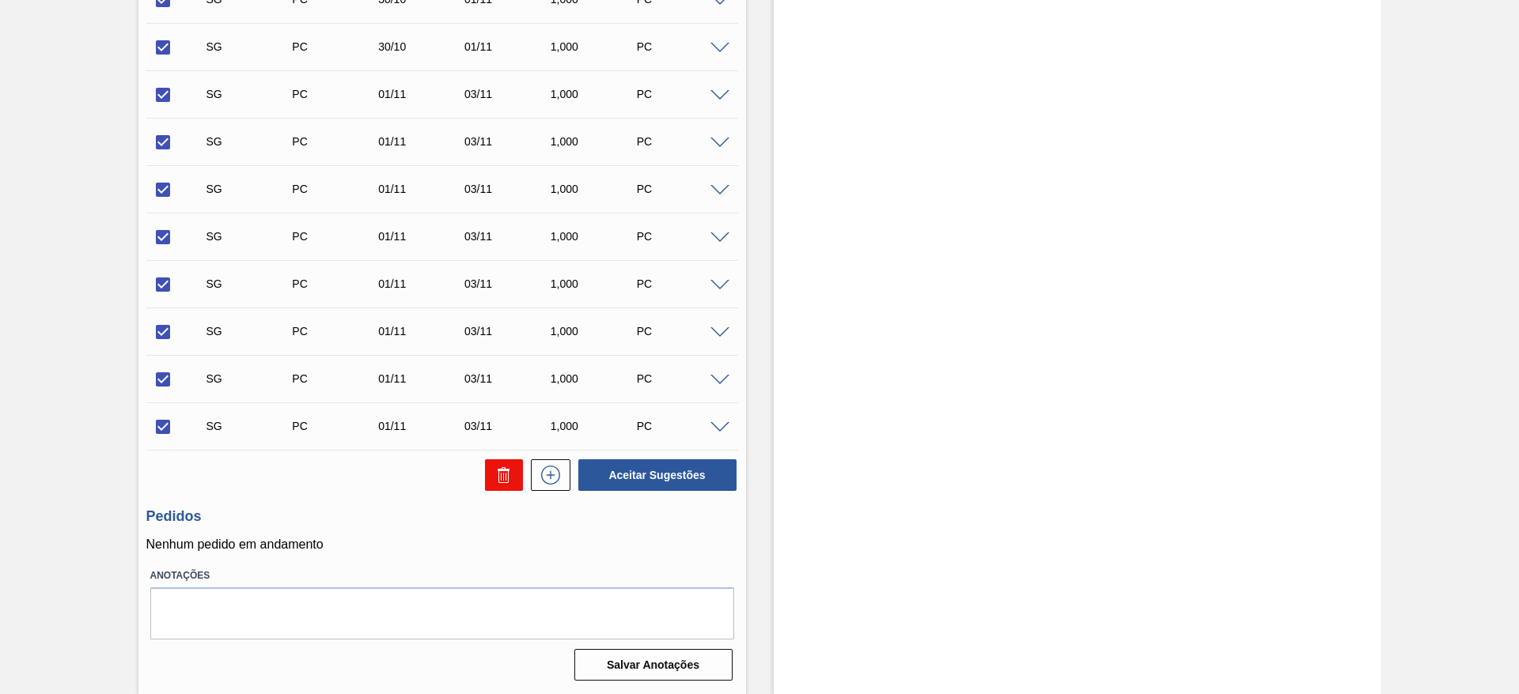
checkbox input "false"
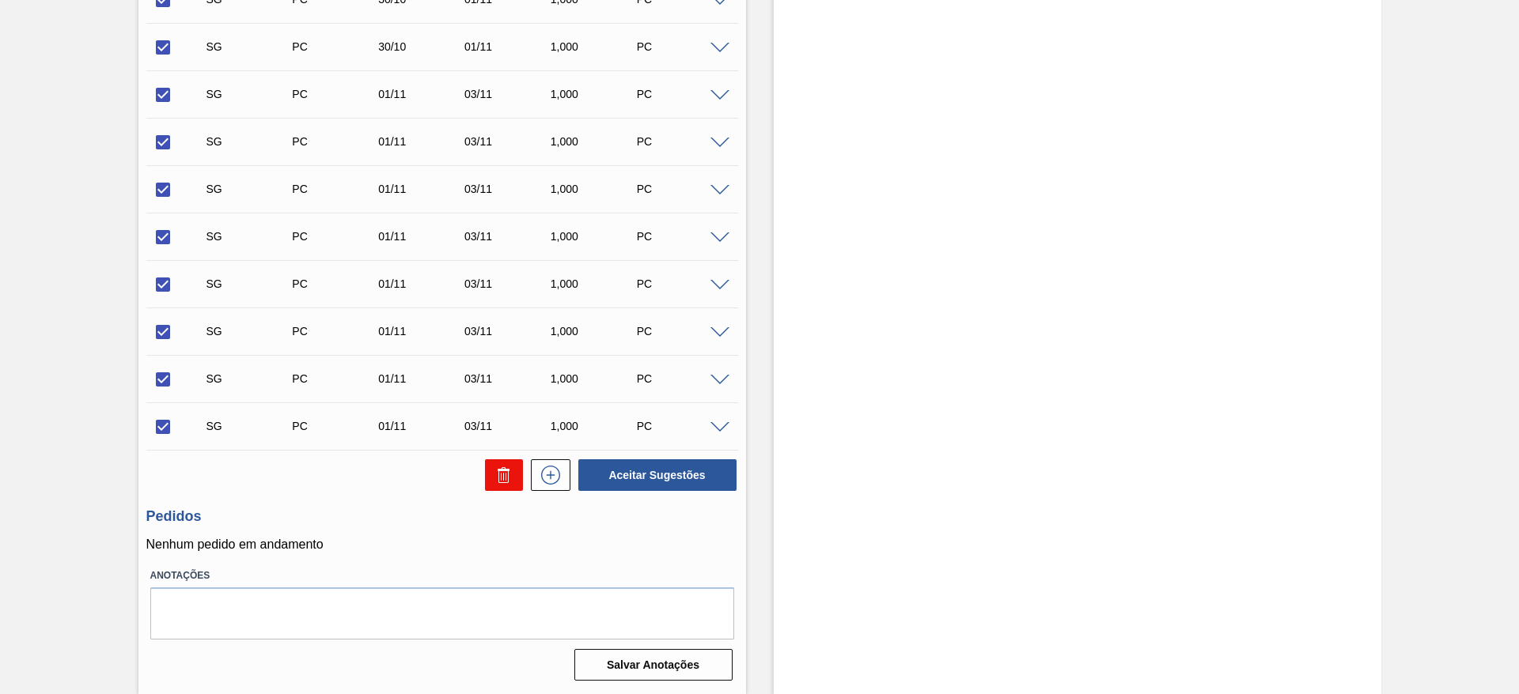
checkbox input "false"
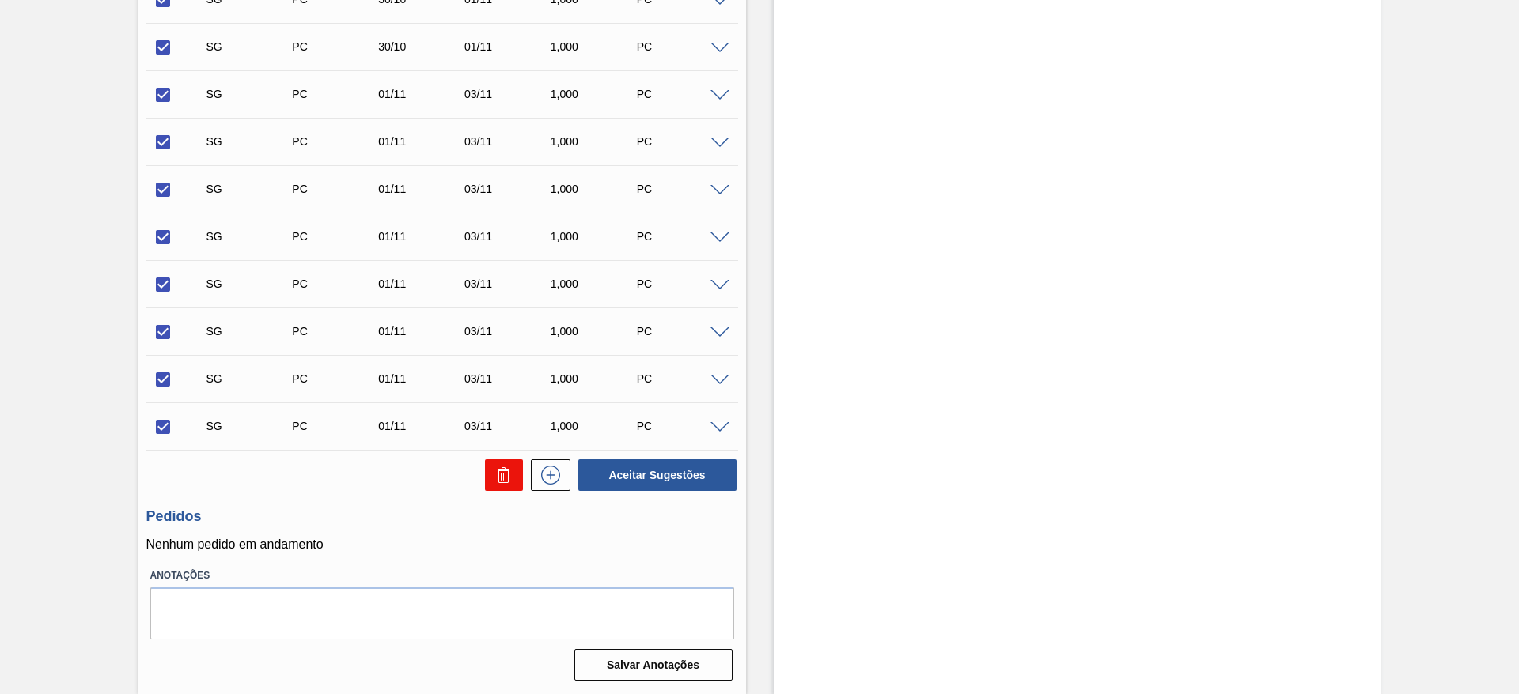
checkbox input "false"
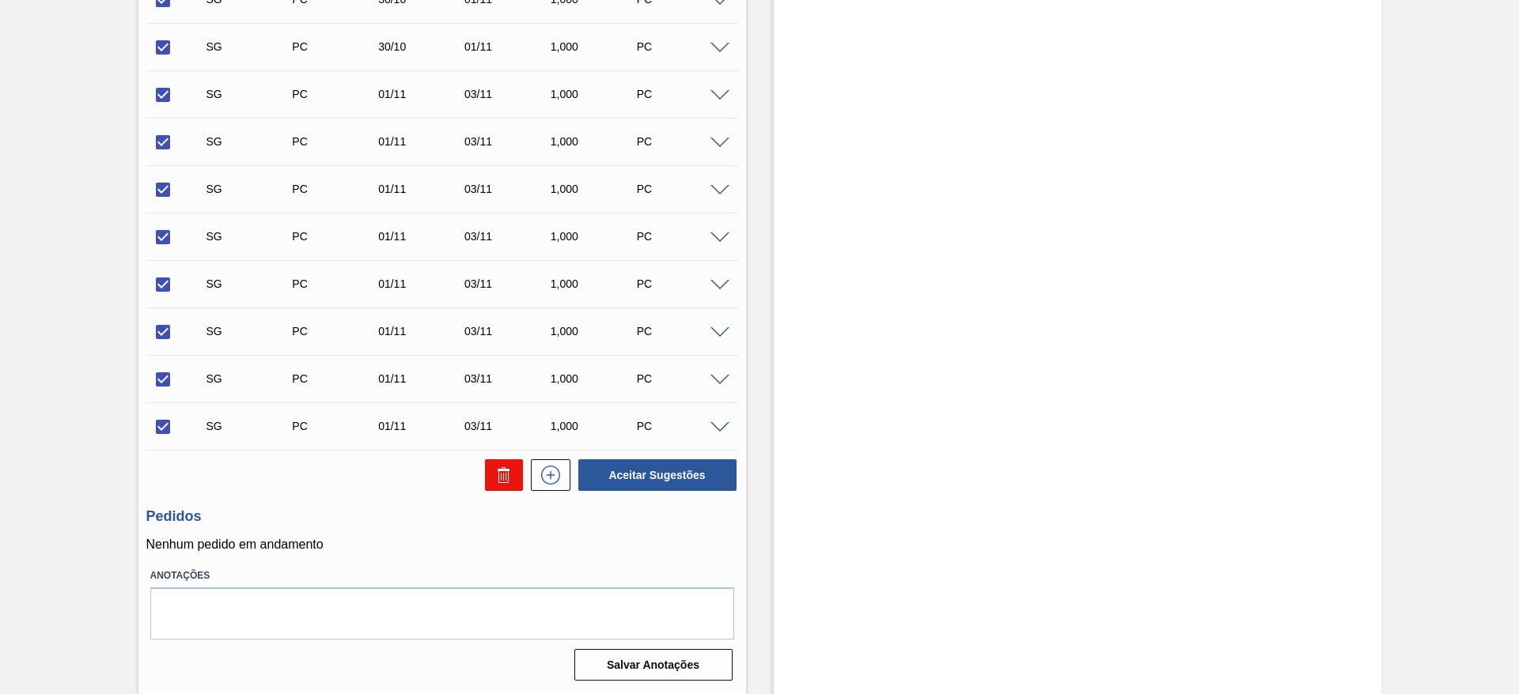
checkbox input "false"
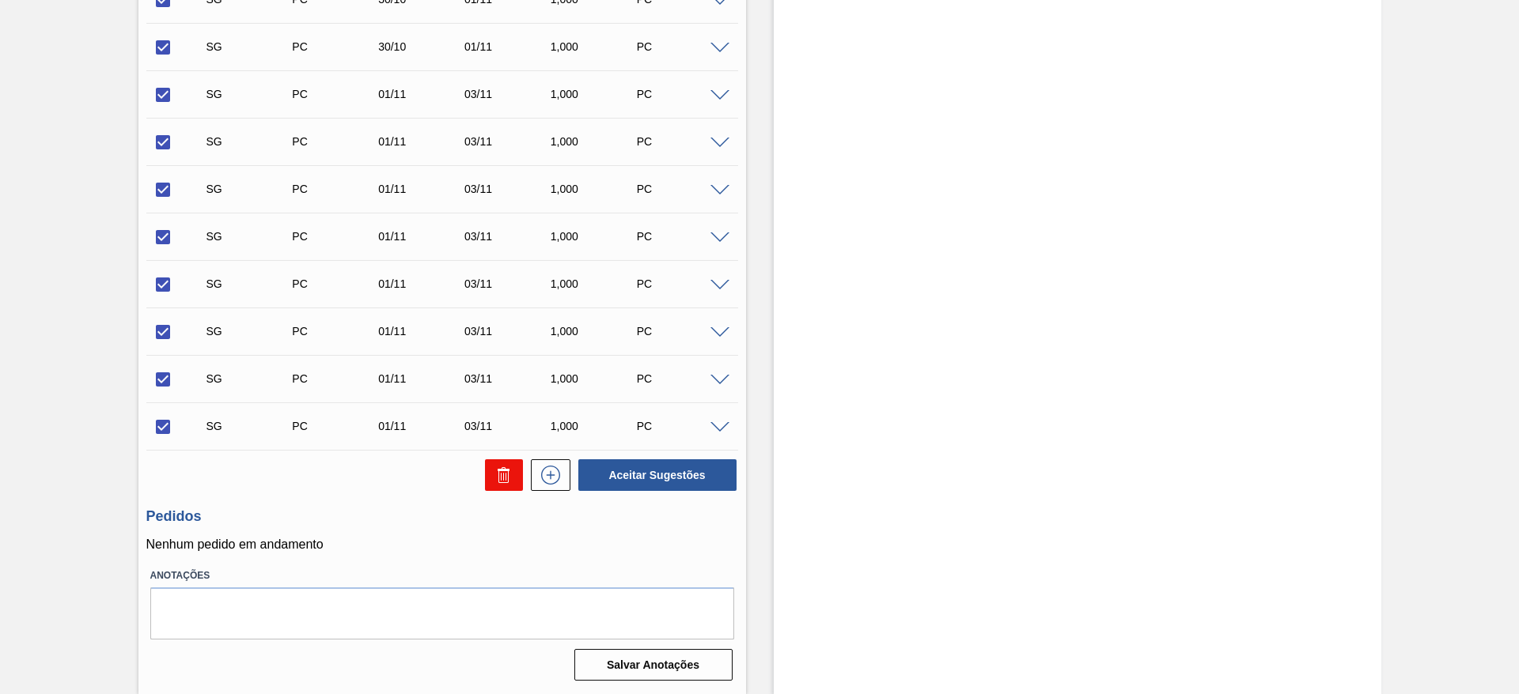
checkbox input "false"
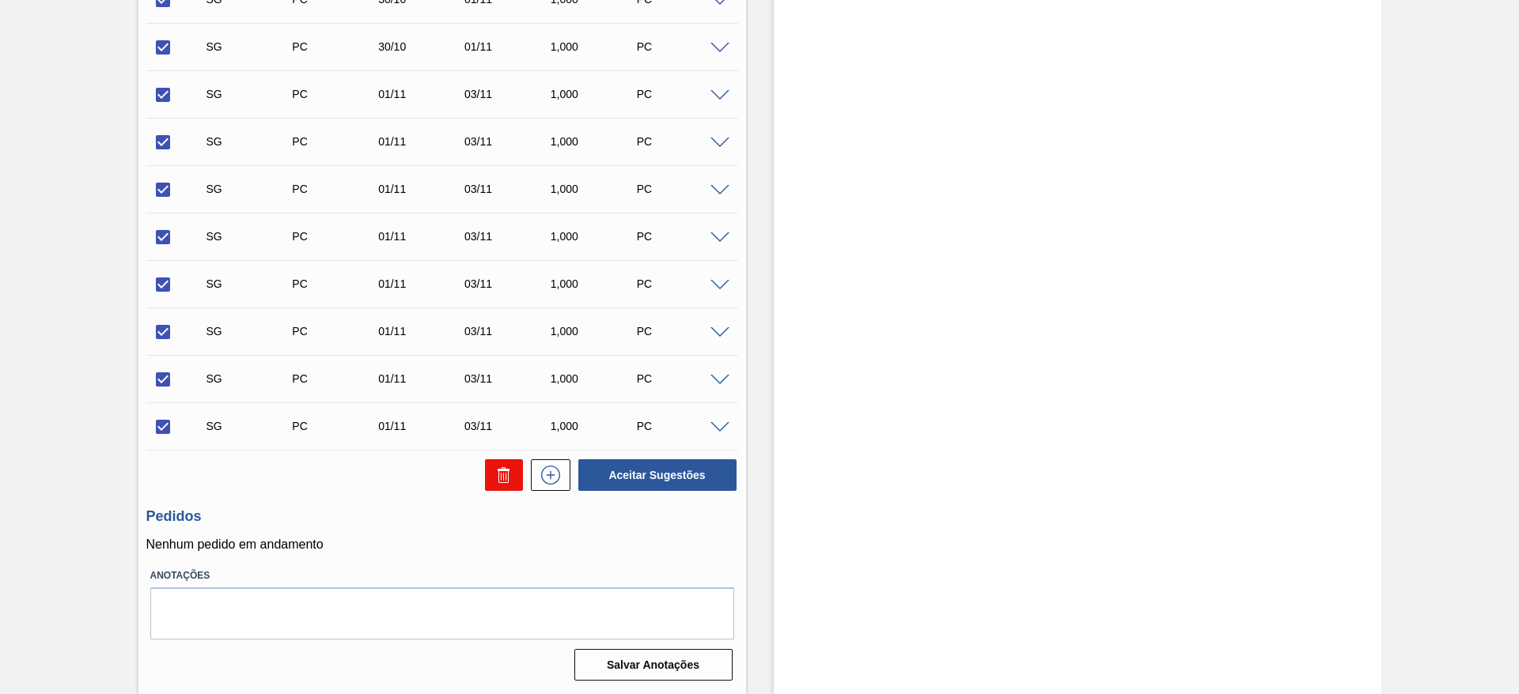
checkbox input "false"
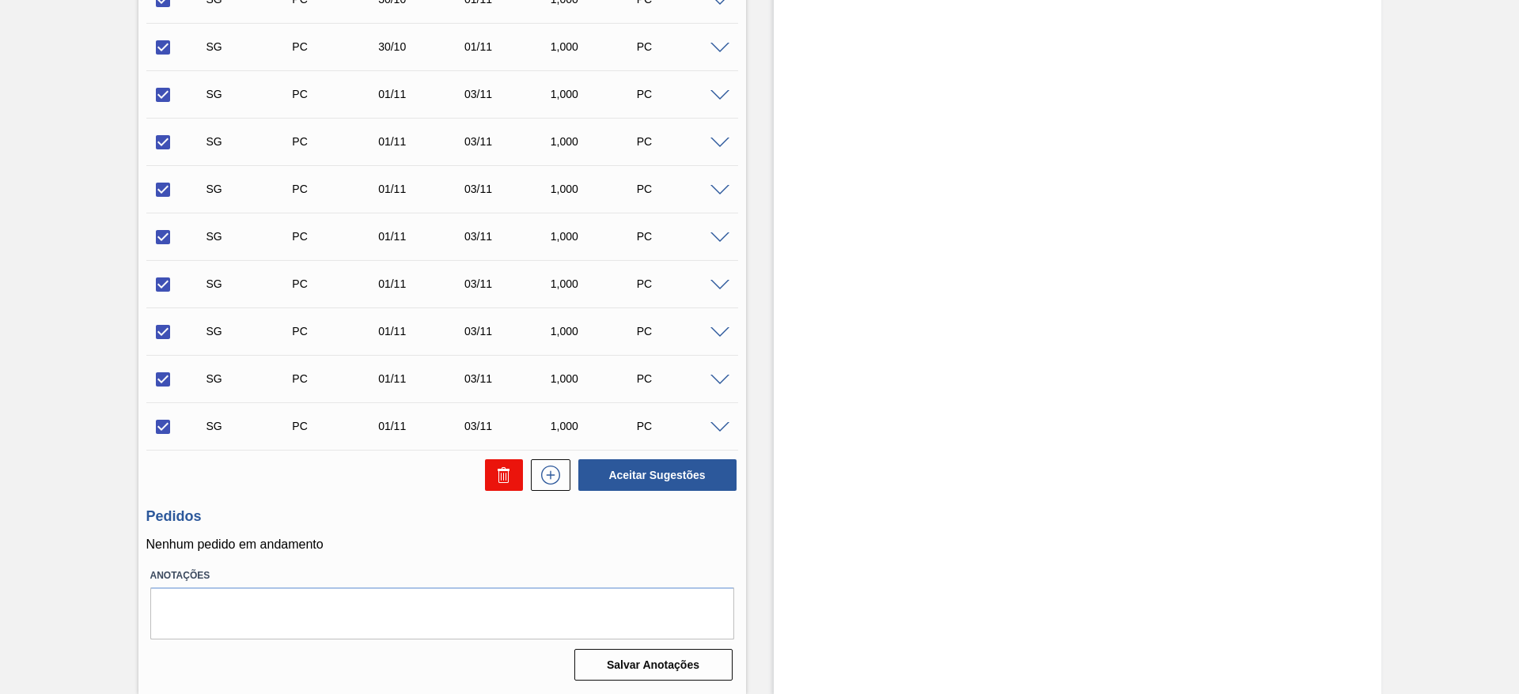
checkbox input "false"
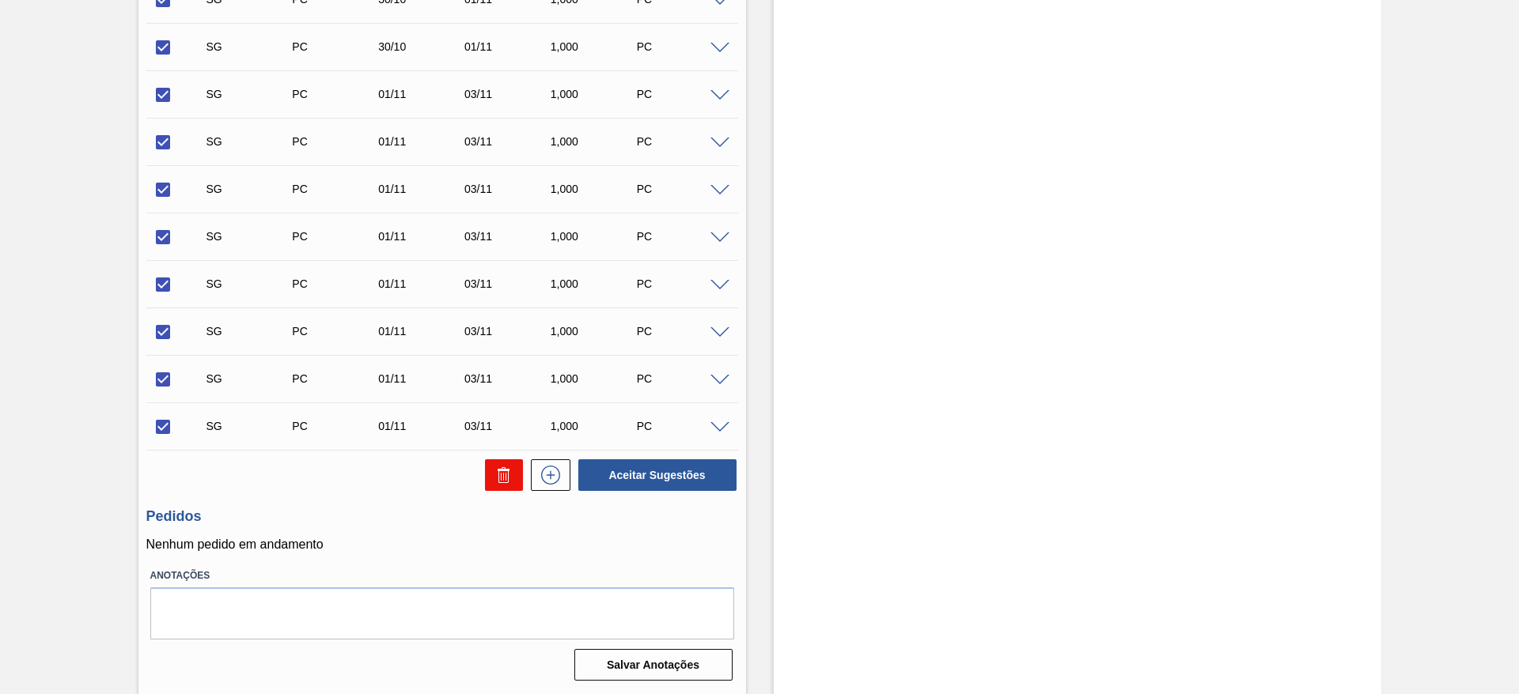
checkbox input "false"
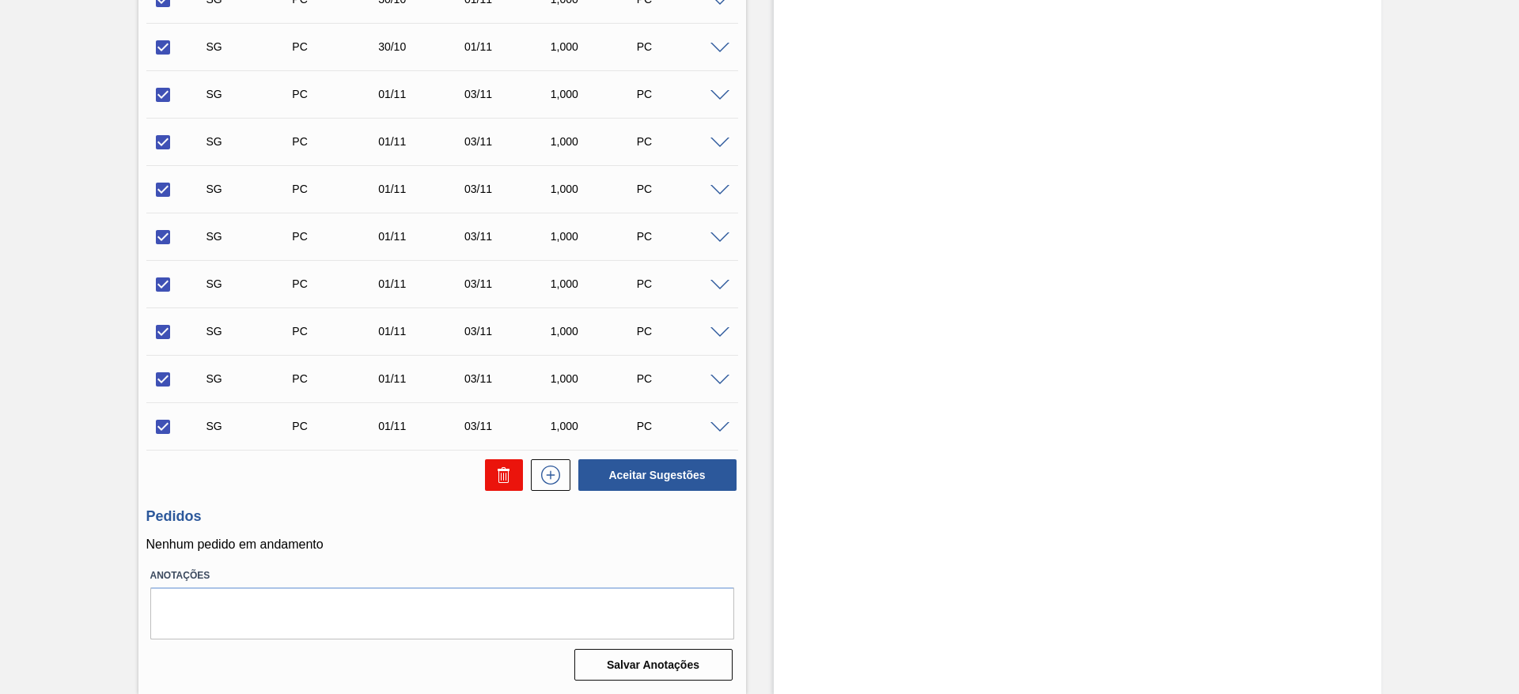
checkbox input "false"
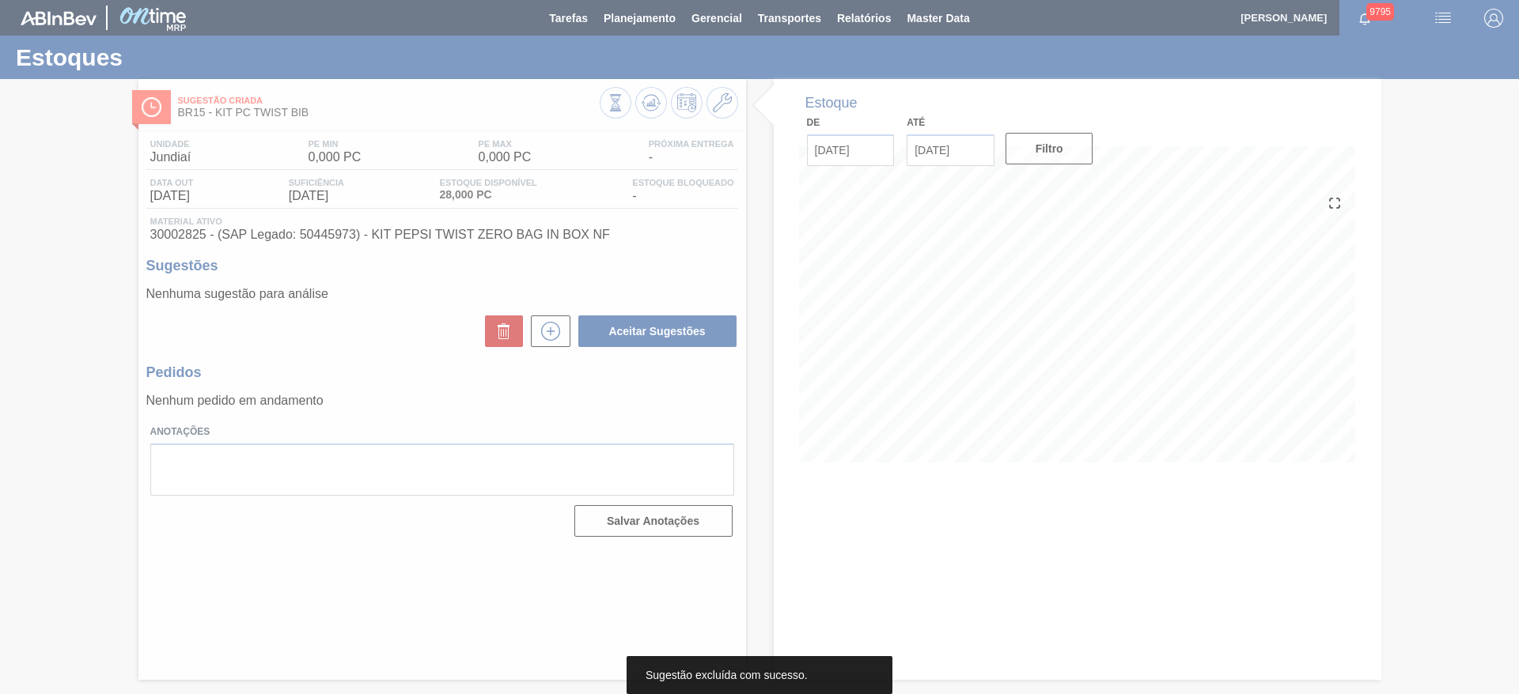
scroll to position [0, 0]
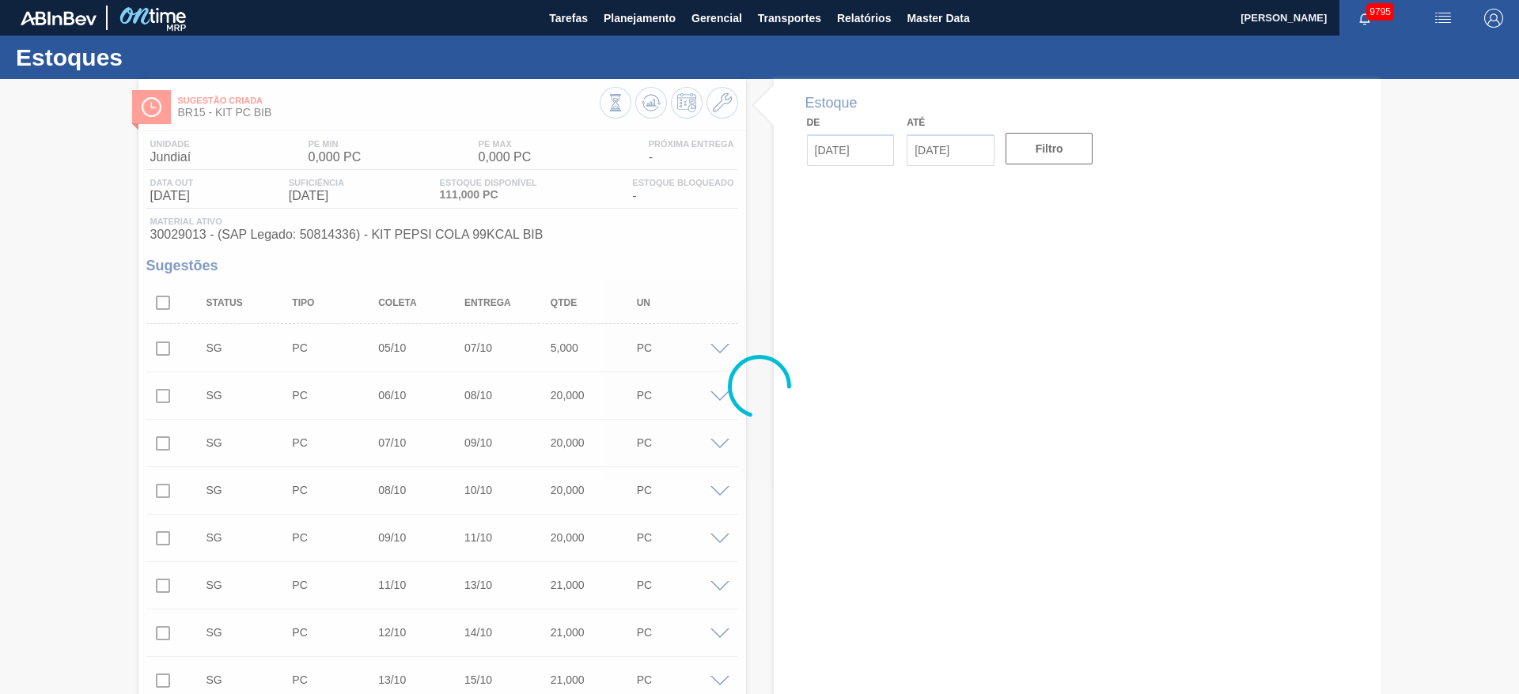
type input "[DATE]"
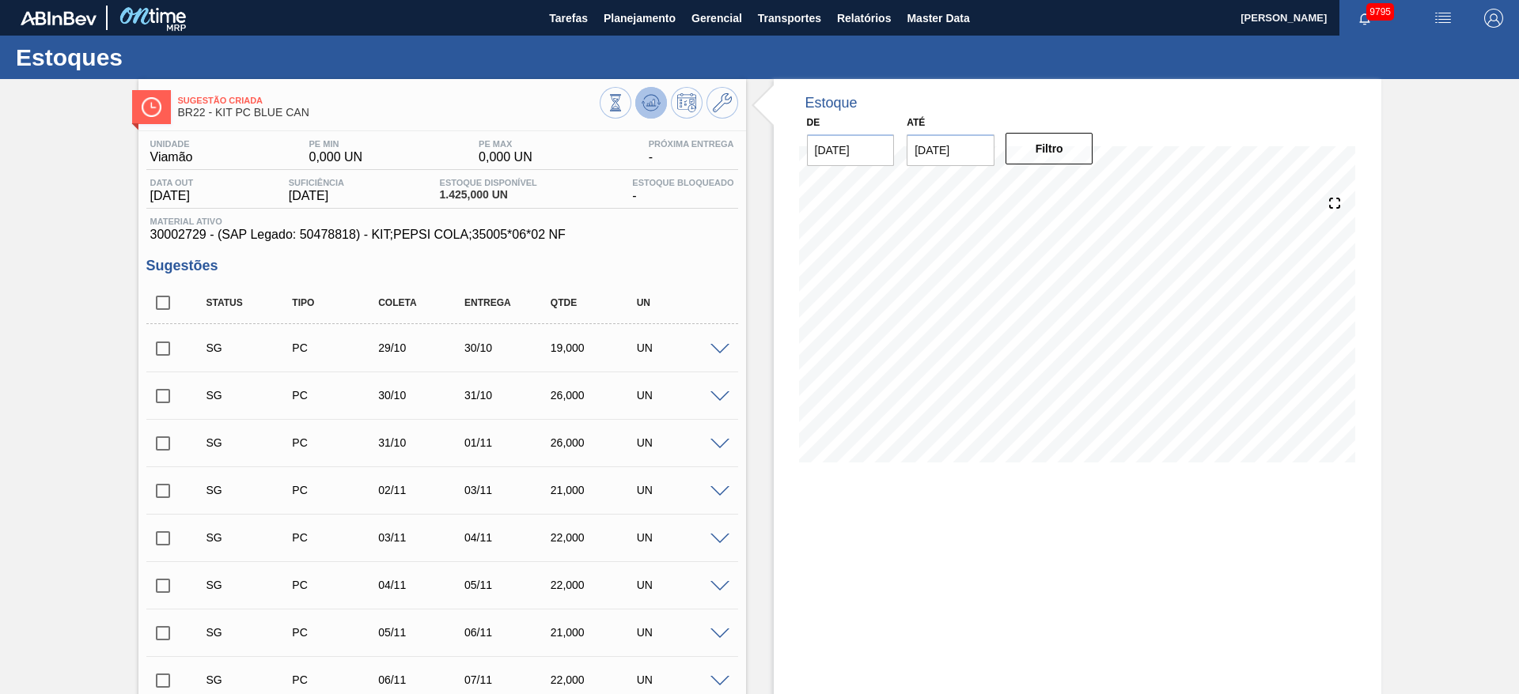
click at [638, 102] on button at bounding box center [651, 103] width 32 height 32
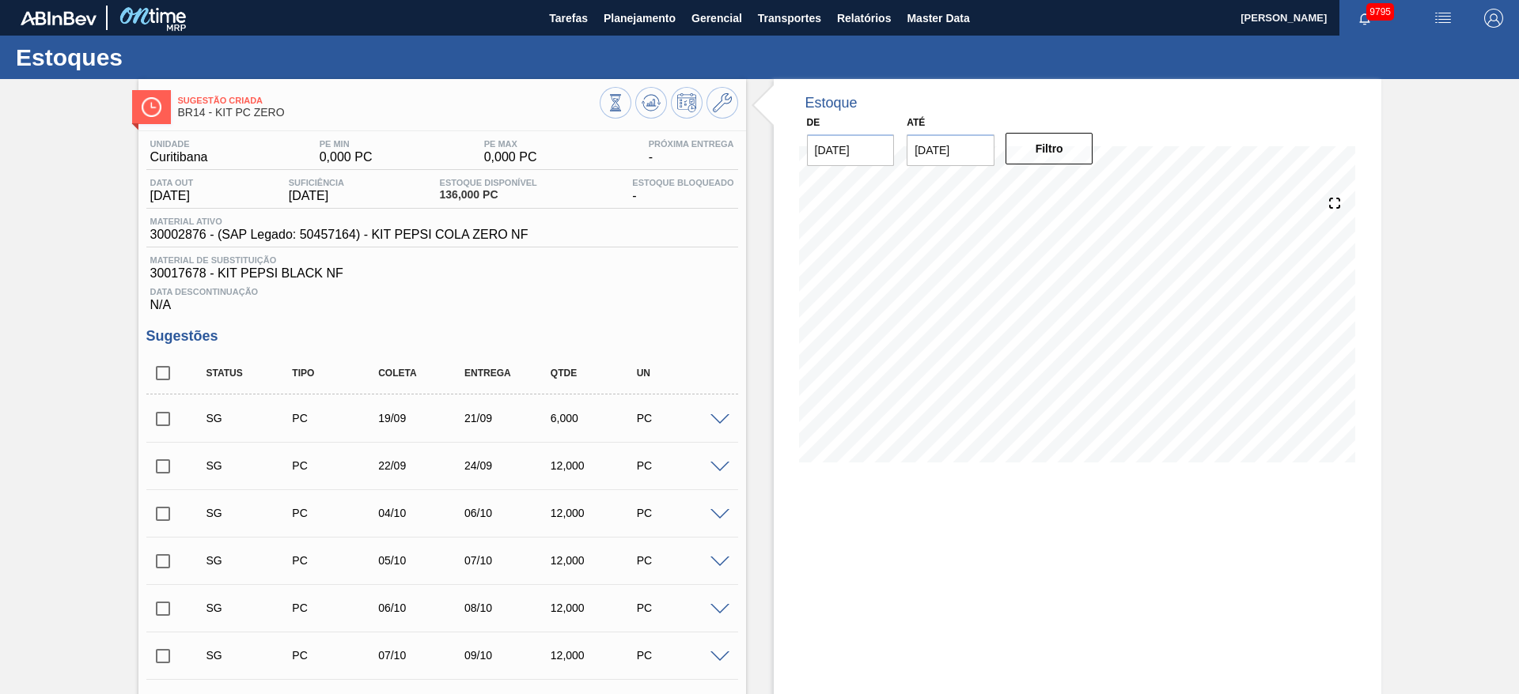
drag, startPoint x: 157, startPoint y: 371, endPoint x: 87, endPoint y: 330, distance: 81.5
click at [157, 371] on input "checkbox" at bounding box center [162, 373] width 33 height 33
checkbox input "true"
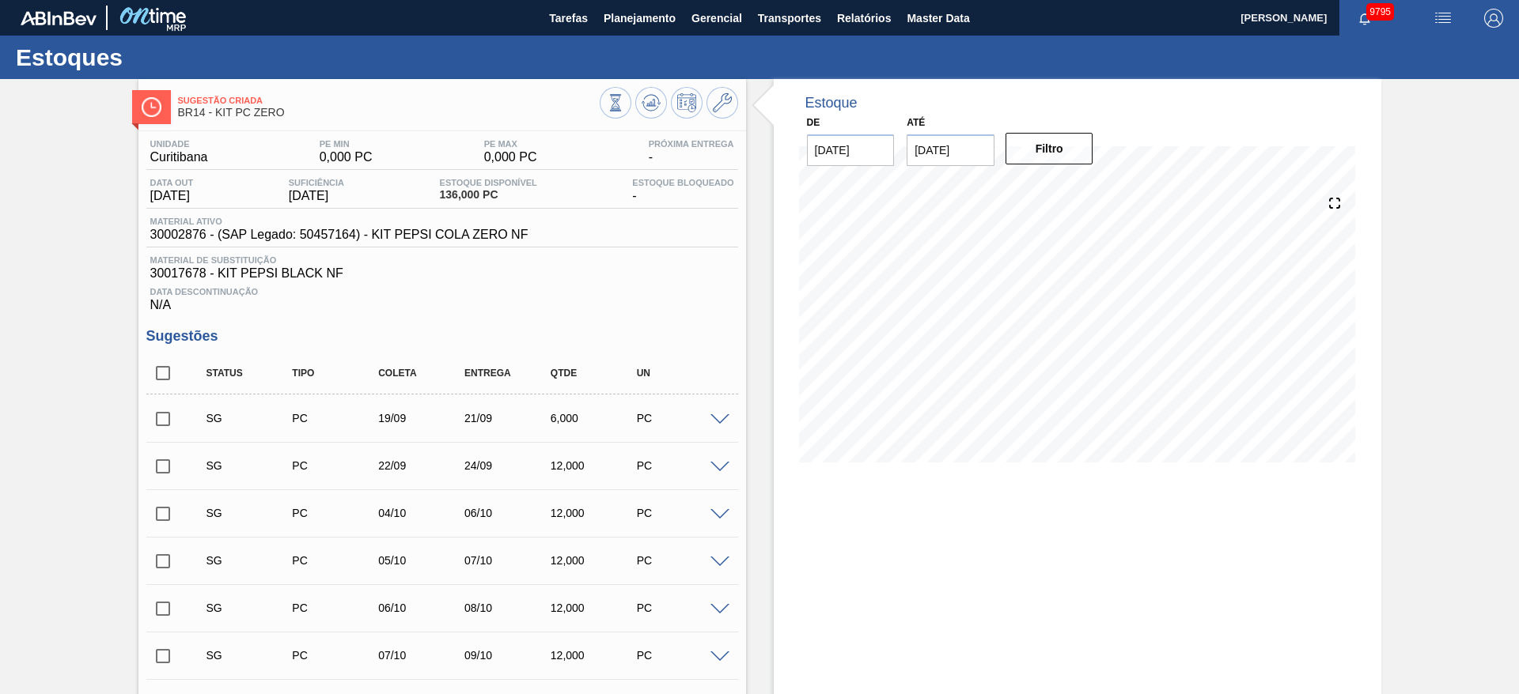
checkbox input "true"
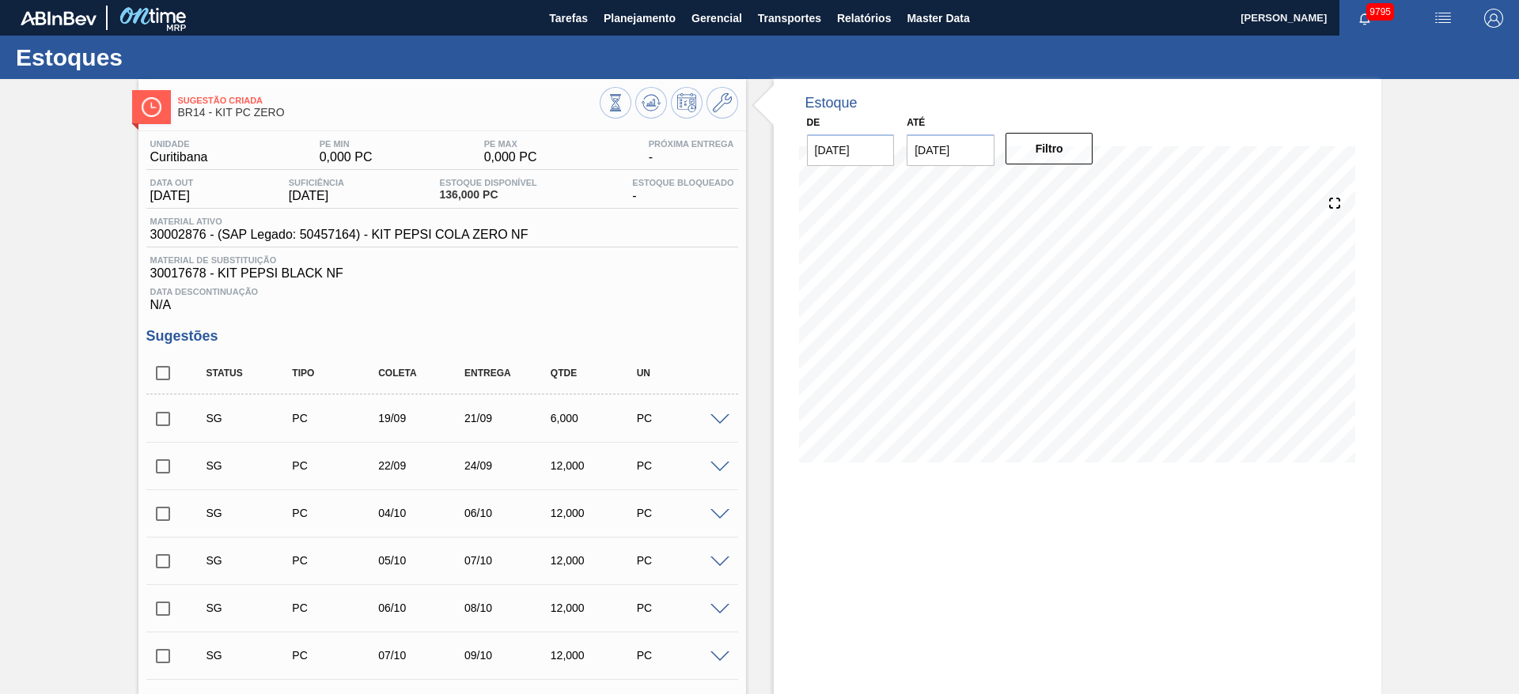
checkbox input "true"
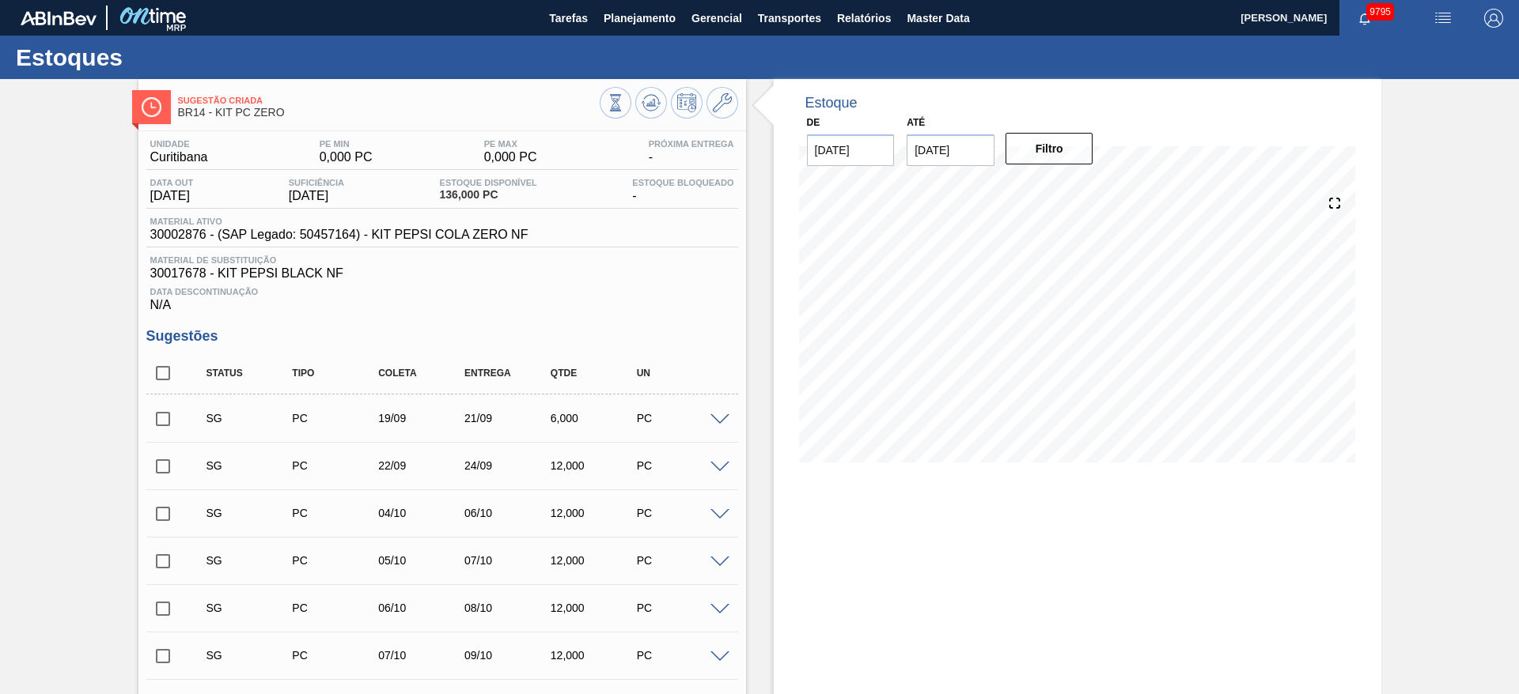
checkbox input "true"
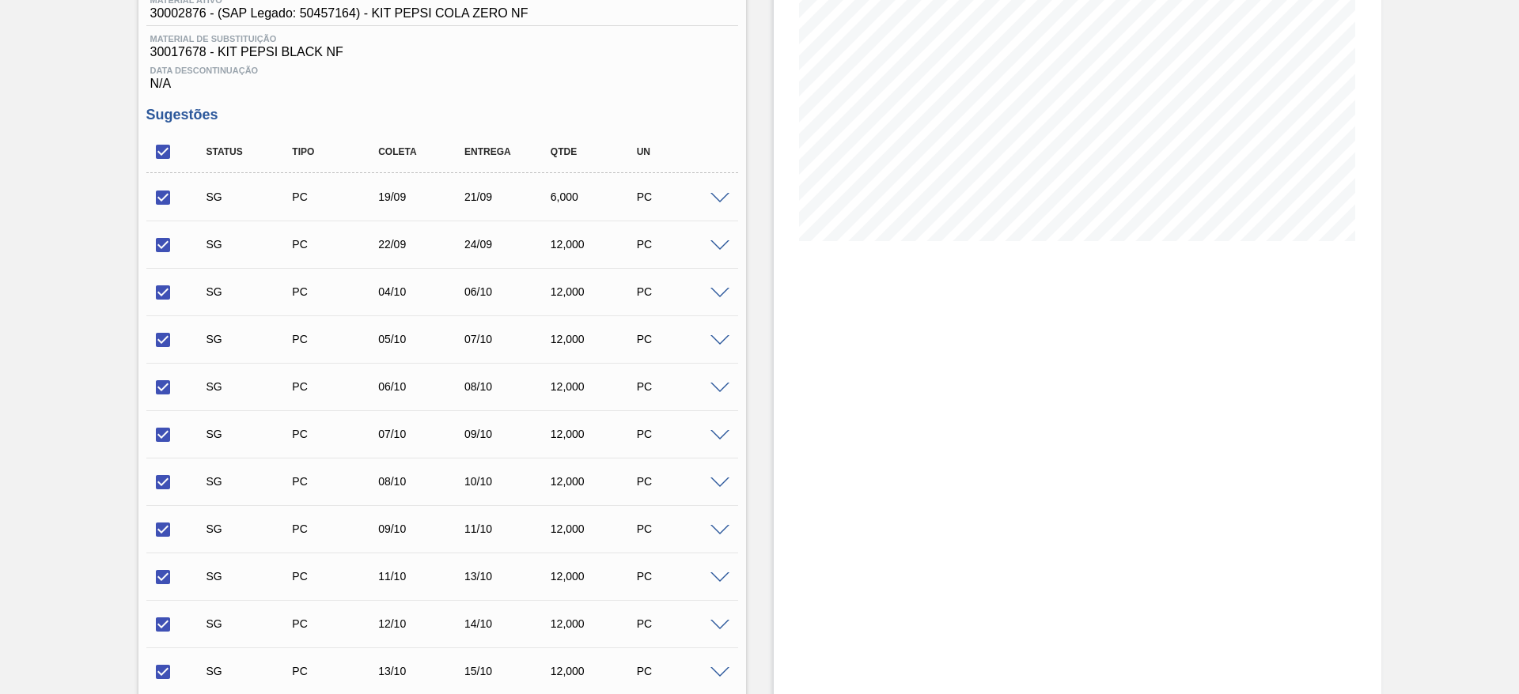
scroll to position [609, 0]
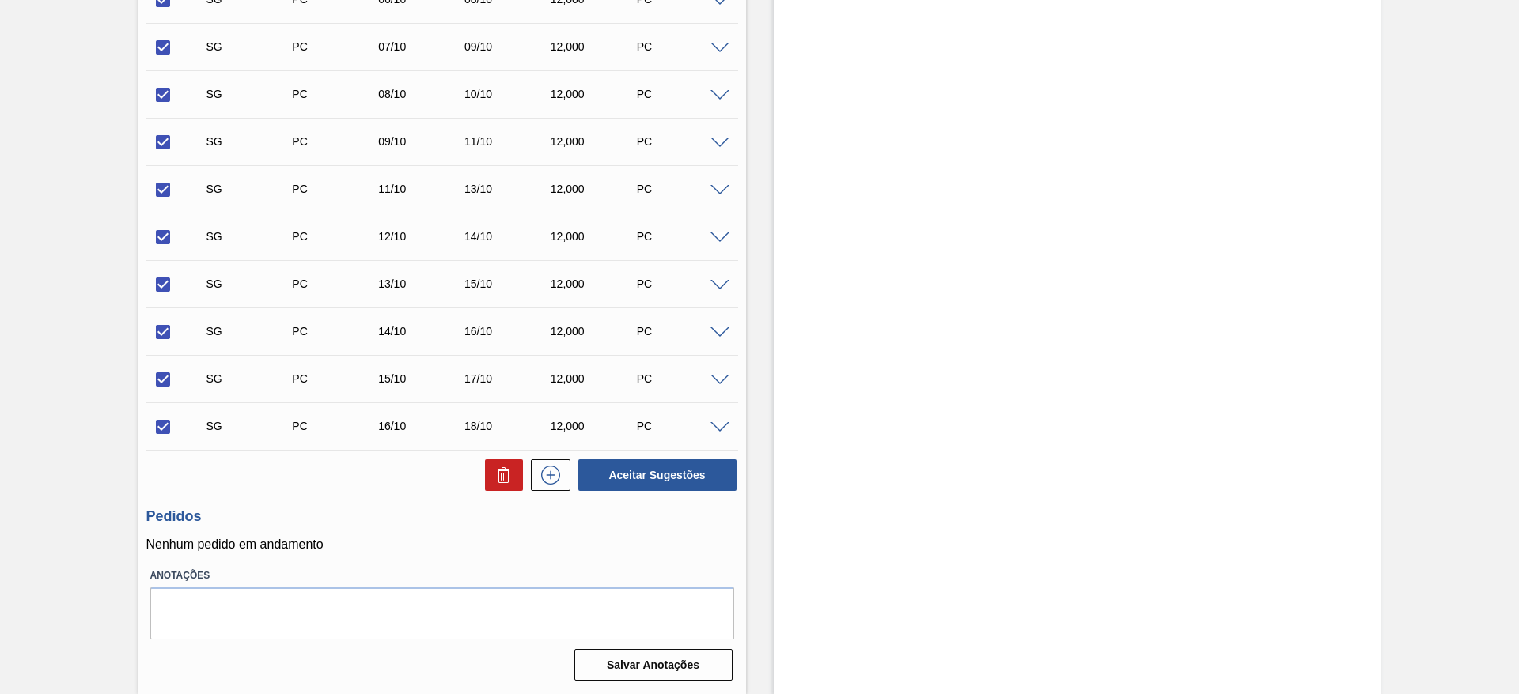
click at [490, 494] on div "Unidade Curitibana PE MIN 0,000 PC PE MAX 0,000 PC Próxima Entrega - Data out 2…" at bounding box center [441, 104] width 607 height 1164
click at [500, 490] on button at bounding box center [504, 476] width 38 height 32
checkbox input "false"
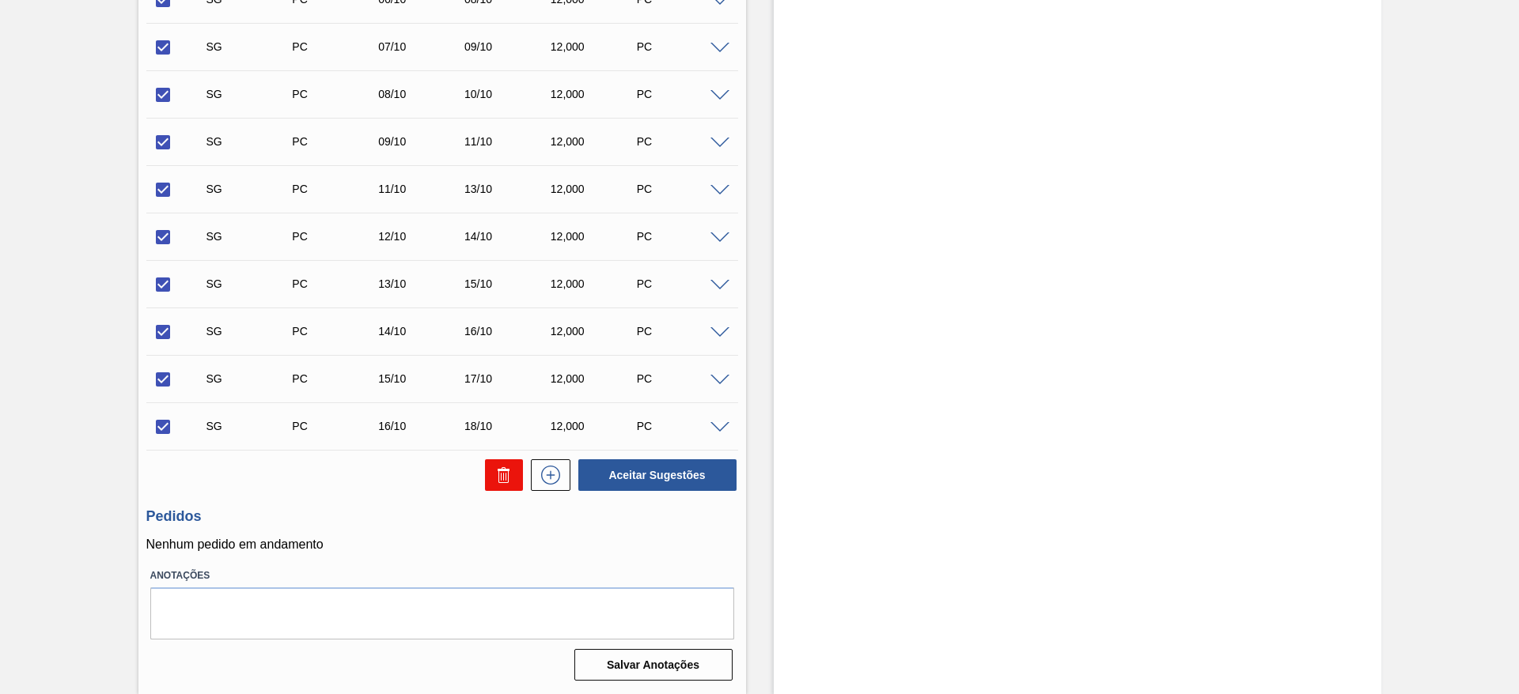
checkbox input "false"
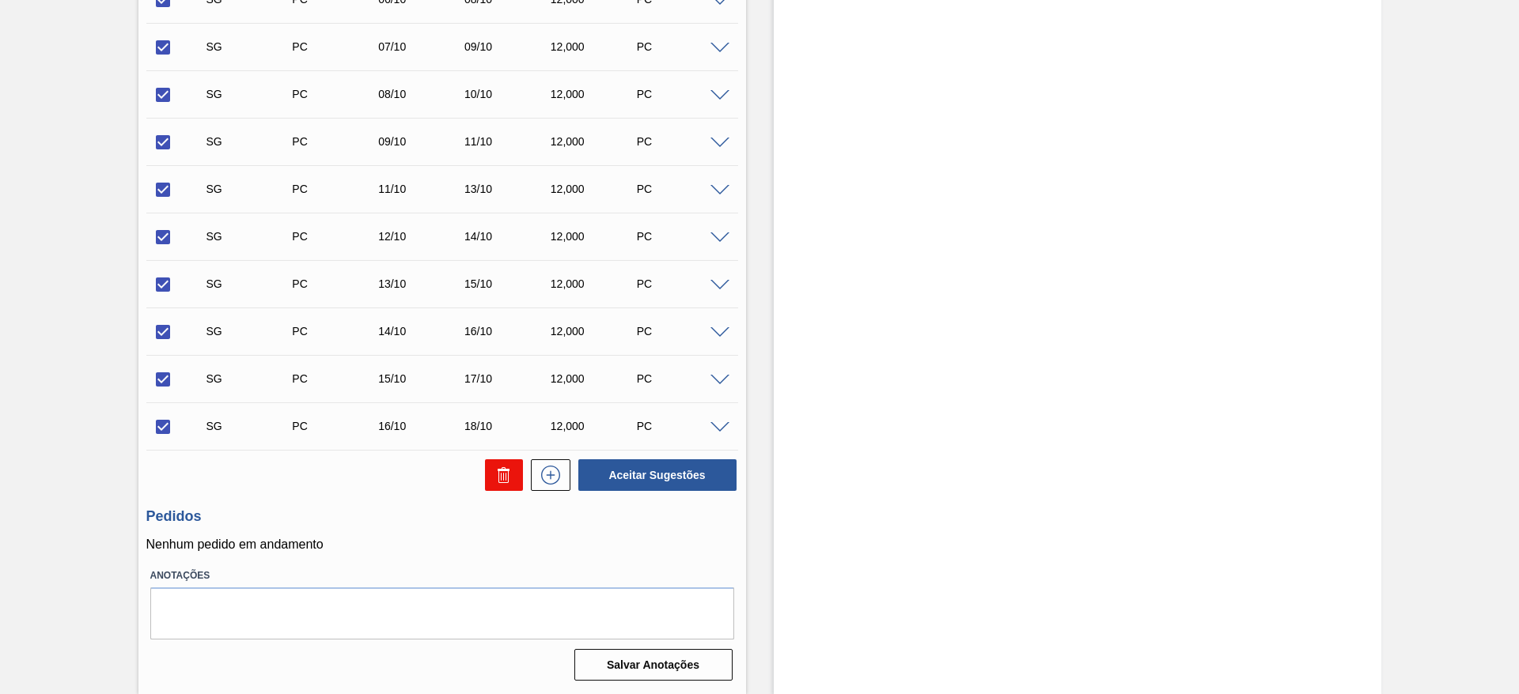
checkbox input "false"
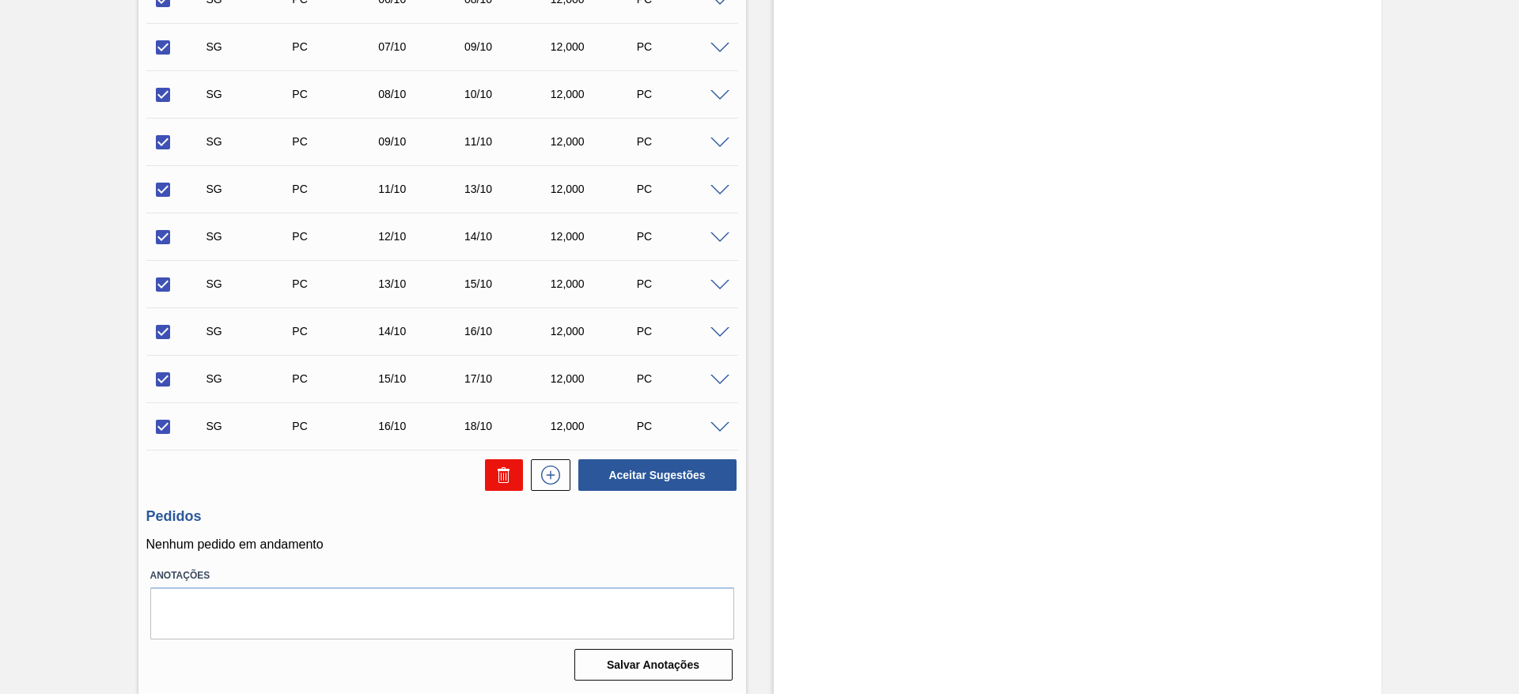
checkbox input "false"
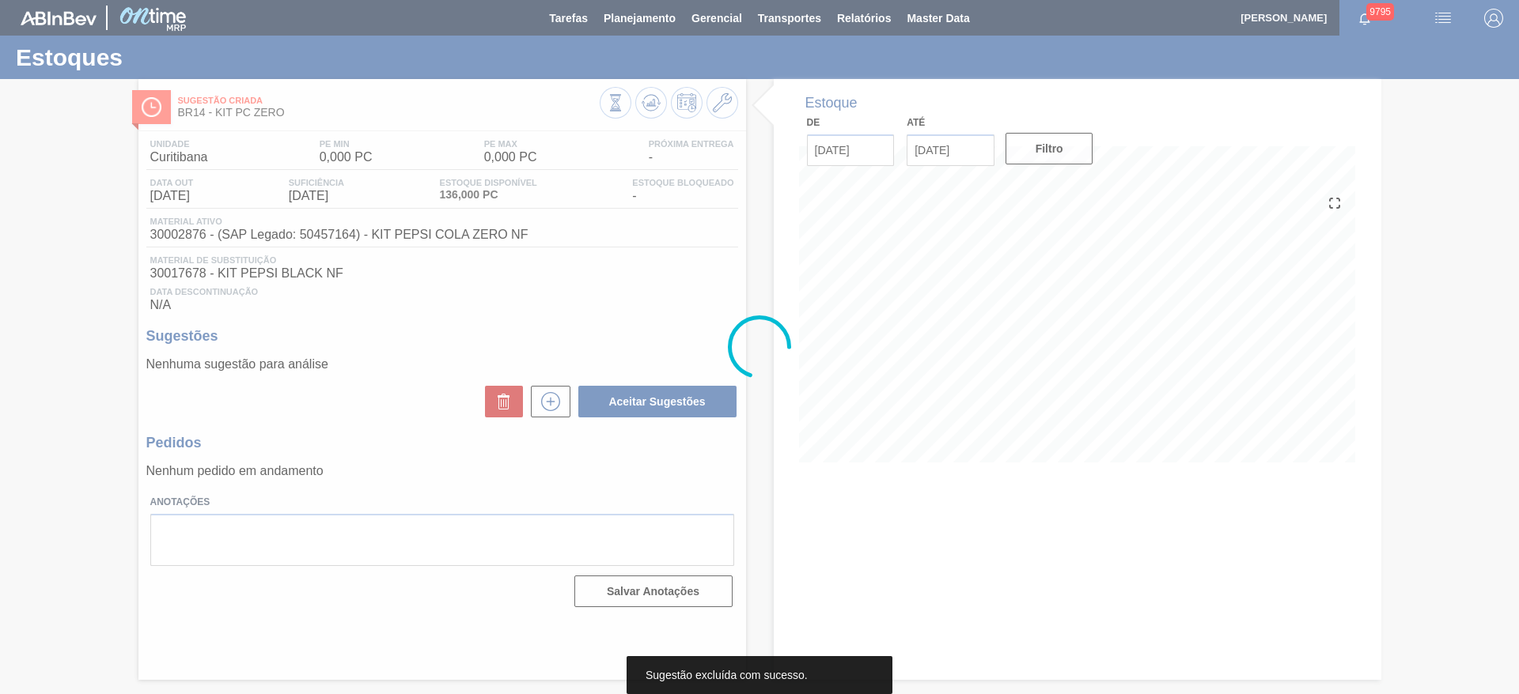
scroll to position [0, 0]
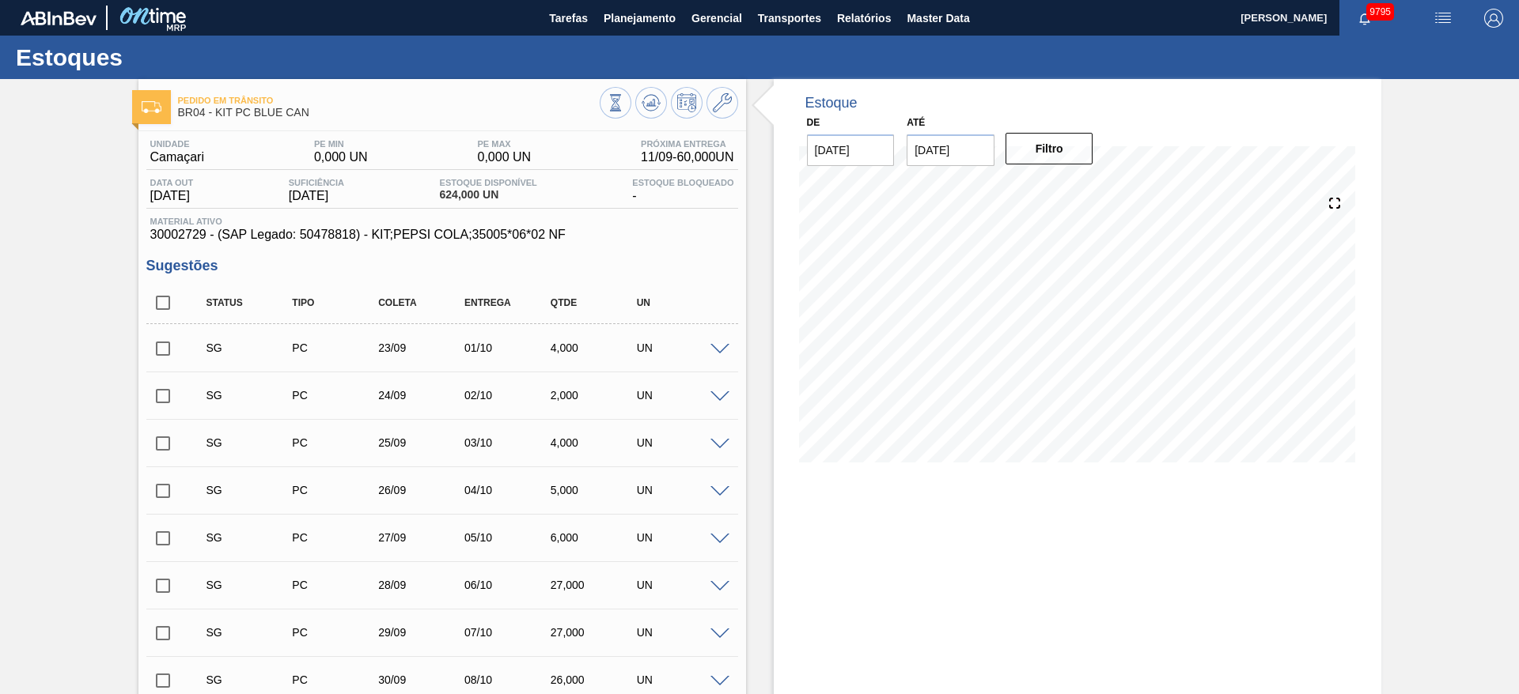
checkbox input "true"
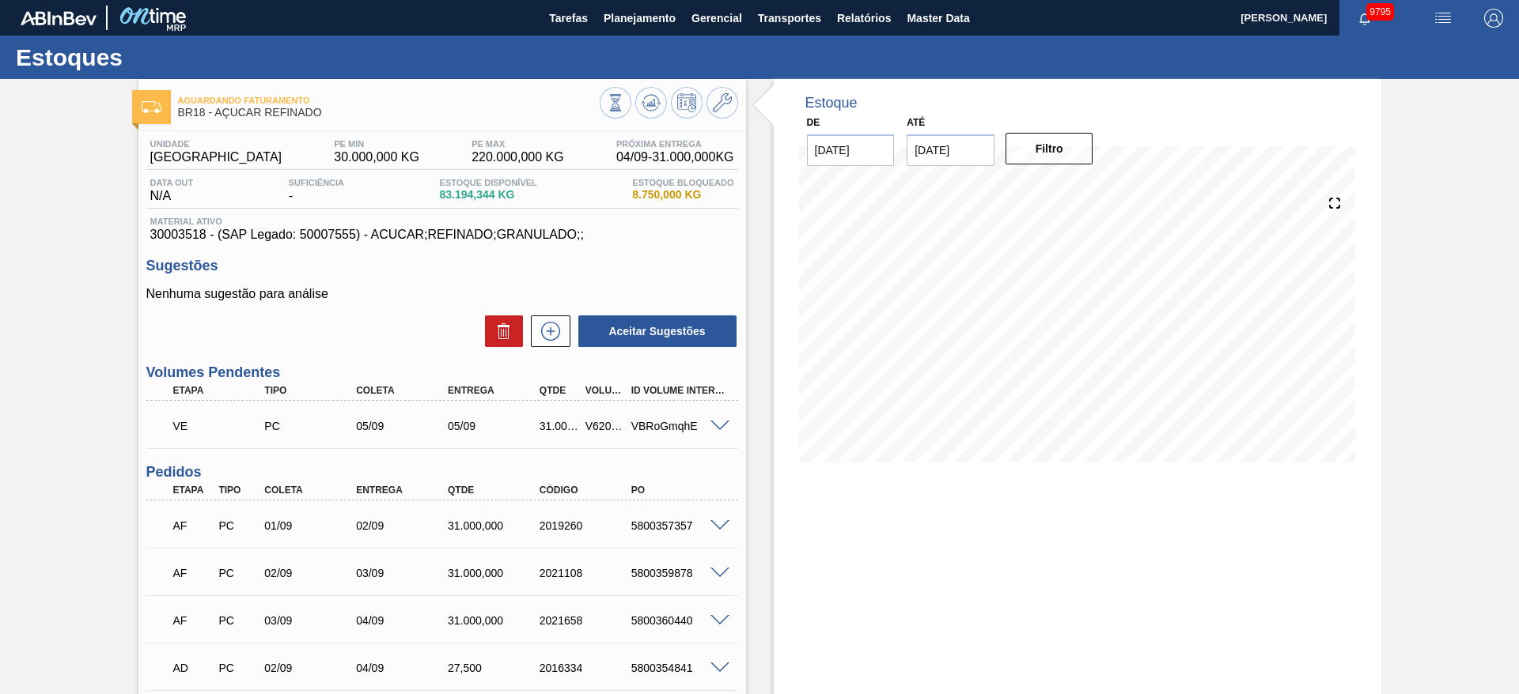
click at [721, 422] on span at bounding box center [719, 427] width 19 height 12
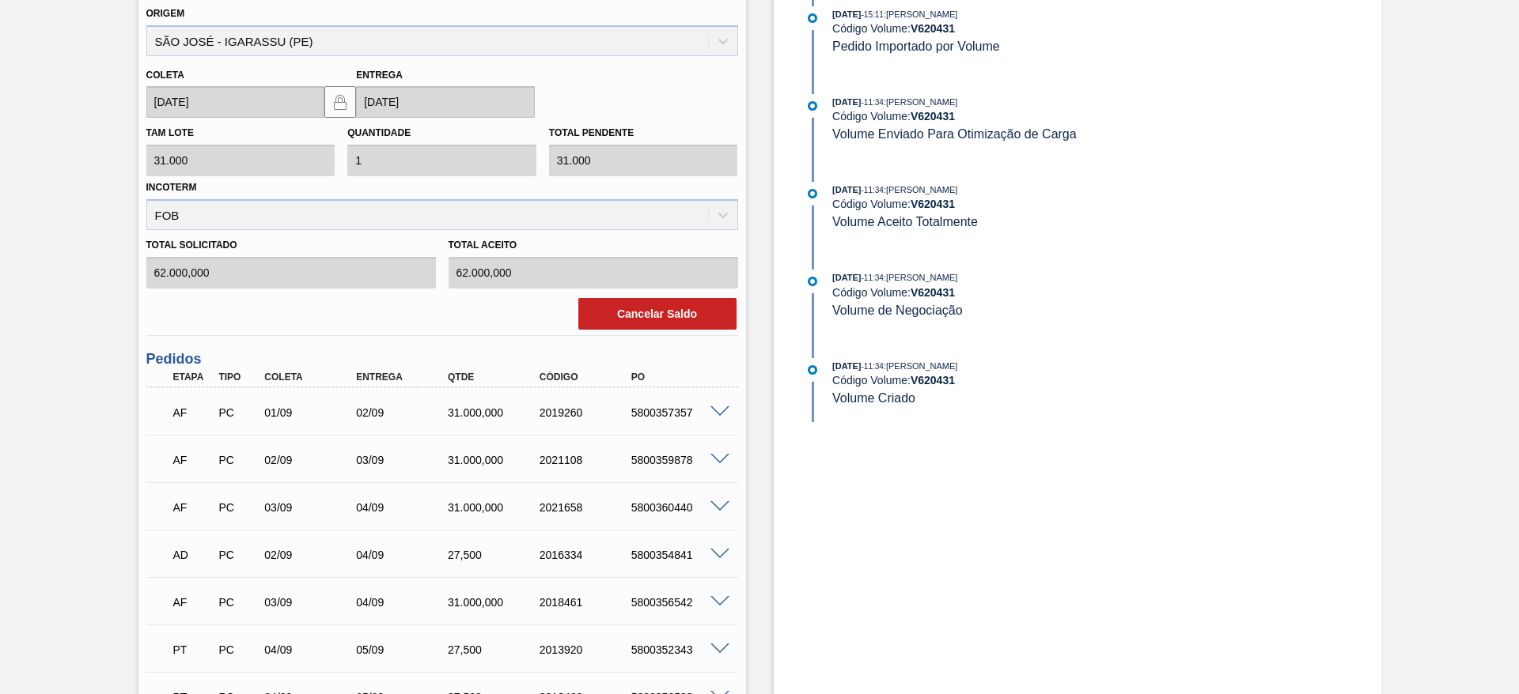
scroll to position [493, 0]
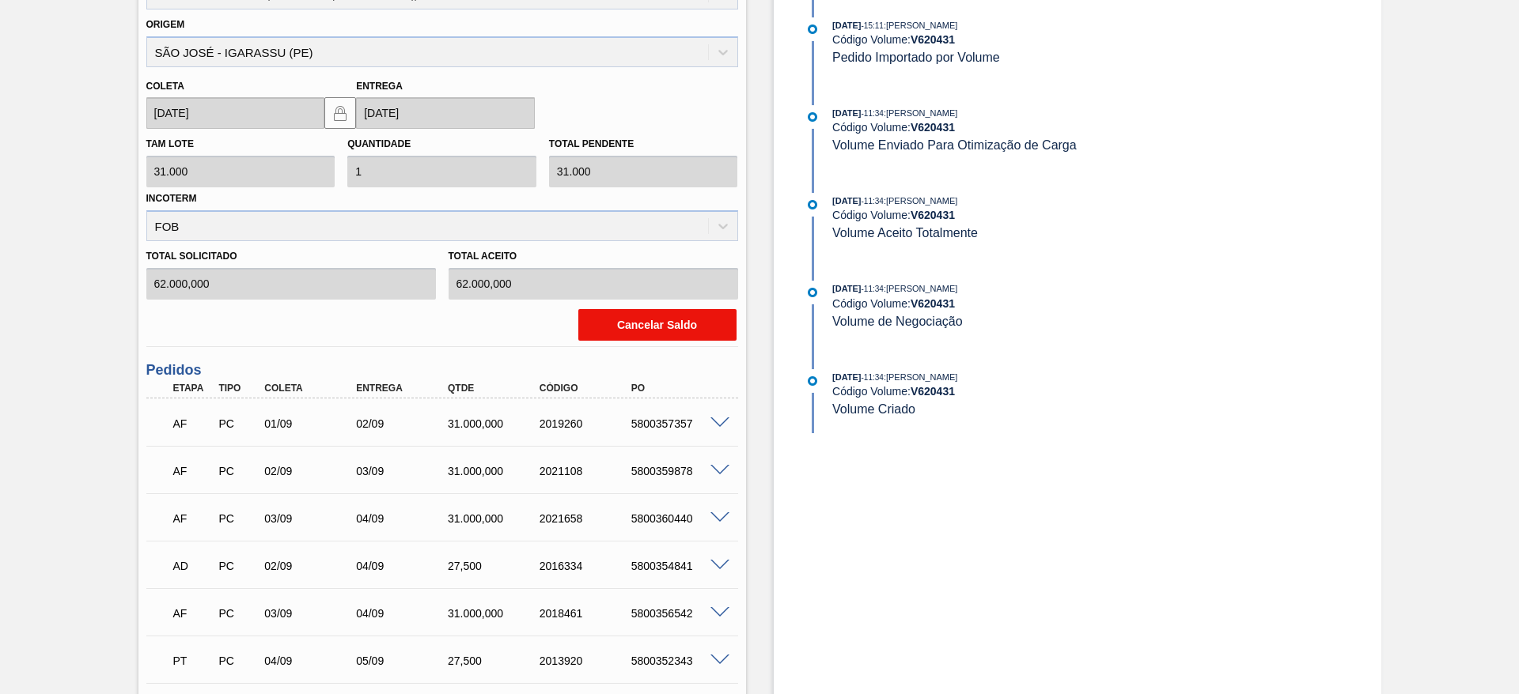
click at [664, 334] on button "Cancelar Saldo" at bounding box center [657, 325] width 158 height 32
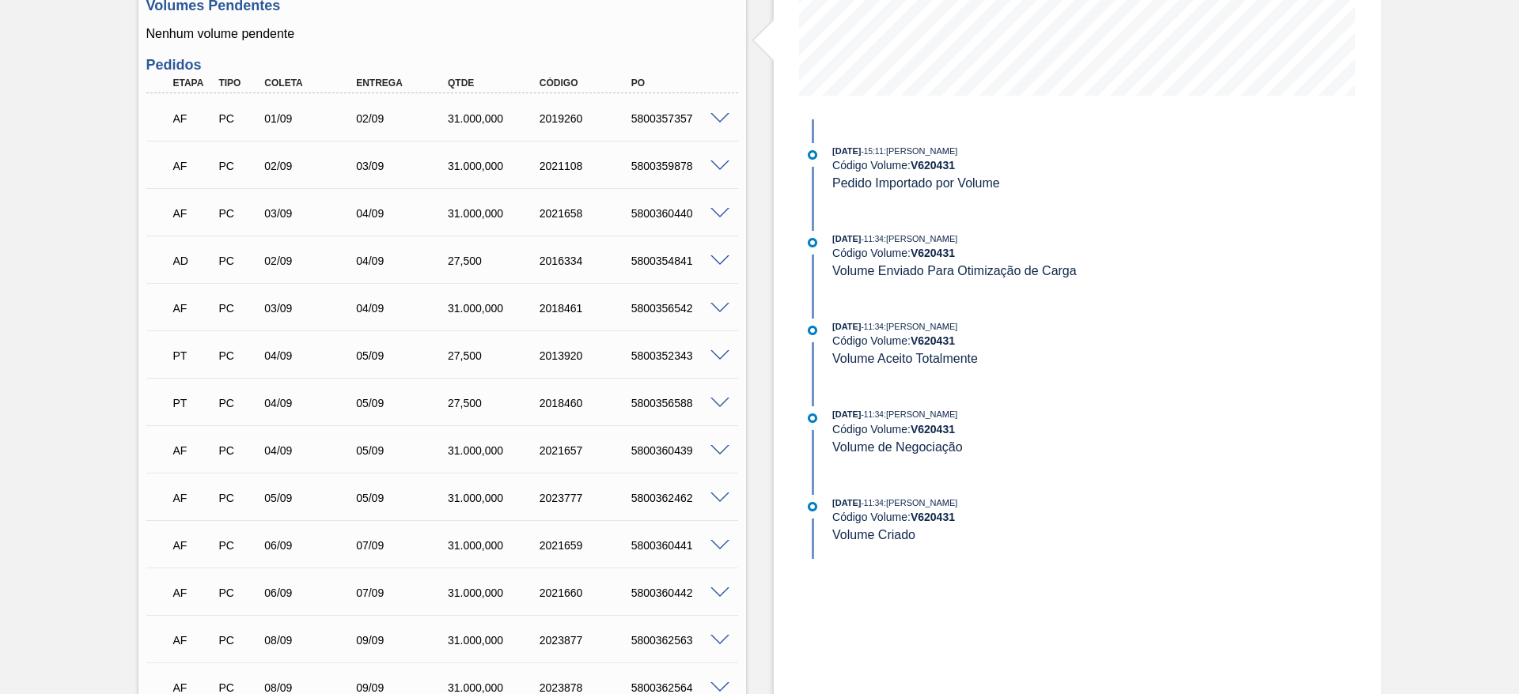
scroll to position [11, 0]
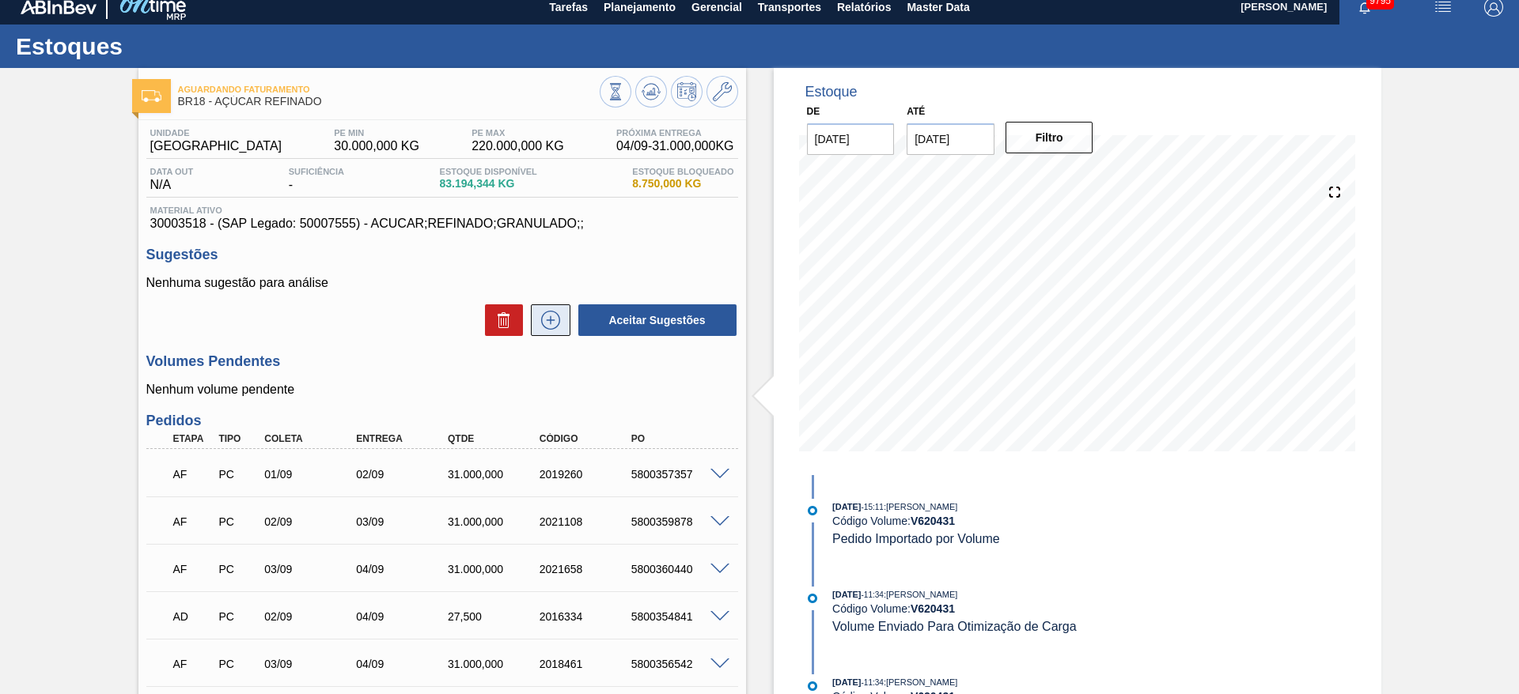
click at [557, 320] on icon at bounding box center [550, 320] width 25 height 19
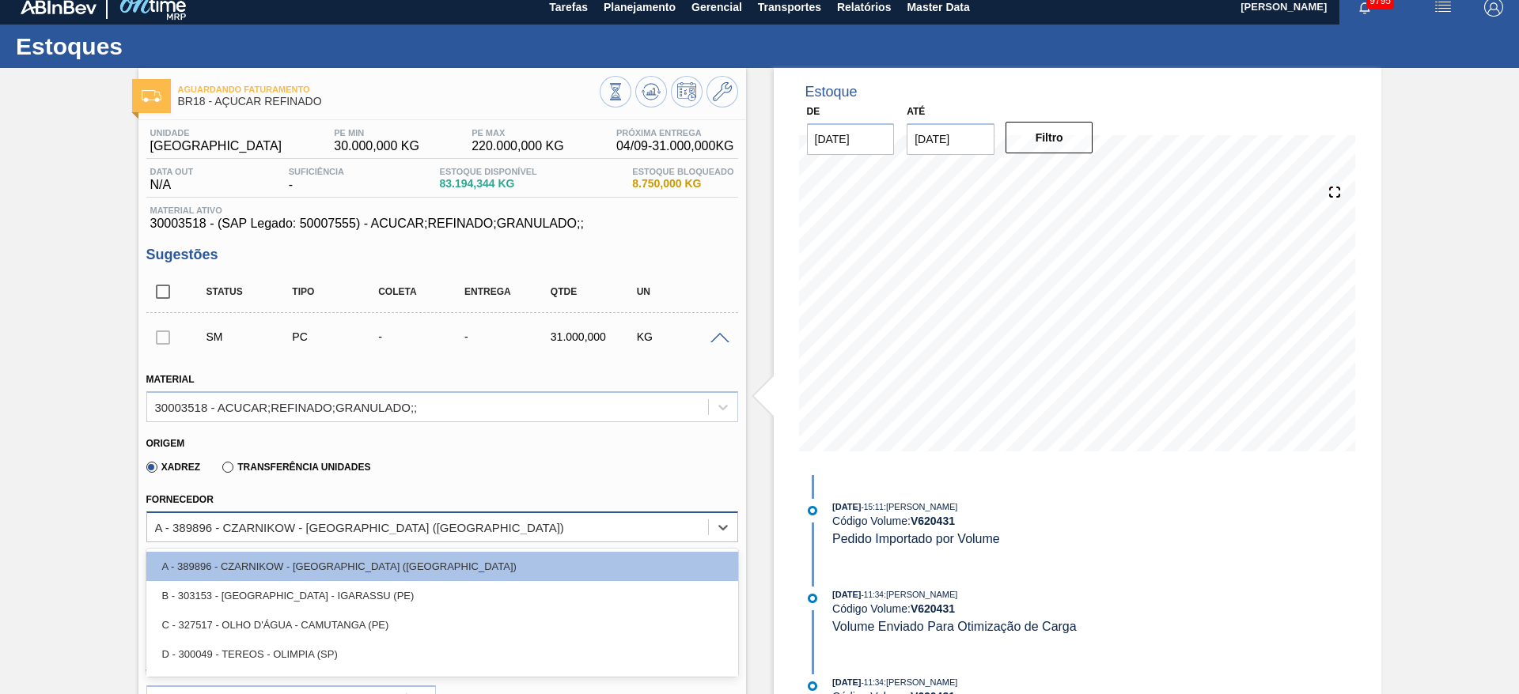
click at [222, 527] on div "A - 389896 - CZARNIKOW - [GEOGRAPHIC_DATA] ([GEOGRAPHIC_DATA])" at bounding box center [427, 527] width 561 height 23
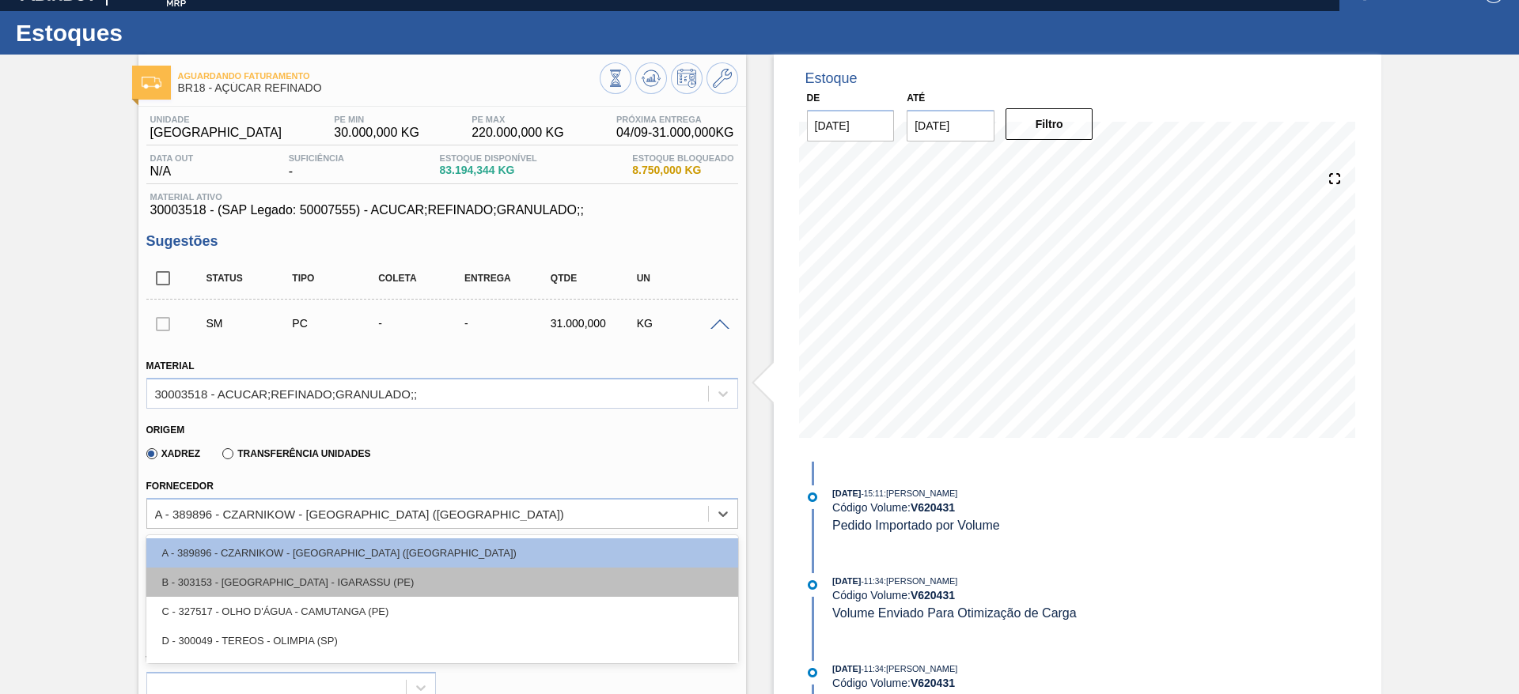
click at [240, 572] on div "B - 303153 - [GEOGRAPHIC_DATA] - IGARASSU (PE)" at bounding box center [442, 582] width 592 height 29
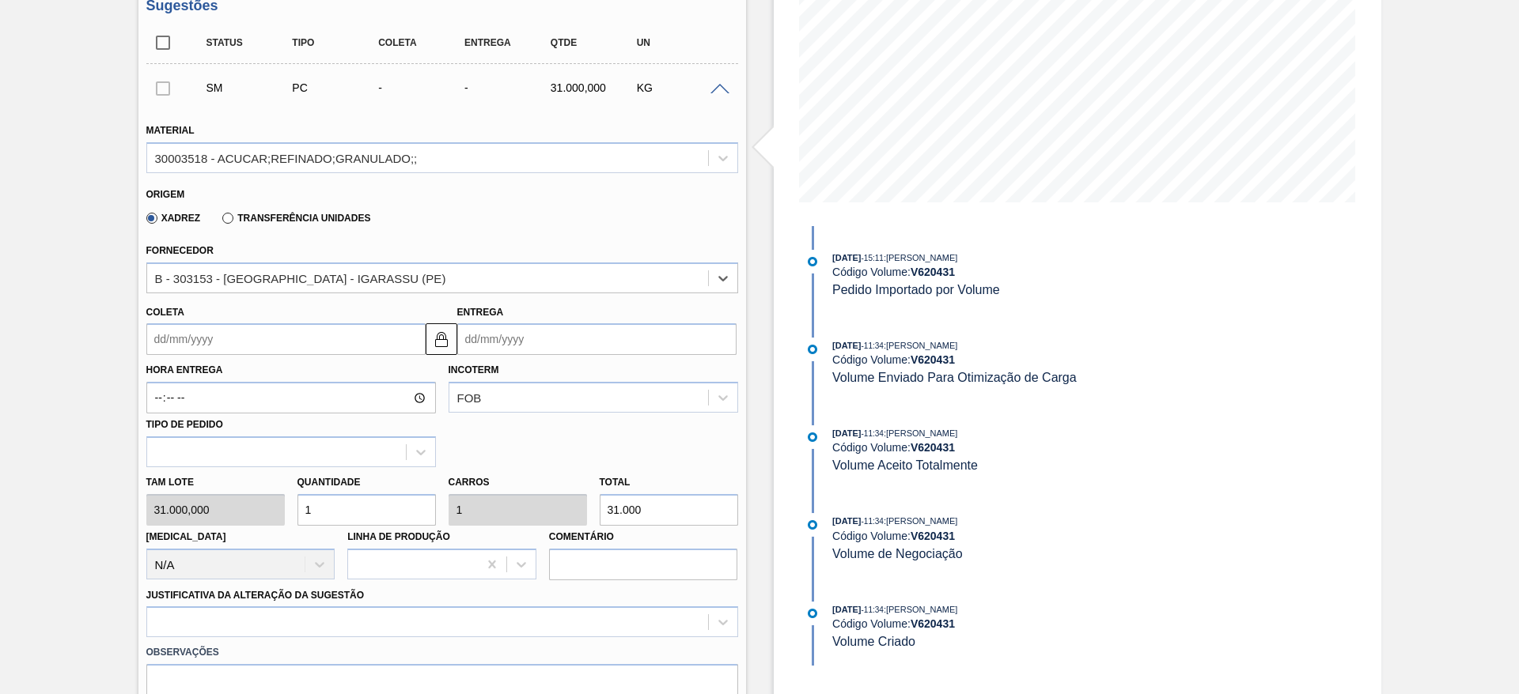
scroll to position [262, 0]
click at [184, 330] on input "Coleta" at bounding box center [285, 338] width 279 height 32
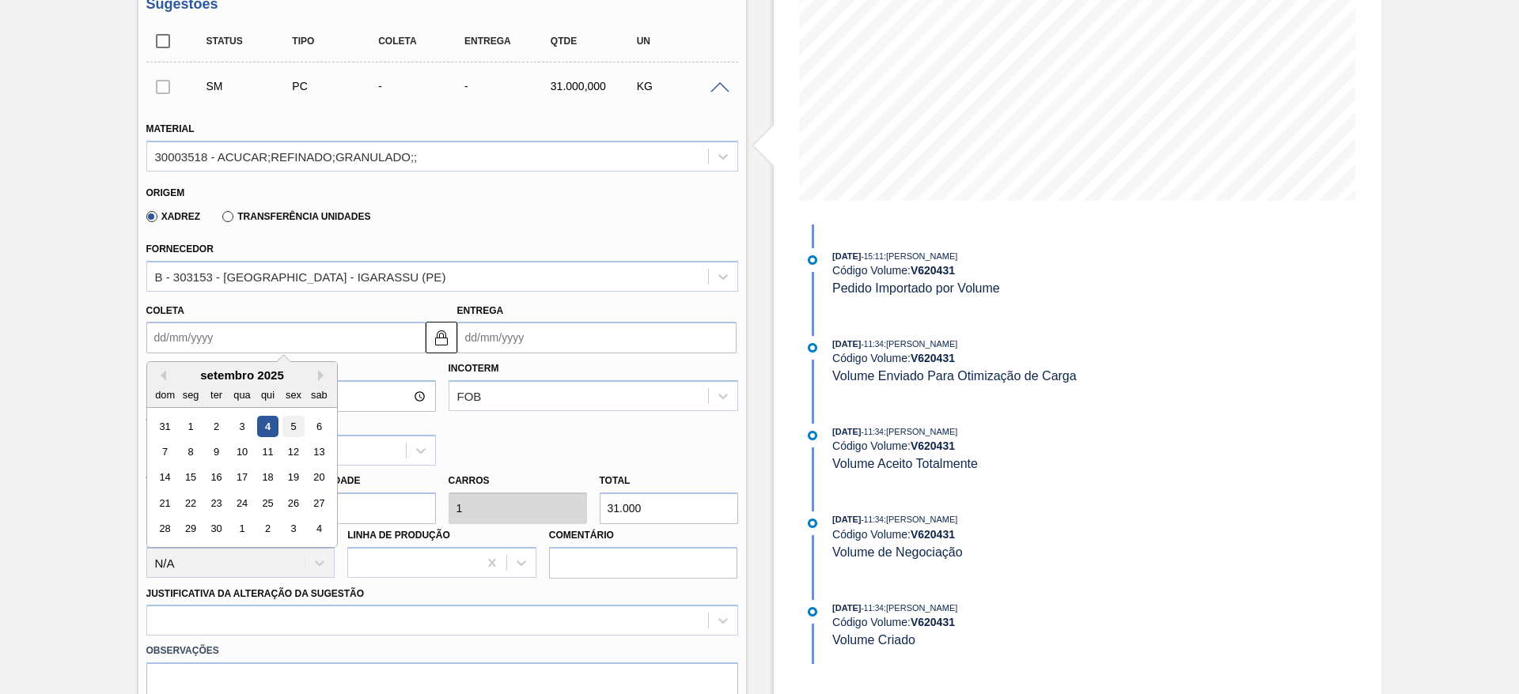
click at [283, 433] on div "5" at bounding box center [292, 426] width 21 height 21
type input "05/09/2025"
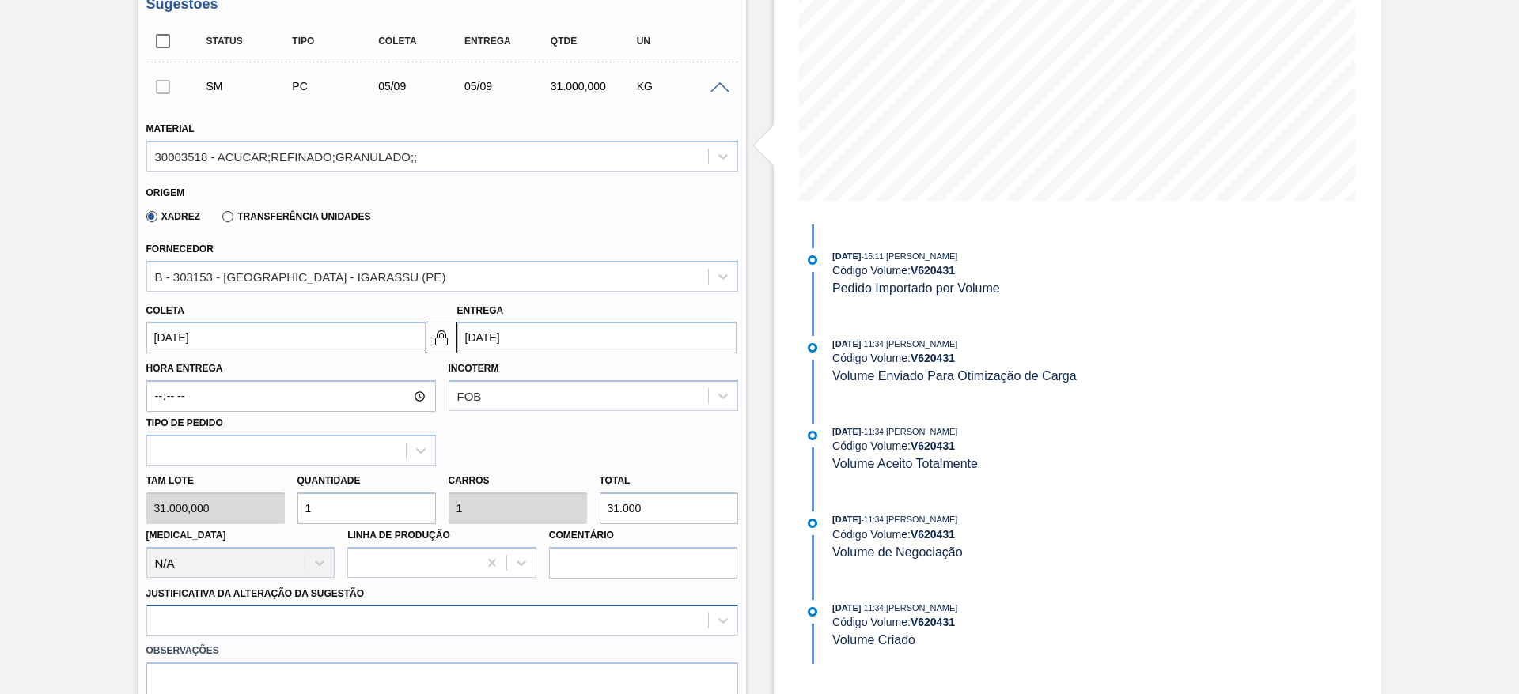
click at [433, 613] on div at bounding box center [442, 620] width 592 height 31
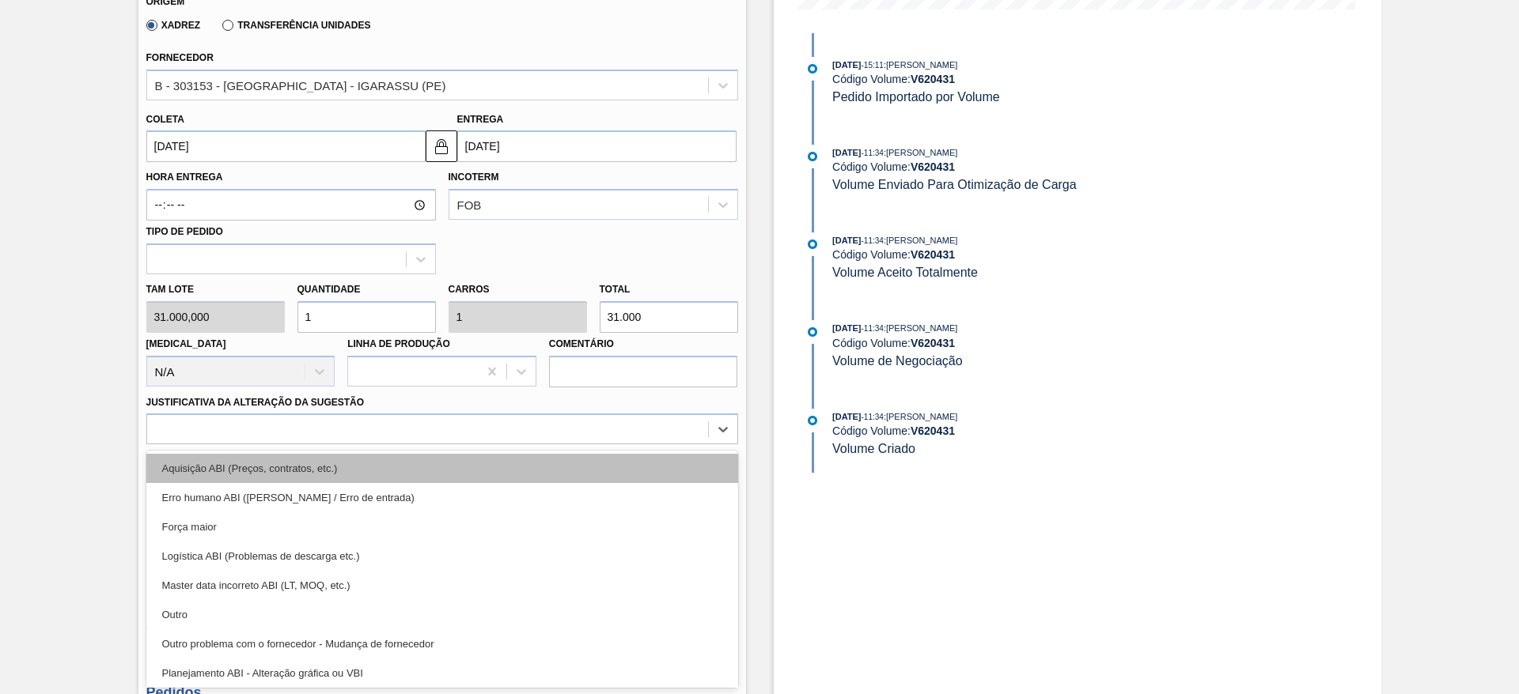
click at [446, 454] on div "Aquisição ABI (Preços, contratos, etc.)" at bounding box center [442, 468] width 592 height 29
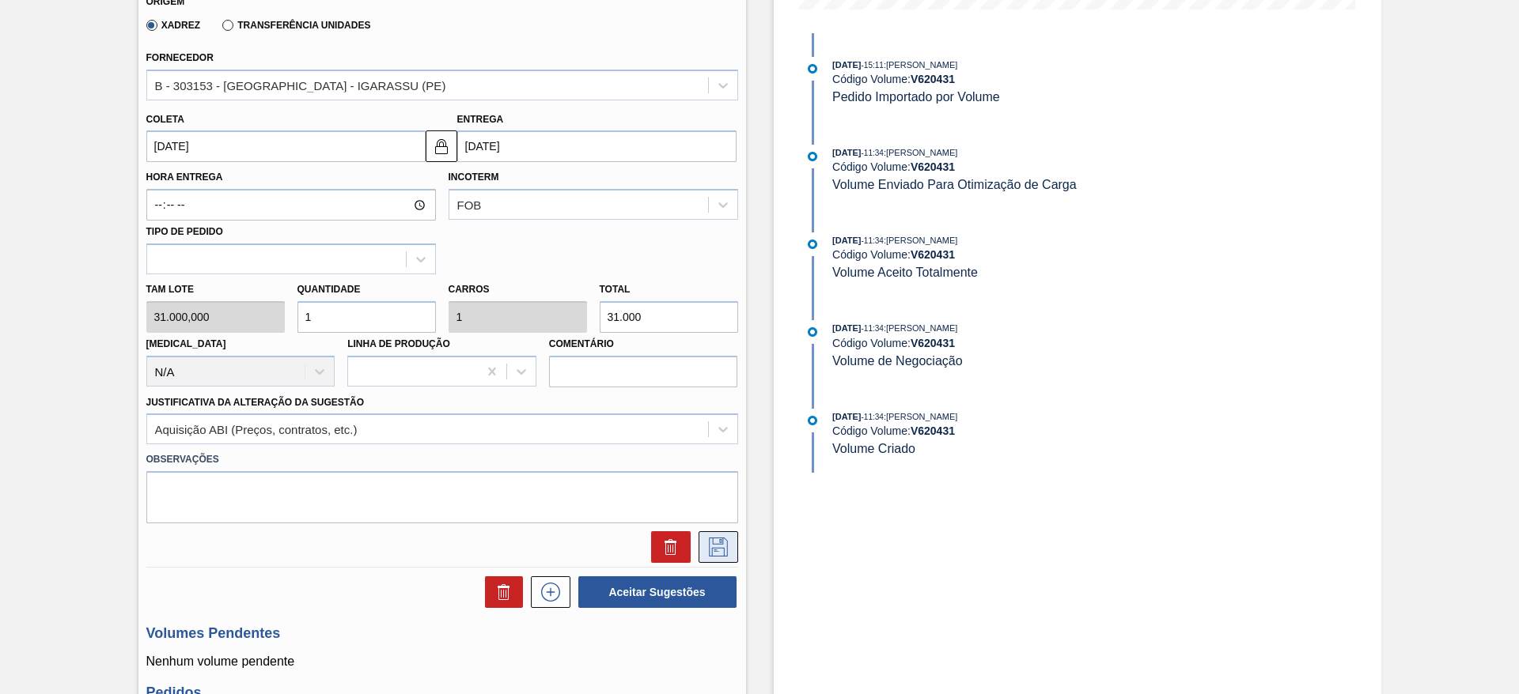
click at [716, 548] on icon at bounding box center [718, 547] width 19 height 19
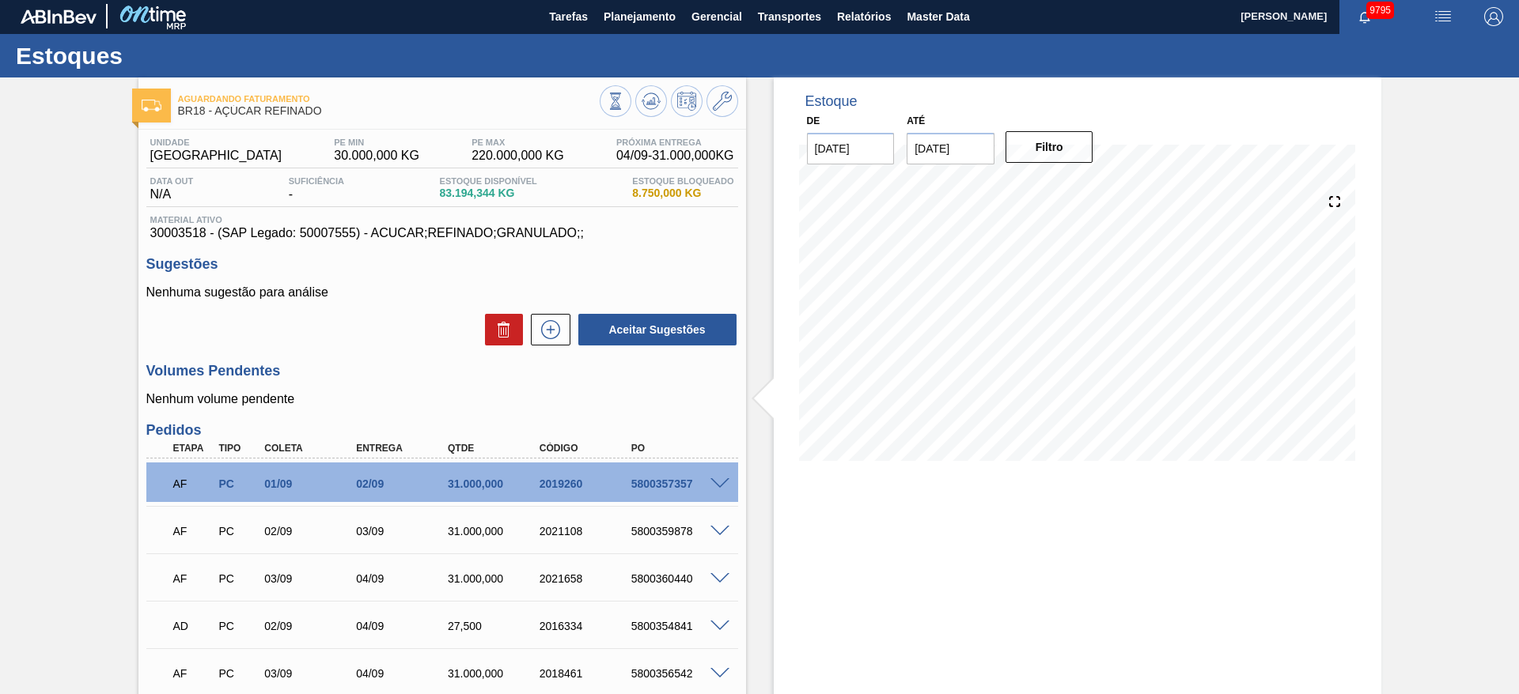
scroll to position [0, 0]
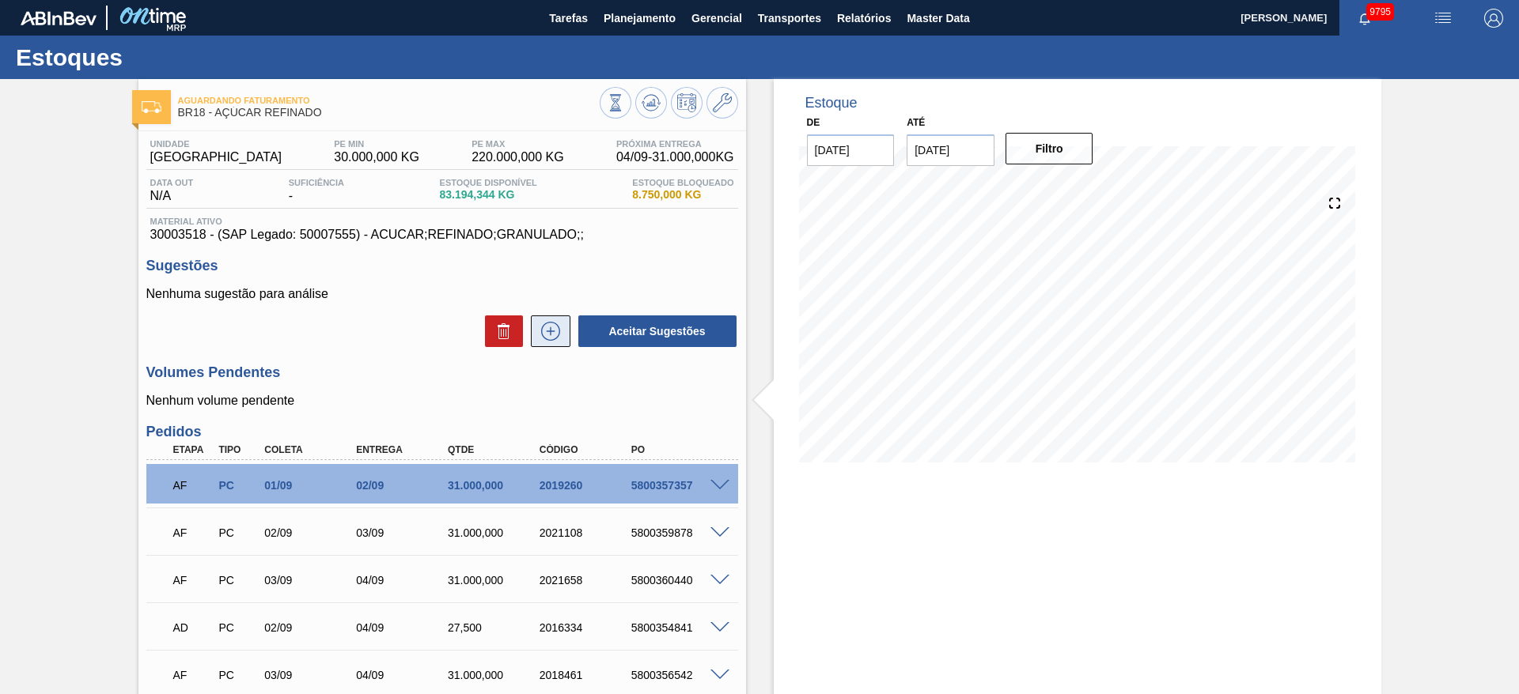
click at [551, 327] on icon at bounding box center [550, 331] width 25 height 19
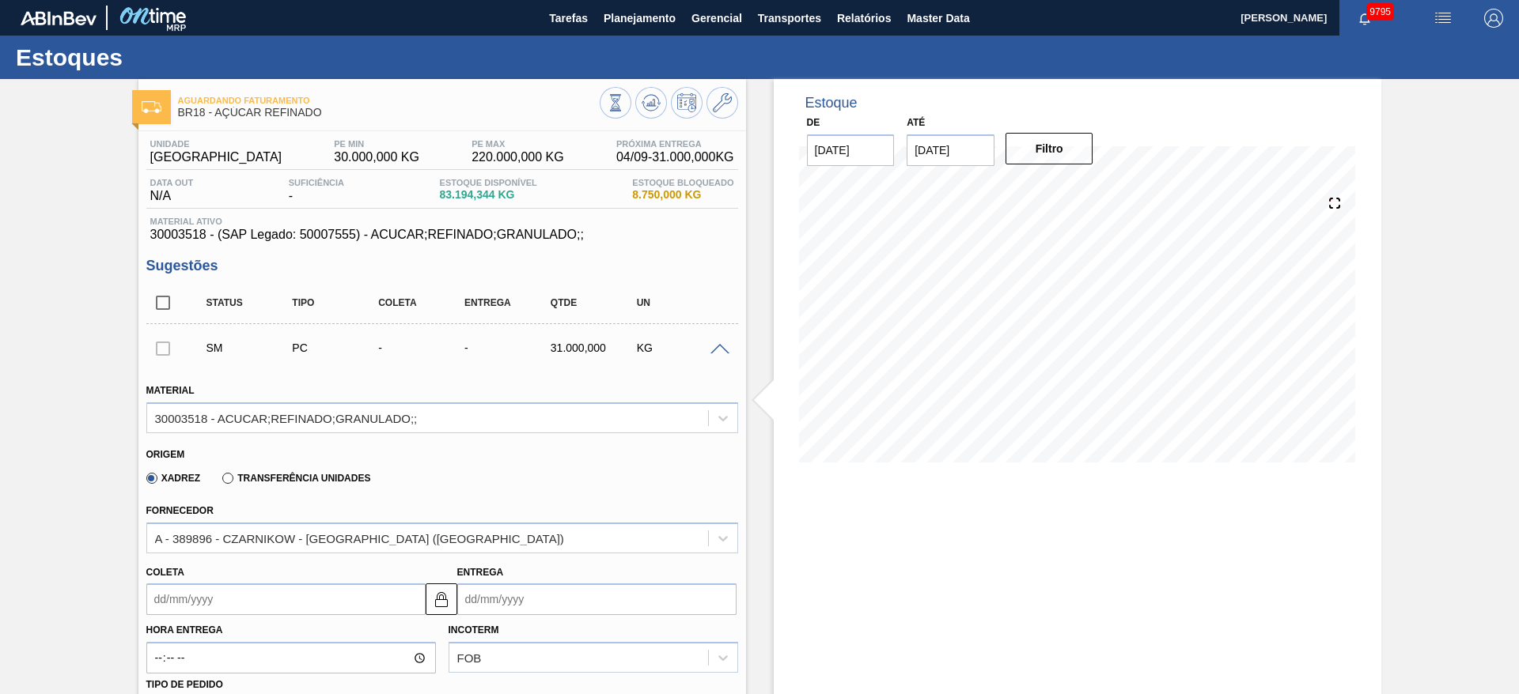
scroll to position [237, 0]
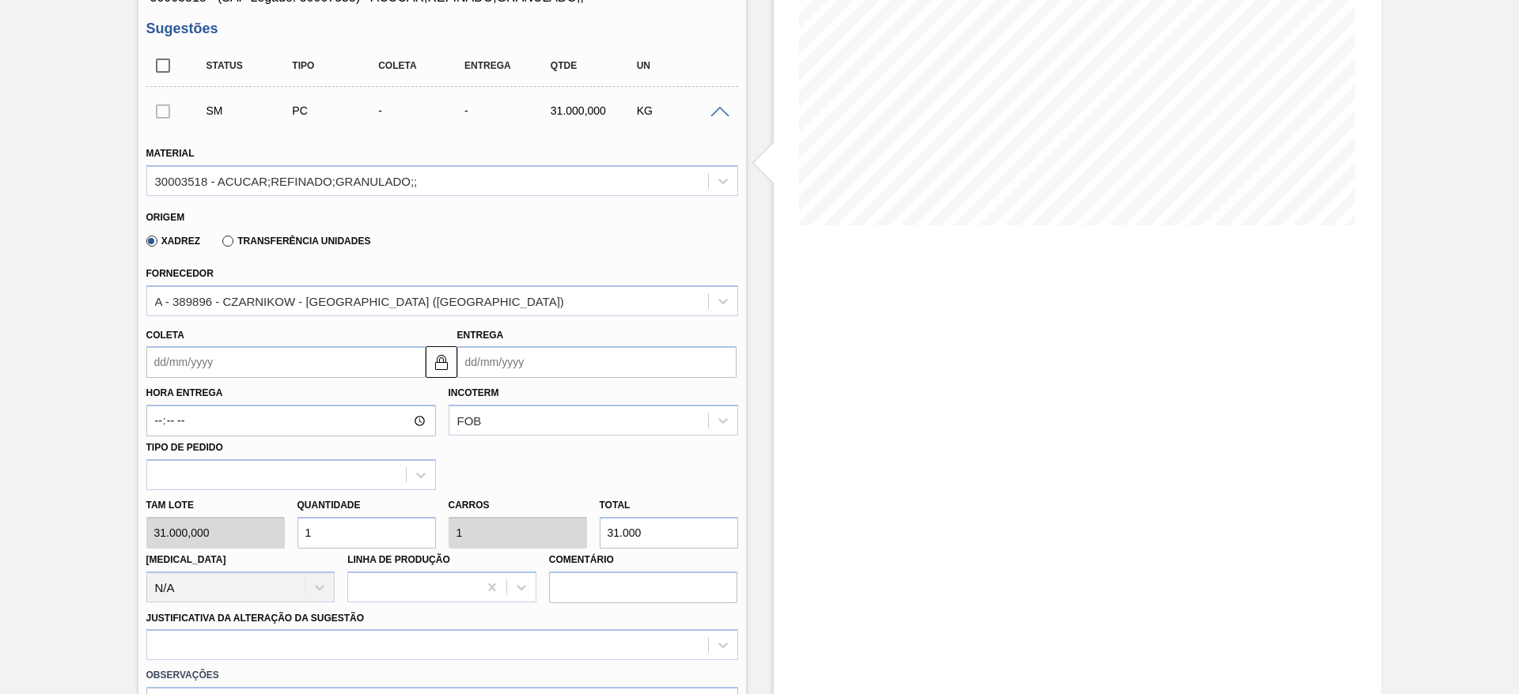
click at [199, 361] on input "Coleta" at bounding box center [285, 362] width 279 height 32
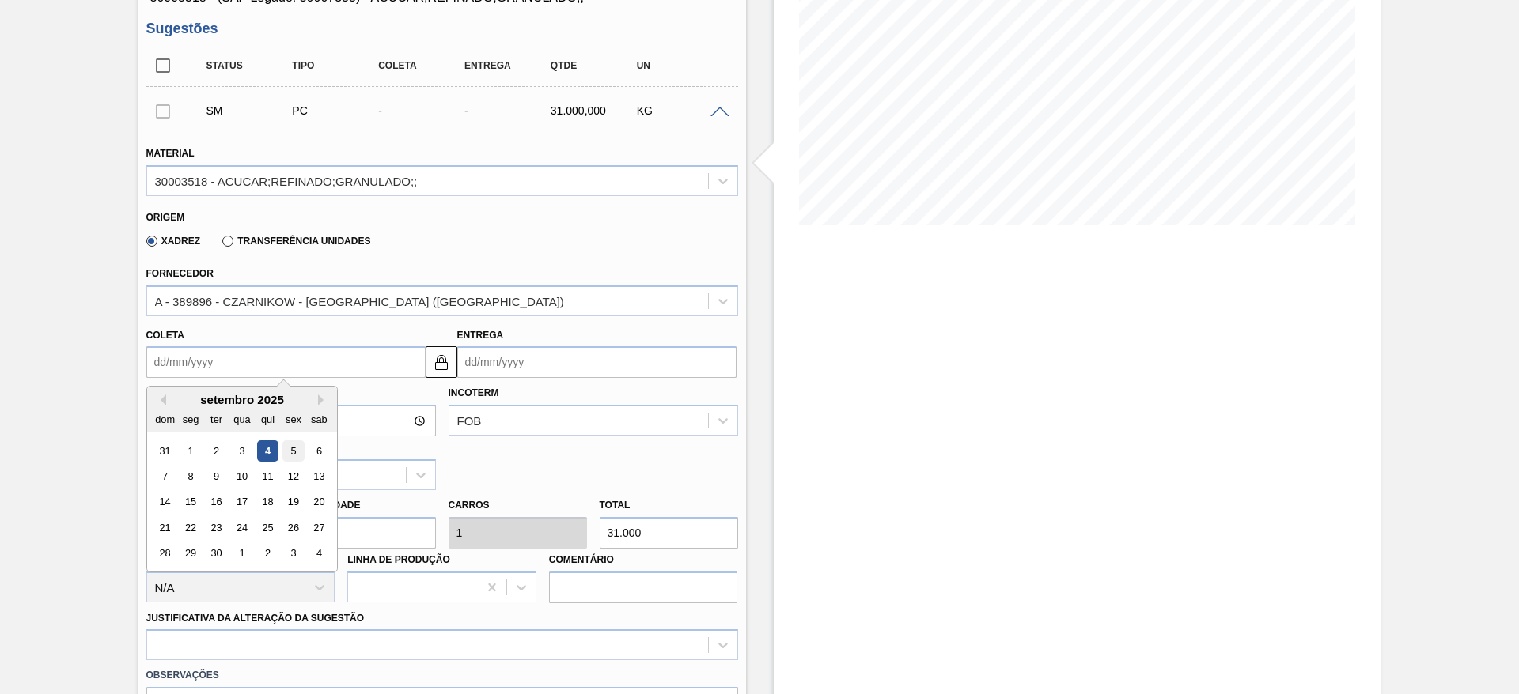
click at [288, 455] on div "5" at bounding box center [292, 451] width 21 height 21
type input "05/09/2025"
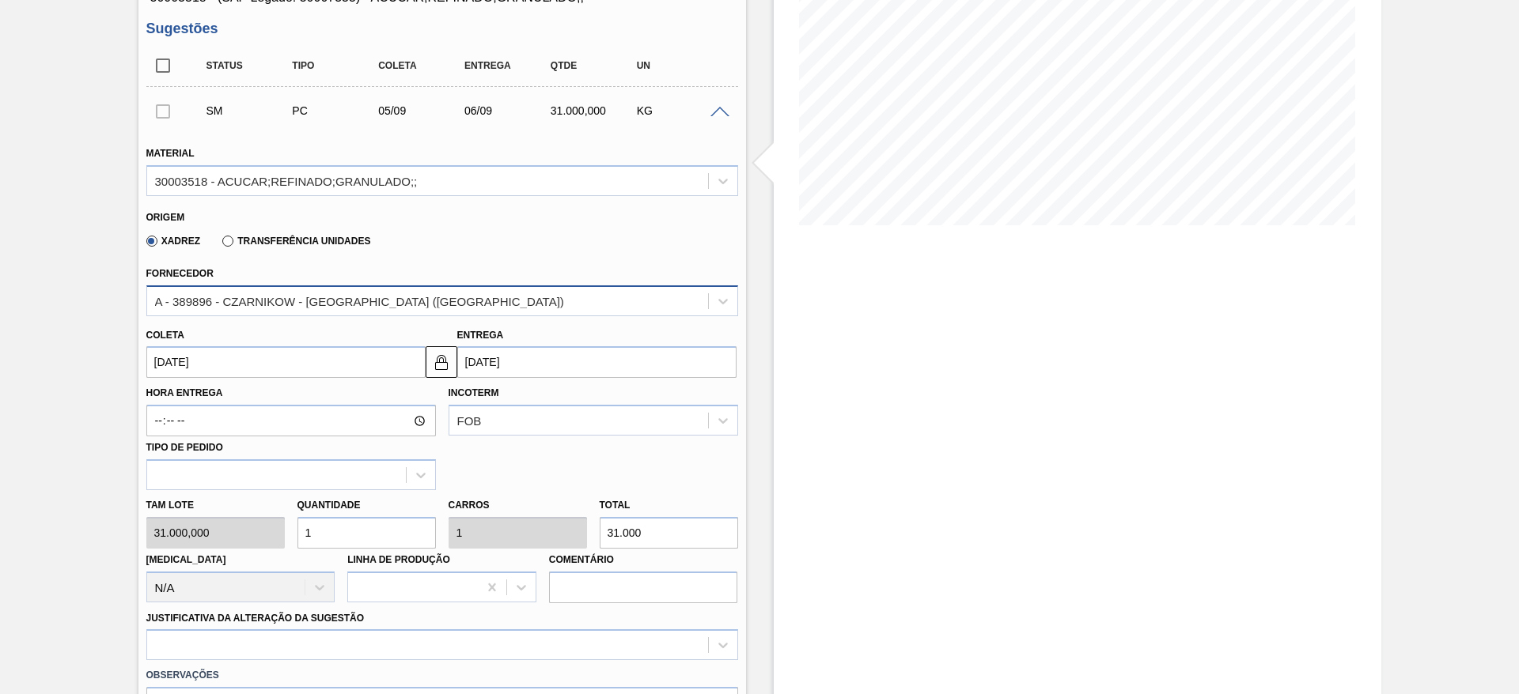
click at [331, 304] on div "A - 389896 - CZARNIKOW - SÃO PAULO (SP)" at bounding box center [359, 300] width 409 height 13
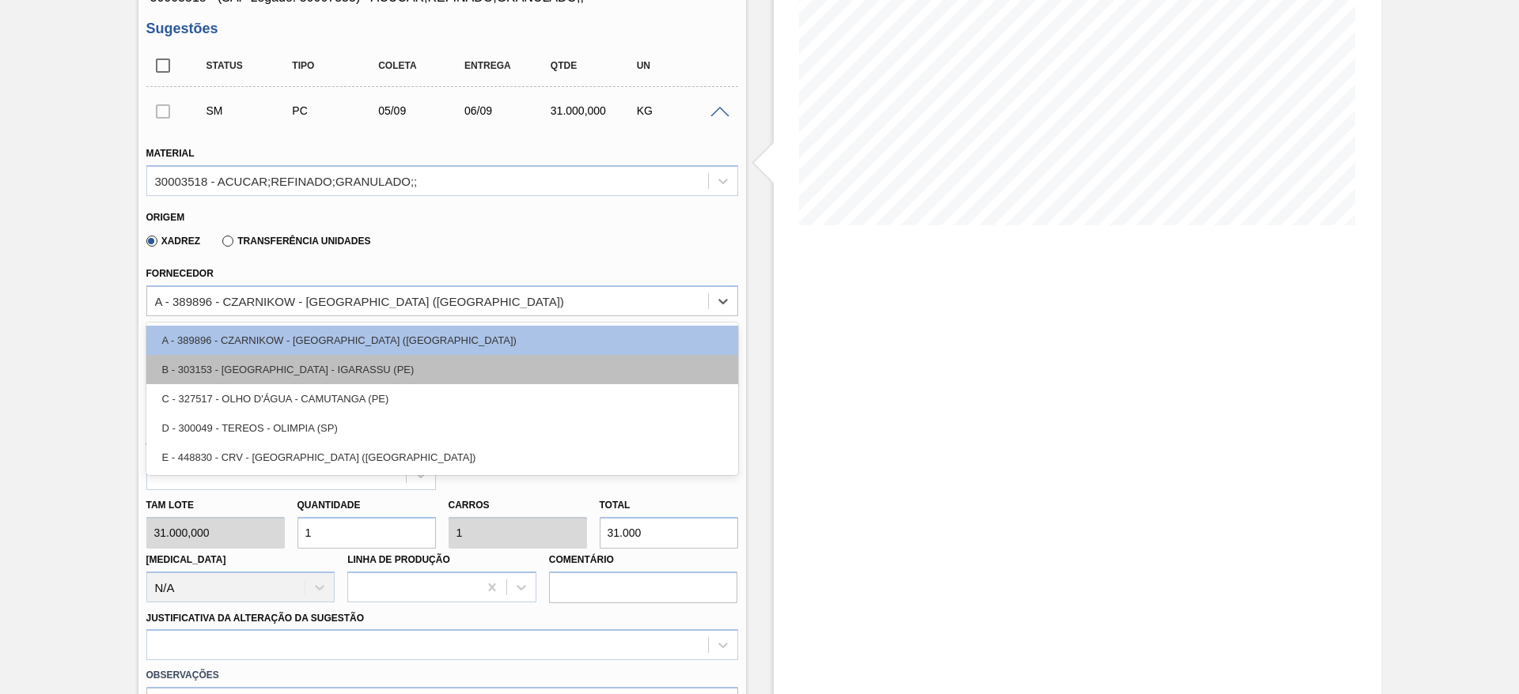
click at [323, 370] on div "B - 303153 - SÃO JOSÉ - IGARASSU (PE)" at bounding box center [442, 369] width 592 height 29
type input "05/09/2025"
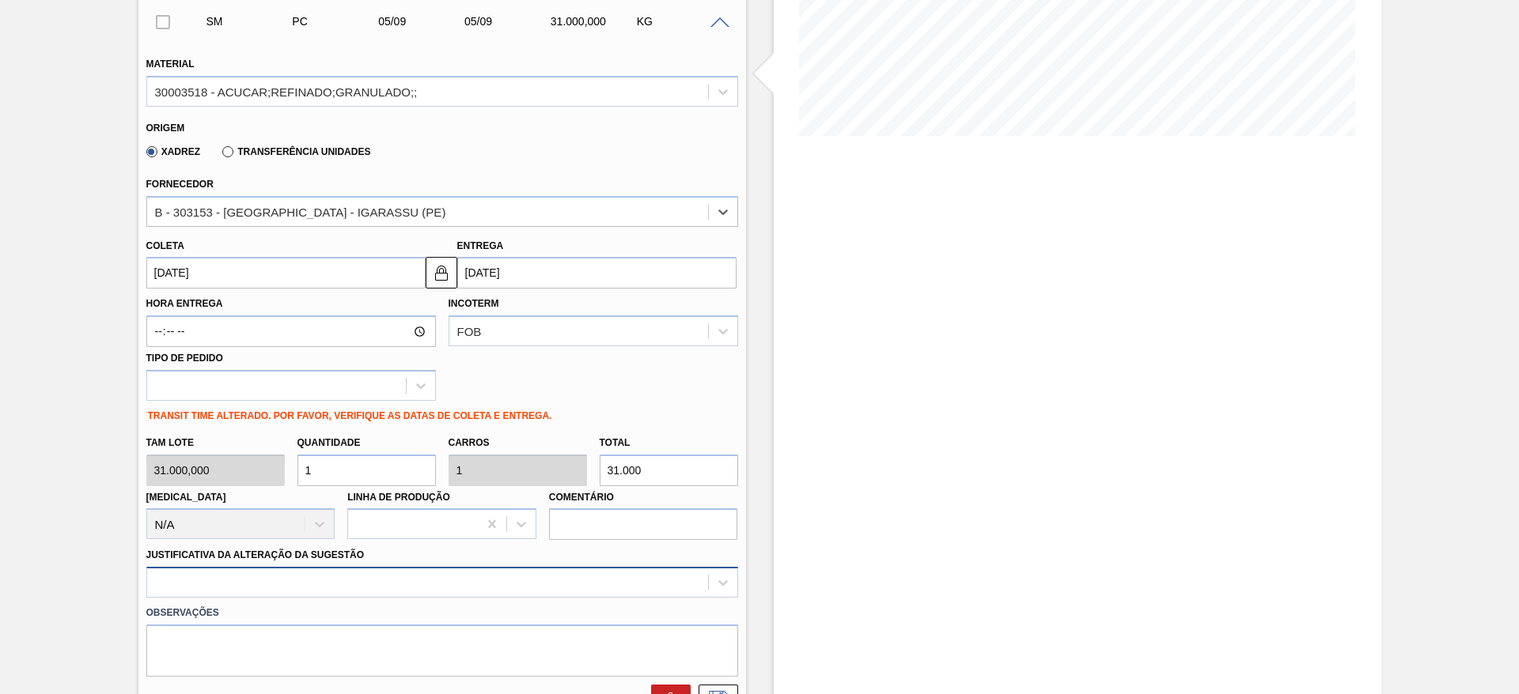
scroll to position [475, 0]
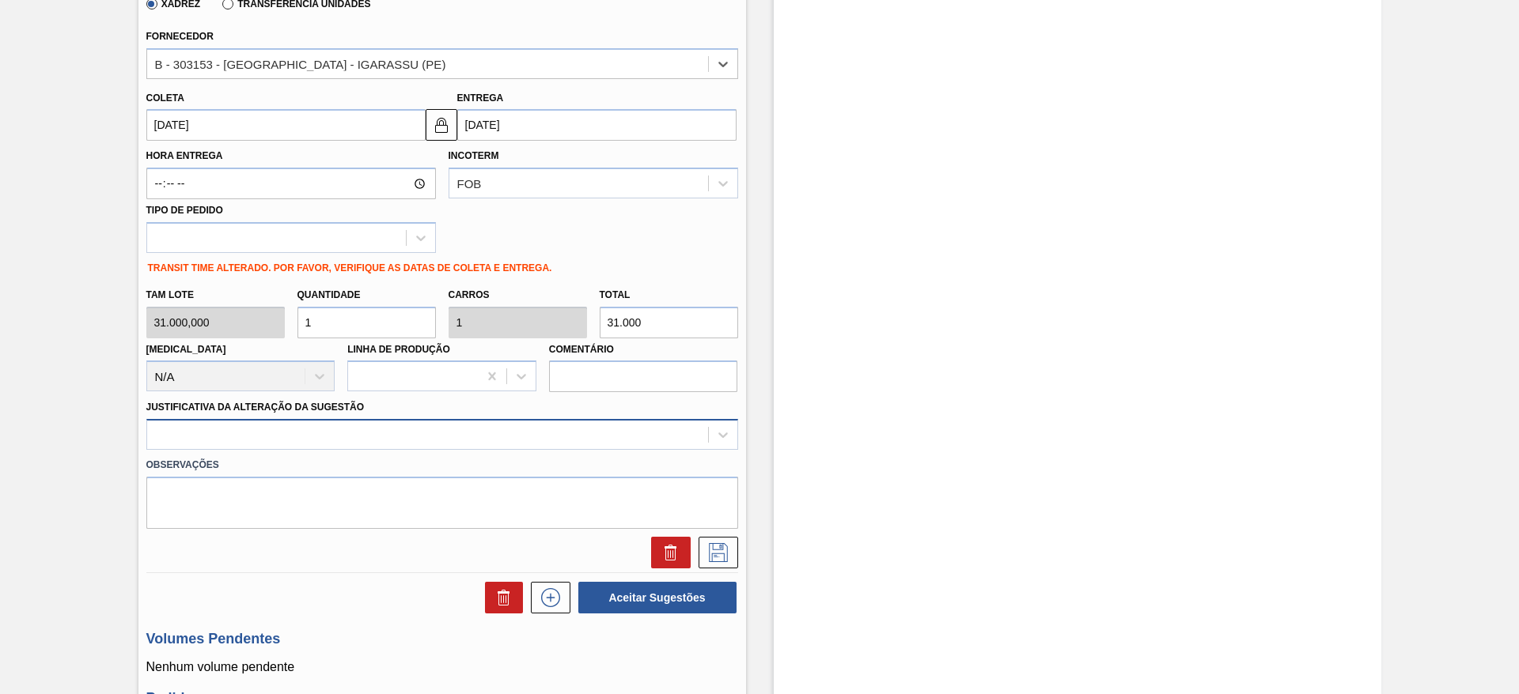
click at [460, 441] on div at bounding box center [427, 435] width 561 height 23
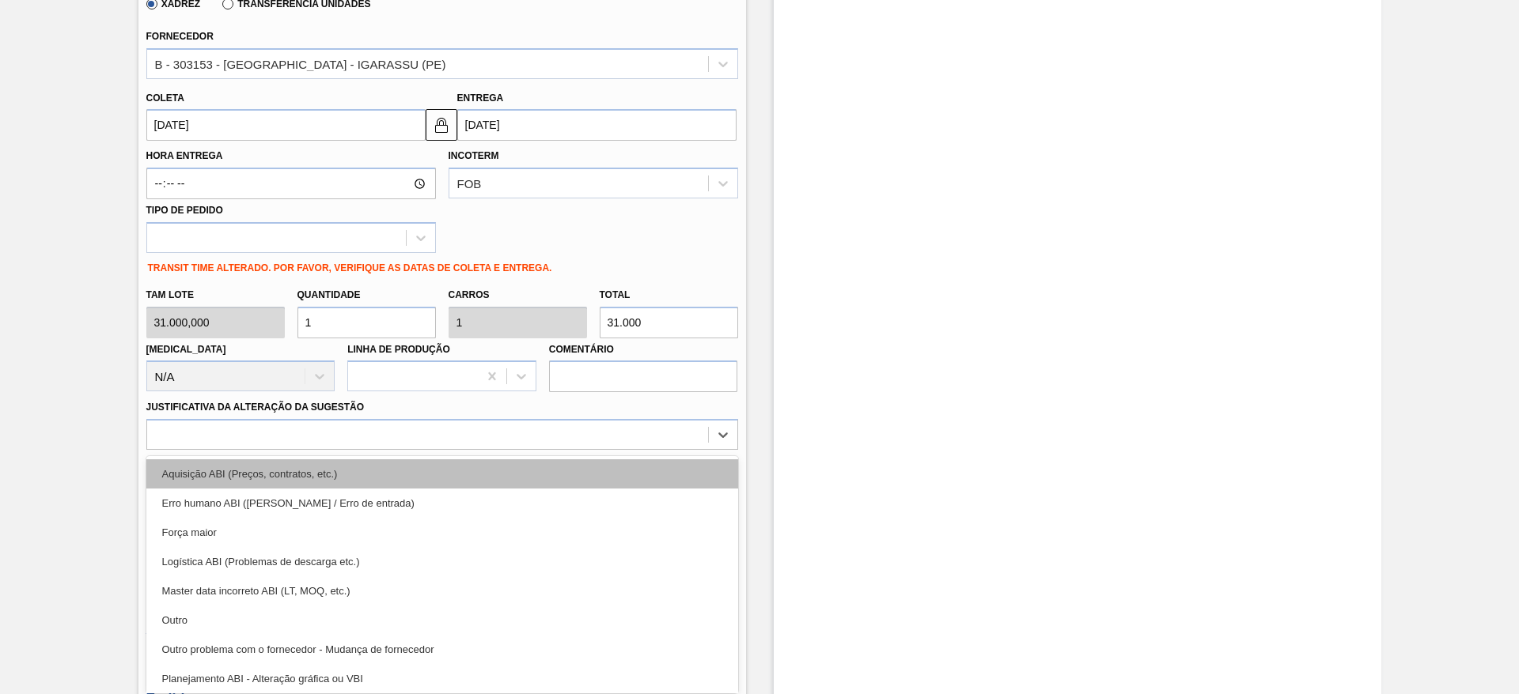
click at [476, 475] on div "Aquisição ABI (Preços, contratos, etc.)" at bounding box center [442, 474] width 592 height 29
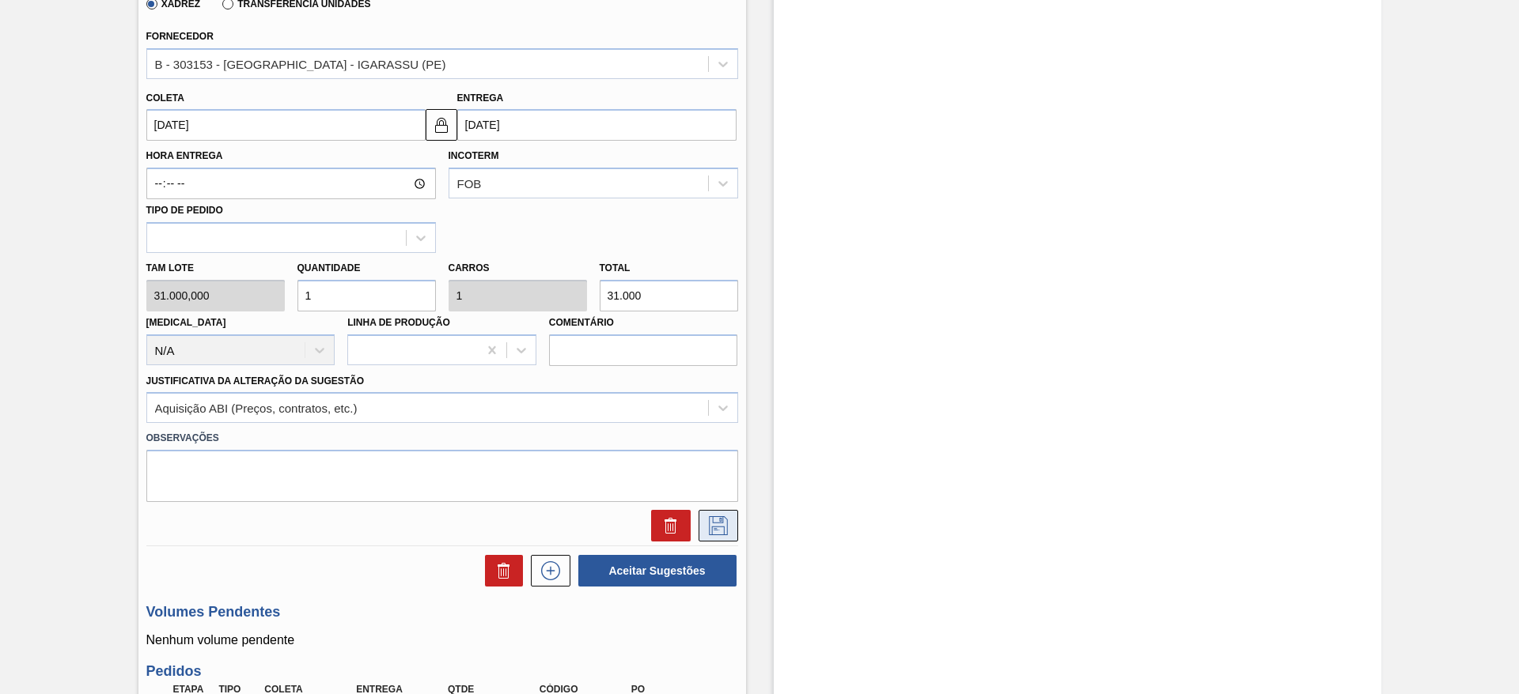
drag, startPoint x: 740, startPoint y: 527, endPoint x: 726, endPoint y: 526, distance: 14.3
click at [736, 526] on div at bounding box center [442, 526] width 604 height 32
click at [719, 526] on icon at bounding box center [718, 526] width 25 height 19
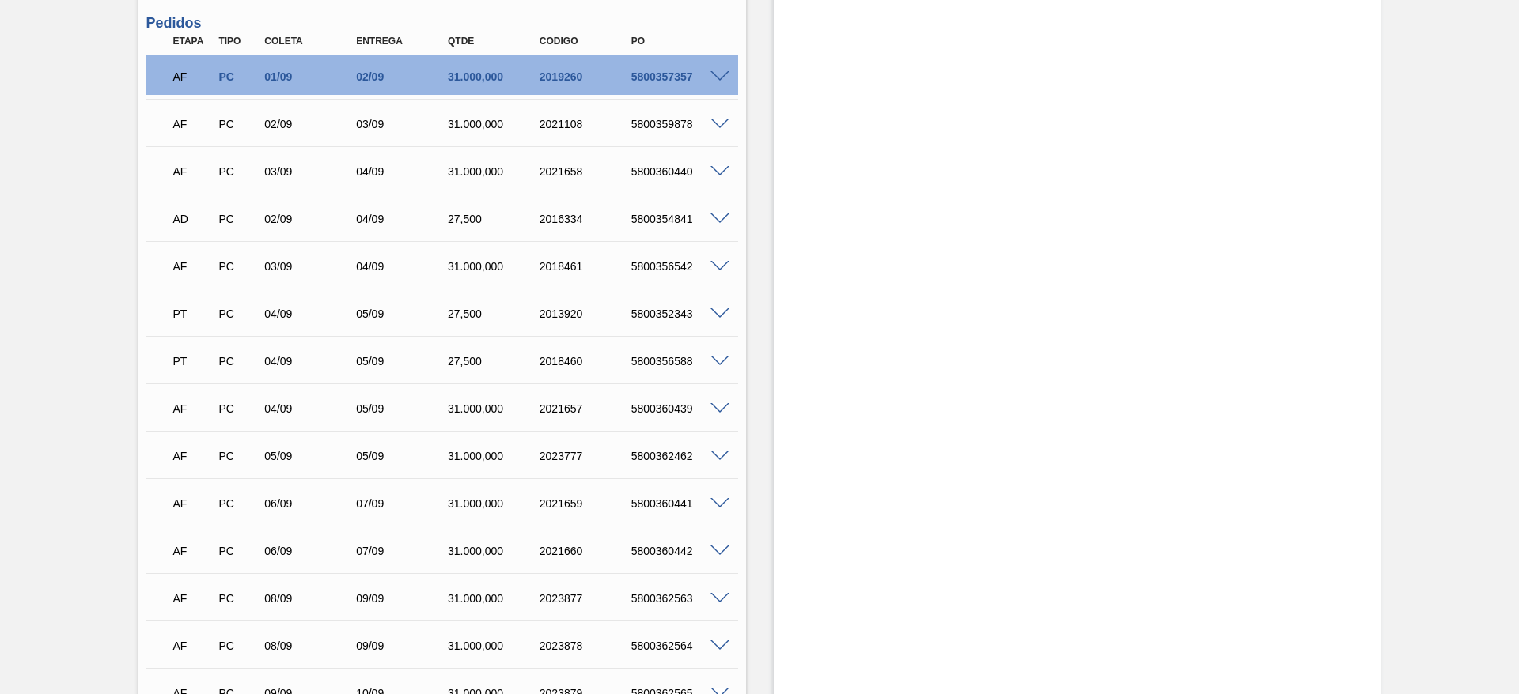
scroll to position [237, 0]
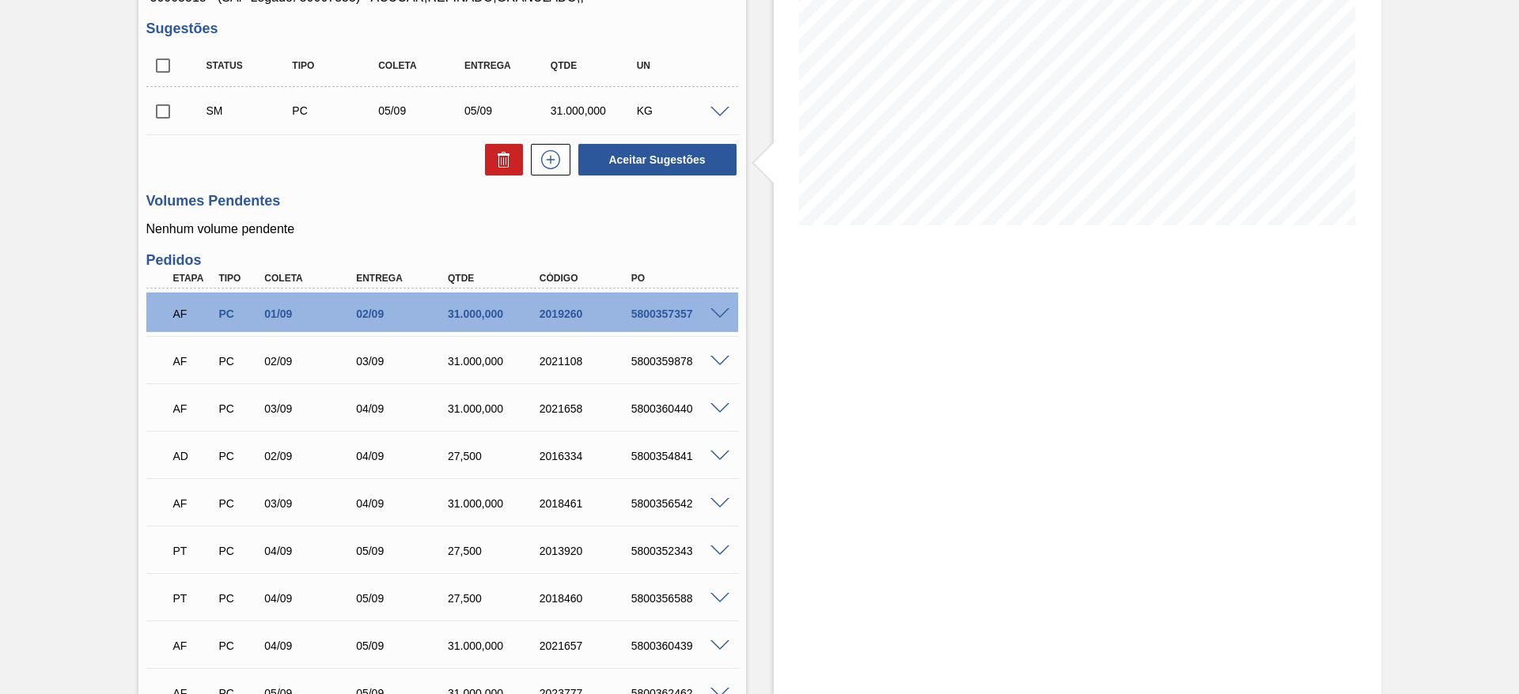
click at [159, 132] on div "SM PC 05/09 05/09 31.000,000 KG Material 30003518 - ACUCAR;REFINADO;GRANULADO;;…" at bounding box center [442, 110] width 592 height 47
click at [157, 115] on input "checkbox" at bounding box center [162, 111] width 33 height 33
click at [632, 179] on div "Unidade Pernambuco PE MIN 30.000,000 KG PE MAX 220.000,000 KG Próxima Entrega 0…" at bounding box center [441, 532] width 607 height 1276
click at [636, 156] on button "Aceitar Sugestões" at bounding box center [657, 160] width 158 height 32
checkbox input "false"
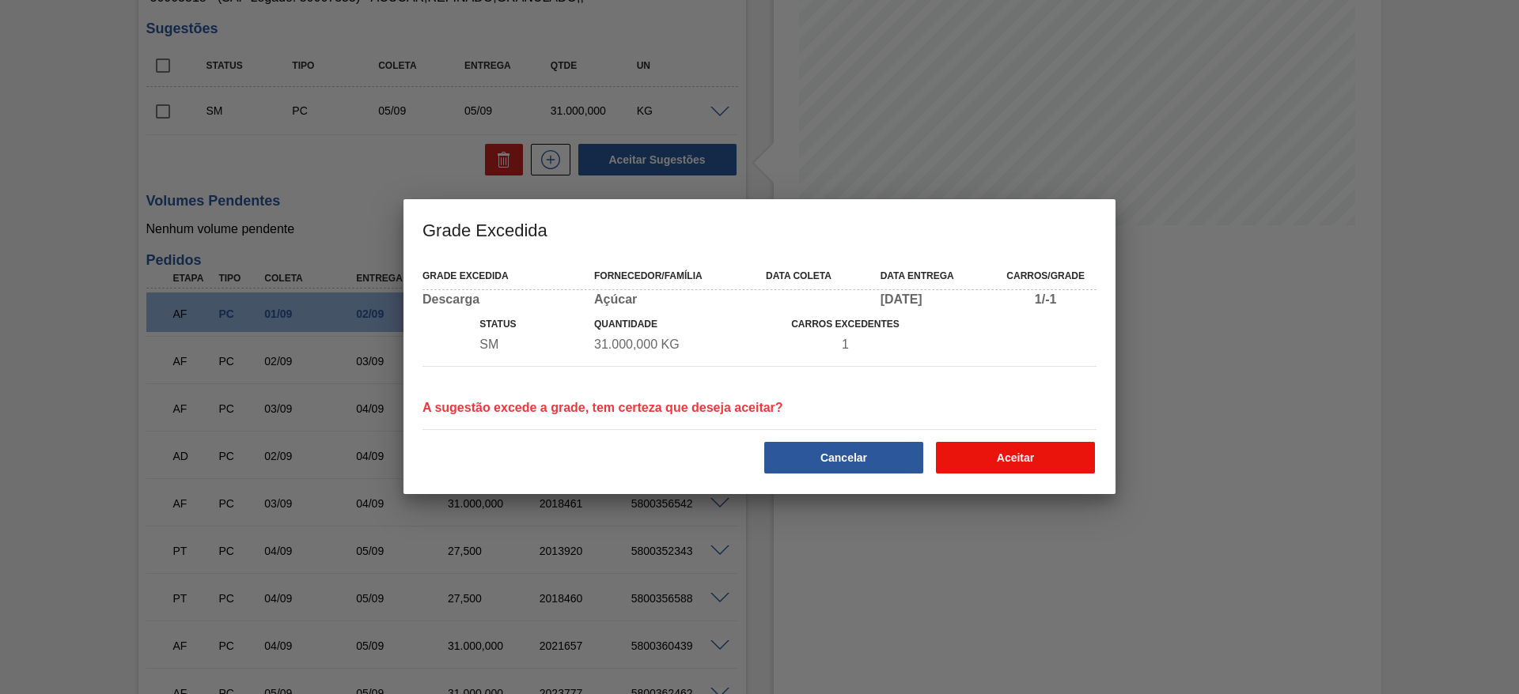
click at [969, 445] on button "Aceitar" at bounding box center [1015, 458] width 159 height 32
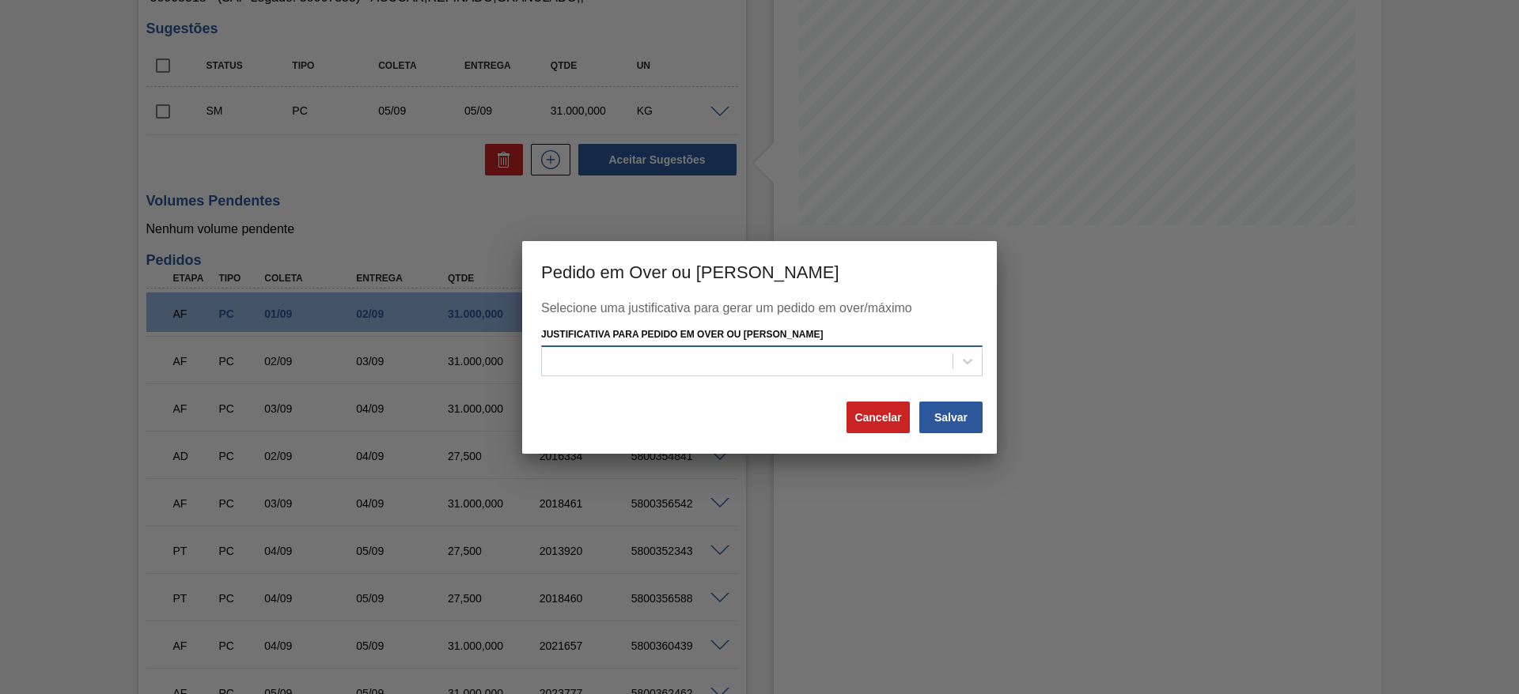
click at [888, 358] on div at bounding box center [747, 361] width 411 height 23
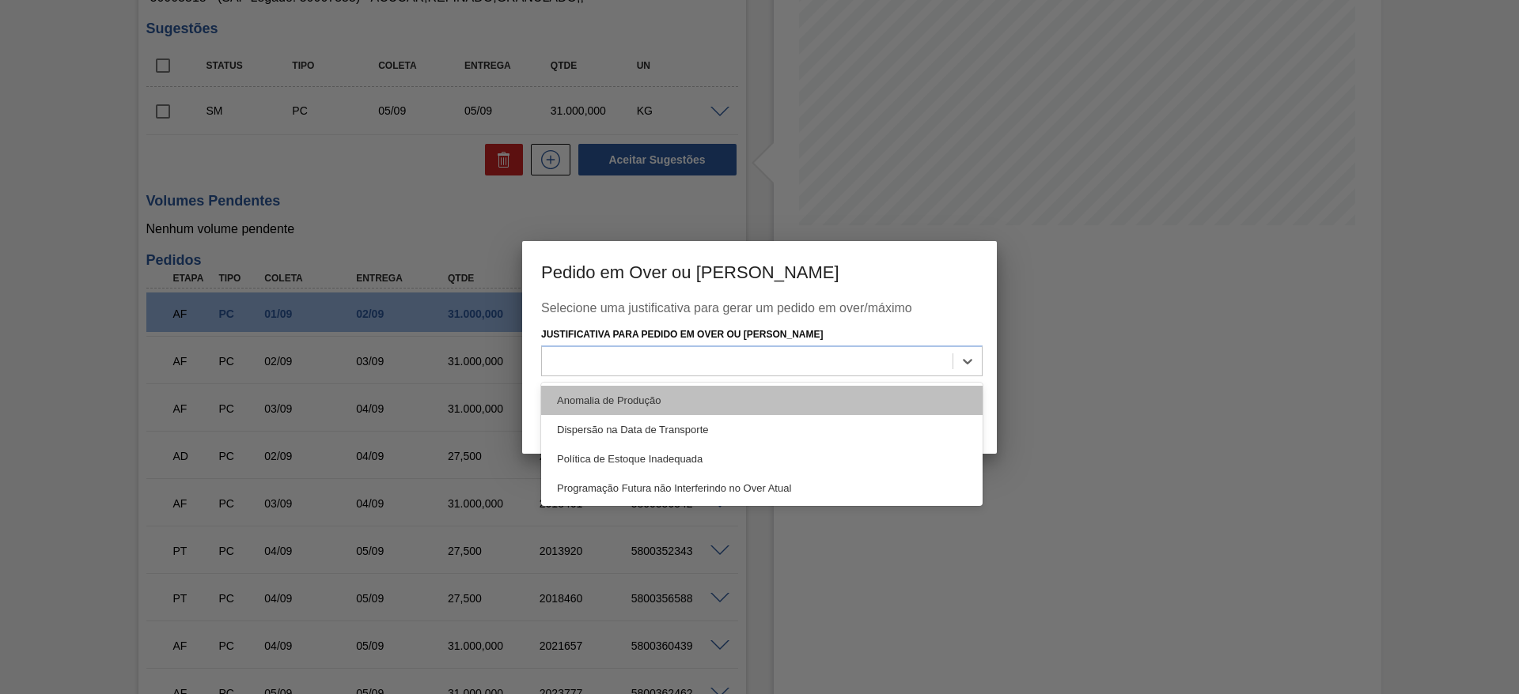
click at [895, 387] on div "Anomalia de Produção" at bounding box center [761, 400] width 441 height 29
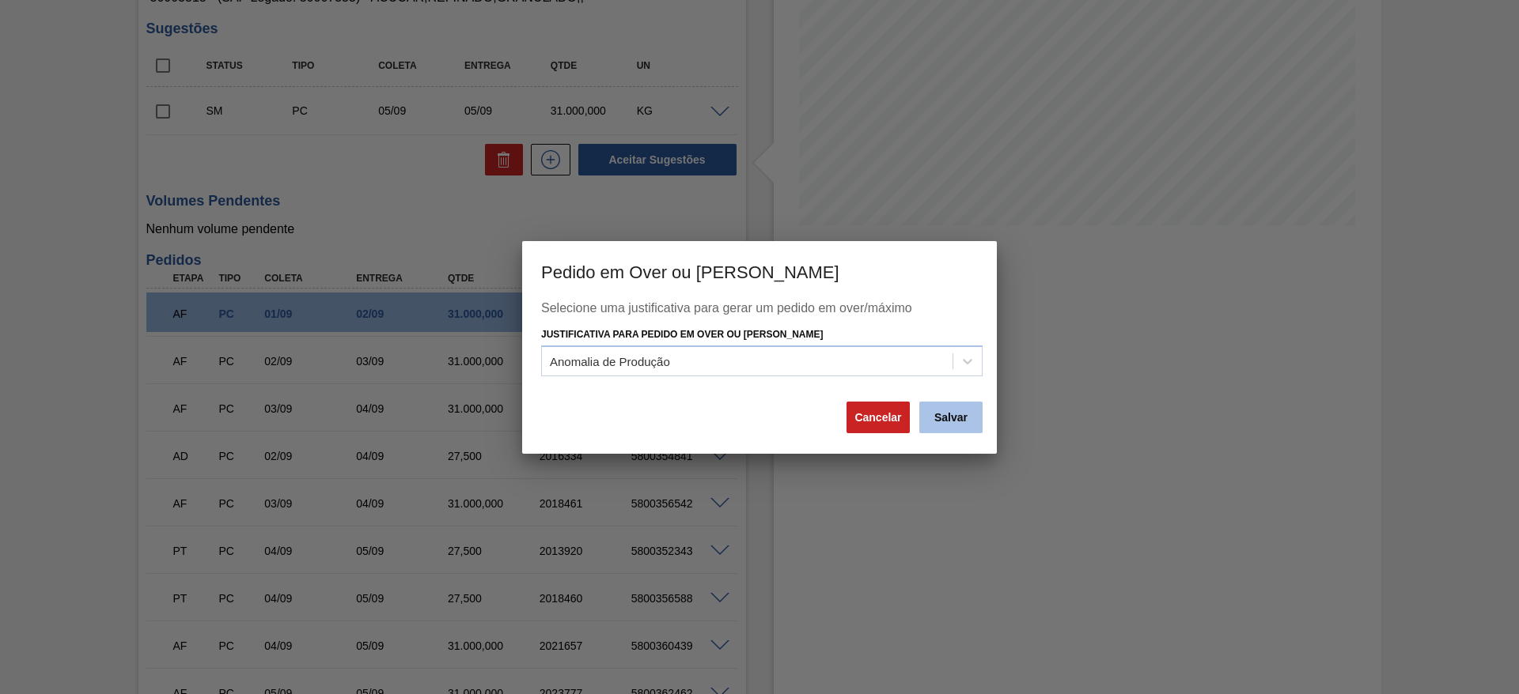
click at [970, 422] on button "Salvar" at bounding box center [950, 418] width 63 height 32
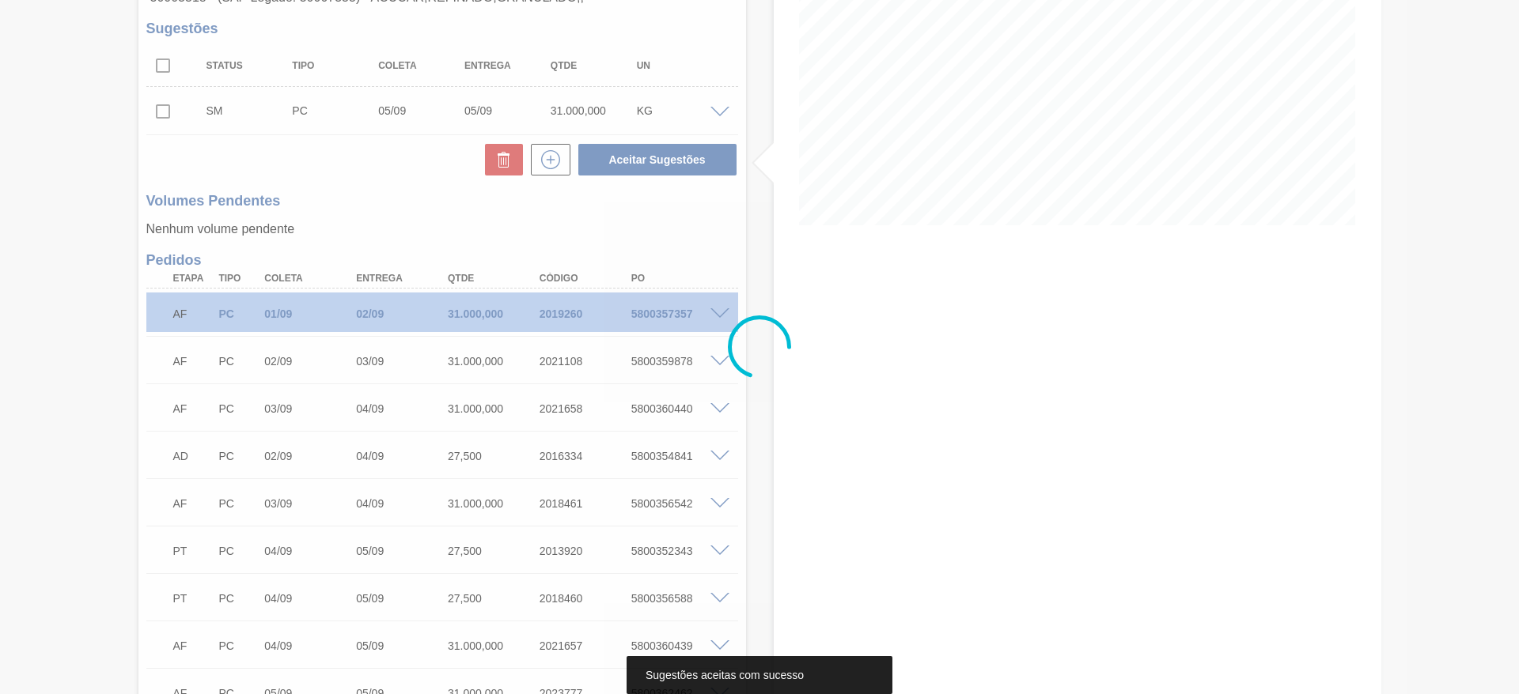
scroll to position [0, 0]
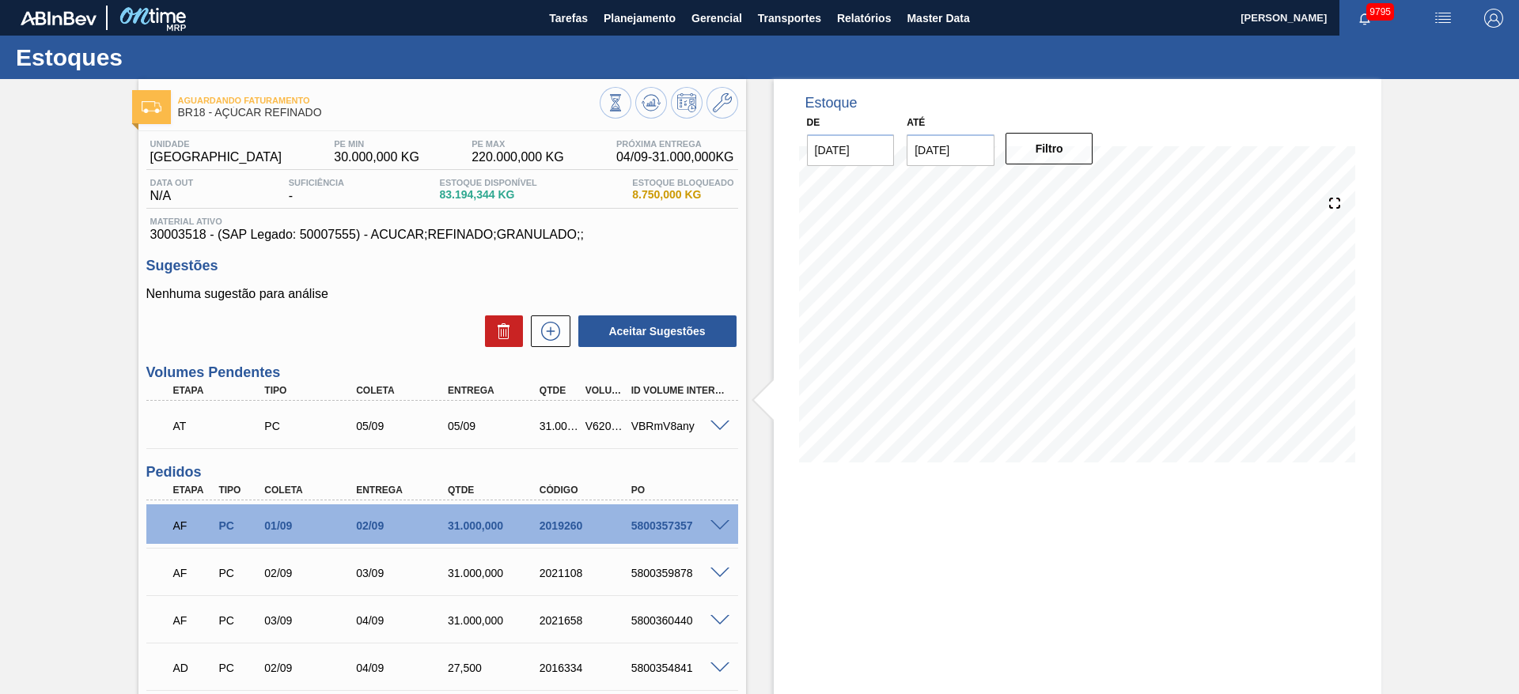
drag, startPoint x: 774, startPoint y: 26, endPoint x: 794, endPoint y: 50, distance: 30.9
click at [774, 26] on span "Transportes" at bounding box center [789, 18] width 63 height 19
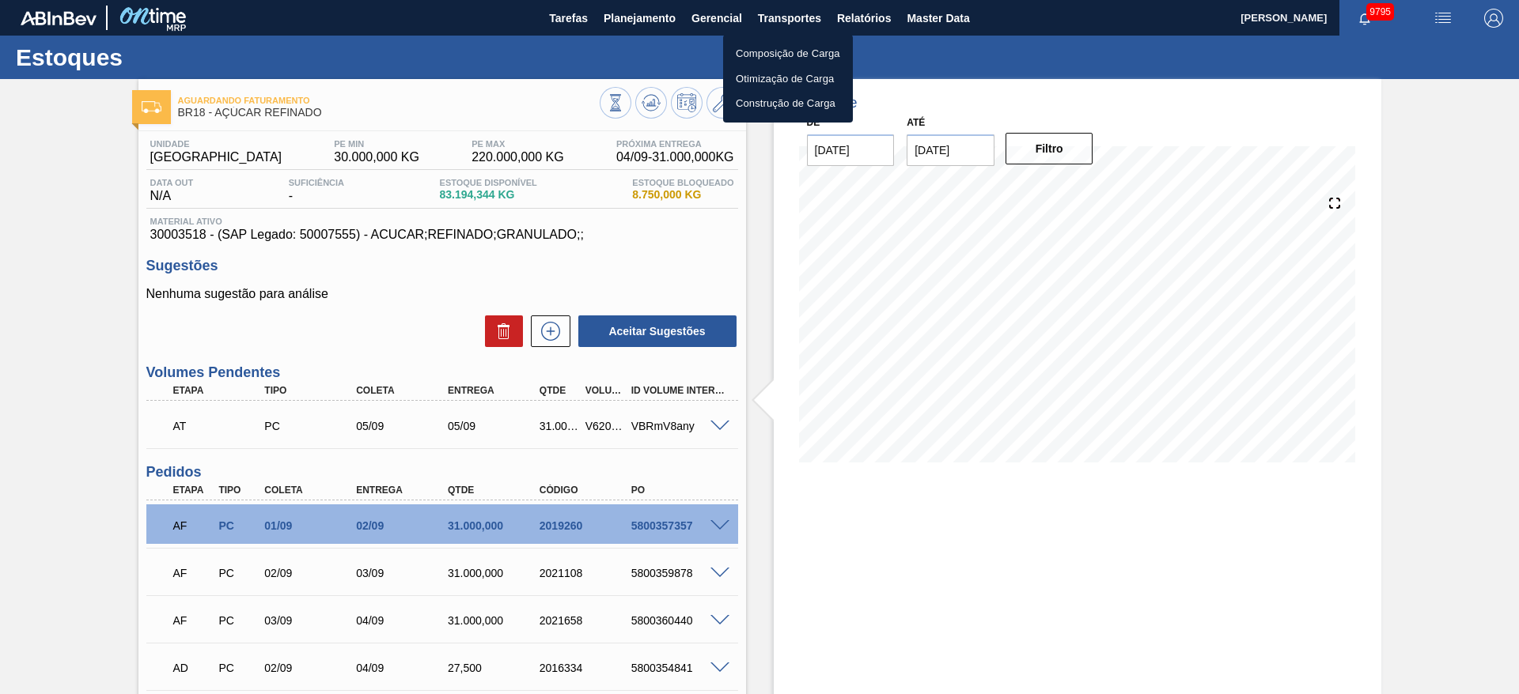
click at [791, 82] on li "Otimização de Carga" at bounding box center [788, 78] width 130 height 25
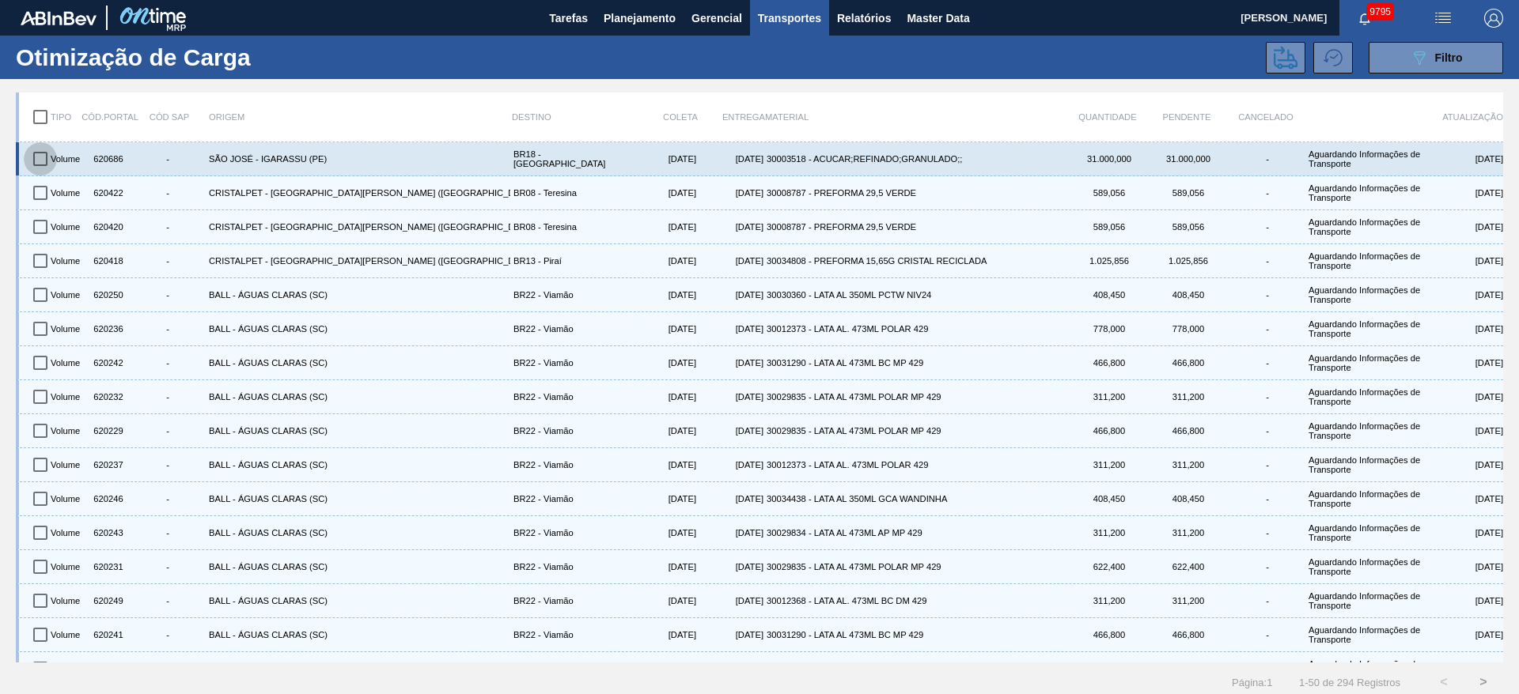
click at [41, 164] on input "checkbox" at bounding box center [40, 158] width 33 height 33
checkbox input "true"
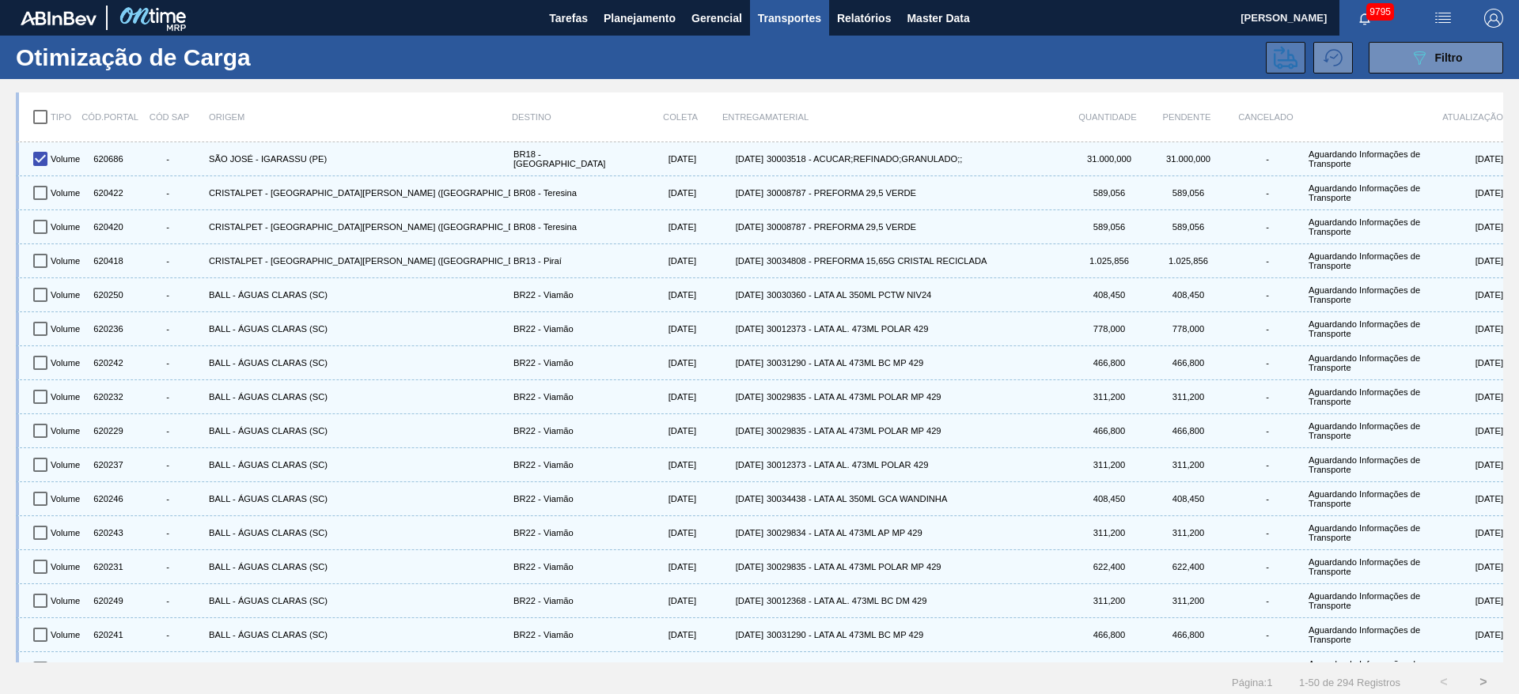
click at [1278, 51] on icon at bounding box center [1285, 58] width 24 height 24
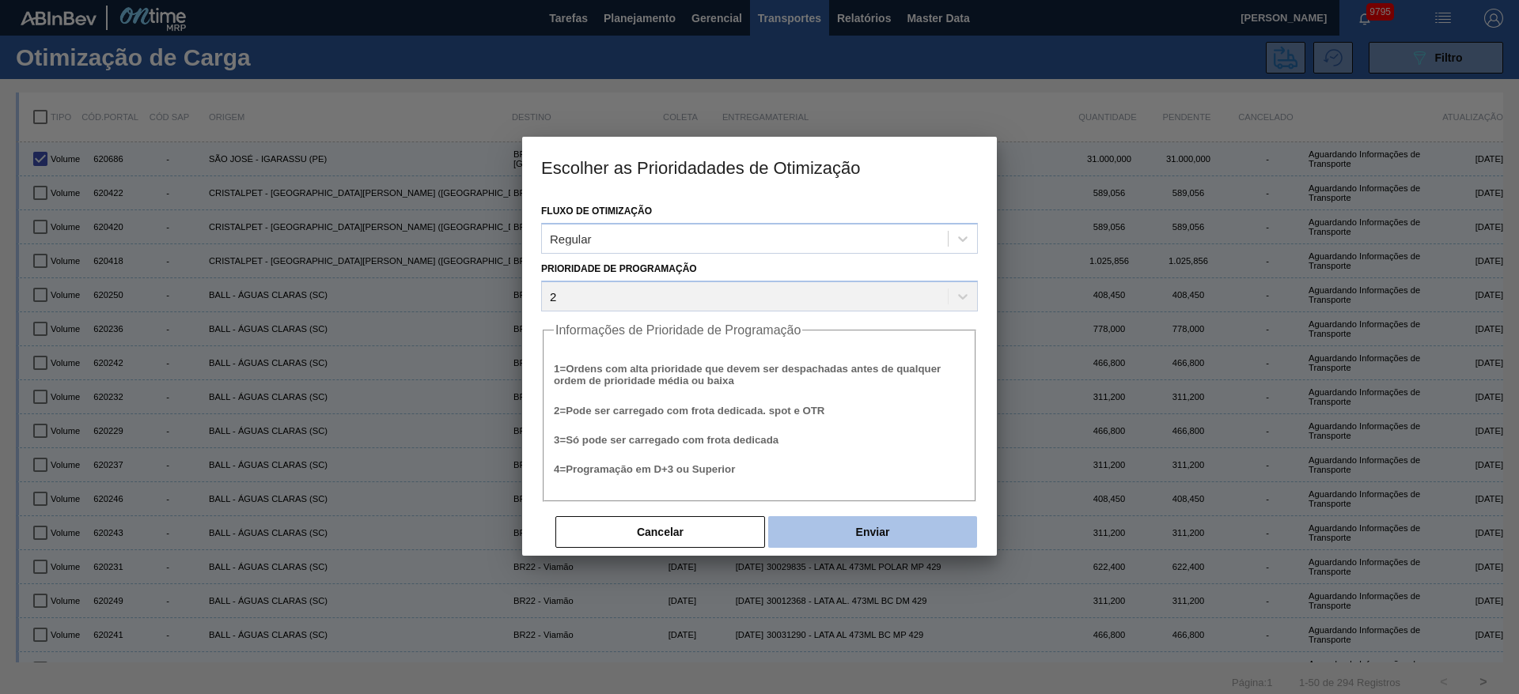
click at [895, 520] on button "Enviar" at bounding box center [872, 533] width 209 height 32
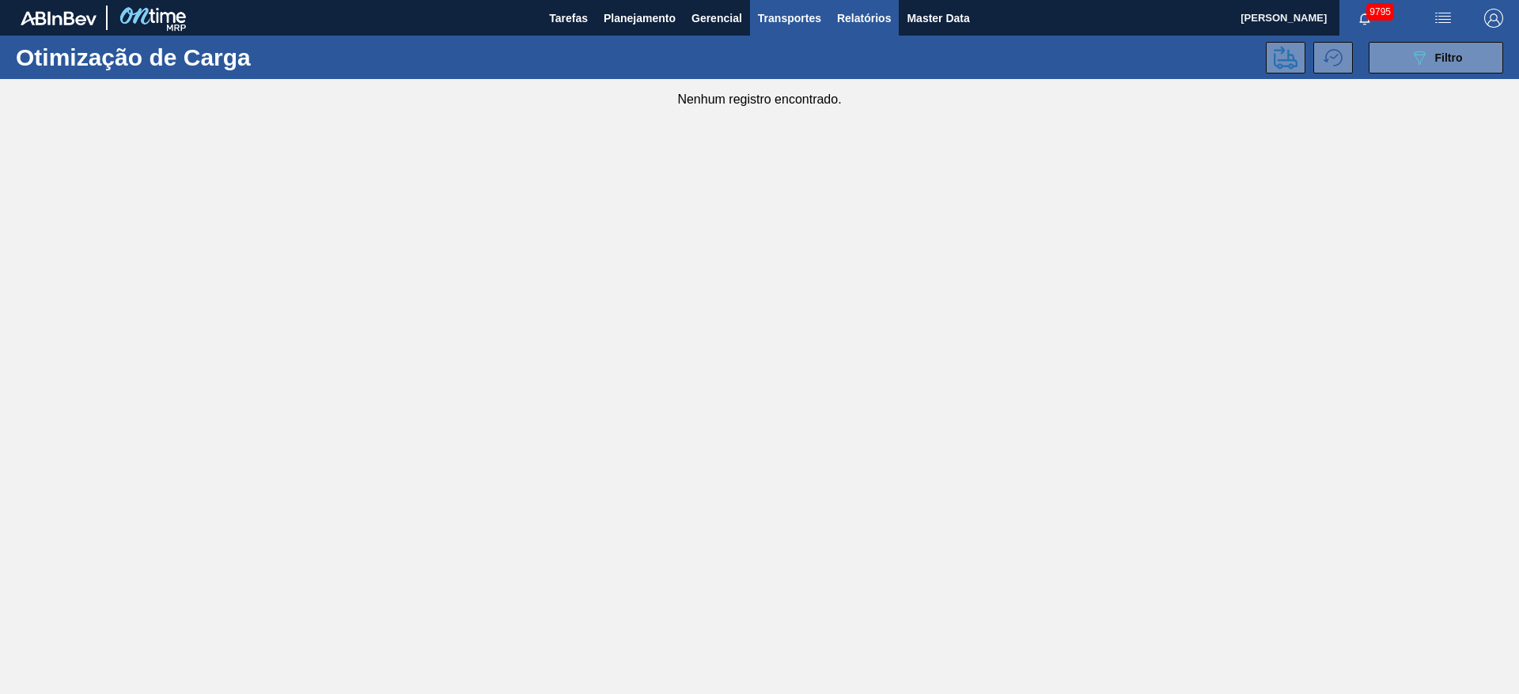
click at [887, 21] on span "Relatórios" at bounding box center [864, 18] width 54 height 19
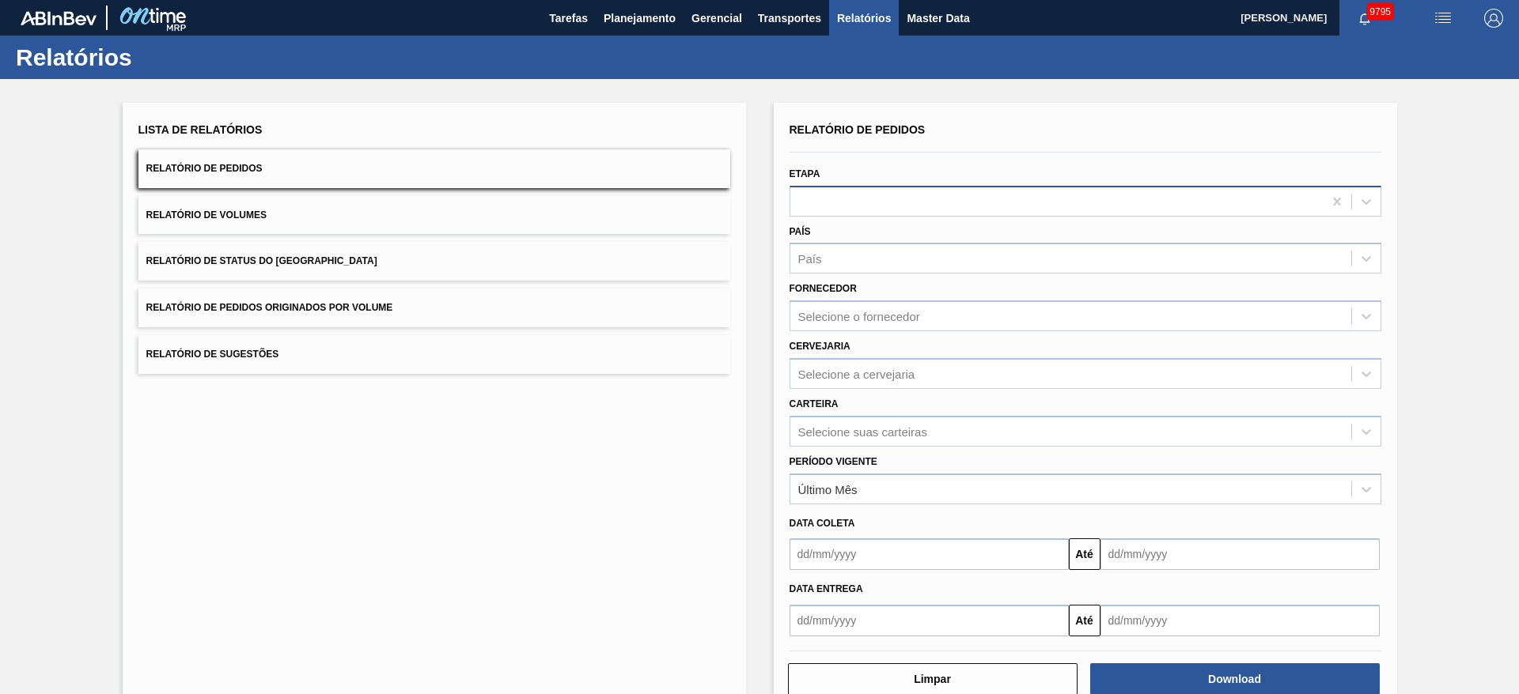
click at [877, 206] on div at bounding box center [1056, 201] width 532 height 23
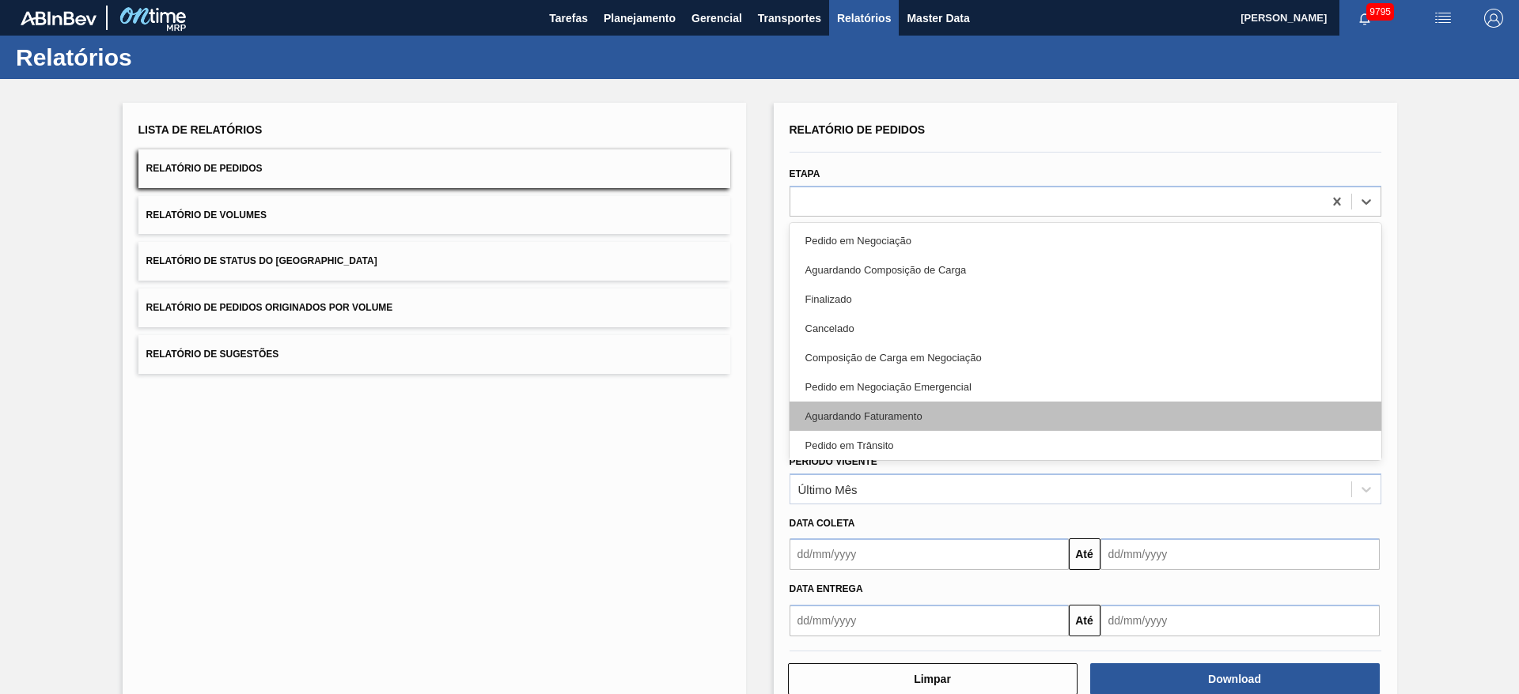
click at [905, 411] on div "Aguardando Faturamento" at bounding box center [1085, 416] width 592 height 29
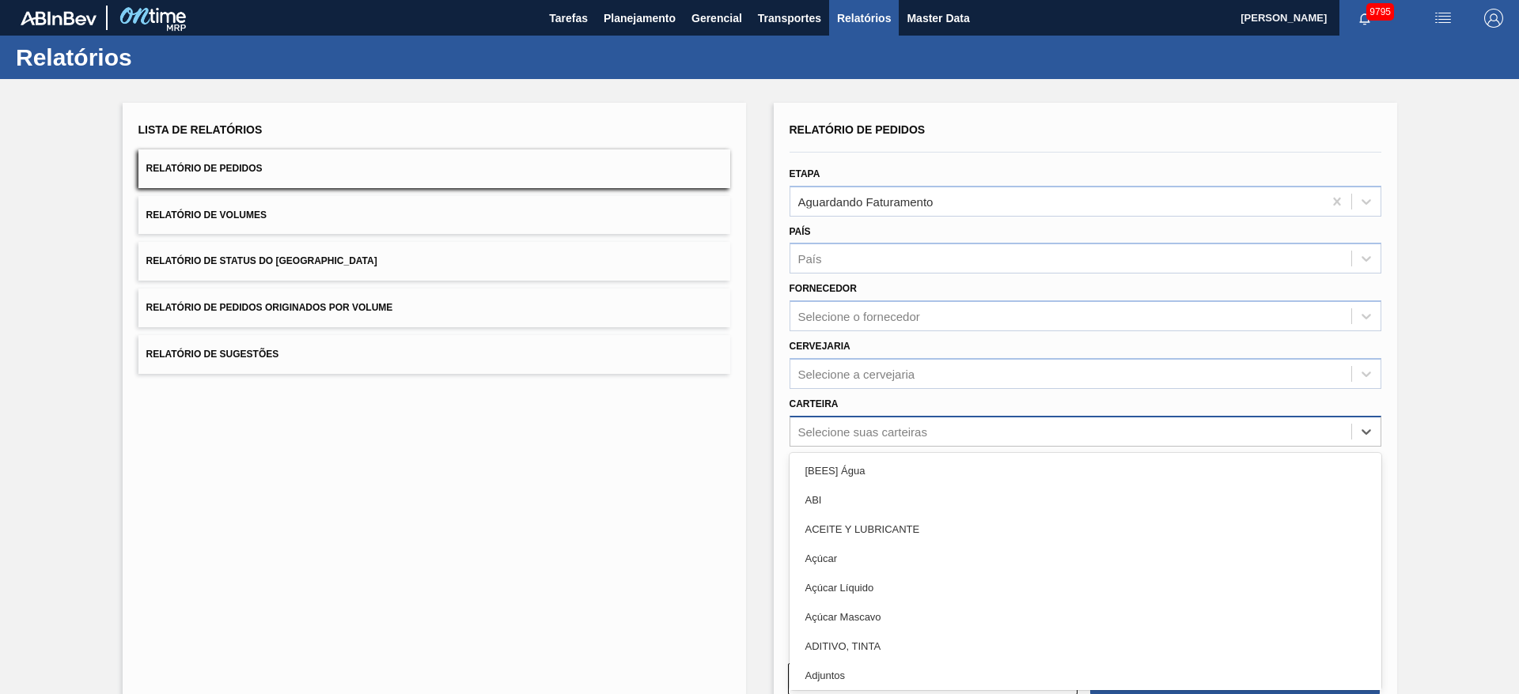
click at [865, 427] on div "Selecione suas carteiras" at bounding box center [862, 431] width 129 height 13
click at [872, 556] on div "Açúcar" at bounding box center [1085, 558] width 592 height 29
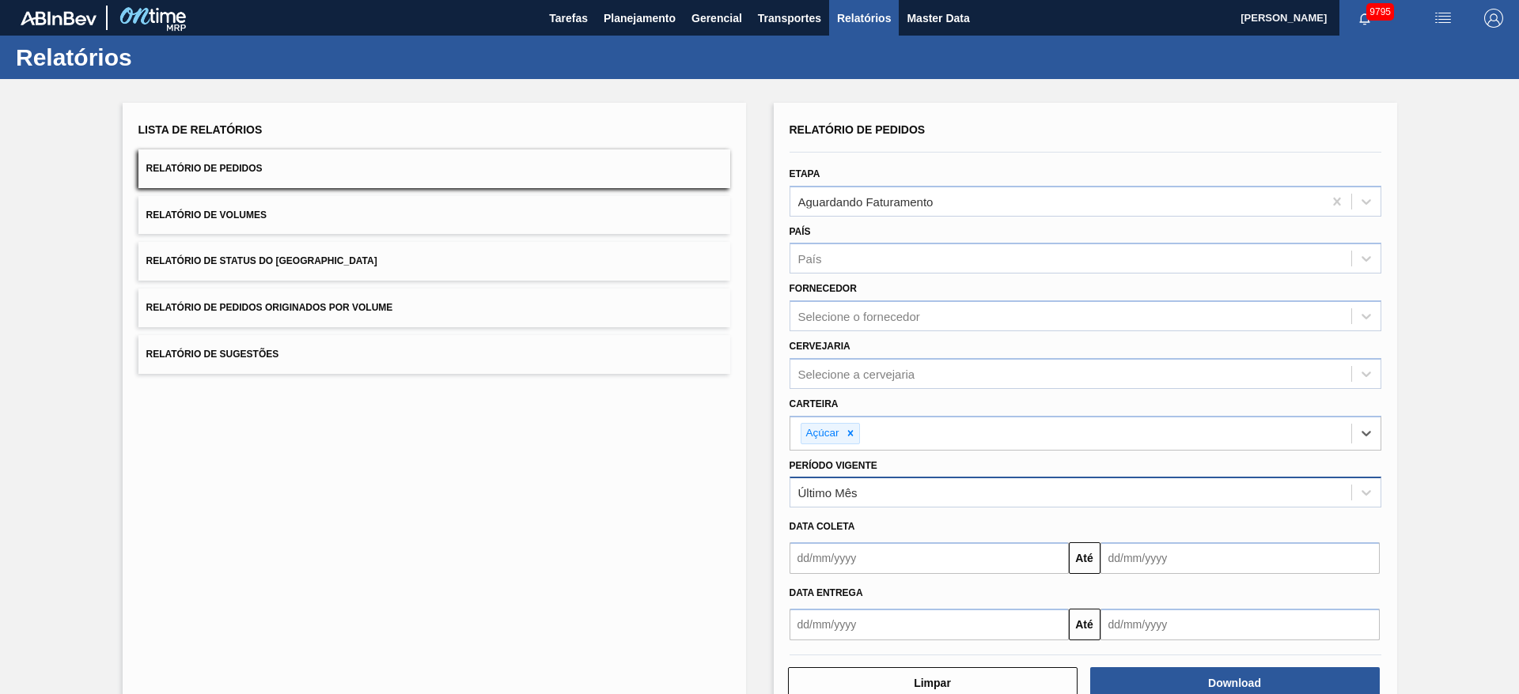
scroll to position [42, 0]
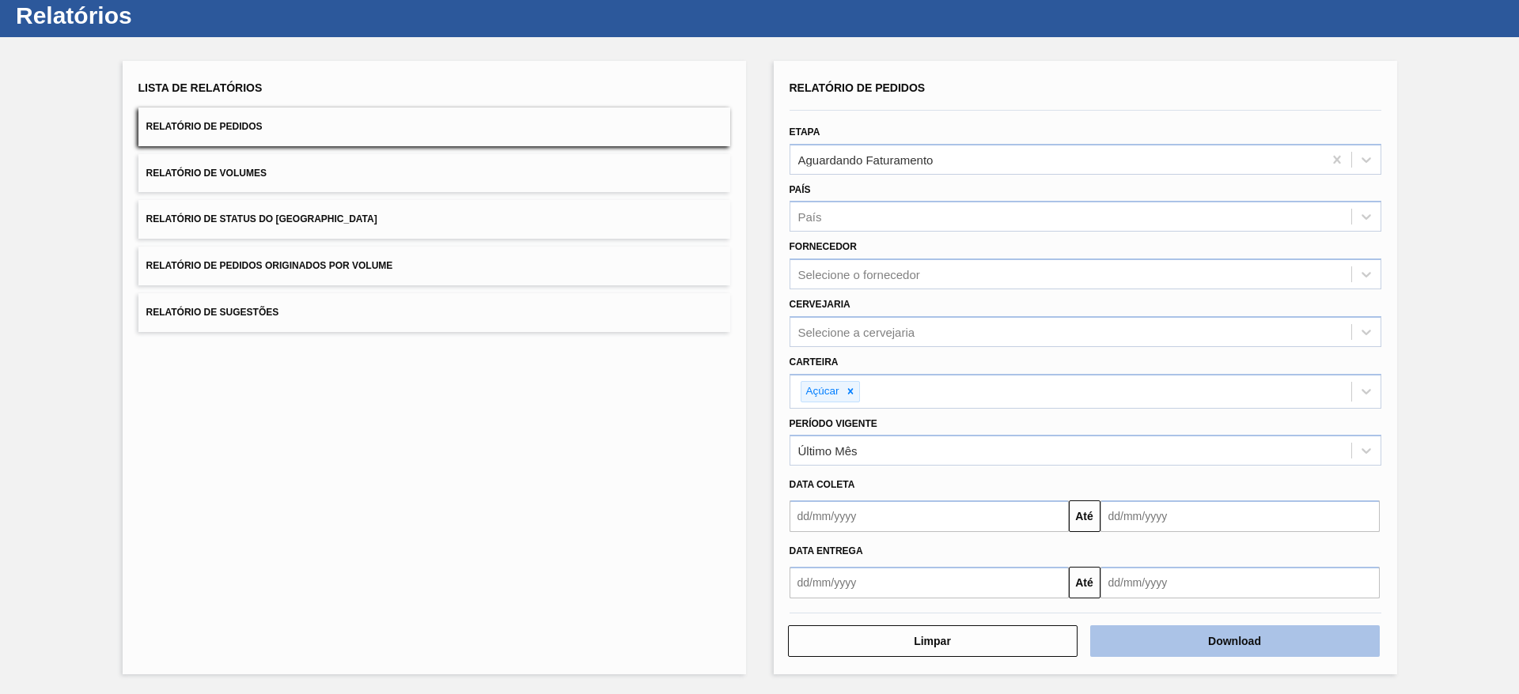
click at [1180, 647] on button "Download" at bounding box center [1234, 642] width 289 height 32
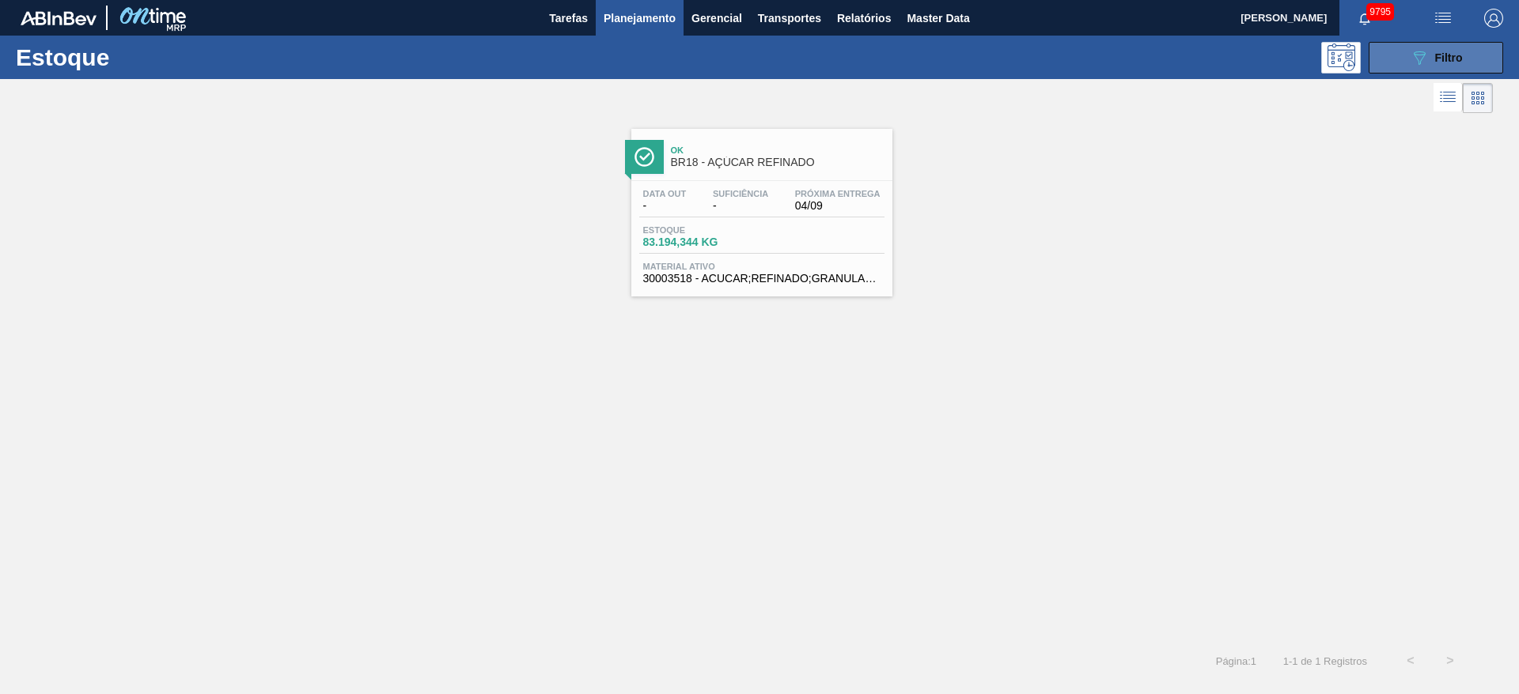
click at [1426, 58] on icon "089F7B8B-B2A5-4AFE-B5C0-19BA573D28AC" at bounding box center [1419, 57] width 19 height 19
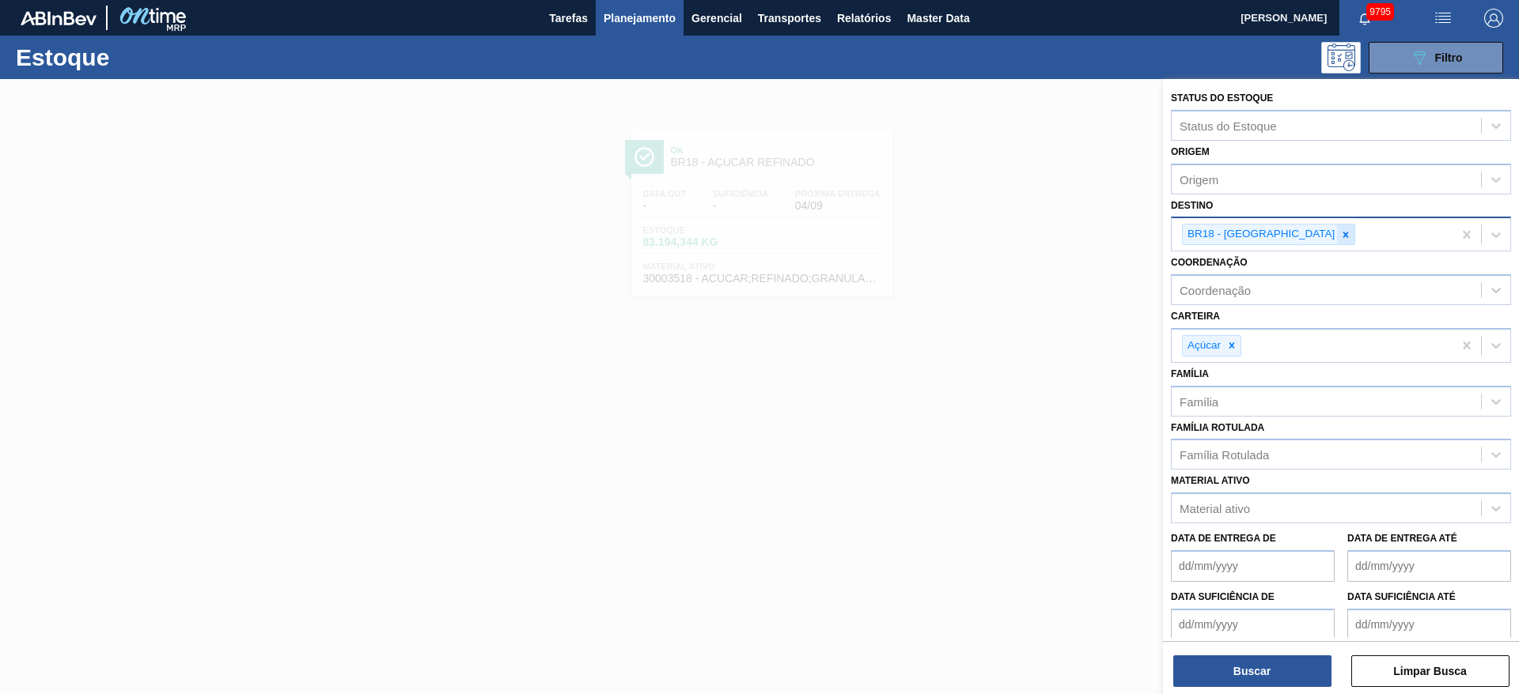
click at [1337, 226] on div at bounding box center [1345, 235] width 17 height 20
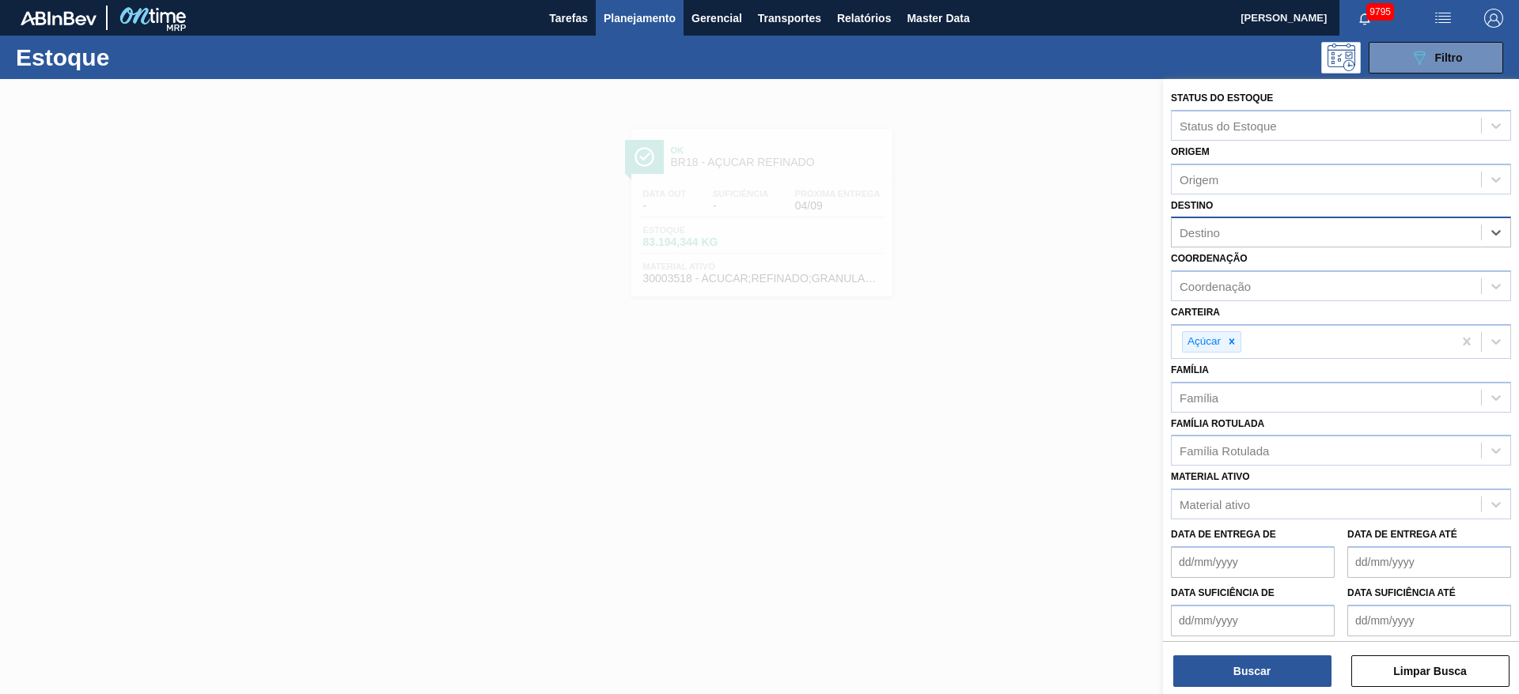
type input "3"
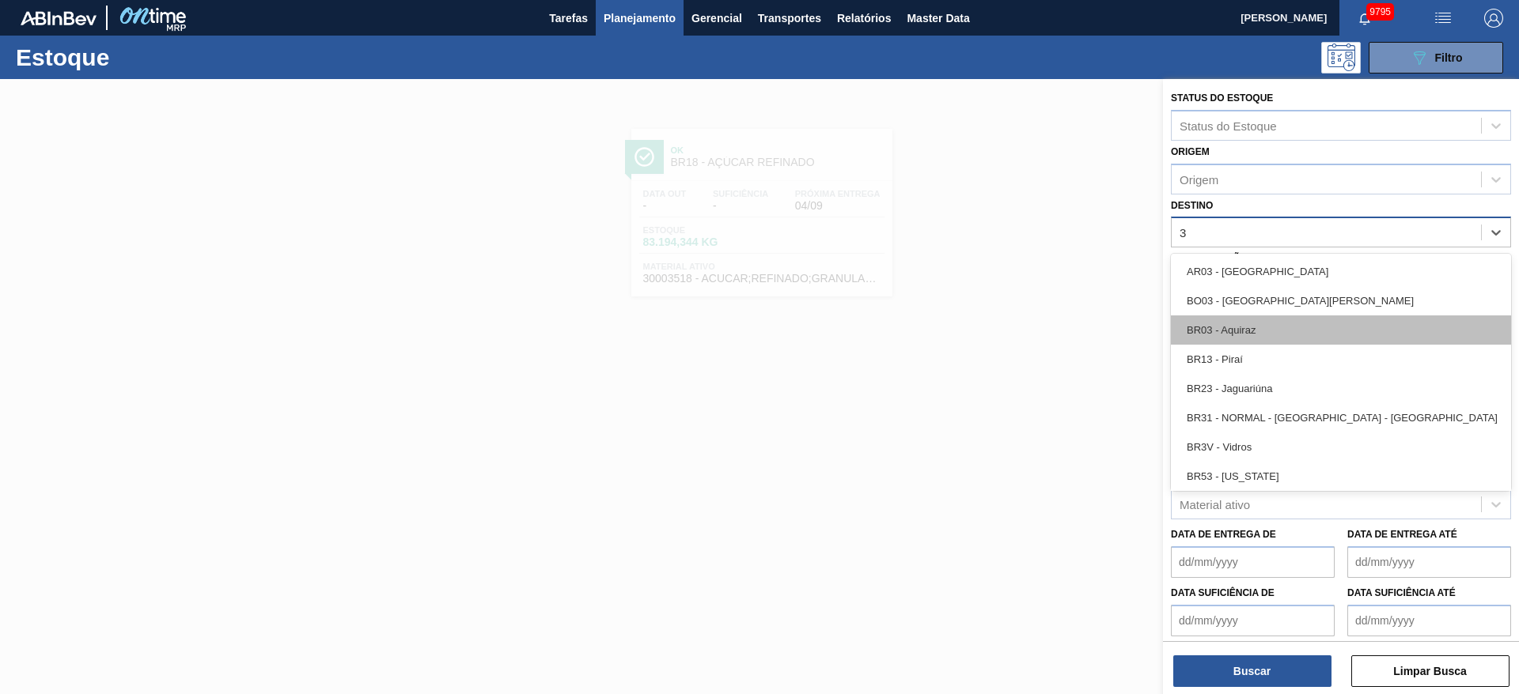
click at [1251, 323] on div "BR03 - Aquiraz" at bounding box center [1341, 330] width 340 height 29
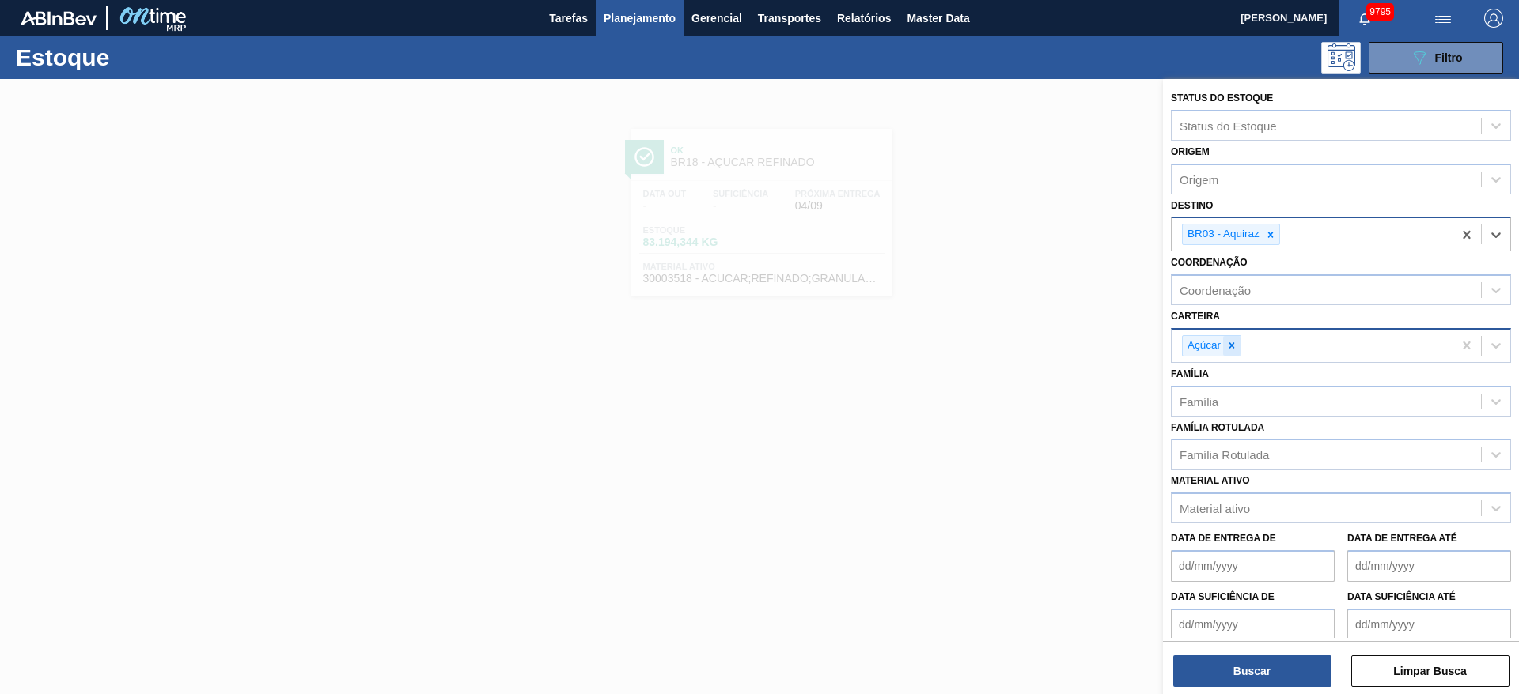
click at [1231, 340] on icon at bounding box center [1231, 345] width 11 height 11
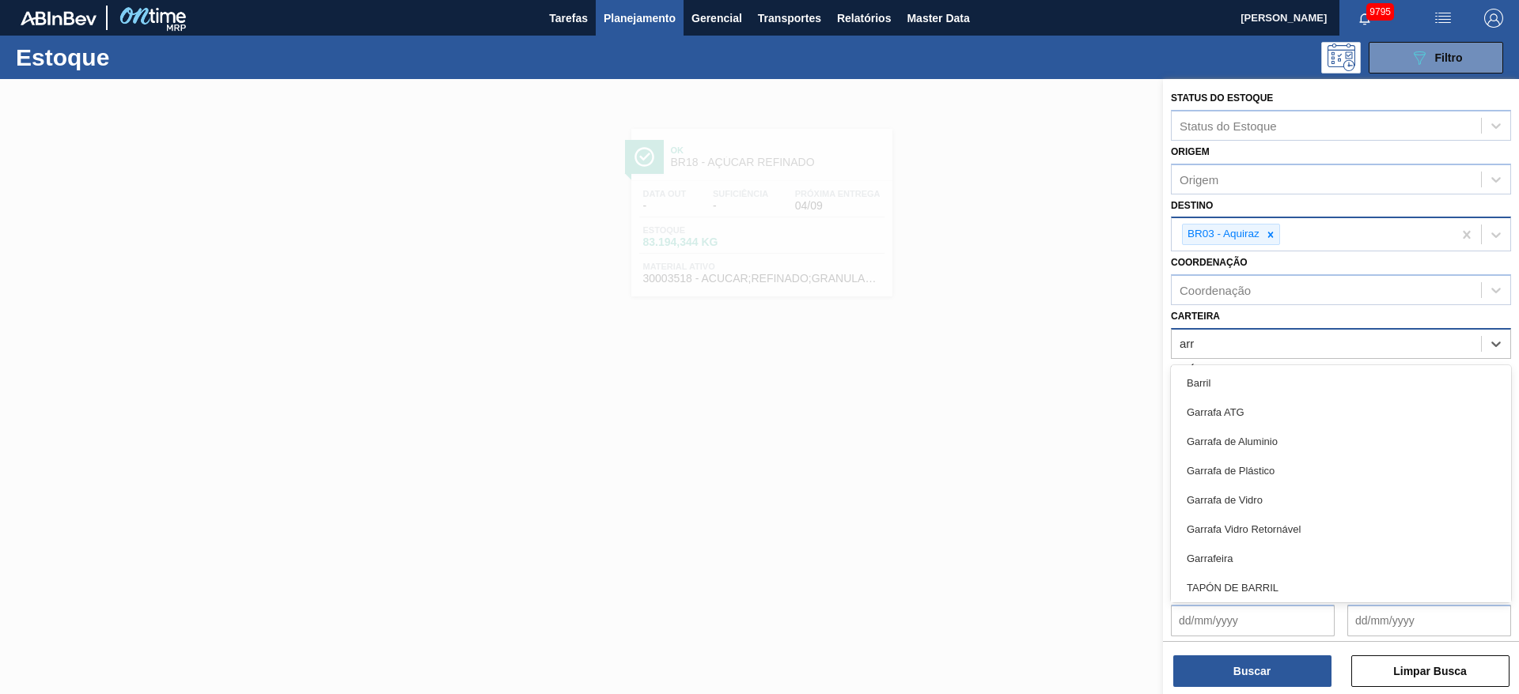
type input "arr"
click at [1258, 317] on div "Carteira option Açúcar, deselected. option Barril focused, 1 of 8. 8 results av…" at bounding box center [1341, 332] width 340 height 54
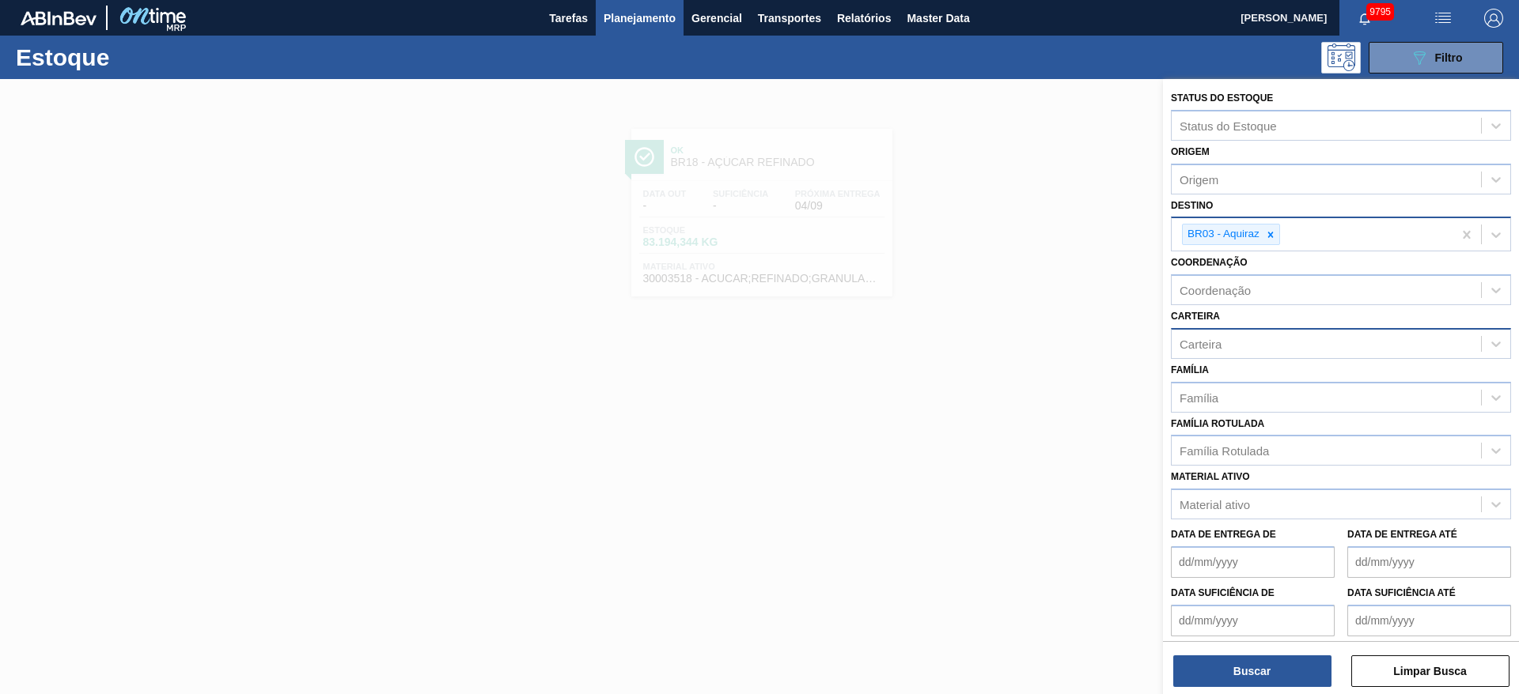
click at [1238, 365] on div "Família Família" at bounding box center [1341, 386] width 340 height 54
click at [1238, 354] on div "Carteira" at bounding box center [1325, 343] width 309 height 23
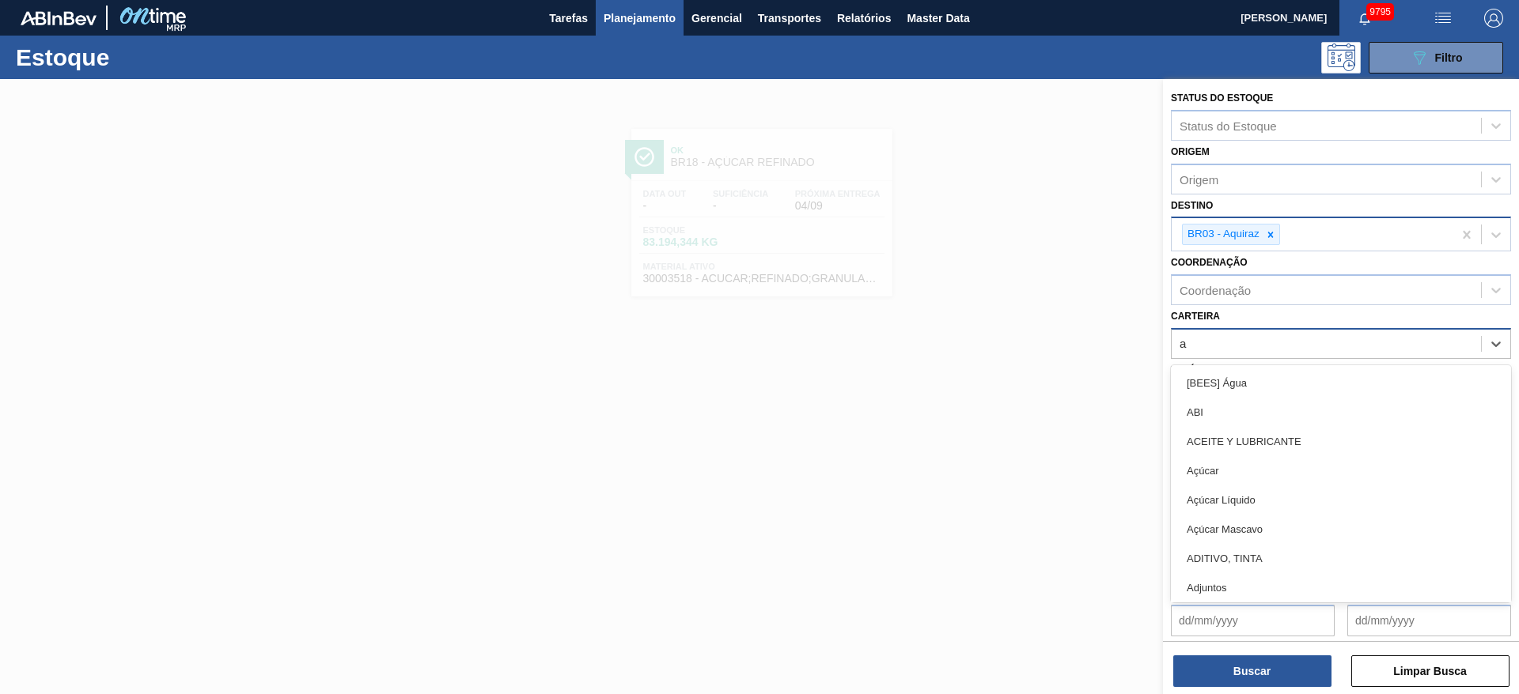
type input "ad"
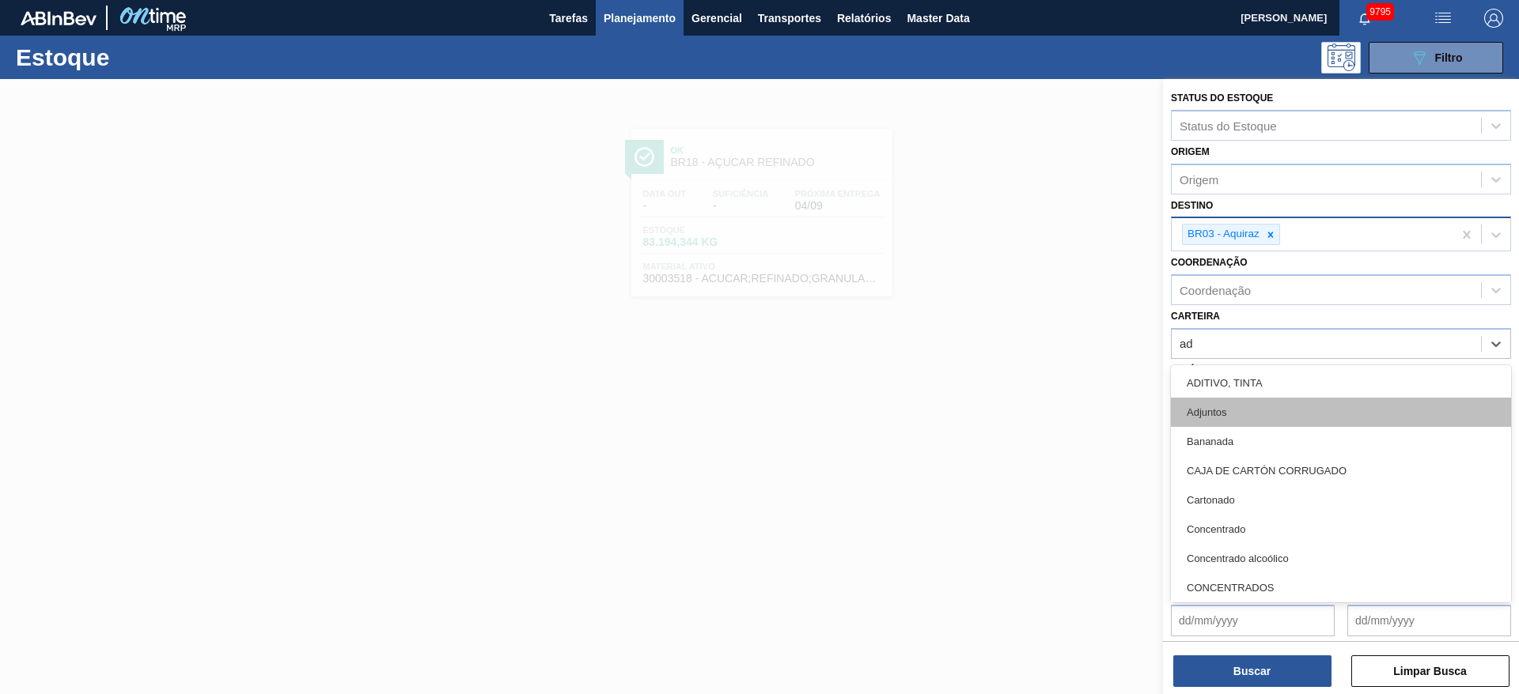
click at [1252, 411] on div "Adjuntos" at bounding box center [1341, 412] width 340 height 29
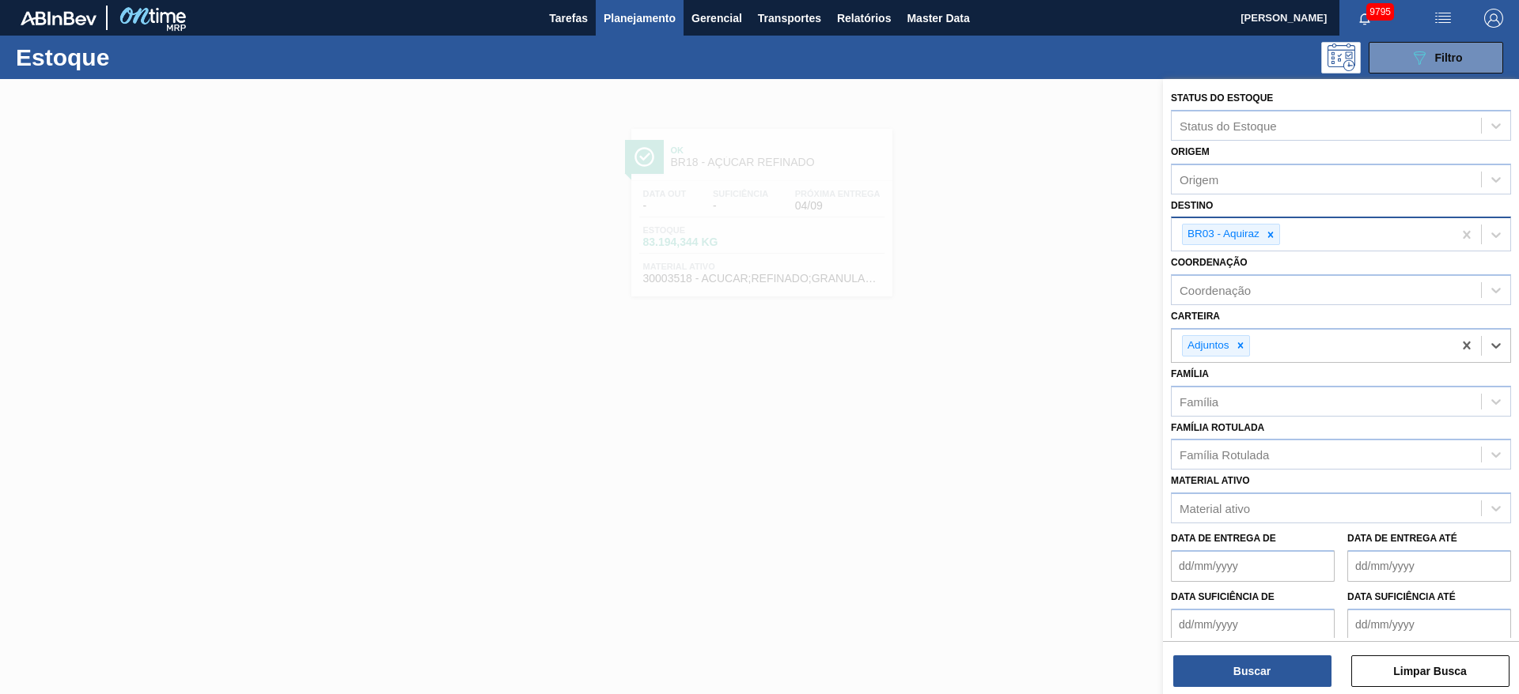
click at [1263, 688] on div "Status do Estoque Status do Estoque Origem Origem Destino BR03 - Aquiraz Coorde…" at bounding box center [1341, 388] width 356 height 619
click at [1262, 680] on button "Buscar" at bounding box center [1252, 672] width 158 height 32
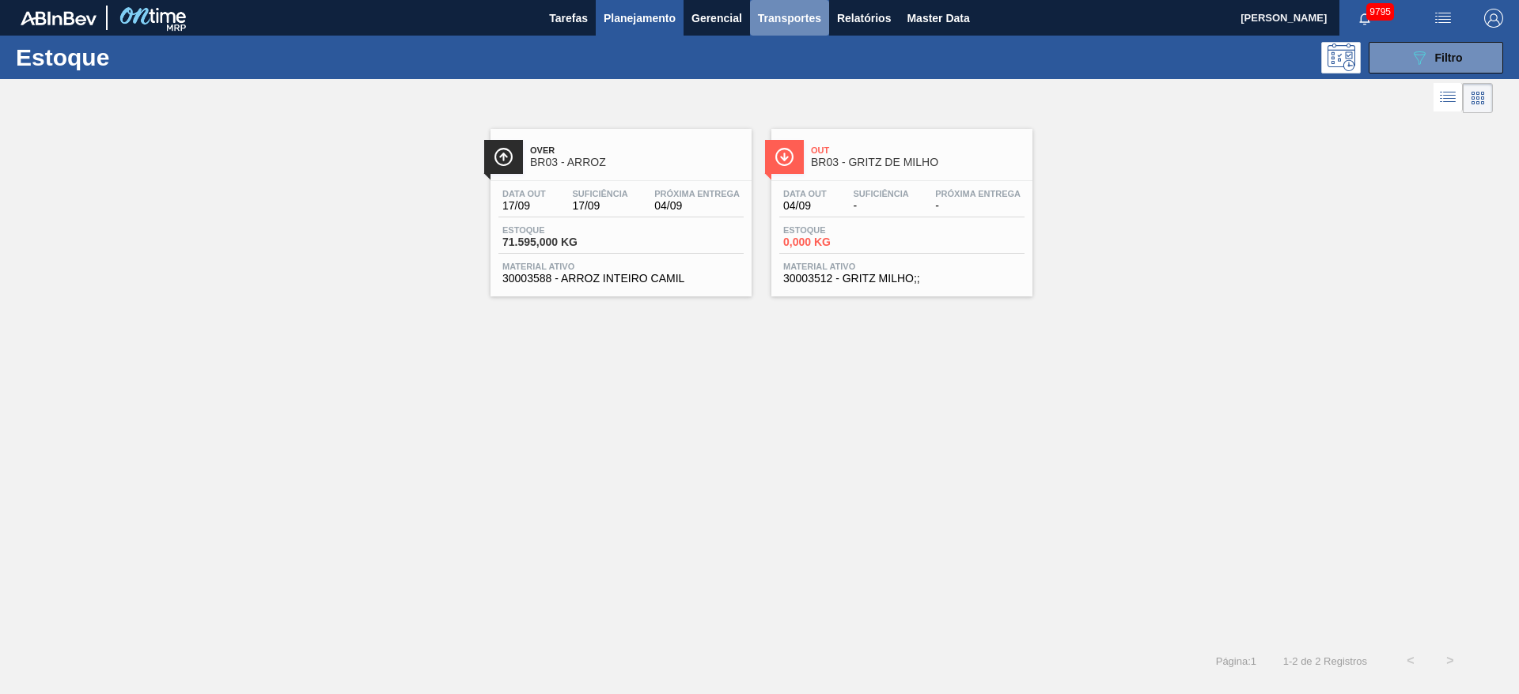
click at [802, 22] on span "Transportes" at bounding box center [789, 18] width 63 height 19
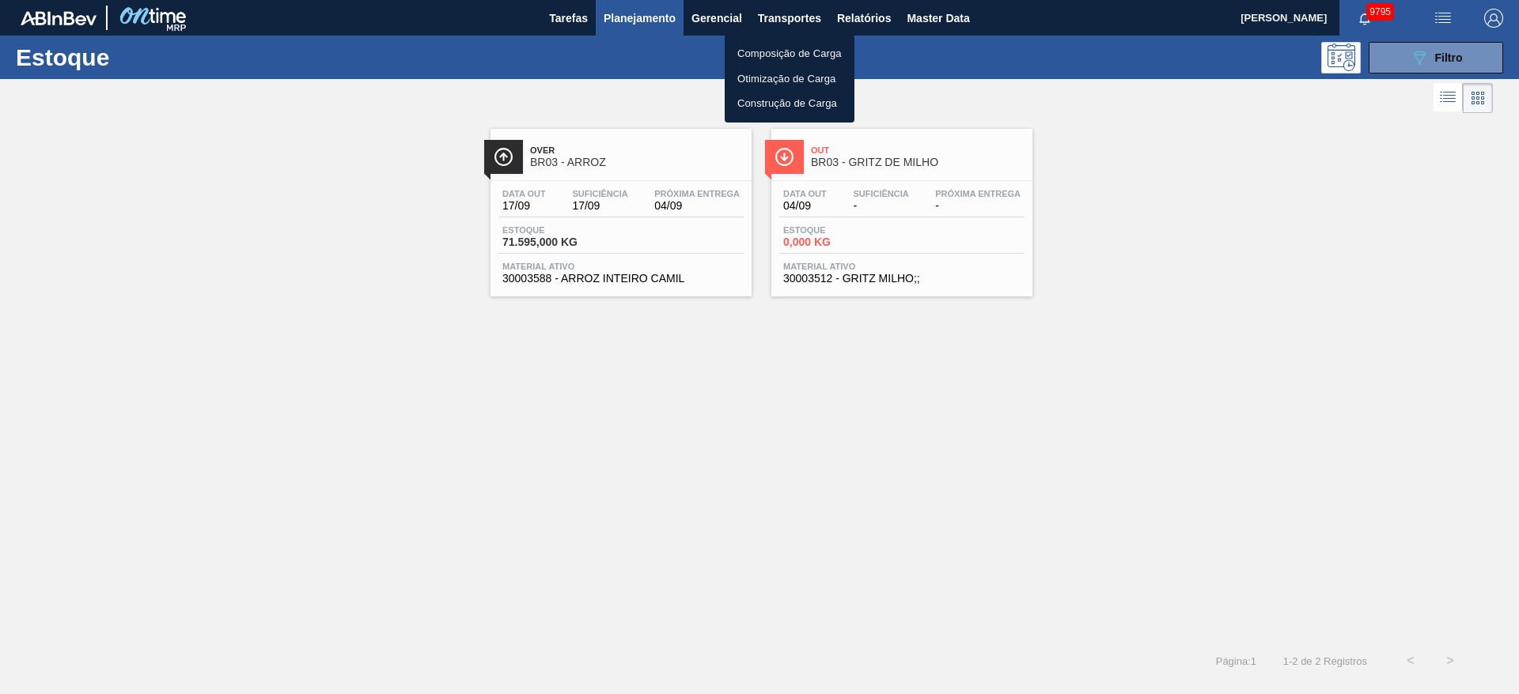
click at [787, 73] on li "Otimização de Carga" at bounding box center [790, 78] width 130 height 25
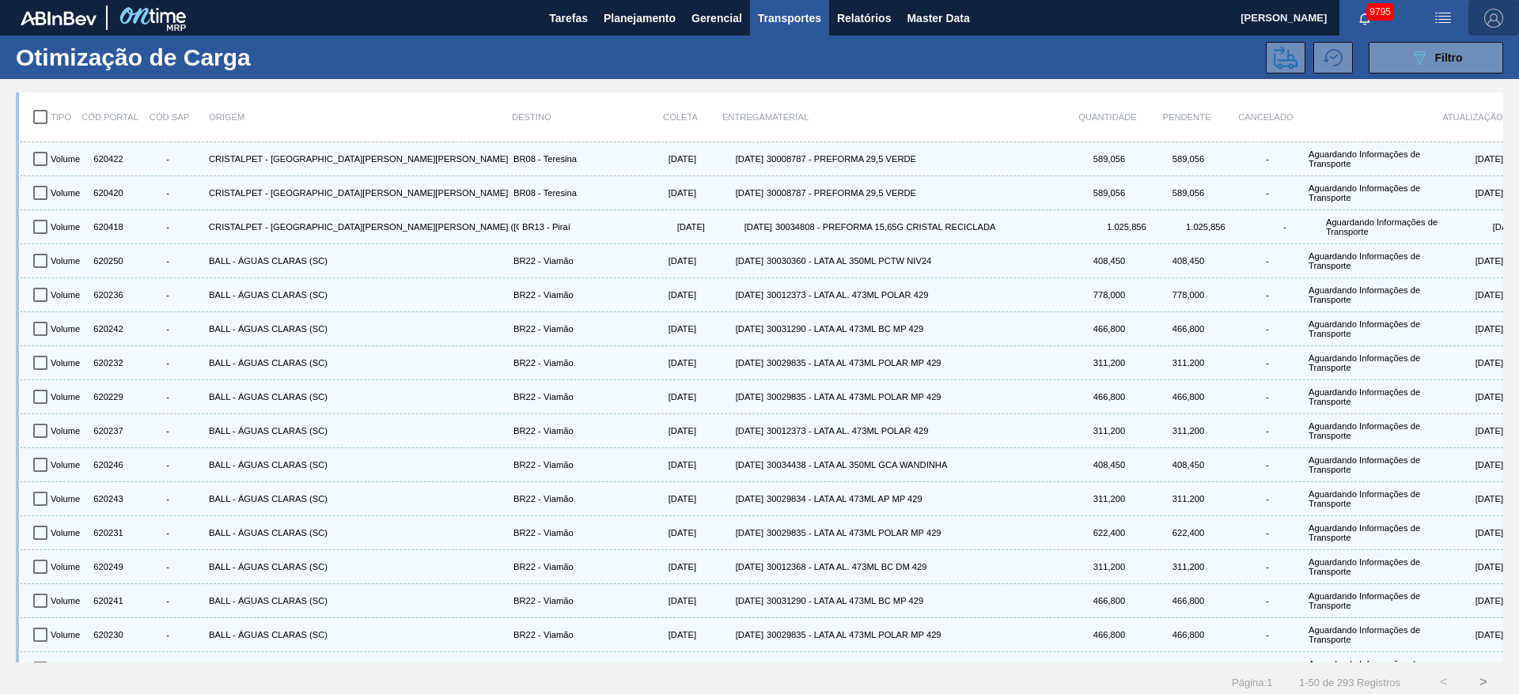
click at [1493, 21] on img "button" at bounding box center [1493, 18] width 19 height 19
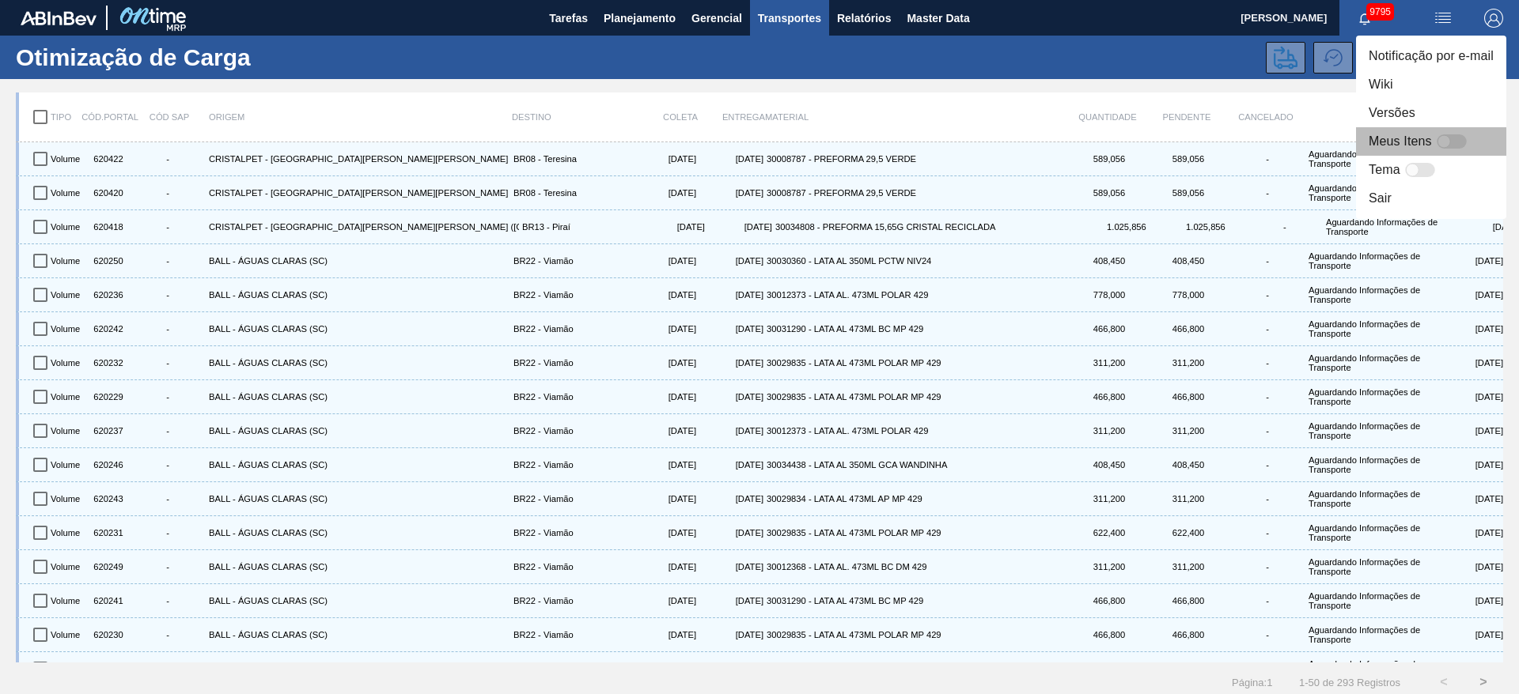
click at [1453, 143] on div at bounding box center [1451, 141] width 30 height 14
checkbox input "false"
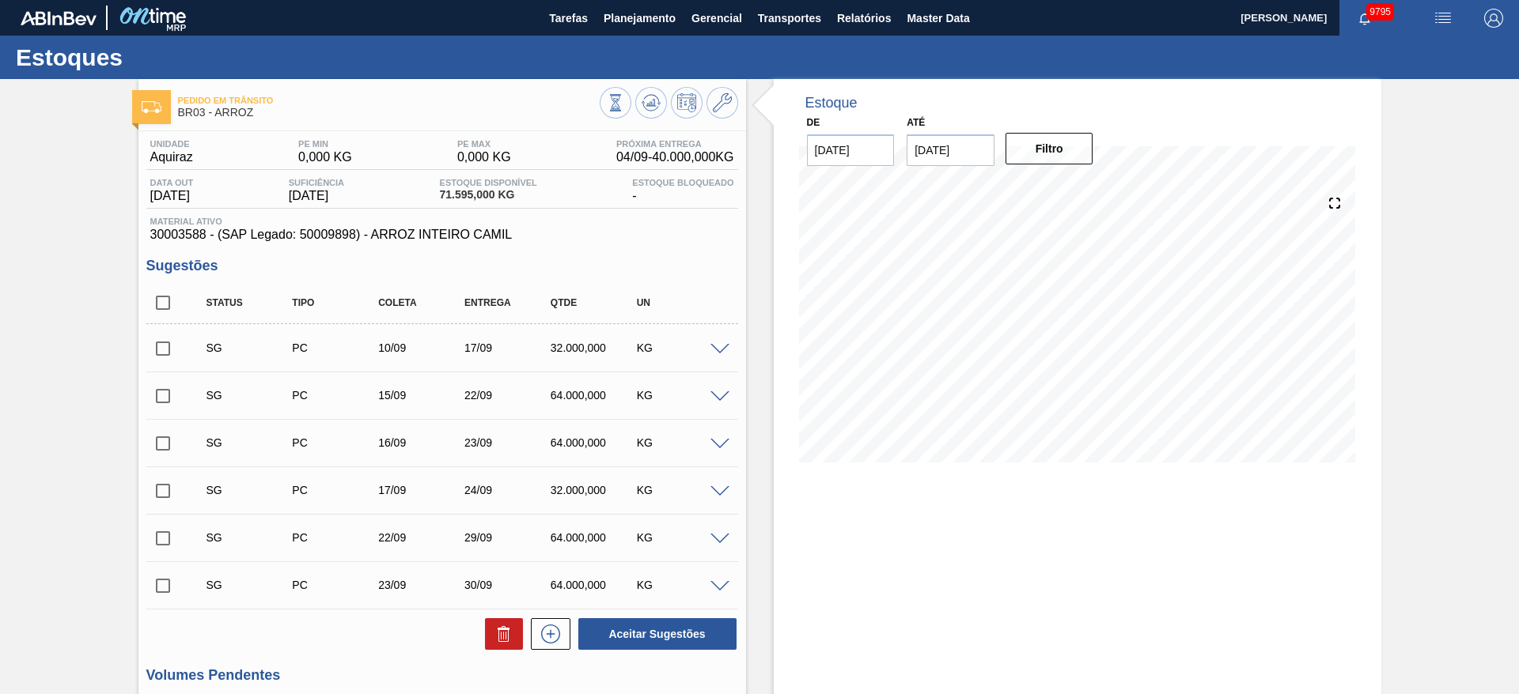
click at [713, 342] on div at bounding box center [722, 348] width 32 height 12
click at [713, 344] on span at bounding box center [719, 350] width 19 height 12
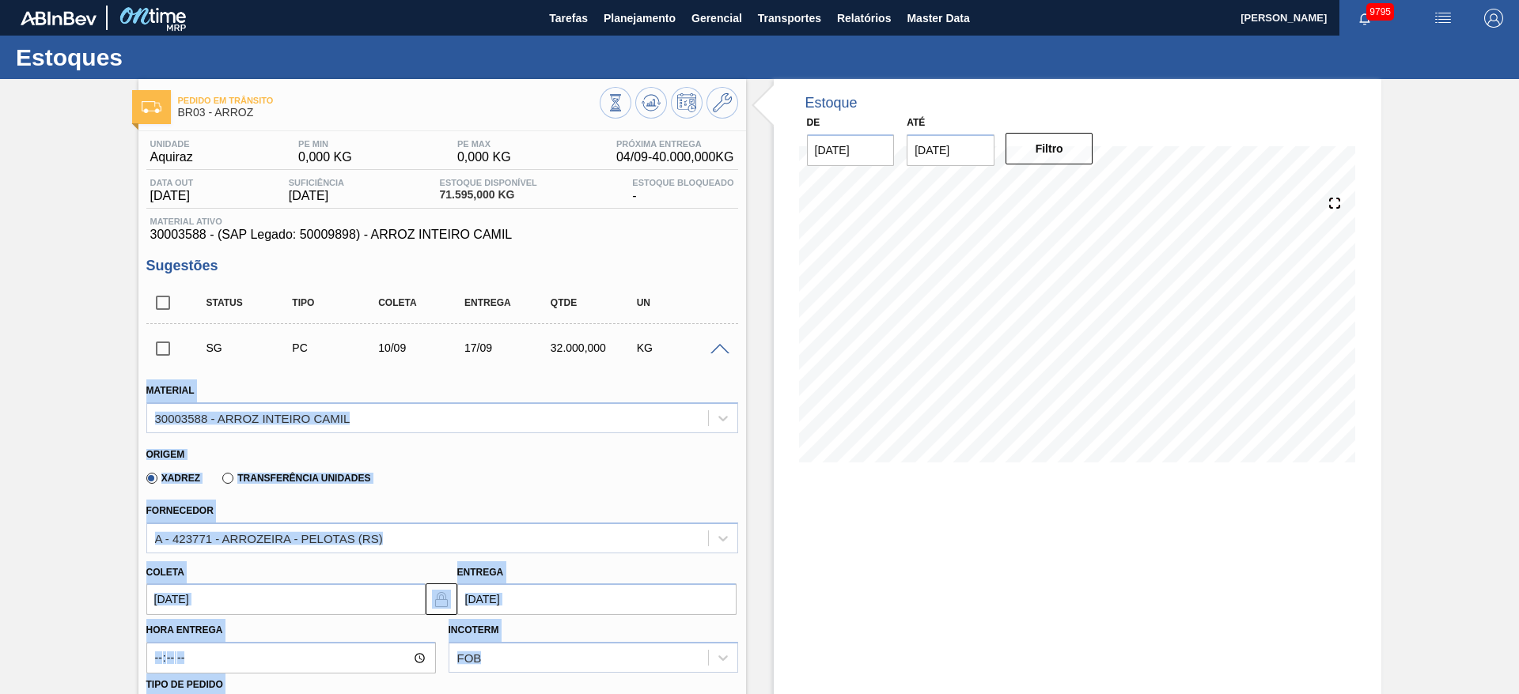
scroll to position [119, 0]
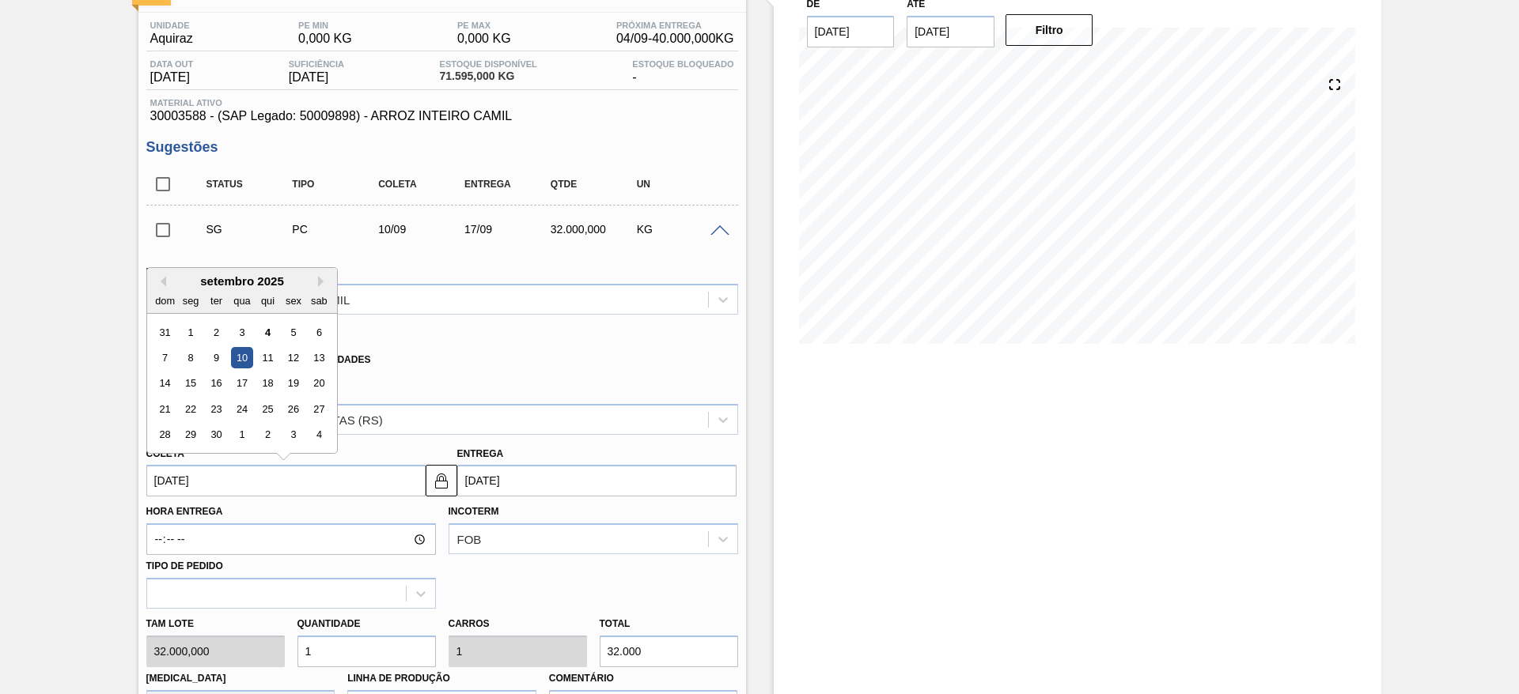
click at [183, 484] on input "[DATE]" at bounding box center [285, 481] width 279 height 32
click at [317, 332] on div "6" at bounding box center [318, 332] width 21 height 21
type input "[DATE]"
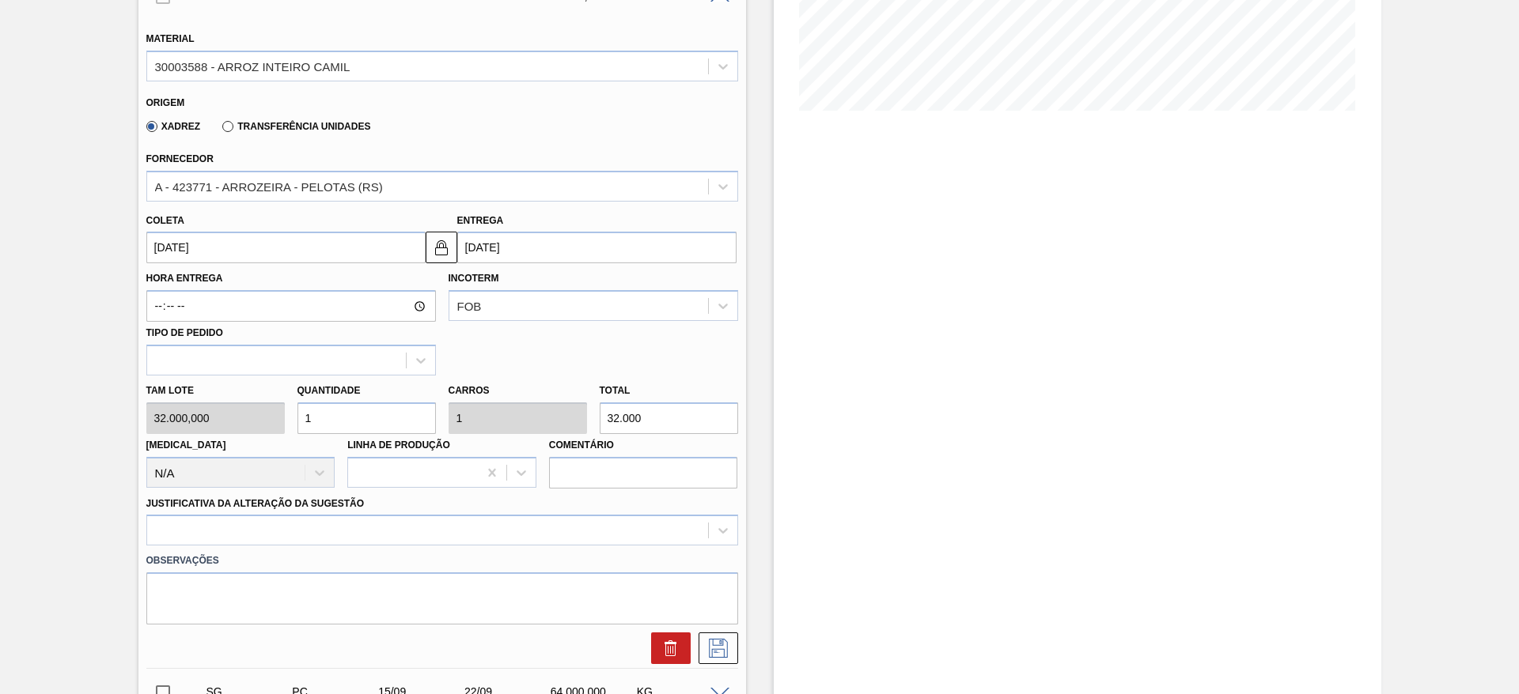
scroll to position [356, 0]
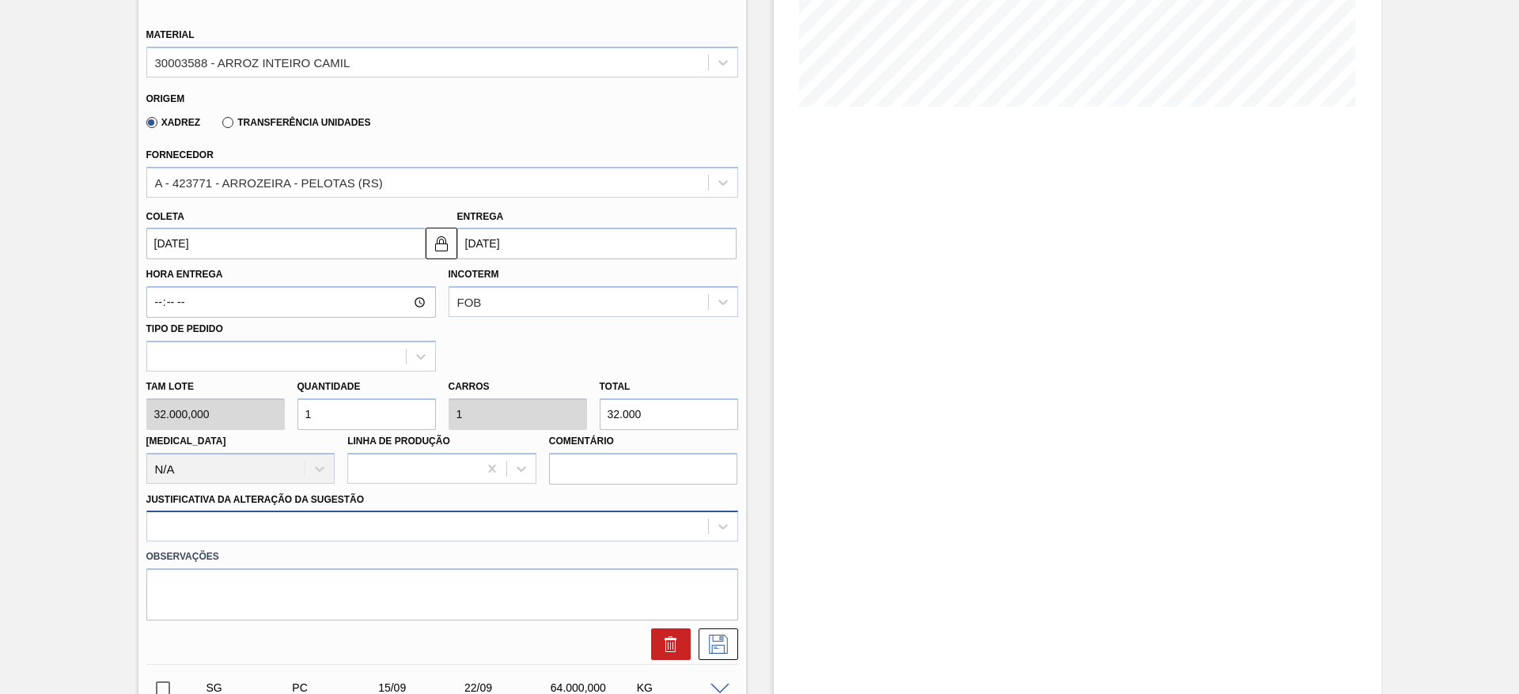
click at [562, 536] on div at bounding box center [442, 526] width 592 height 31
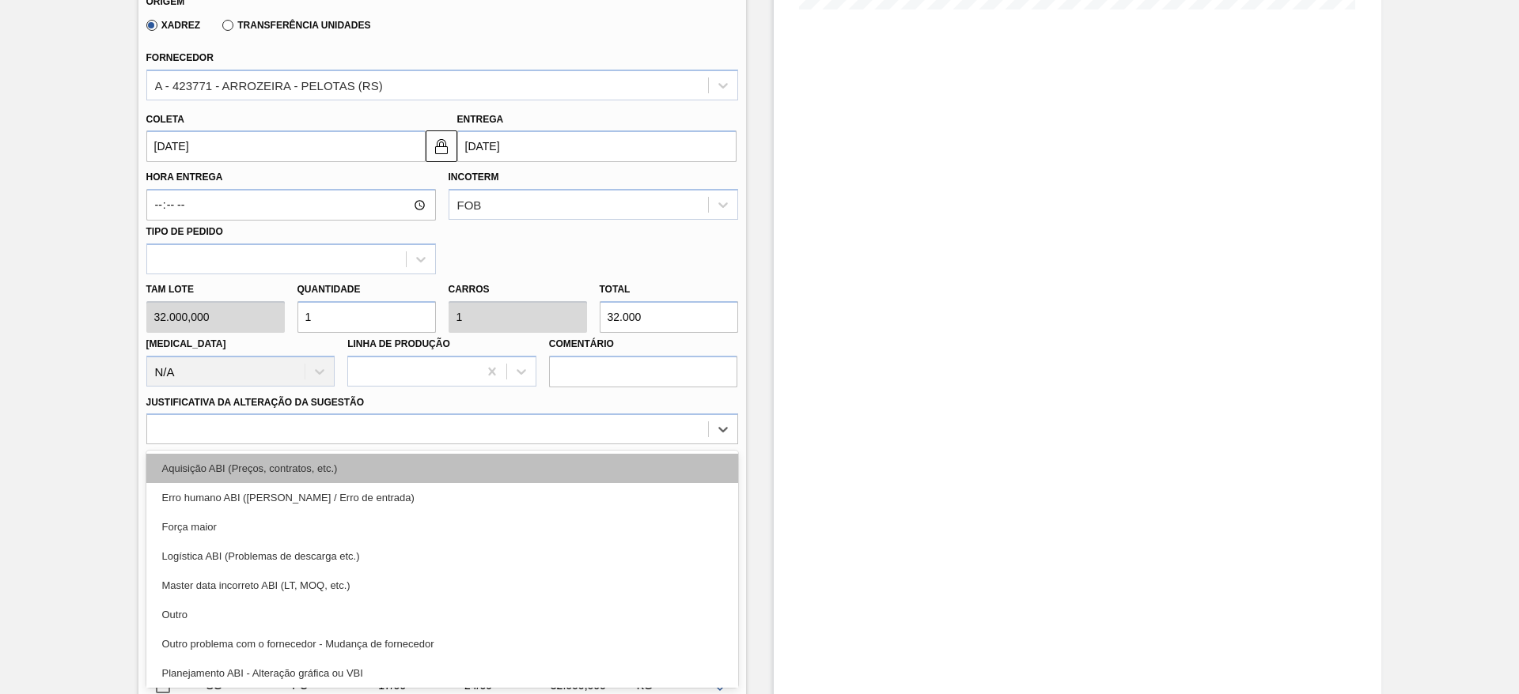
click at [573, 476] on div "Aquisição ABI (Preços, contratos, etc.)" at bounding box center [442, 468] width 592 height 29
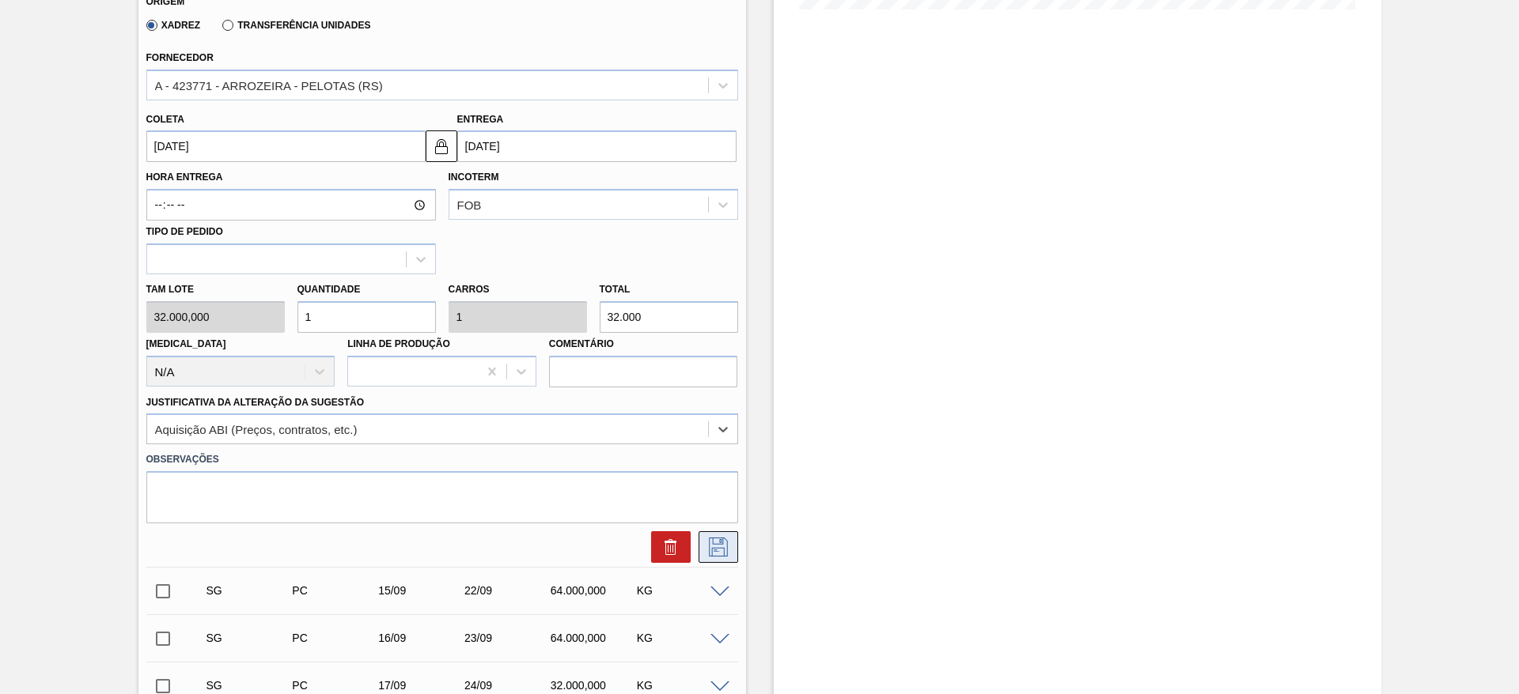
click at [718, 554] on icon at bounding box center [718, 547] width 25 height 19
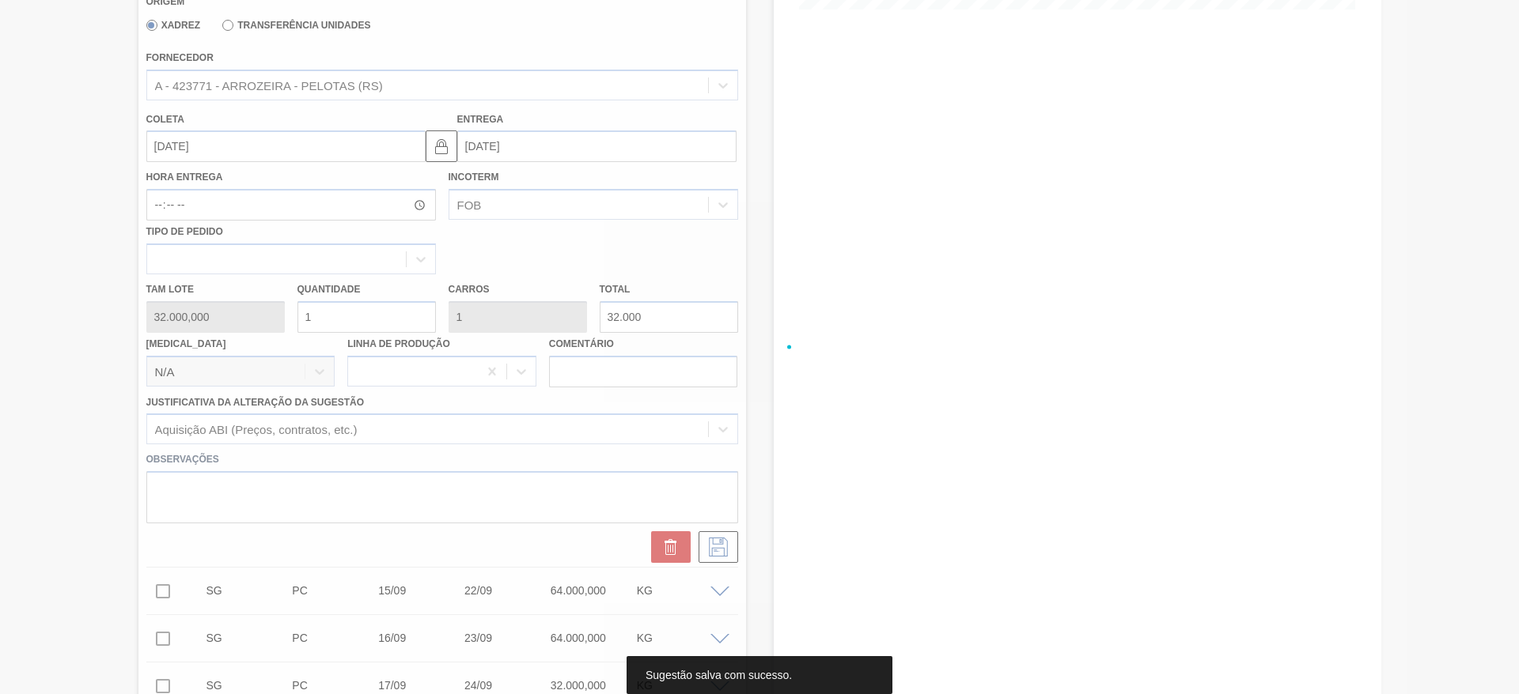
scroll to position [0, 0]
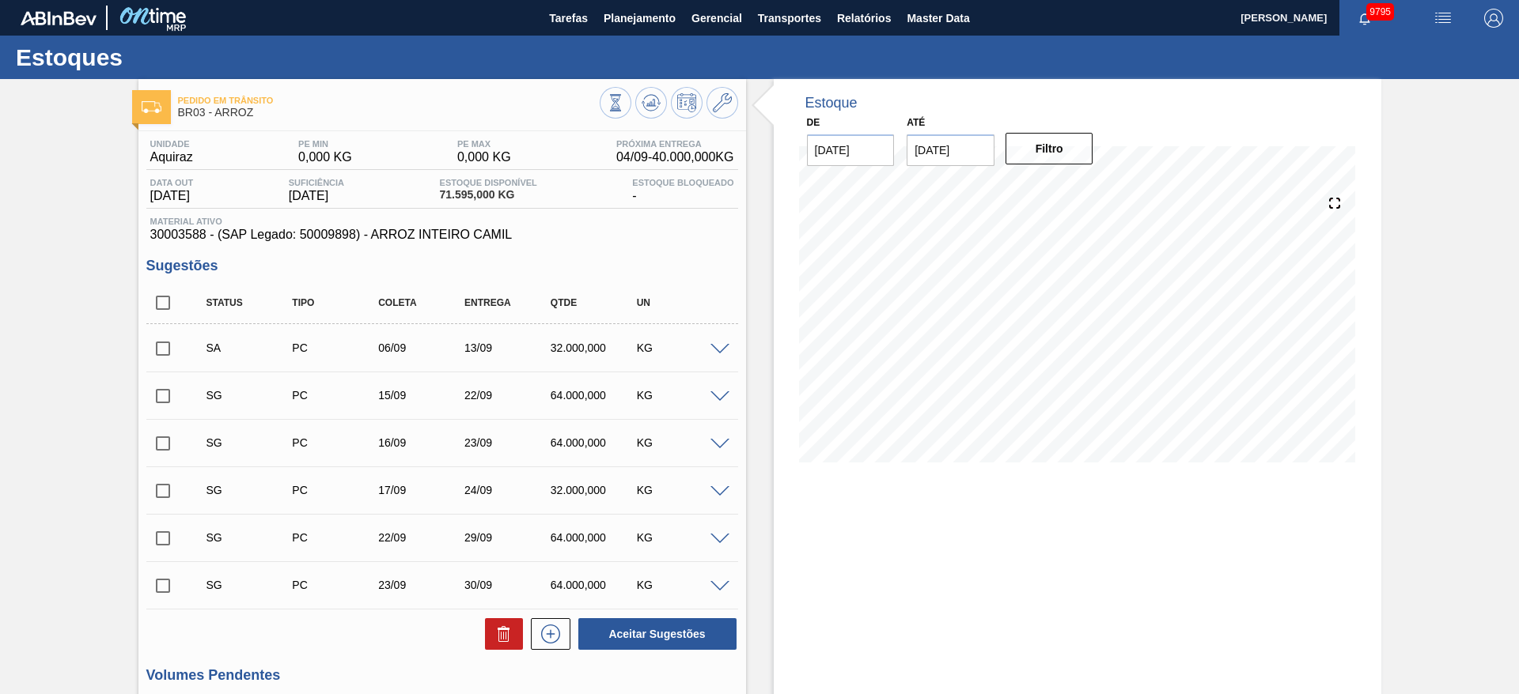
click at [148, 356] on input "checkbox" at bounding box center [162, 348] width 33 height 33
click at [636, 632] on button "Aceitar Sugestões" at bounding box center [657, 635] width 158 height 32
checkbox input "false"
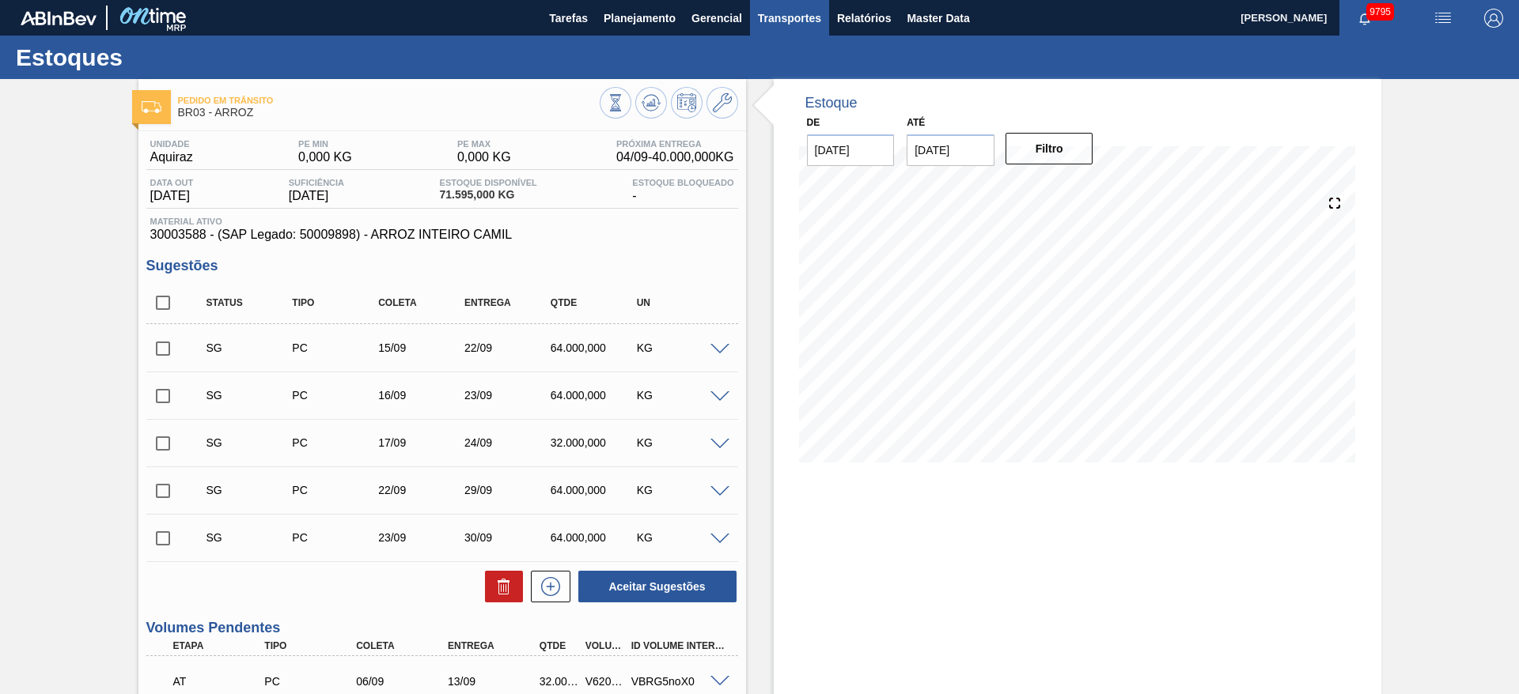
click at [784, 9] on span "Transportes" at bounding box center [789, 18] width 63 height 19
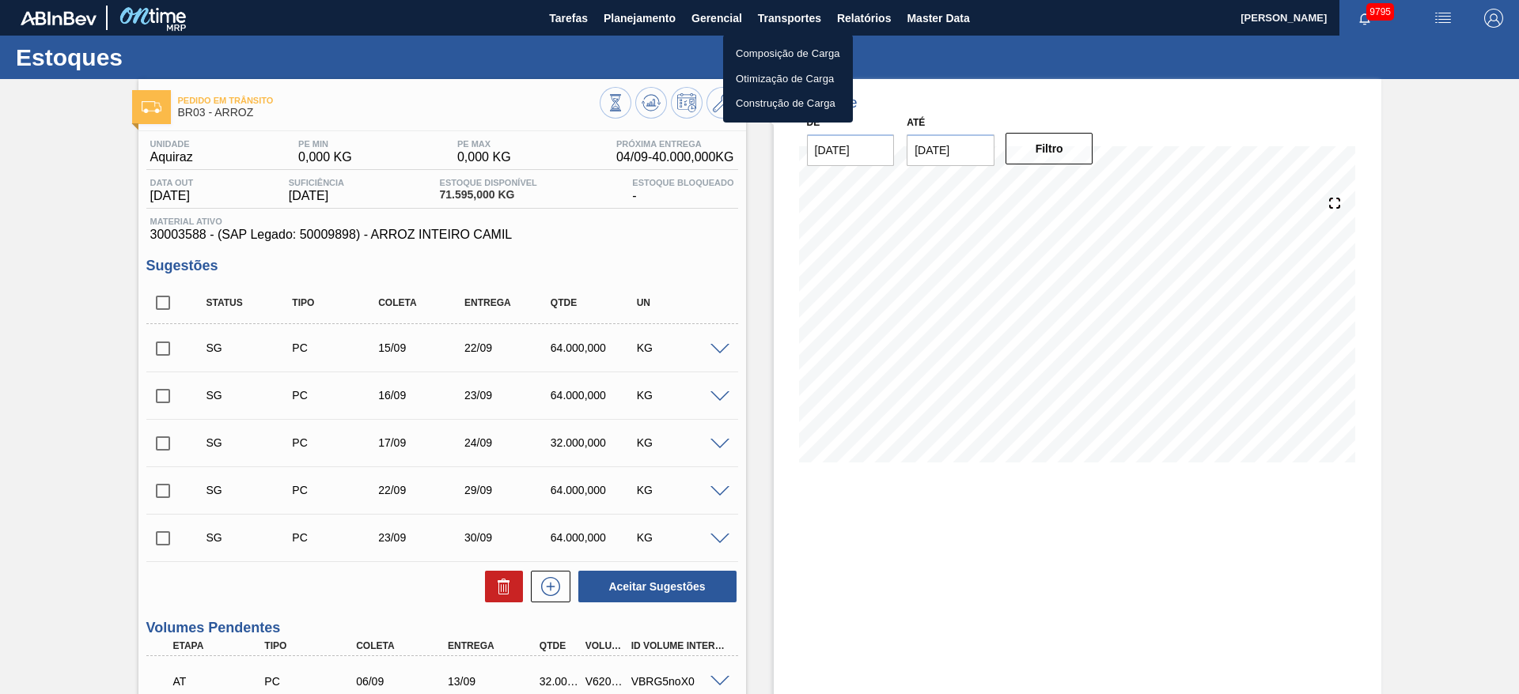
click at [783, 78] on li "Otimização de Carga" at bounding box center [788, 78] width 130 height 25
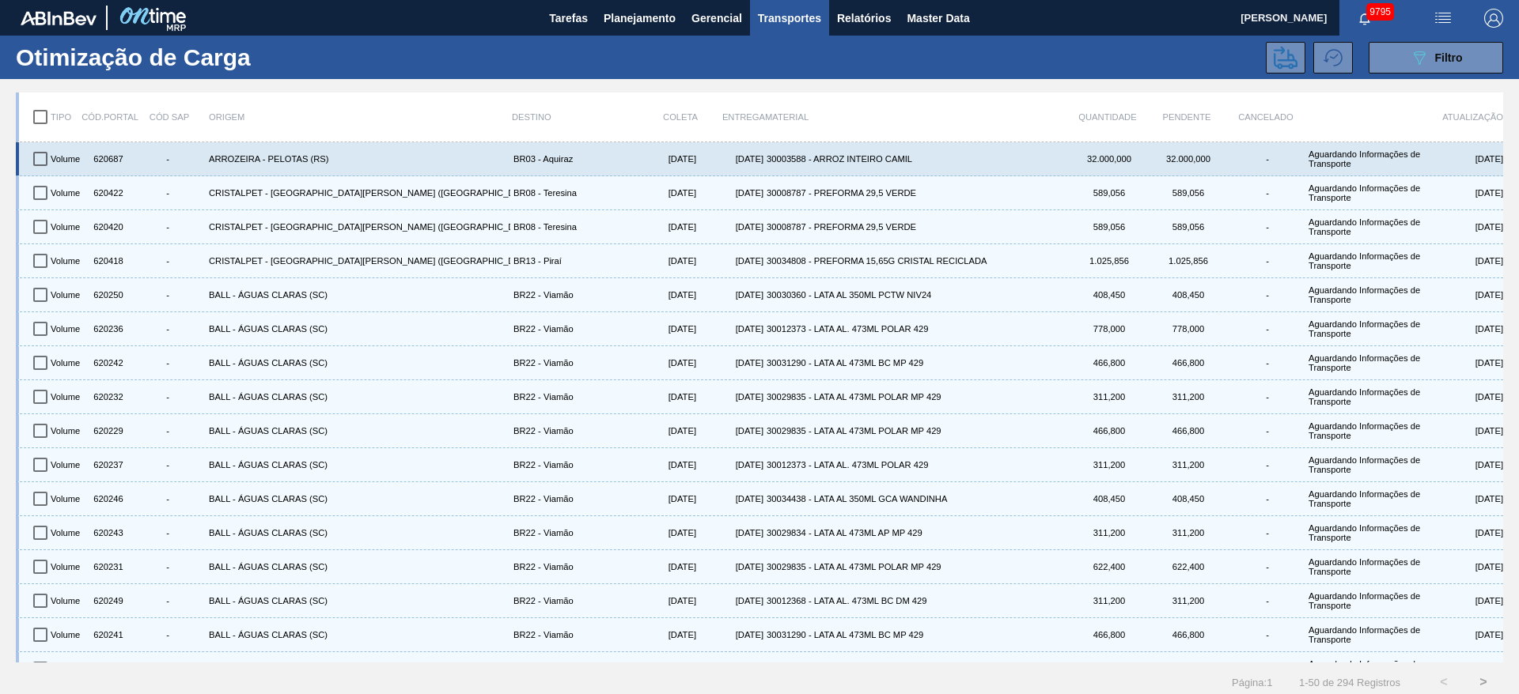
click at [28, 168] on input "checkbox" at bounding box center [40, 158] width 33 height 33
checkbox input "true"
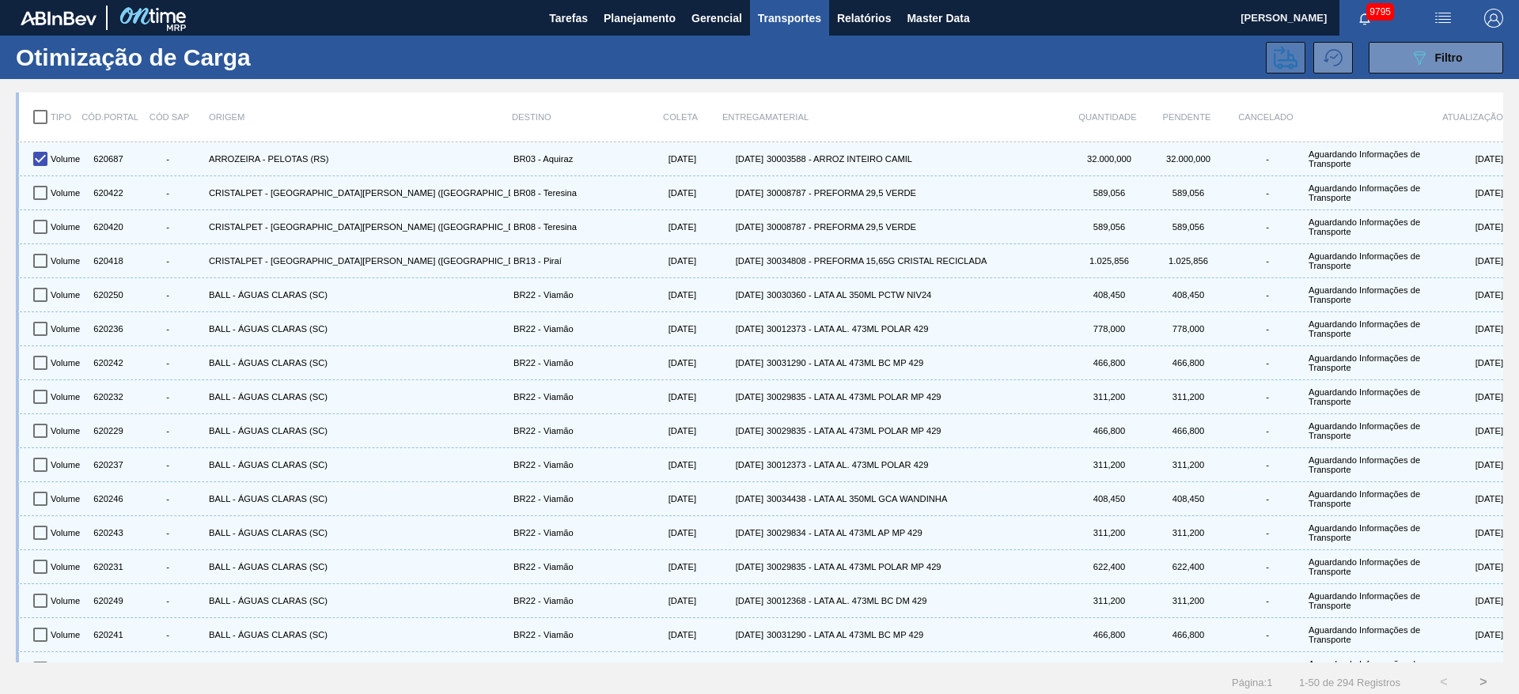
click at [1270, 57] on button at bounding box center [1286, 58] width 40 height 32
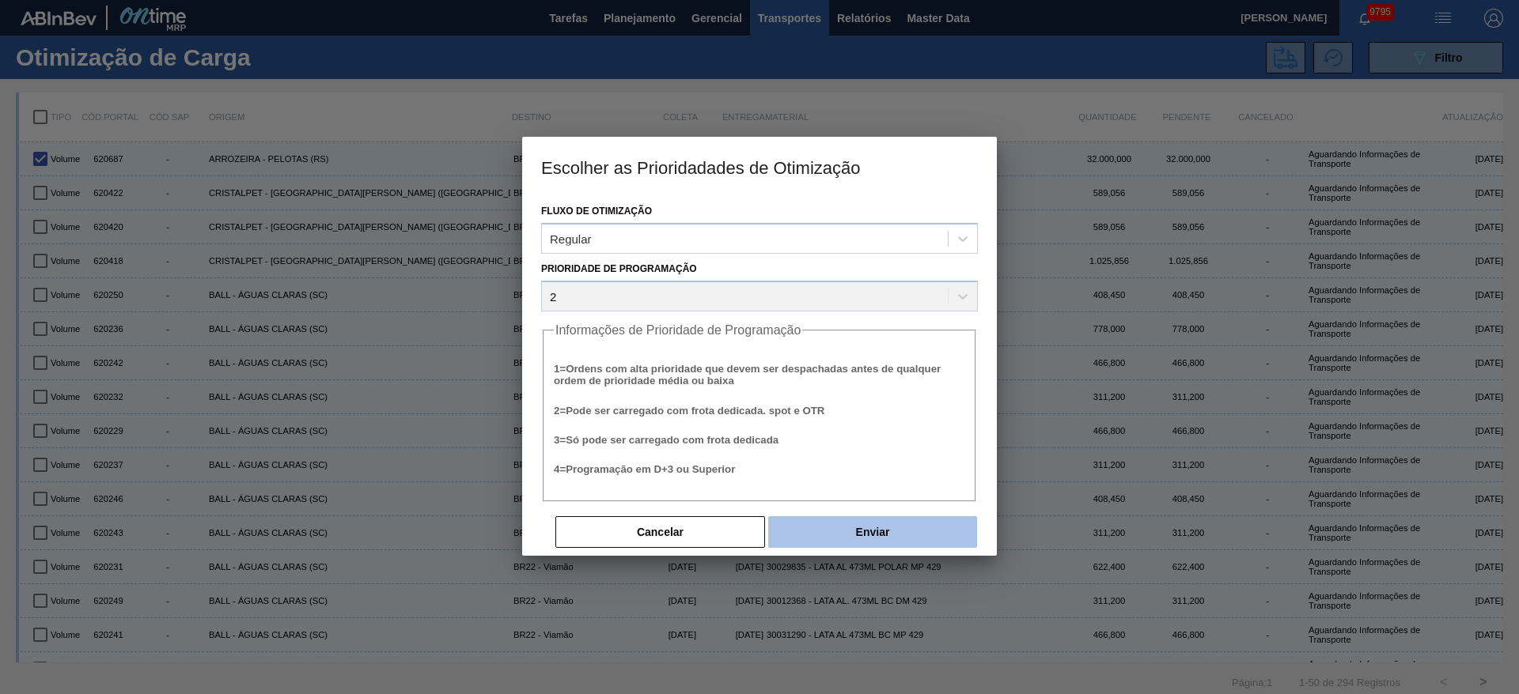
click at [893, 536] on button "Enviar" at bounding box center [872, 533] width 209 height 32
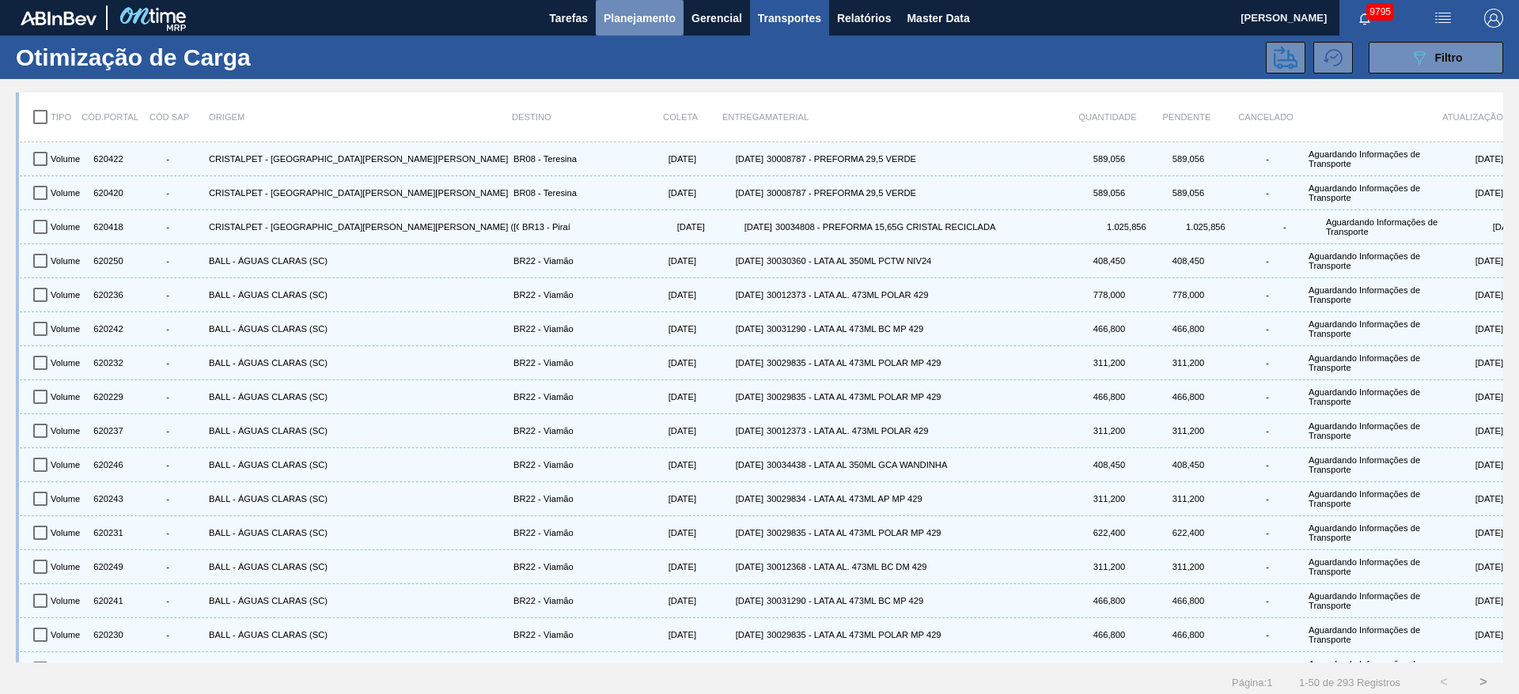
click at [637, 25] on span "Planejamento" at bounding box center [640, 18] width 72 height 19
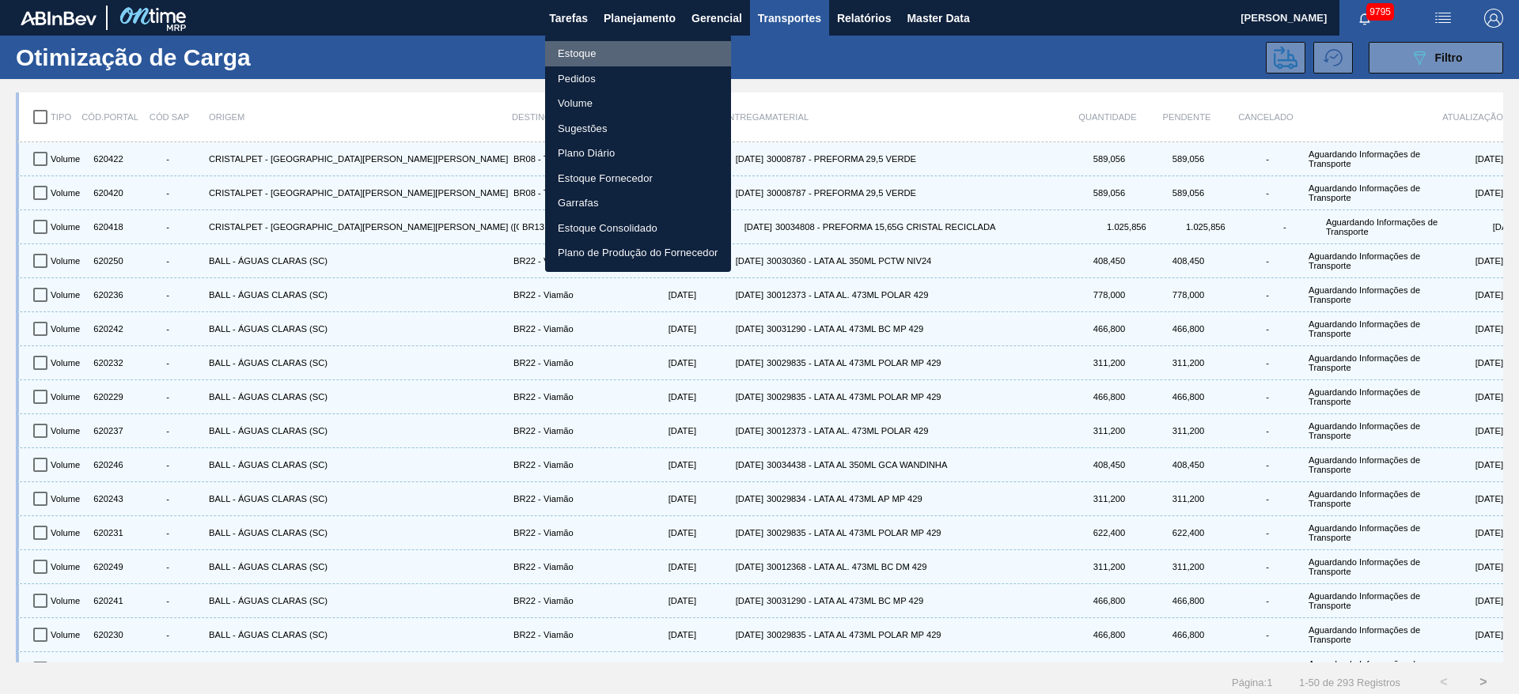
click at [603, 53] on li "Estoque" at bounding box center [638, 53] width 186 height 25
